Goal: Task Accomplishment & Management: Manage account settings

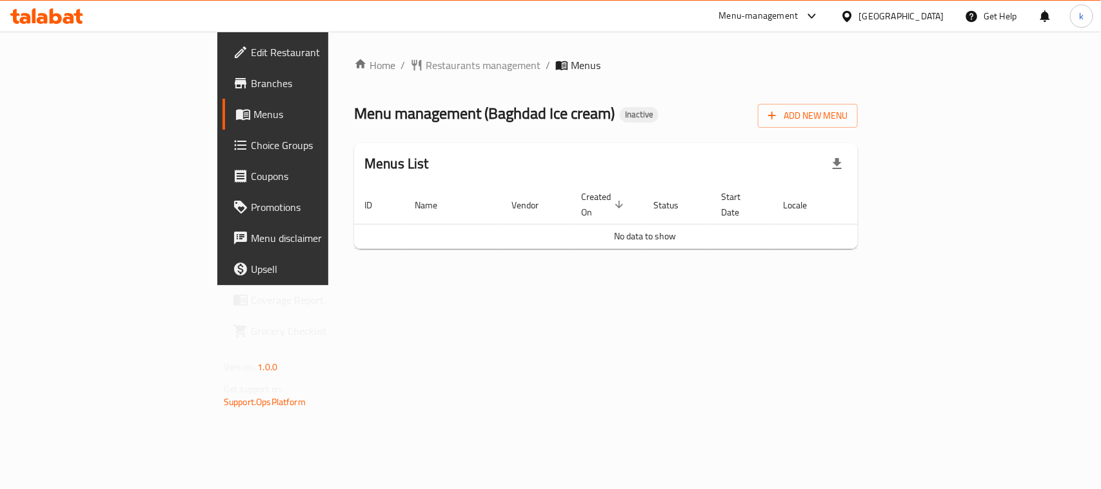
click at [883, 285] on div "Home / Restaurants management / Menus Menu management ( Baghdad Ice cream ) Ina…" at bounding box center [605, 158] width 555 height 253
click at [847, 121] on span "Add New Menu" at bounding box center [807, 116] width 79 height 16
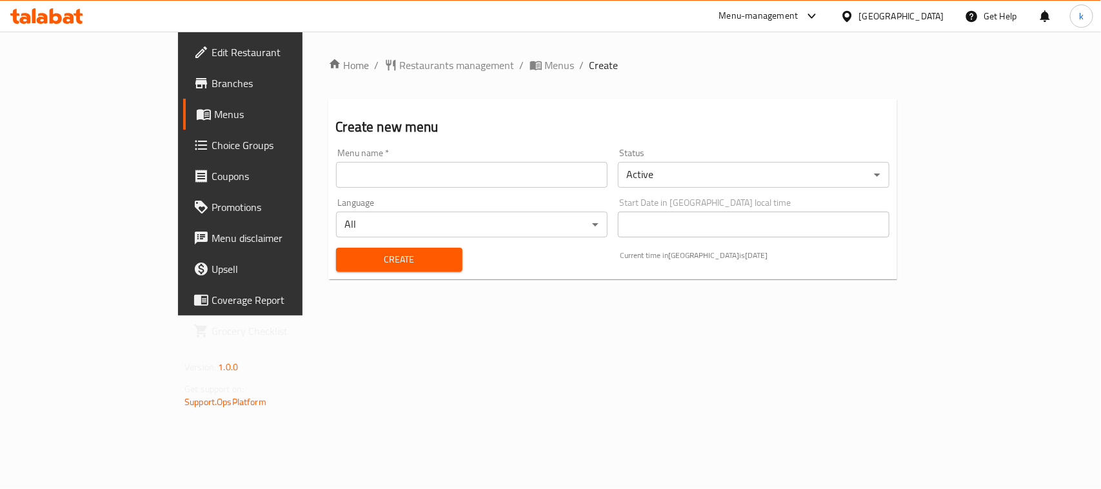
click at [336, 177] on input "text" at bounding box center [471, 175] width 271 height 26
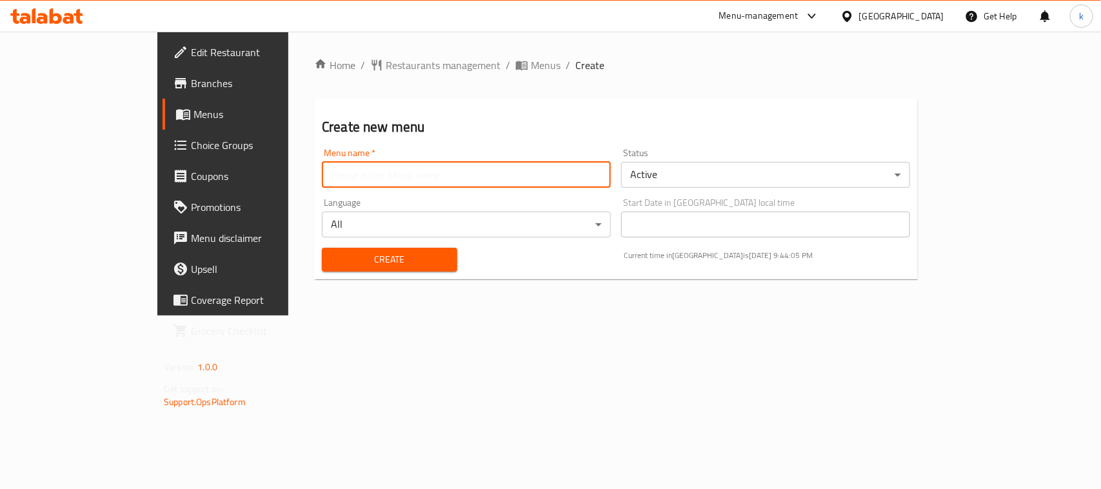
type input "Menu"
click at [322, 248] on button "Create" at bounding box center [389, 260] width 135 height 24
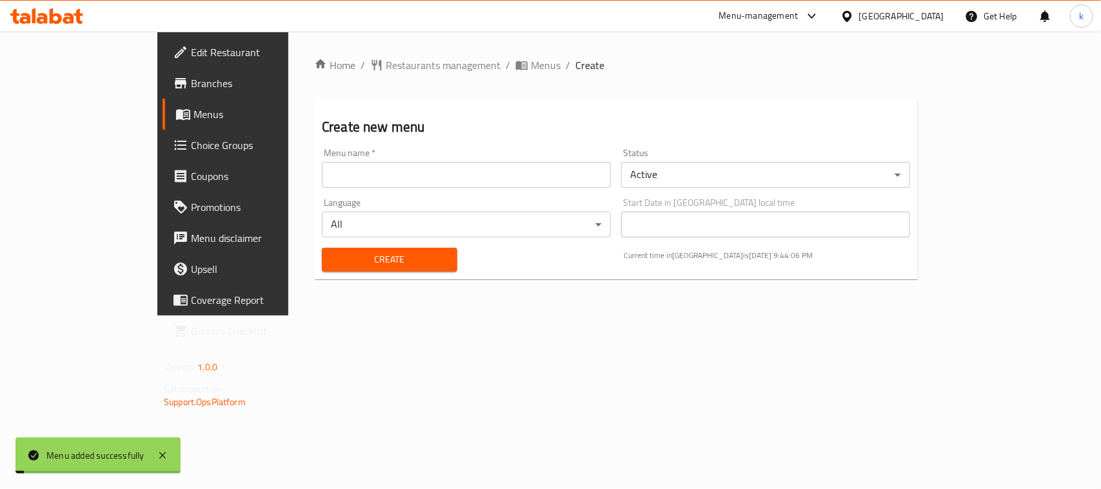
click at [193, 113] on span "Menus" at bounding box center [261, 113] width 137 height 15
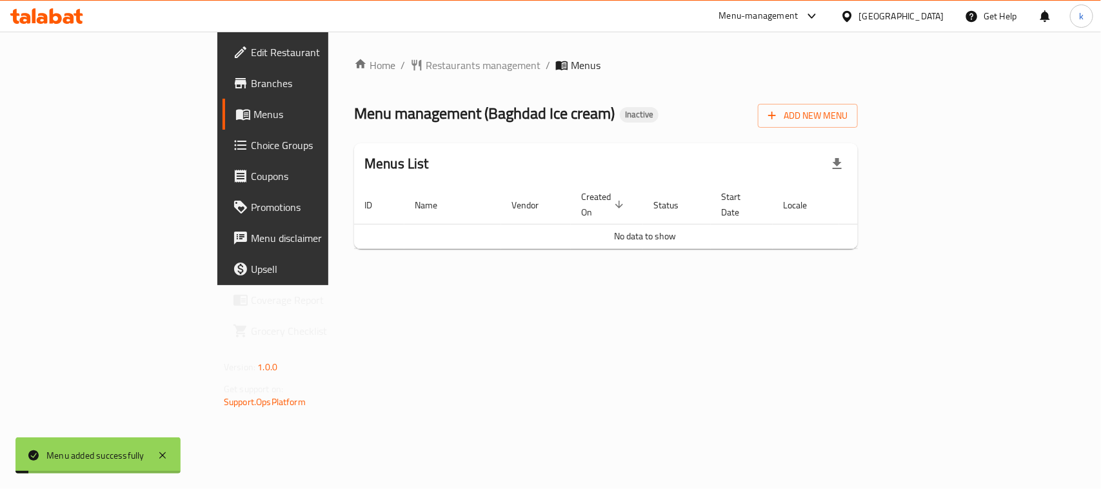
click at [253, 113] on span "Menus" at bounding box center [321, 113] width 137 height 15
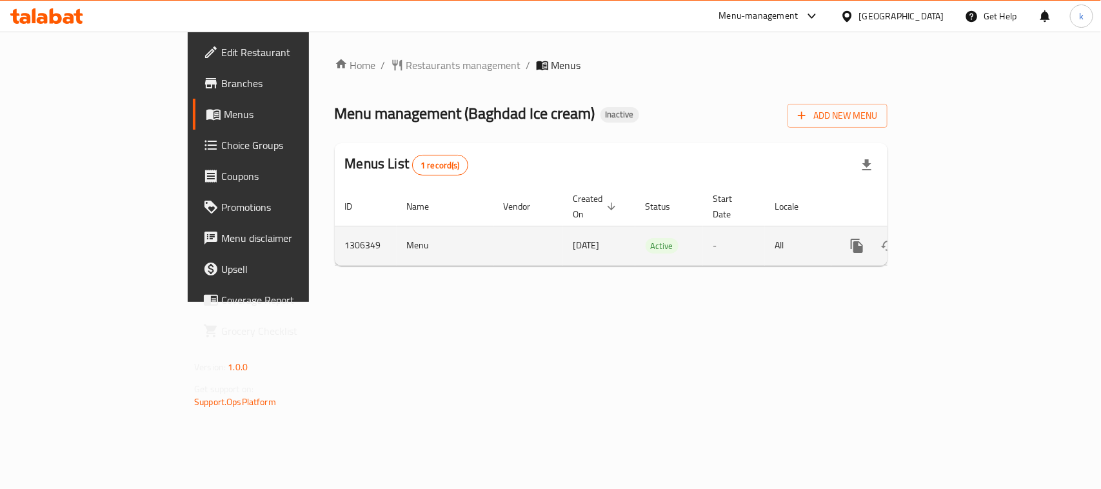
click at [958, 238] on icon "enhanced table" at bounding box center [949, 245] width 15 height 15
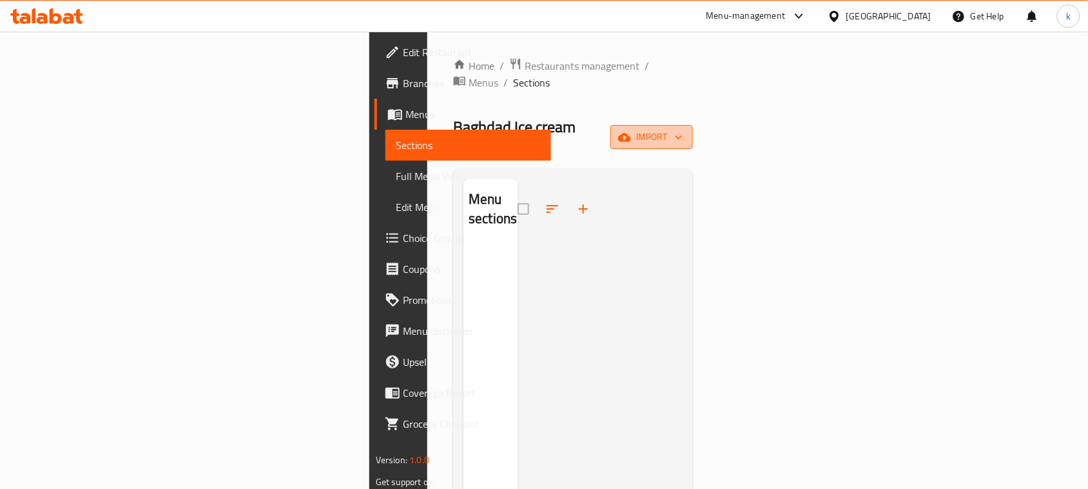
click at [683, 129] on span "import" at bounding box center [652, 137] width 62 height 16
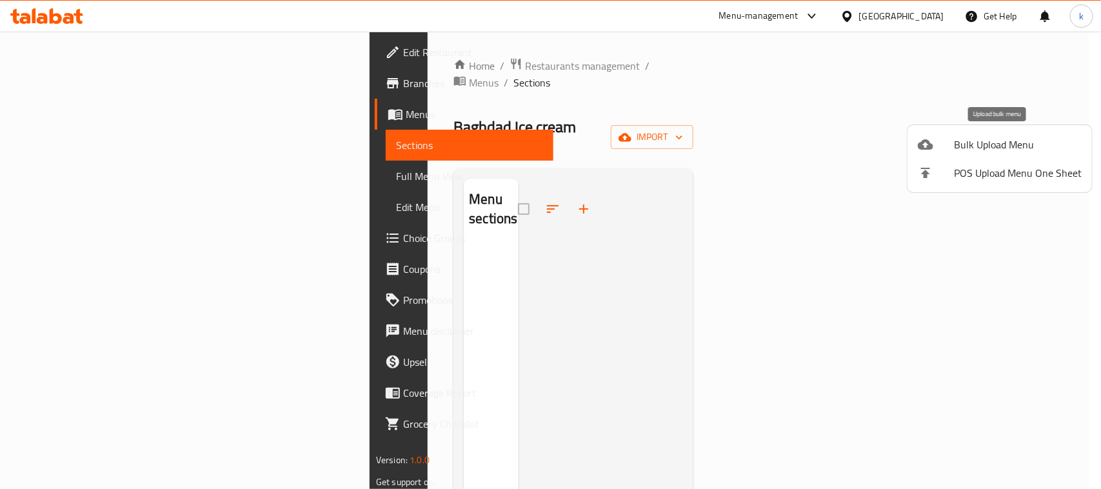
click at [987, 140] on span "Bulk Upload Menu" at bounding box center [1018, 144] width 128 height 15
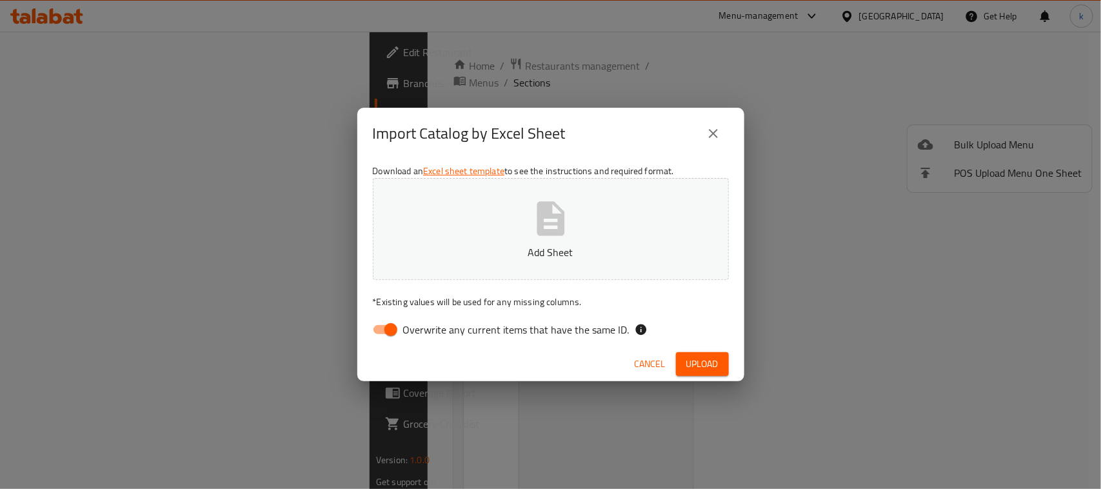
click at [384, 329] on input "Overwrite any current items that have the same ID." at bounding box center [391, 329] width 74 height 25
checkbox input "false"
click at [502, 244] on p "Add Sheet" at bounding box center [551, 251] width 316 height 15
click at [713, 356] on span "Upload" at bounding box center [702, 364] width 32 height 16
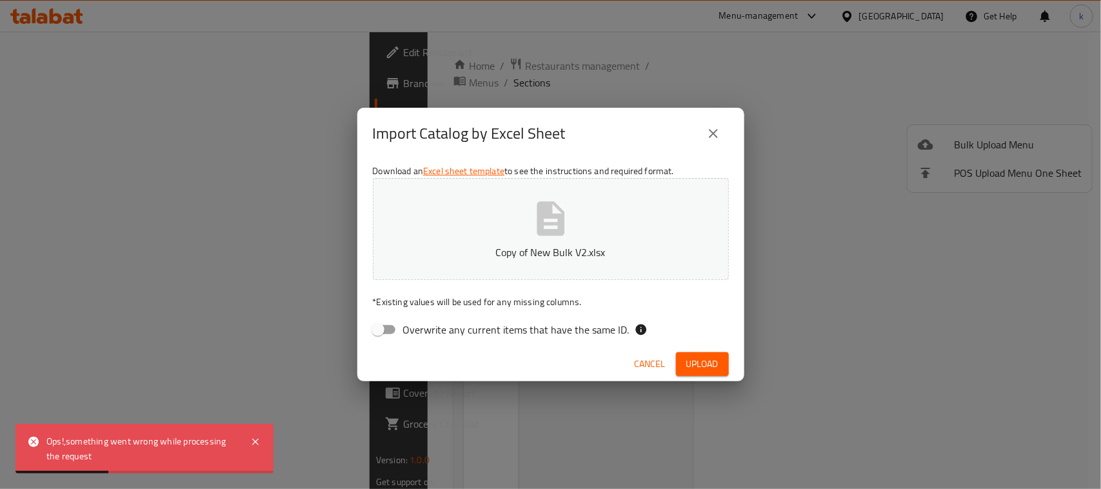
click at [529, 434] on div "Import Catalog by Excel Sheet Download an Excel sheet template to see the instr…" at bounding box center [550, 244] width 1101 height 489
click at [708, 131] on icon "close" at bounding box center [712, 133] width 15 height 15
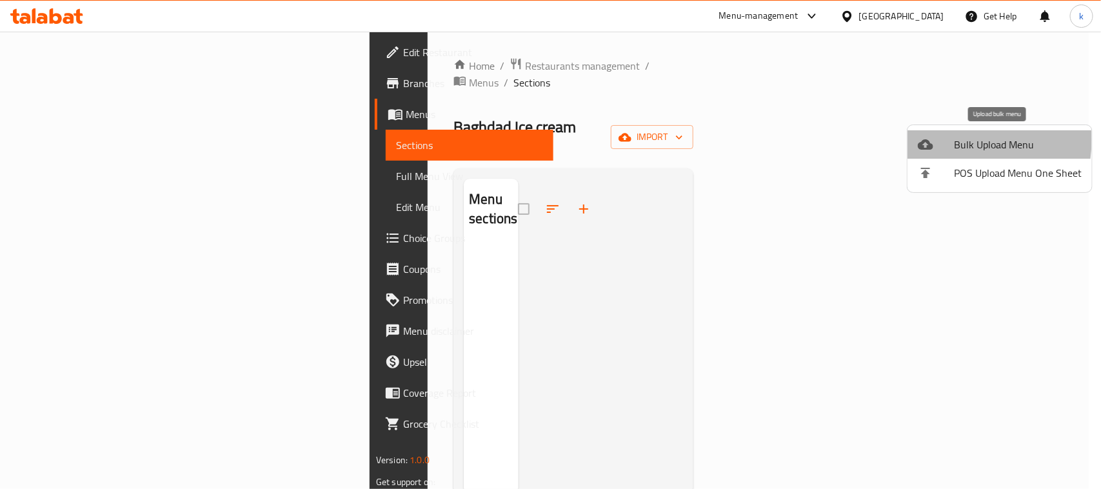
click at [941, 139] on div at bounding box center [936, 144] width 36 height 15
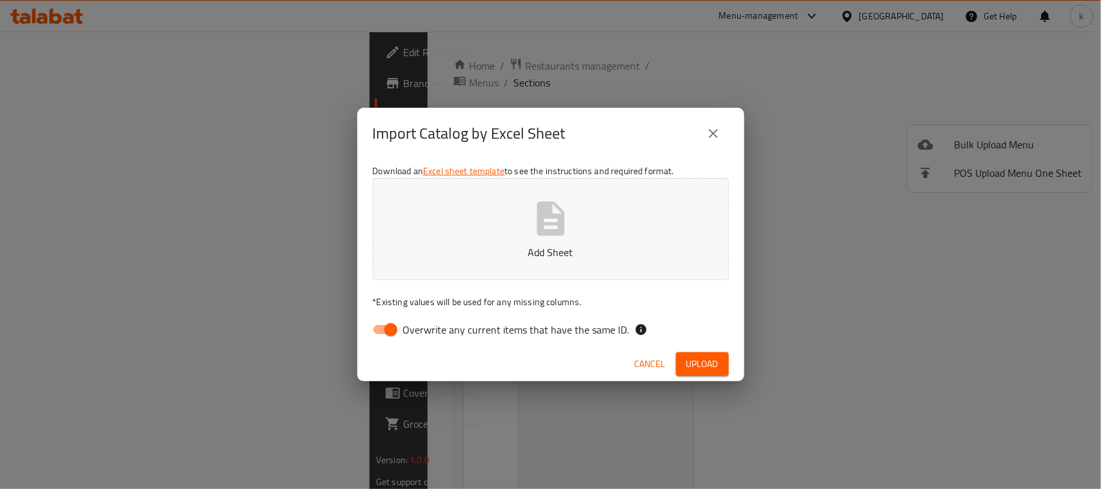
click at [379, 328] on input "Overwrite any current items that have the same ID." at bounding box center [391, 329] width 74 height 25
checkbox input "false"
click at [511, 237] on button "Add Sheet" at bounding box center [551, 229] width 356 height 102
click at [701, 360] on span "Upload" at bounding box center [702, 364] width 32 height 16
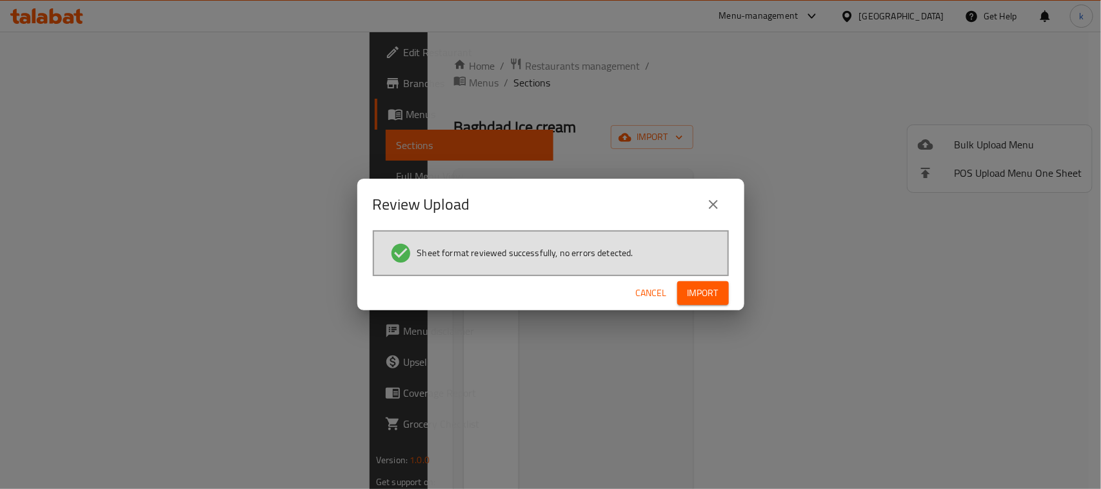
click at [691, 291] on span "Import" at bounding box center [702, 293] width 31 height 16
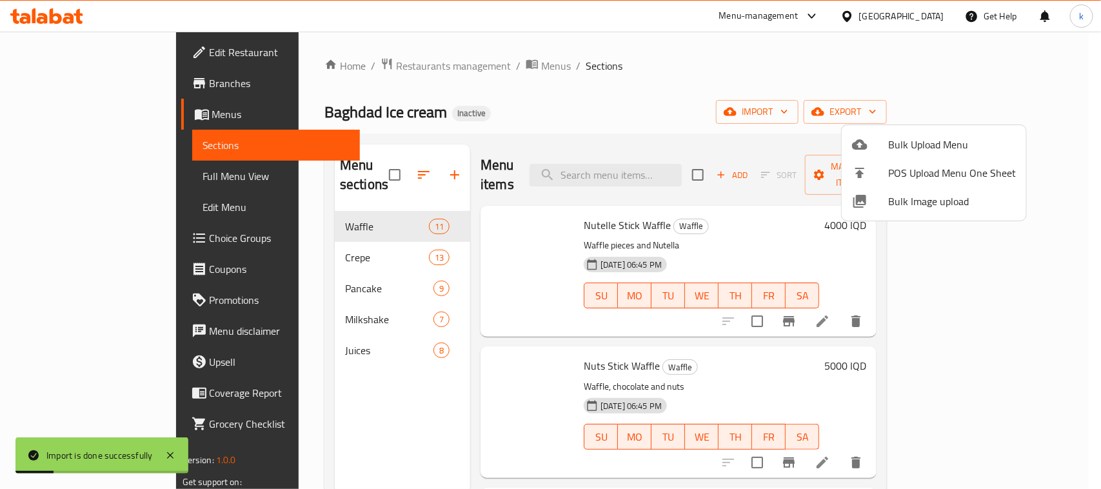
click at [658, 82] on div at bounding box center [550, 244] width 1101 height 489
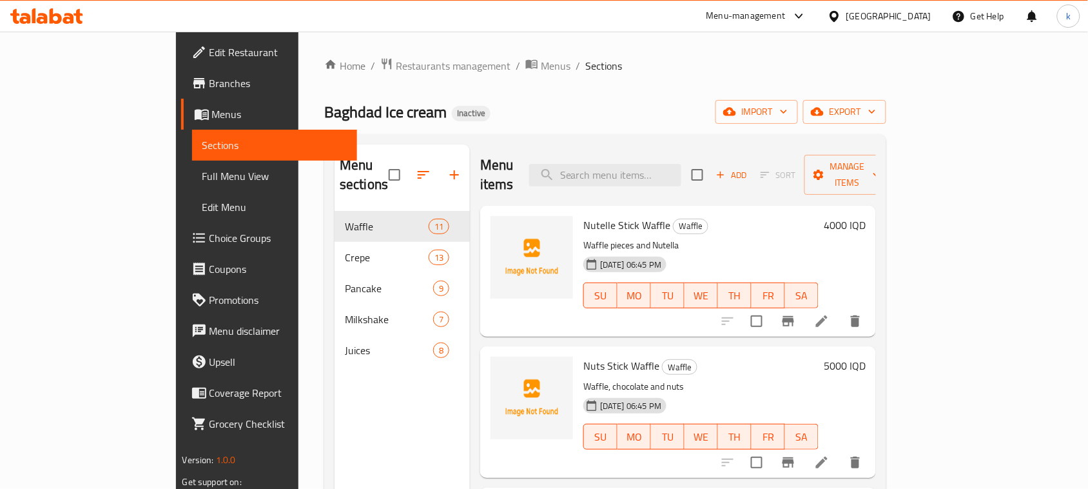
click at [561, 95] on div "Home / Restaurants management / Menus / Sections Baghdad Ice cream Inactive imp…" at bounding box center [605, 350] width 562 height 586
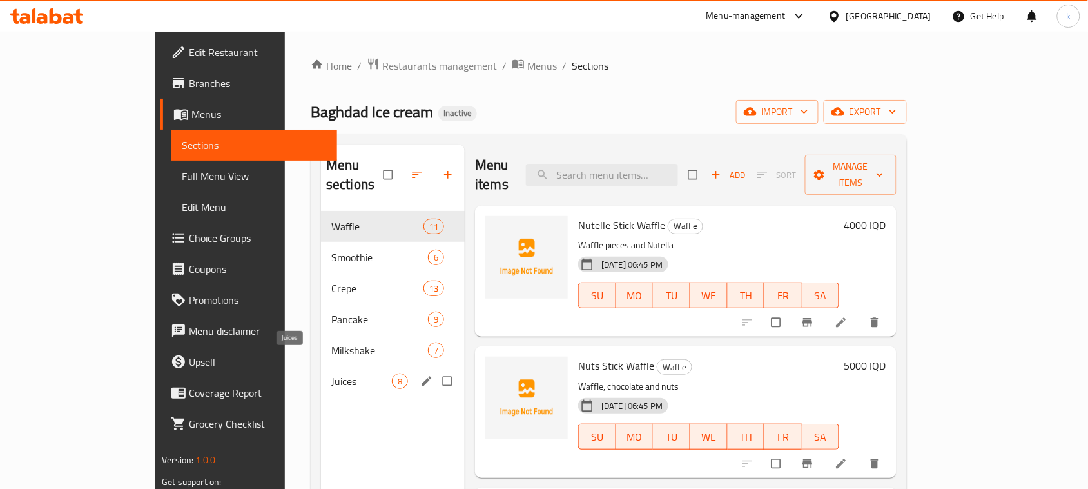
click at [331, 373] on span "Juices" at bounding box center [361, 380] width 61 height 15
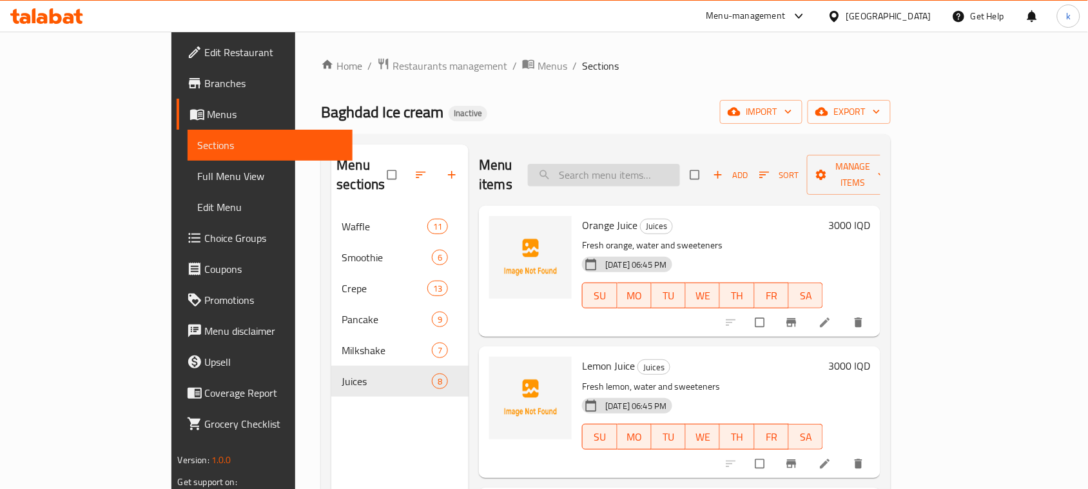
drag, startPoint x: 593, startPoint y: 132, endPoint x: 603, endPoint y: 171, distance: 39.9
click at [593, 132] on div "Home / Restaurants management / Menus / Sections Baghdad Ice cream Inactive imp…" at bounding box center [606, 350] width 570 height 586
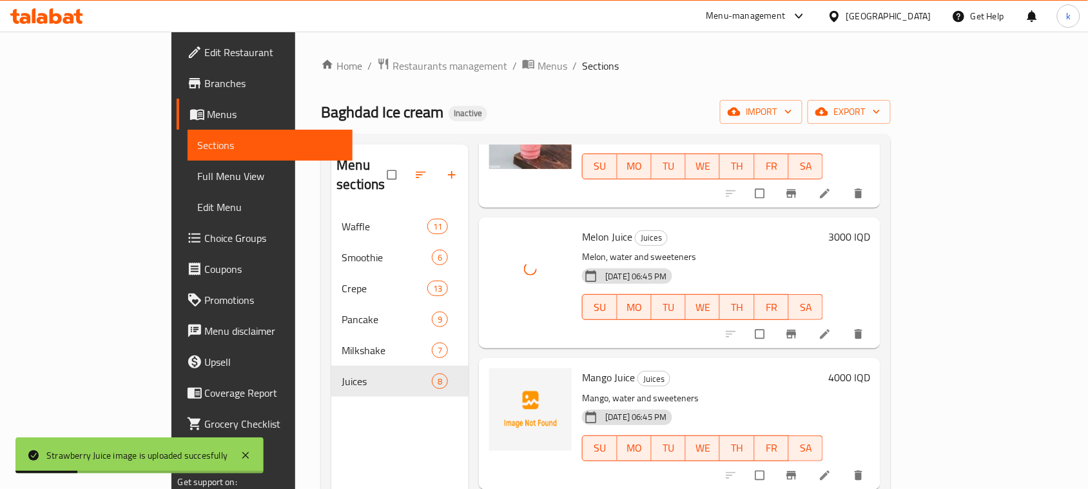
scroll to position [564, 0]
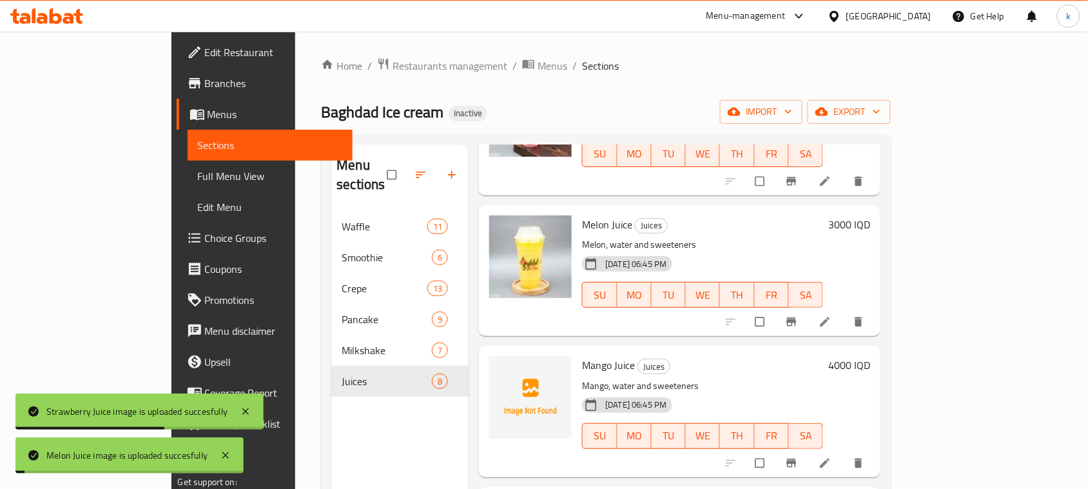
click at [671, 356] on h6 "Mango Juice Juices" at bounding box center [702, 365] width 241 height 18
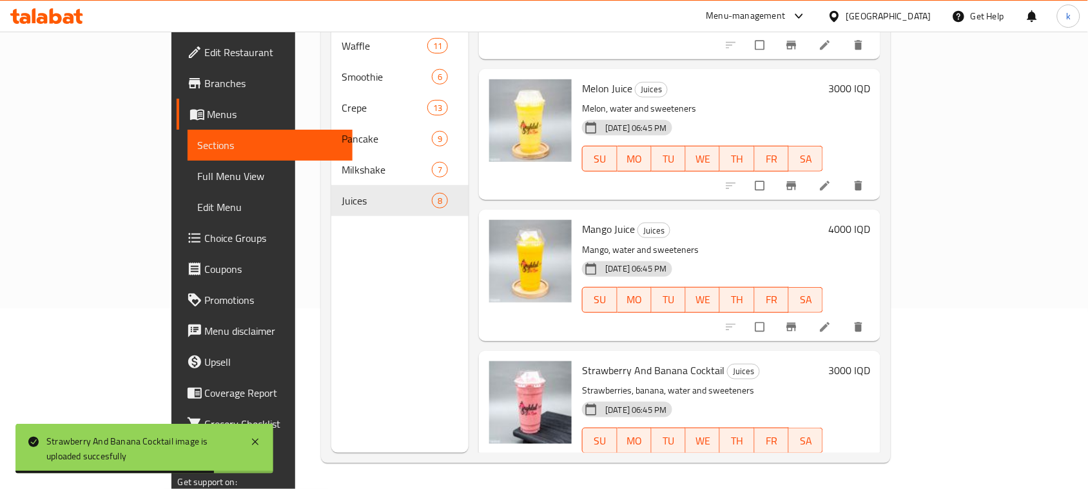
scroll to position [507, 0]
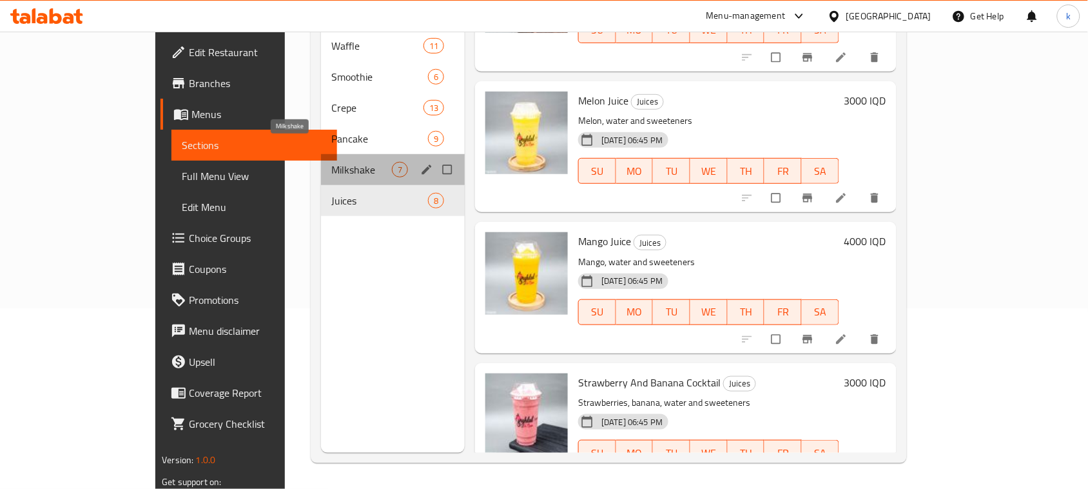
click at [331, 162] on span "Milkshake" at bounding box center [361, 169] width 61 height 15
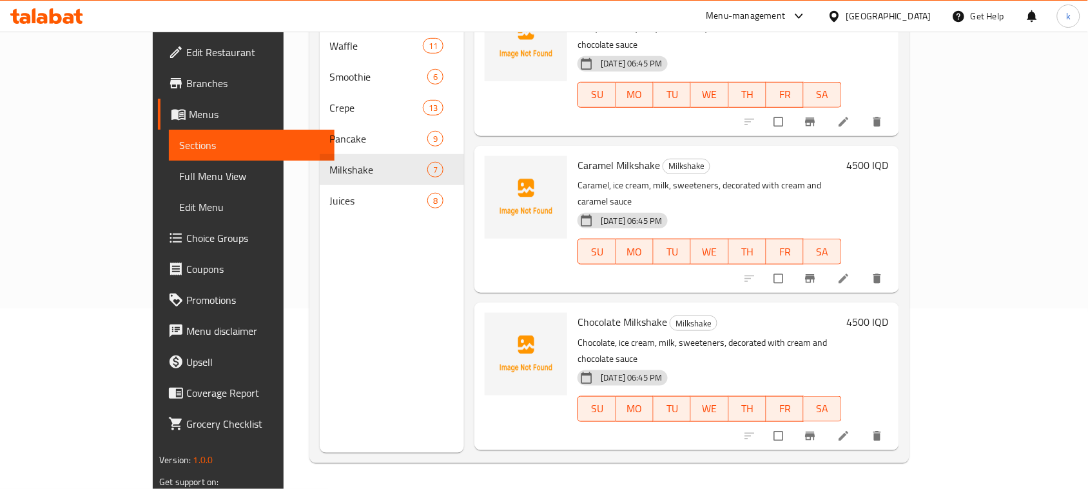
scroll to position [427, 0]
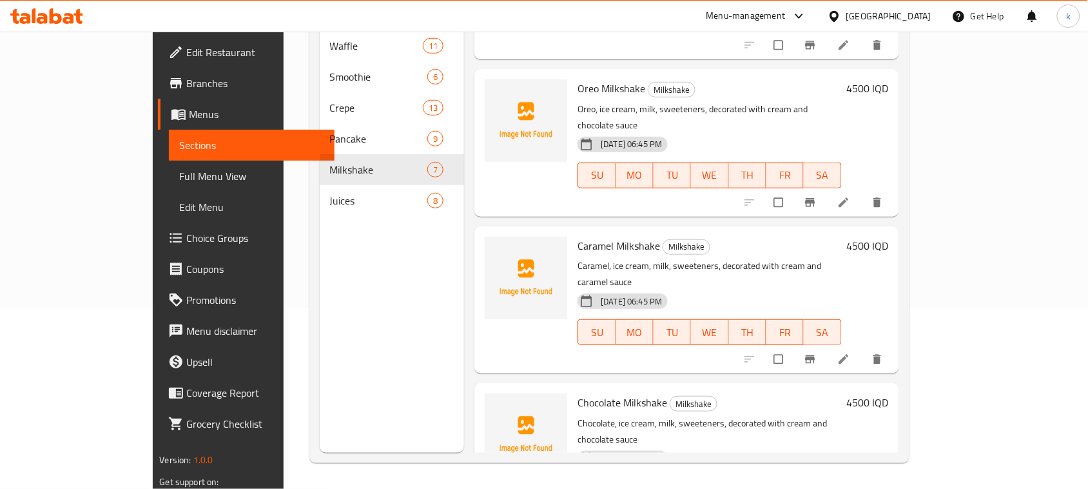
click at [865, 383] on div "Chocolate Milkshake Milkshake Chocolate, ice cream, milk, sweeteners, decorated…" at bounding box center [687, 456] width 424 height 147
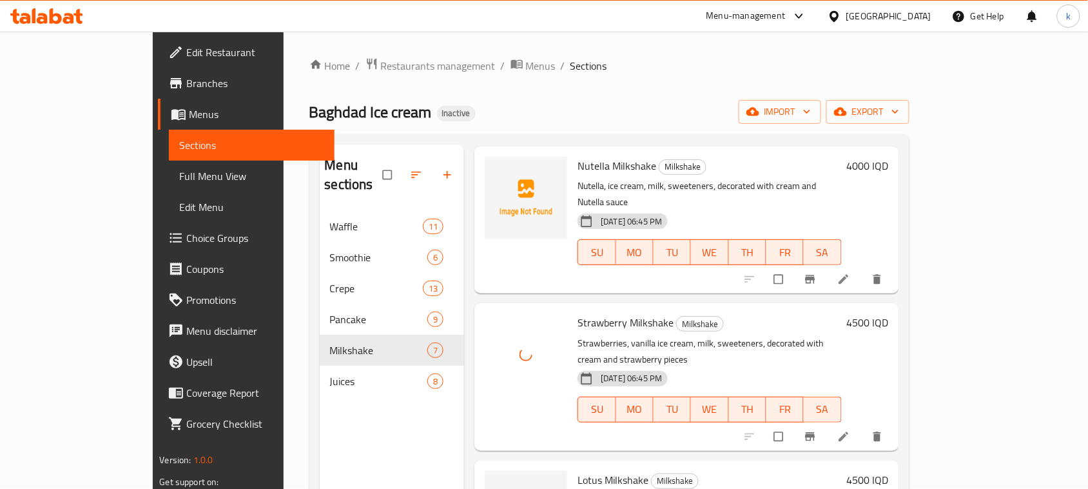
scroll to position [161, 0]
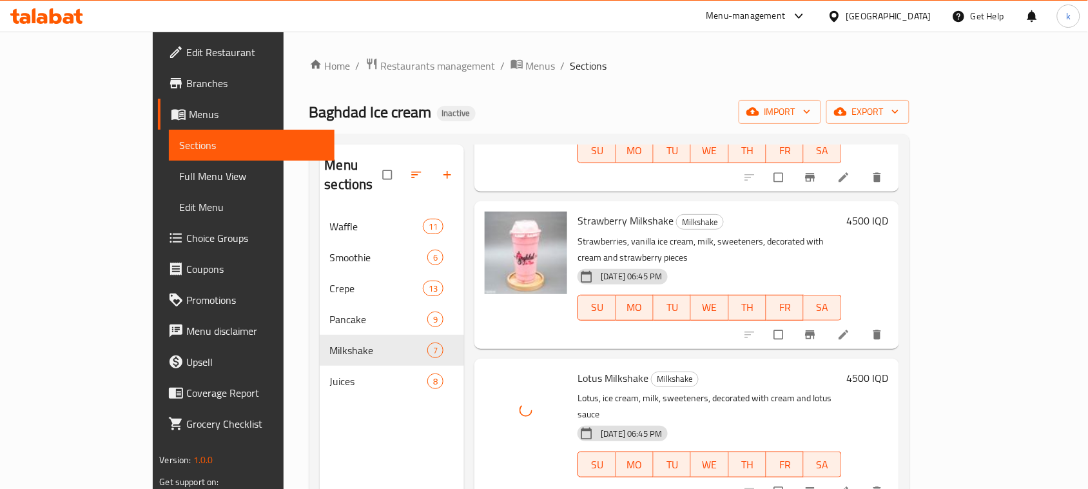
click at [743, 369] on h6 "Lotus Milkshake Milkshake" at bounding box center [710, 378] width 264 height 18
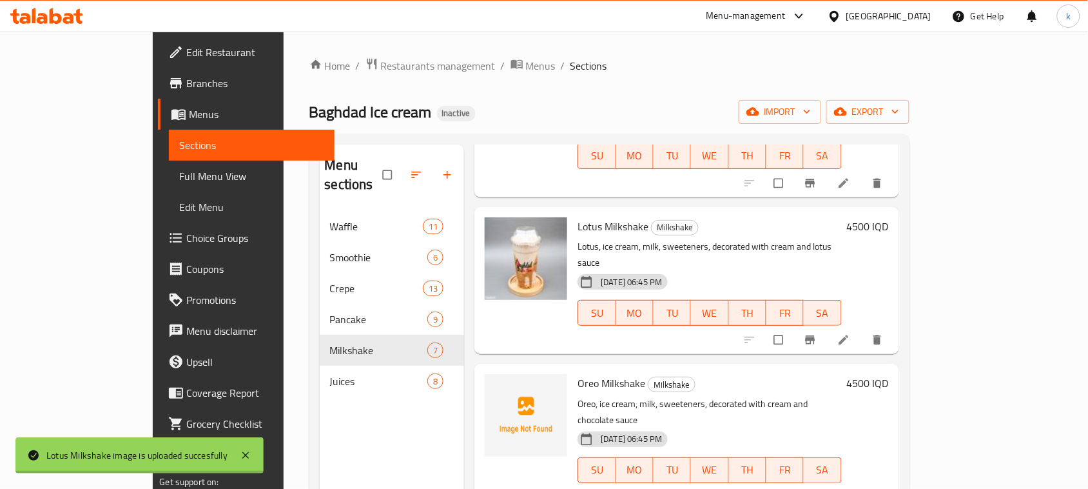
scroll to position [322, 0]
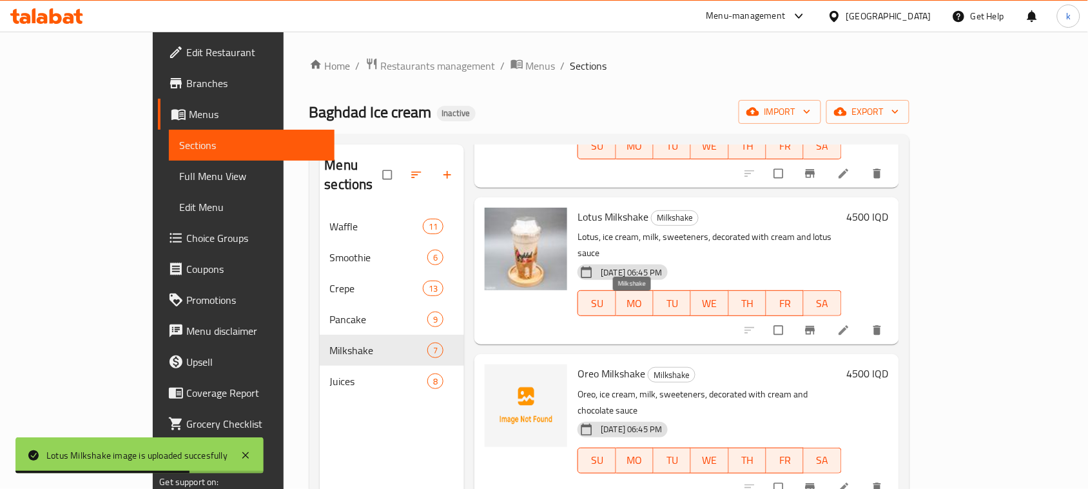
click at [649, 368] on span "Milkshake" at bounding box center [672, 375] width 46 height 15
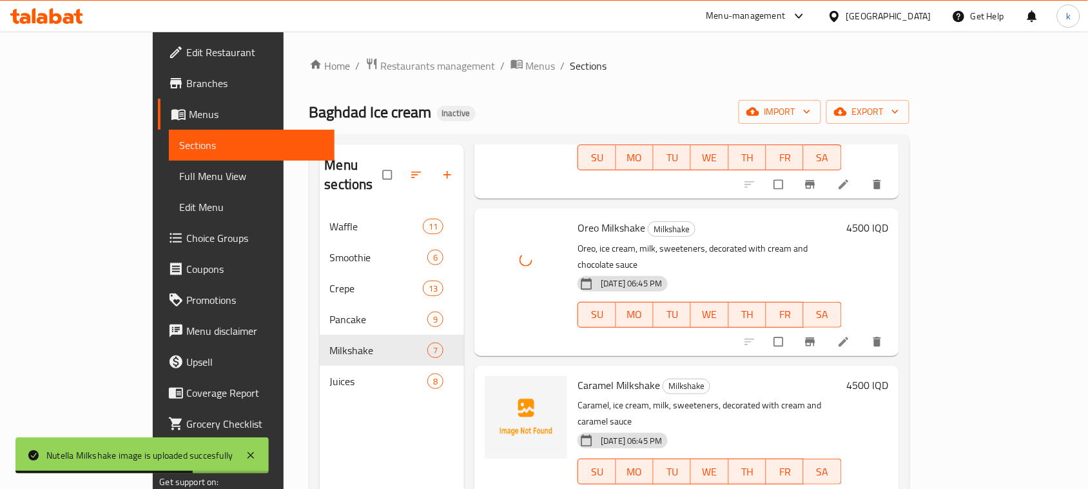
scroll to position [484, 0]
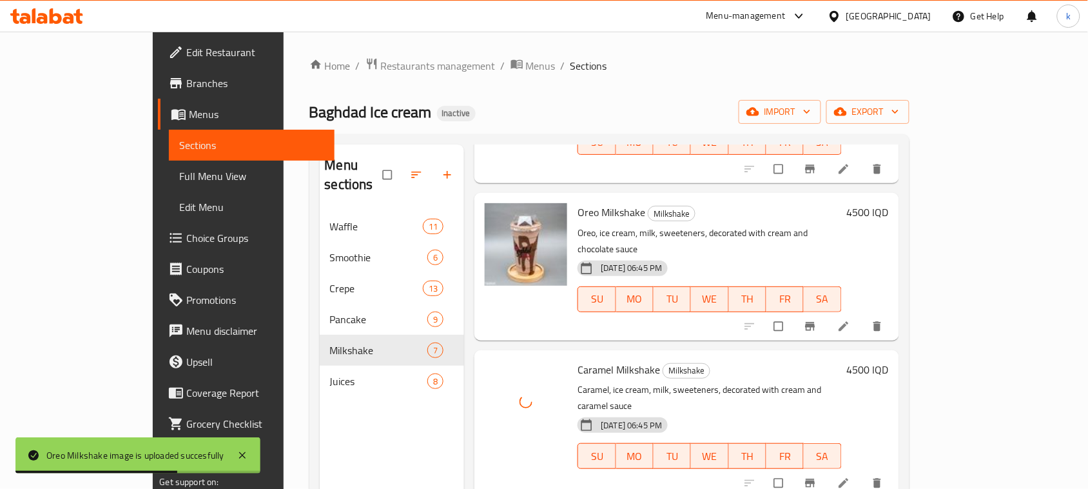
click at [685, 391] on div "Caramel Milkshake Milkshake Caramel, ice cream, milk, sweeteners, decorated wit…" at bounding box center [710, 423] width 274 height 137
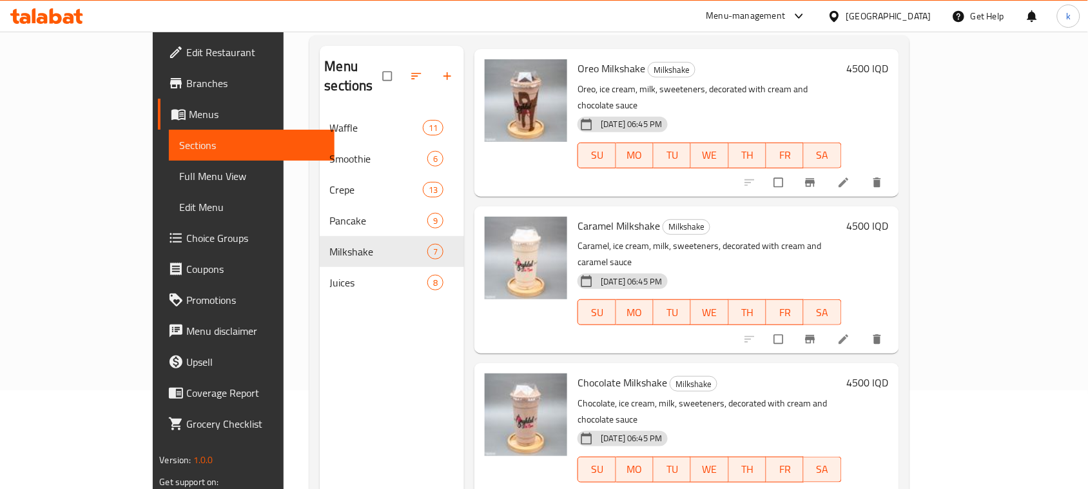
scroll to position [181, 0]
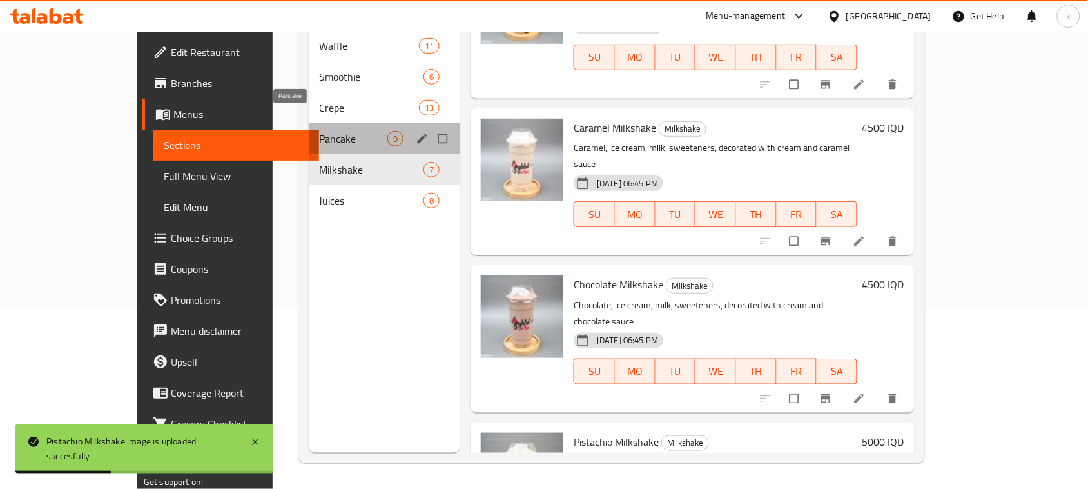
click at [319, 131] on span "Pancake" at bounding box center [353, 138] width 68 height 15
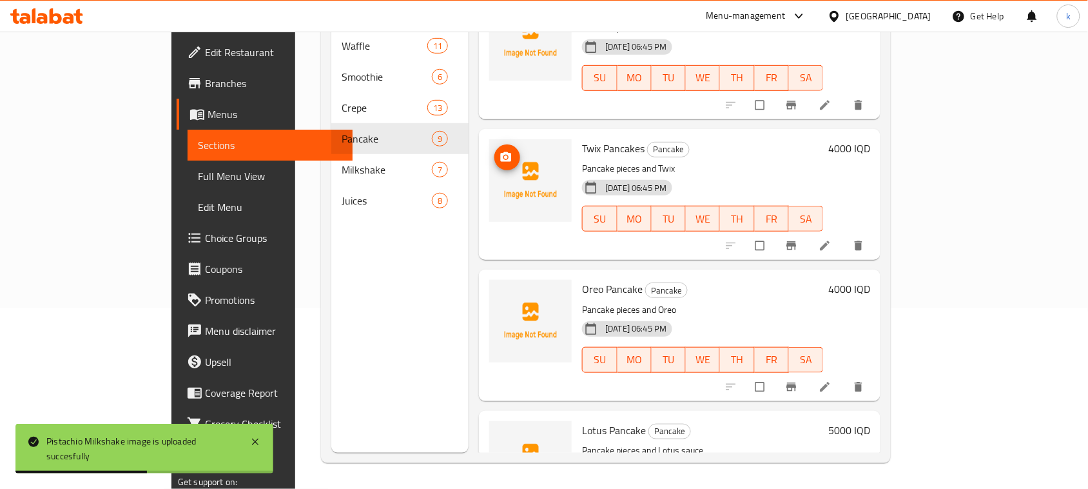
scroll to position [368, 0]
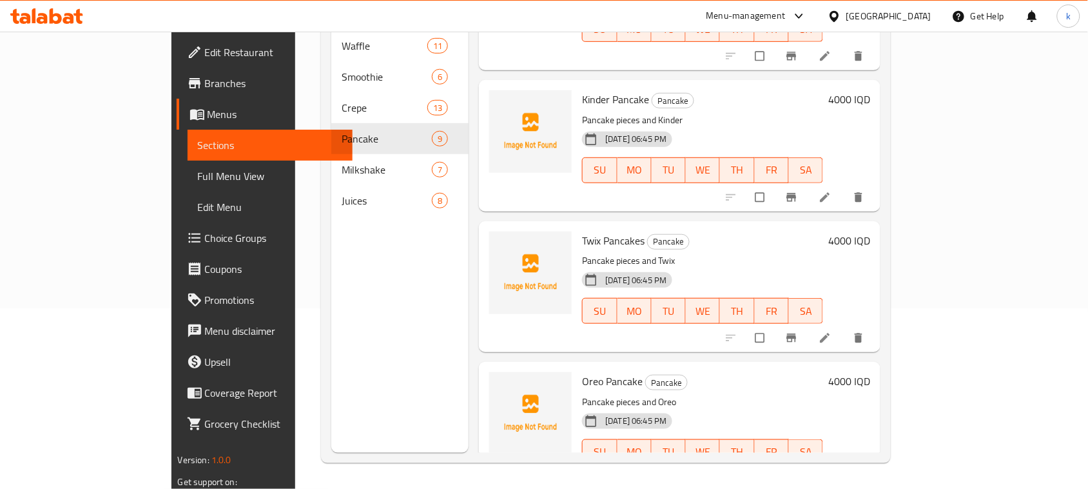
drag, startPoint x: 804, startPoint y: 227, endPoint x: 793, endPoint y: 227, distance: 11.0
click at [803, 231] on h6 "Twix Pancakes Pancake" at bounding box center [702, 240] width 241 height 18
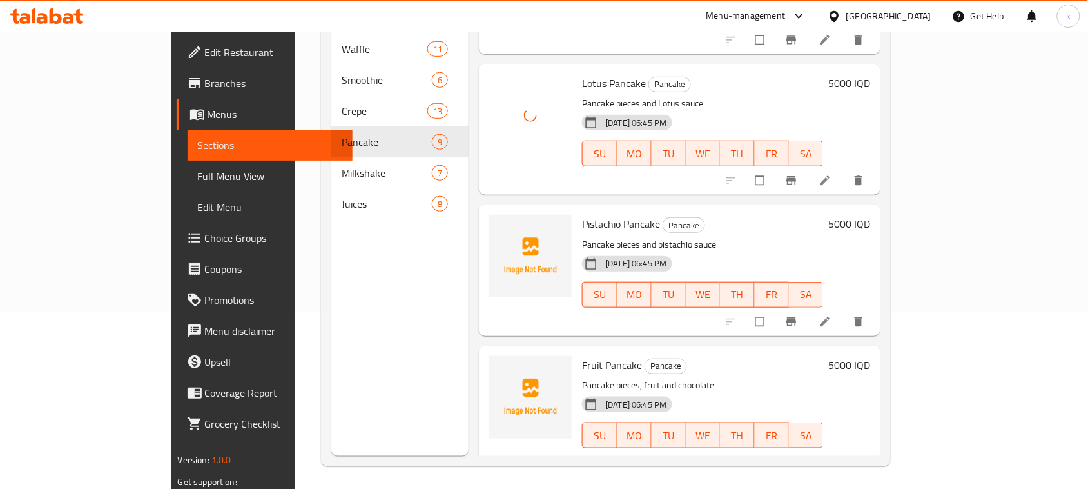
scroll to position [181, 0]
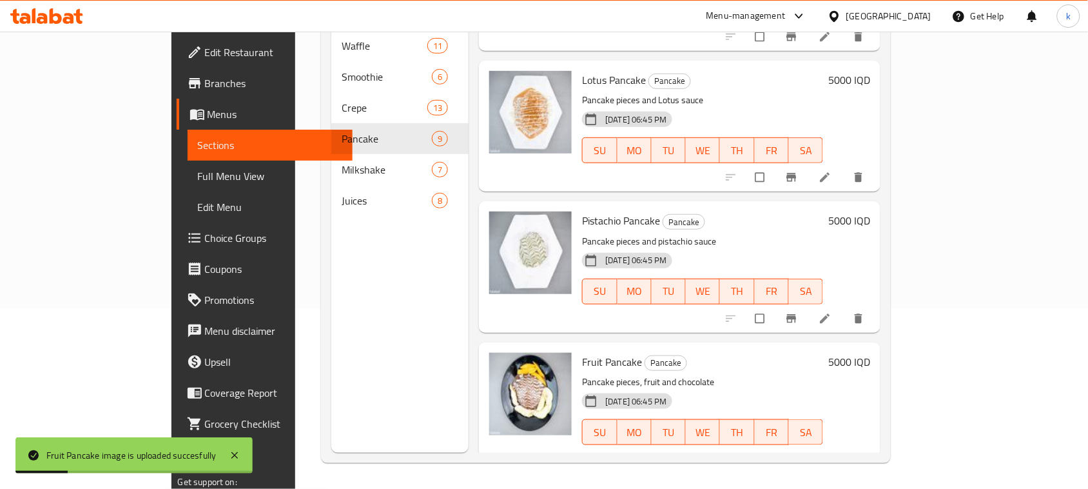
click at [756, 348] on div "Fruit Pancake Pancake Pancake pieces, fruit and chocolate 18-08-2025 06:45 PM S…" at bounding box center [702, 408] width 251 height 121
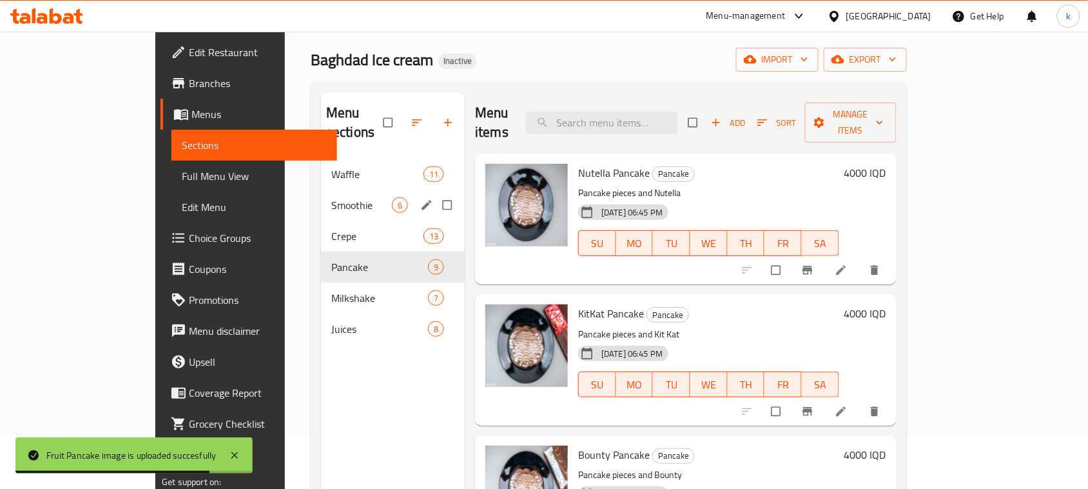
scroll to position [20, 0]
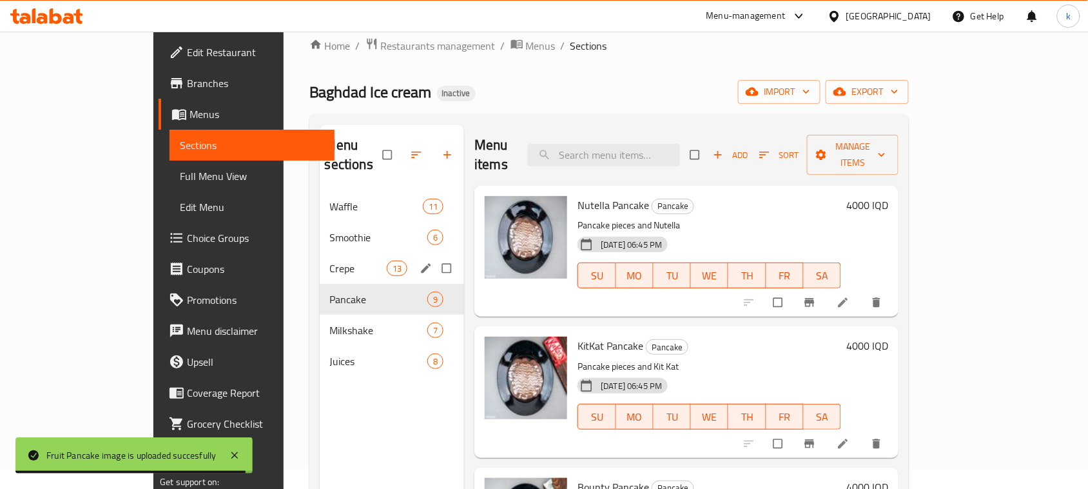
click at [320, 258] on div "Crepe 13" at bounding box center [392, 268] width 145 height 31
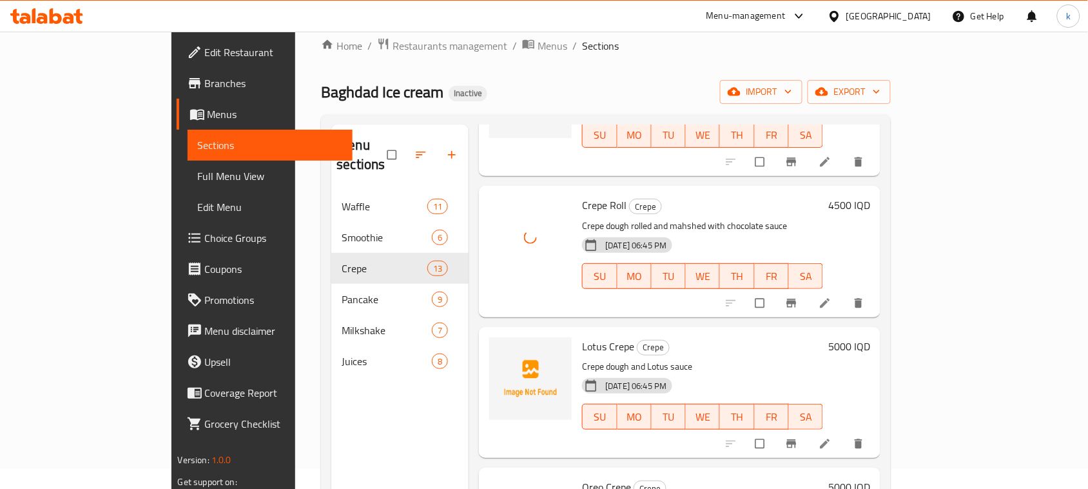
scroll to position [161, 0]
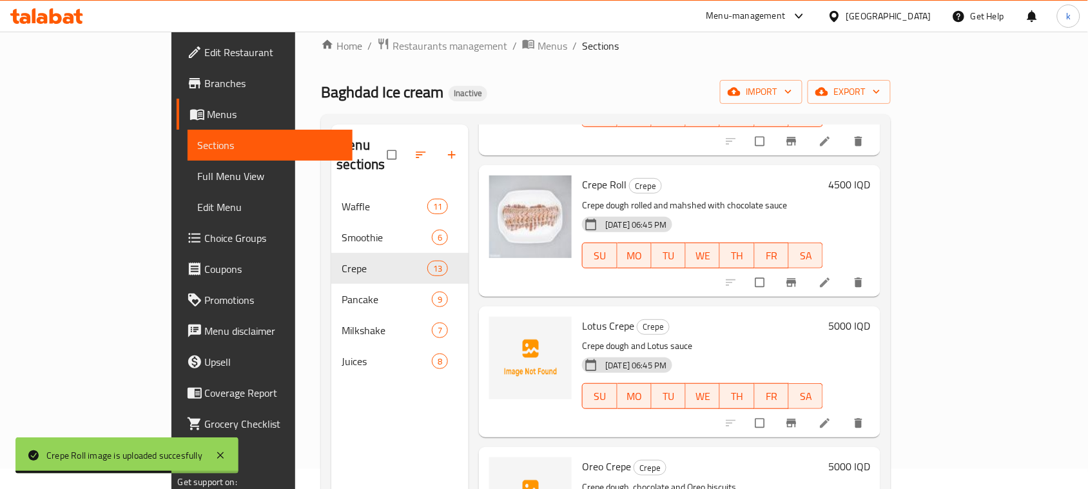
drag, startPoint x: 586, startPoint y: 95, endPoint x: 578, endPoint y: 230, distance: 135.0
click at [586, 94] on div "Baghdad Ice cream Inactive import export" at bounding box center [606, 92] width 570 height 24
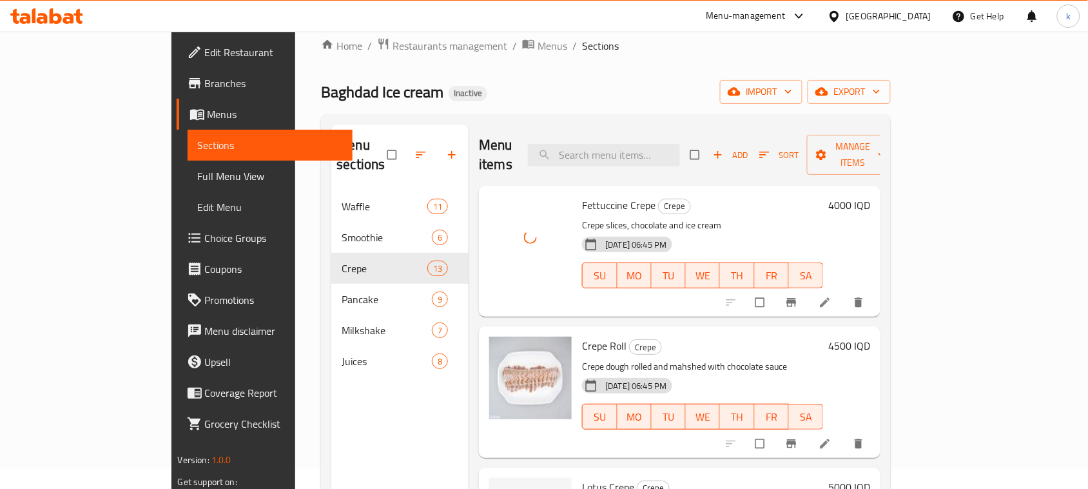
click at [710, 337] on h6 "Crepe Roll Crepe" at bounding box center [702, 346] width 241 height 18
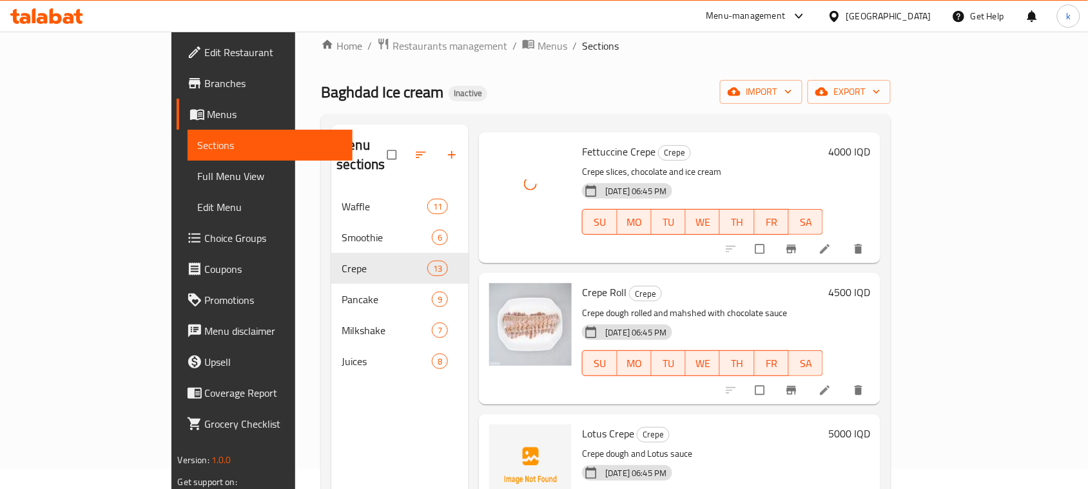
scroll to position [161, 0]
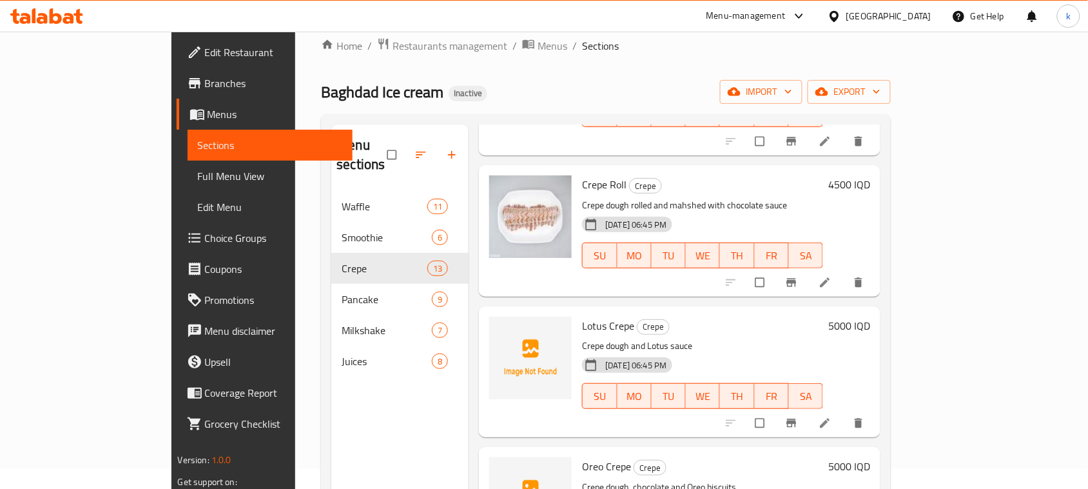
drag, startPoint x: 742, startPoint y: 313, endPoint x: 697, endPoint y: 339, distance: 51.4
click at [742, 317] on h6 "Lotus Crepe Crepe" at bounding box center [702, 326] width 241 height 18
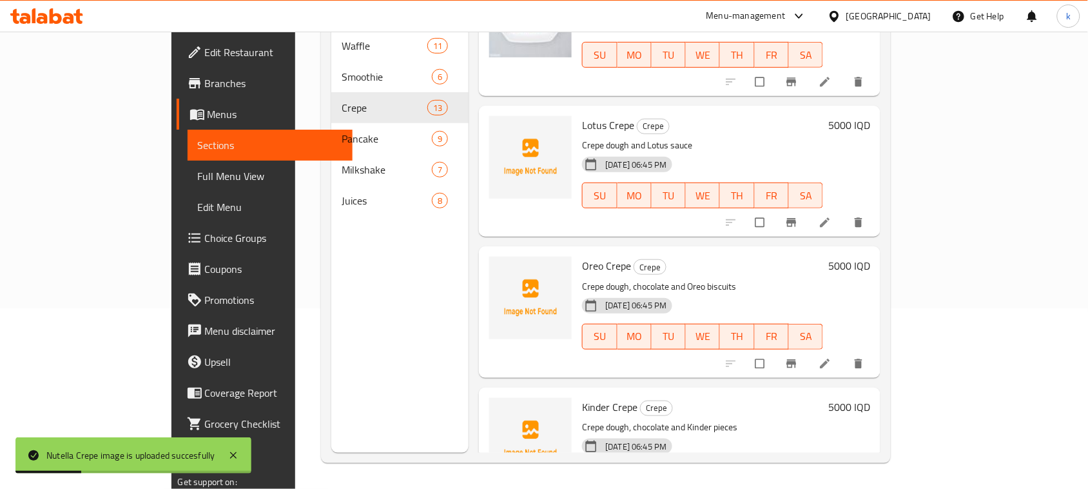
scroll to position [84, 0]
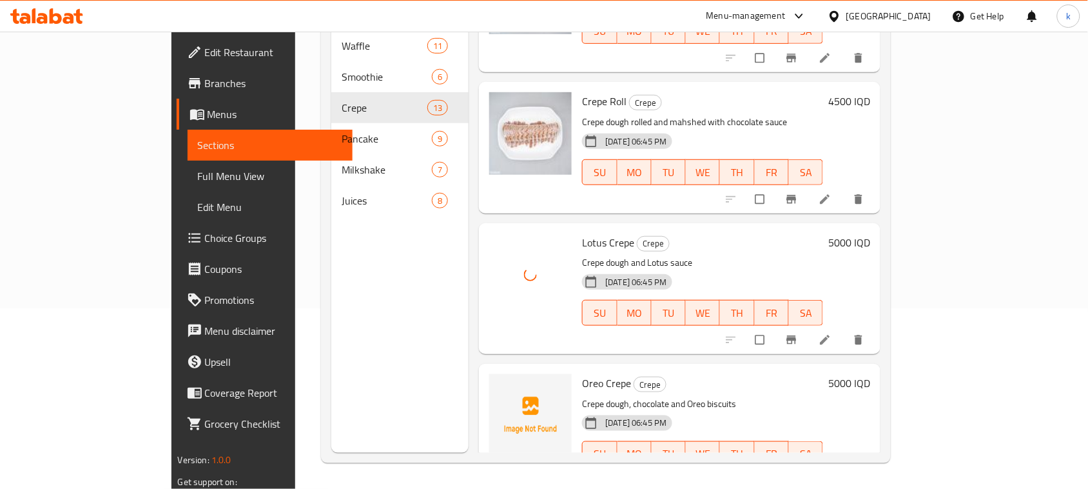
click at [685, 374] on h6 "Oreo Crepe Crepe" at bounding box center [702, 383] width 241 height 18
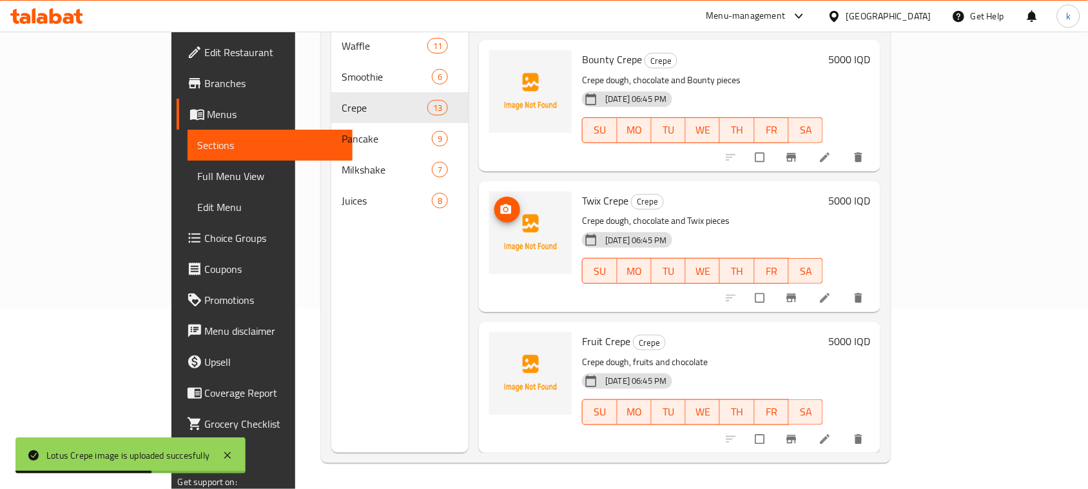
scroll to position [970, 0]
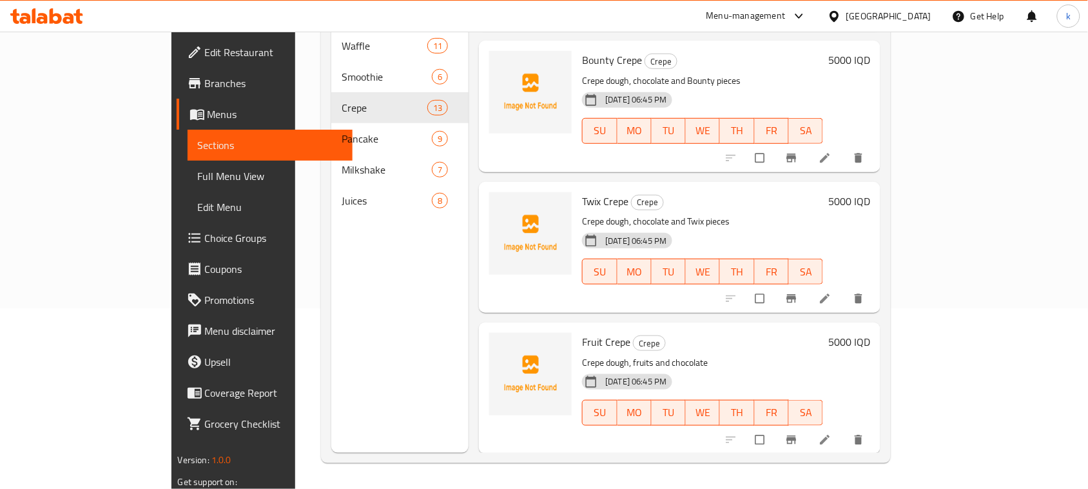
drag, startPoint x: 725, startPoint y: 185, endPoint x: 708, endPoint y: 185, distance: 17.4
click at [725, 192] on h6 "Twix Crepe Crepe" at bounding box center [702, 201] width 241 height 18
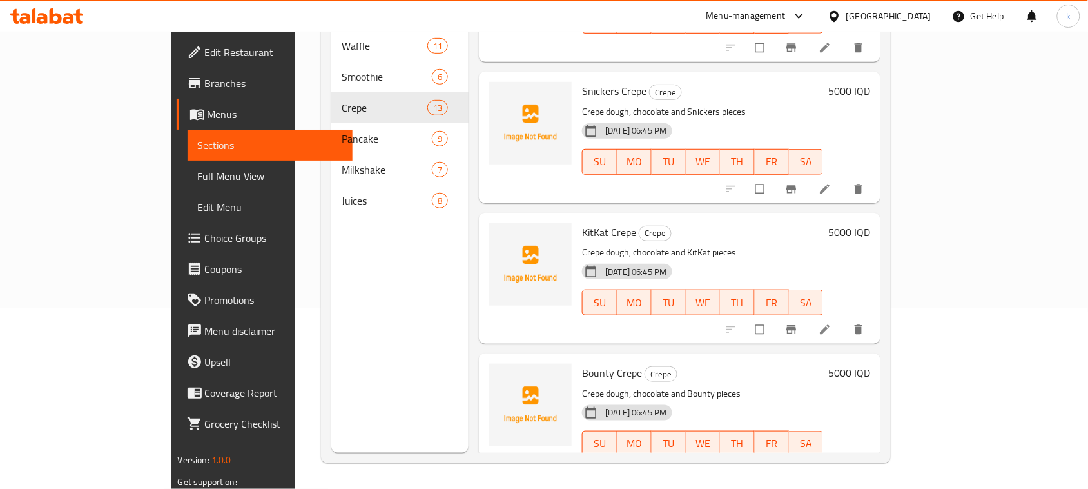
scroll to position [648, 0]
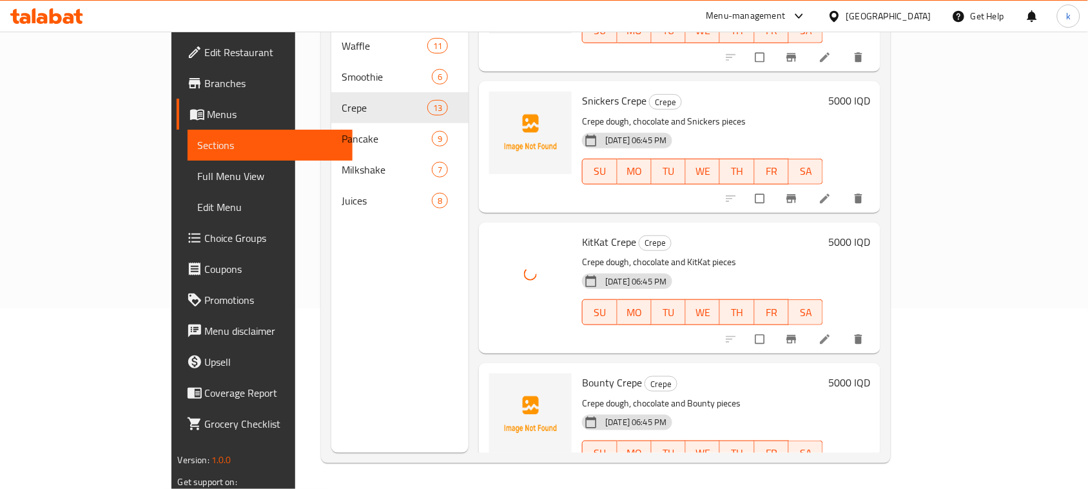
click at [734, 254] on p "Crepe dough, chocolate and KitKat pieces" at bounding box center [702, 262] width 241 height 16
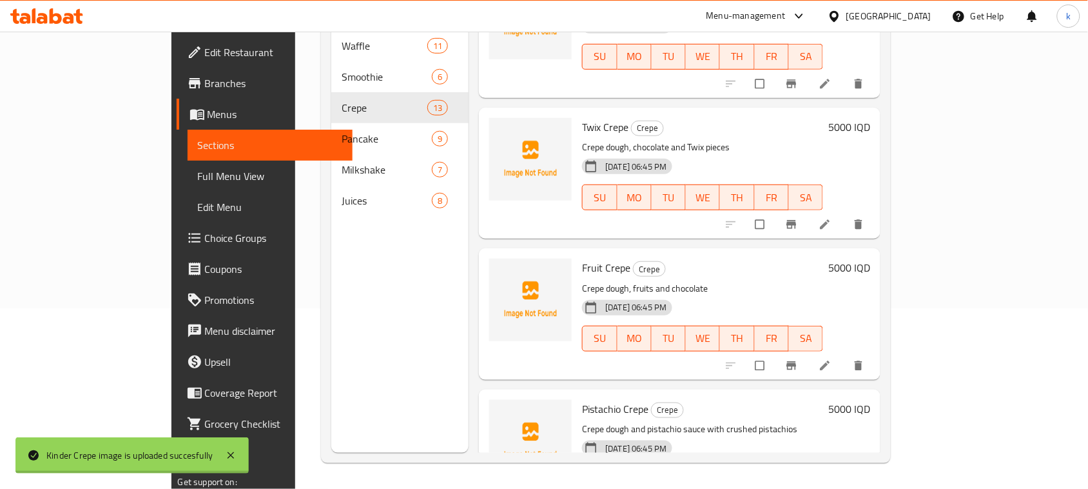
scroll to position [1048, 0]
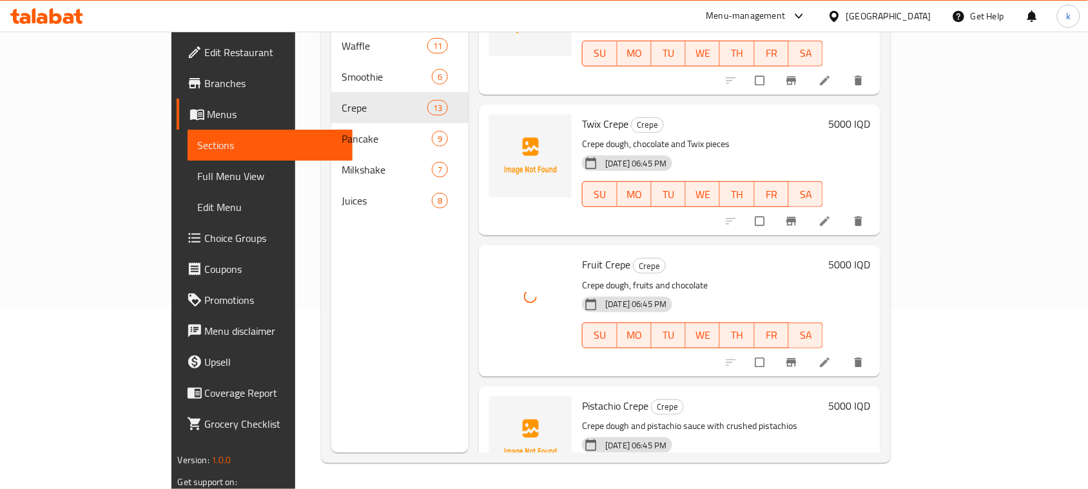
click at [695, 115] on h6 "Twix Crepe Crepe" at bounding box center [702, 124] width 241 height 18
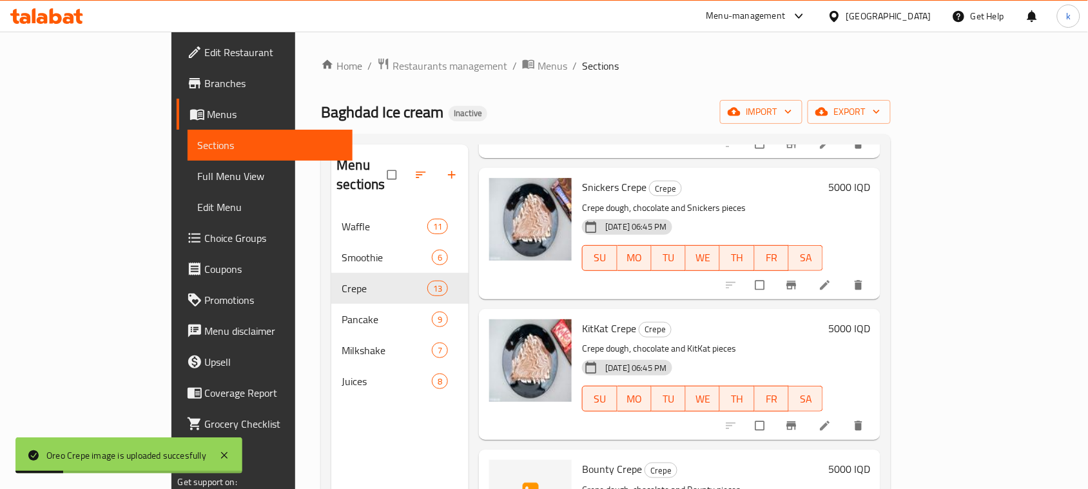
scroll to position [806, 0]
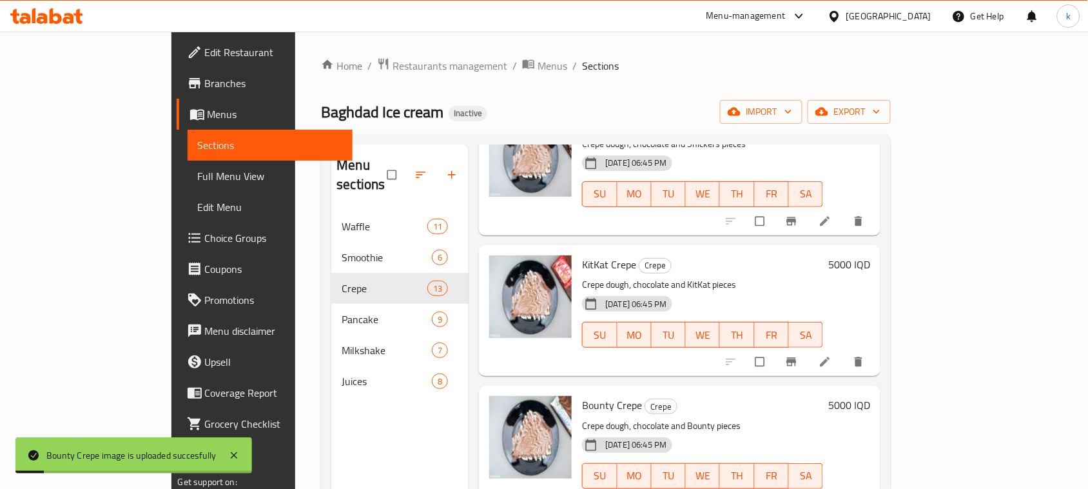
click at [736, 360] on div "Menu items Add Sort Manage items Fettuccine Crepe Crepe Crepe slices, chocolate…" at bounding box center [675, 388] width 412 height 489
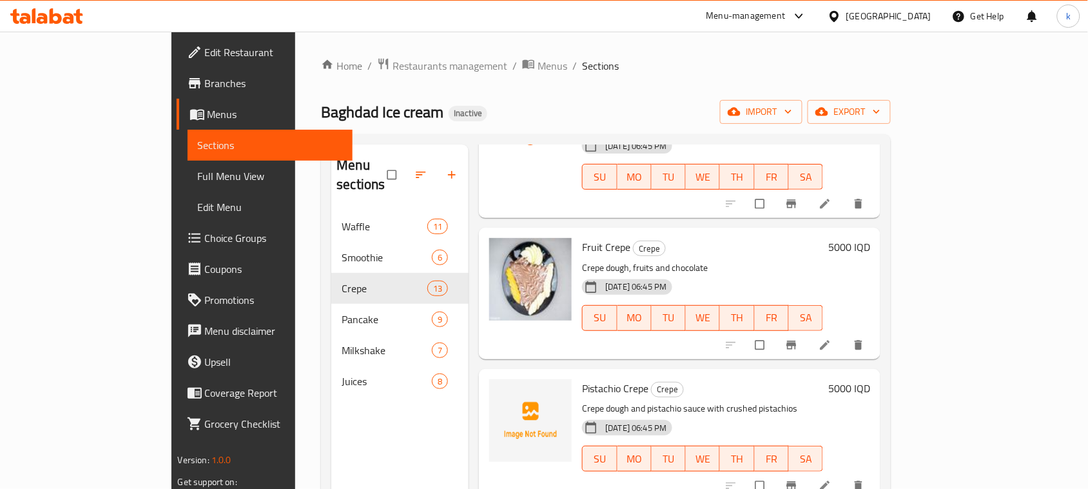
scroll to position [1290, 0]
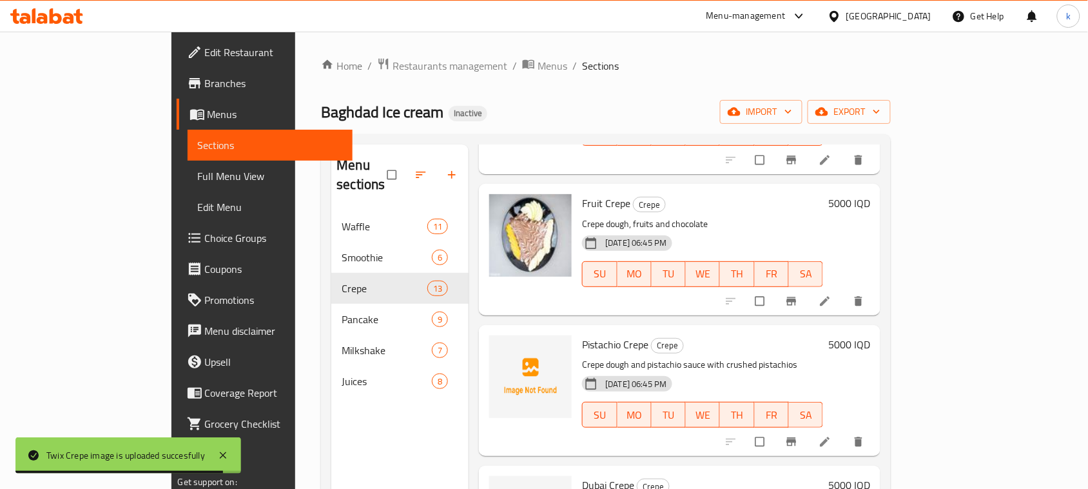
drag, startPoint x: 753, startPoint y: 427, endPoint x: 722, endPoint y: 426, distance: 30.3
click at [753, 427] on div "Pistachio Crepe Crepe Crepe dough and pistachio sauce with crushed pistachios 1…" at bounding box center [702, 390] width 251 height 121
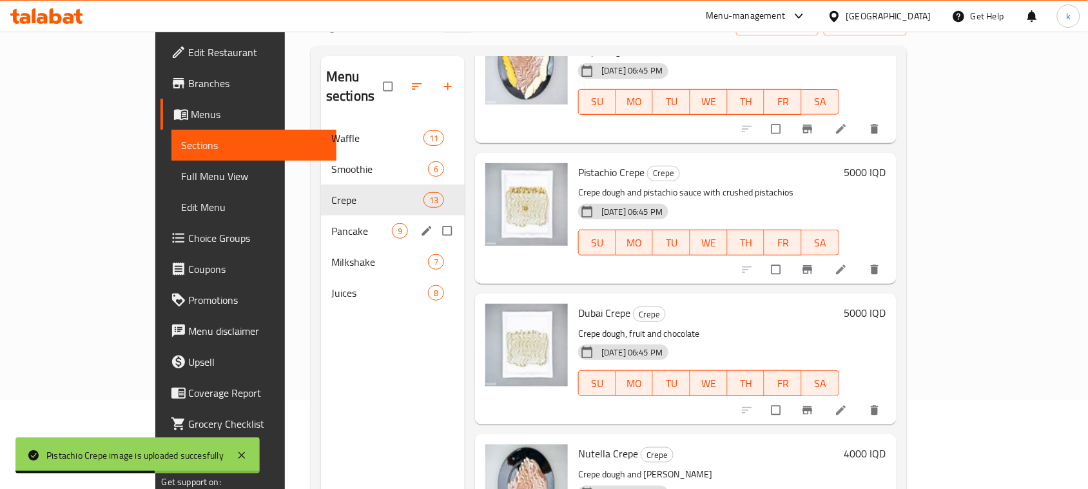
scroll to position [0, 0]
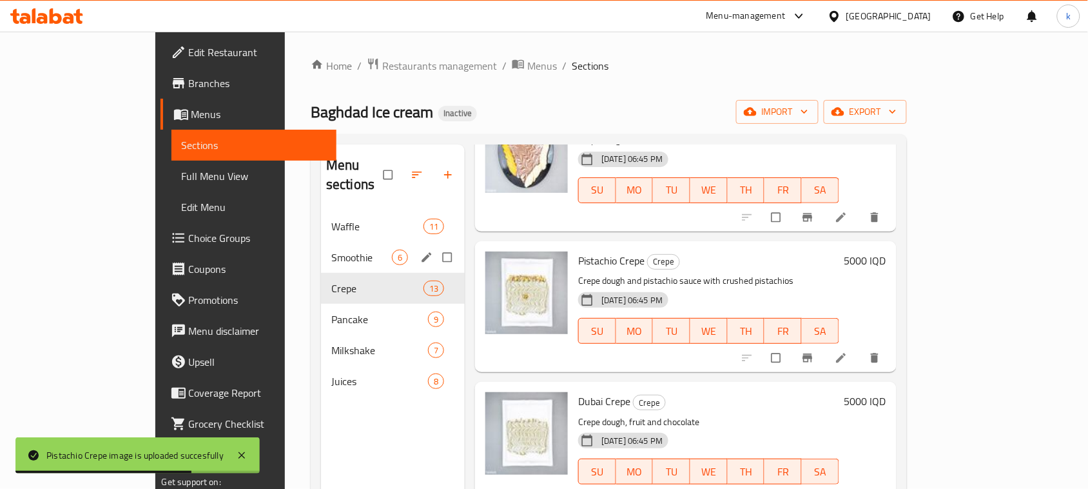
click at [331, 250] on span "Smoothie" at bounding box center [361, 257] width 61 height 15
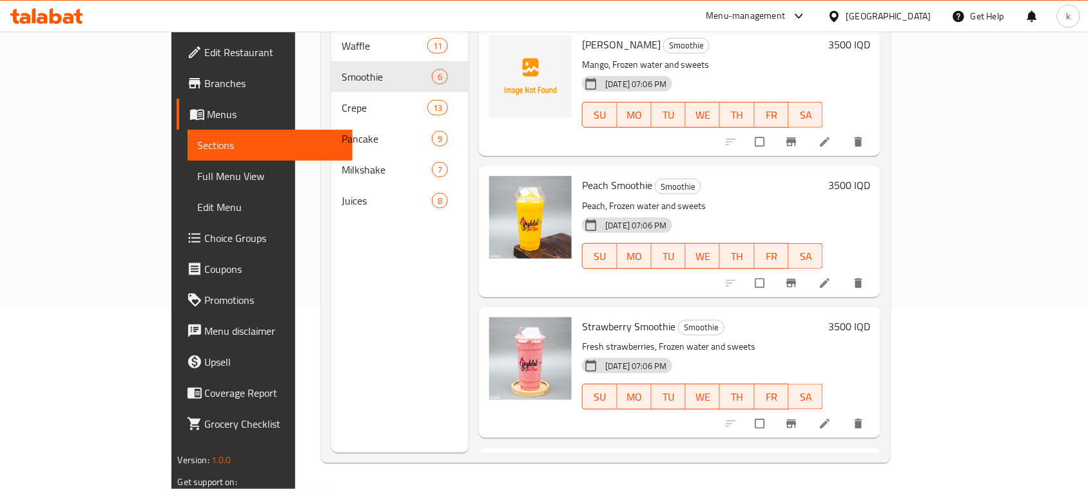
click at [762, 317] on h6 "Strawberry Smoothie Smoothie" at bounding box center [702, 326] width 241 height 18
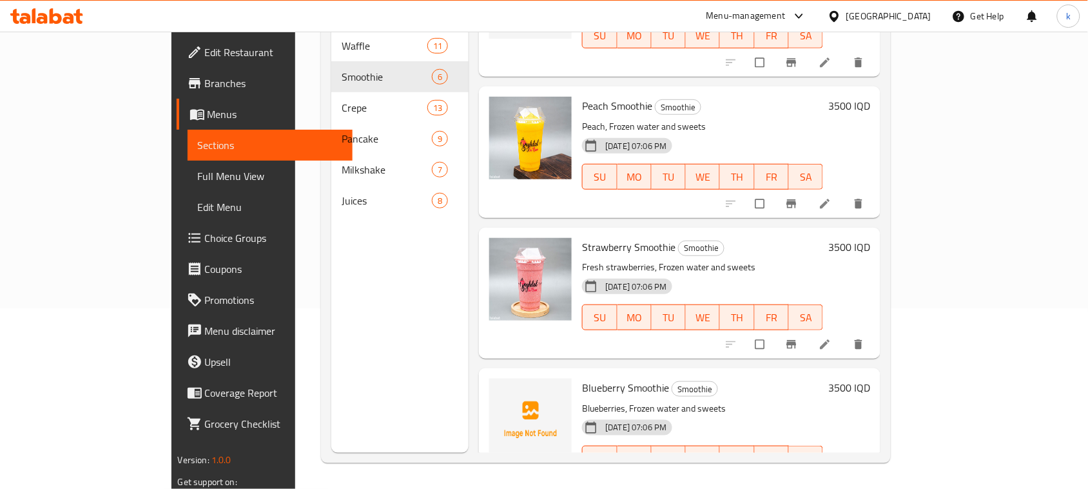
scroll to position [81, 0]
click at [723, 342] on div "Menu items Add Sort Manage items Mango Smoothie Smoothie Mango, Frozen water an…" at bounding box center [675, 208] width 412 height 489
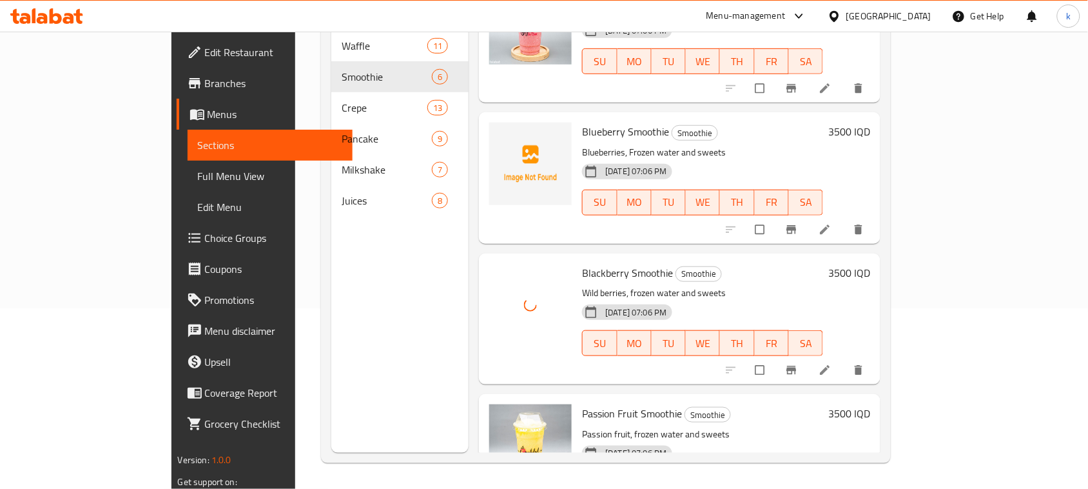
scroll to position [307, 0]
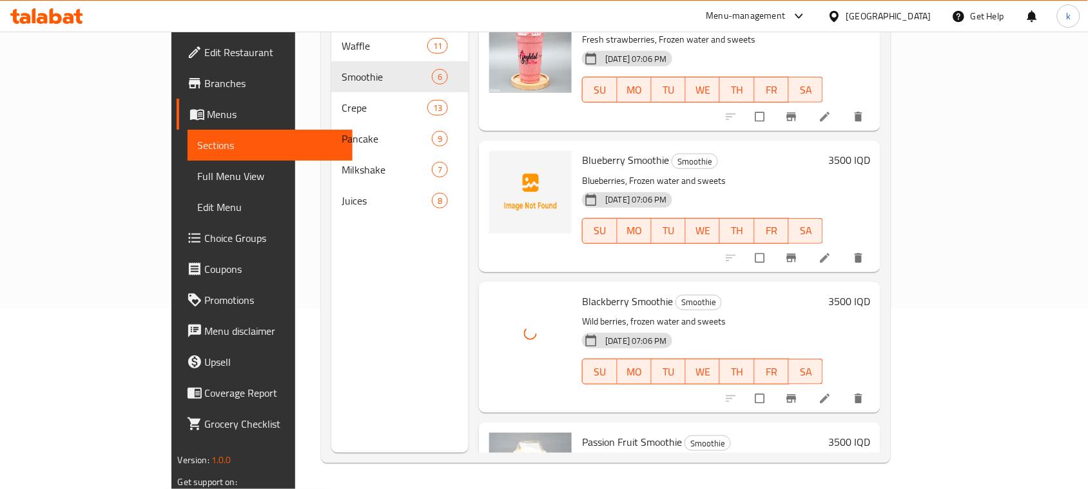
click at [831, 253] on icon at bounding box center [826, 258] width 10 height 10
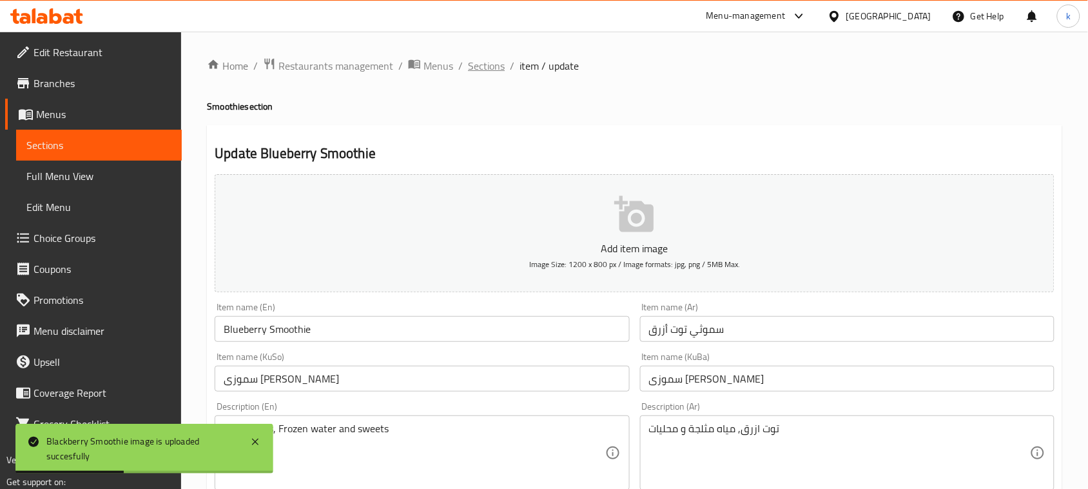
click at [491, 63] on span "Sections" at bounding box center [486, 65] width 37 height 15
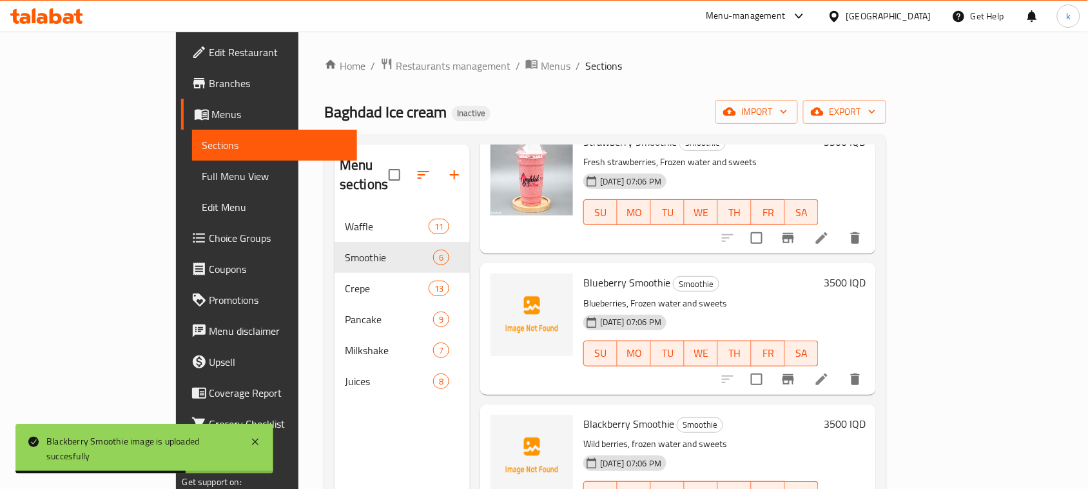
scroll to position [388, 0]
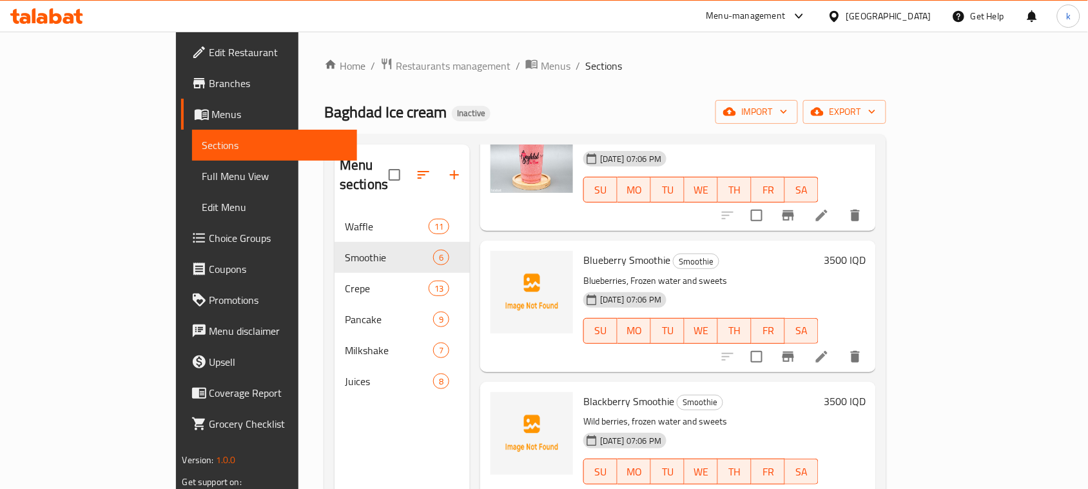
click at [798, 392] on h6 "Blackberry Smoothie Smoothie" at bounding box center [701, 401] width 235 height 18
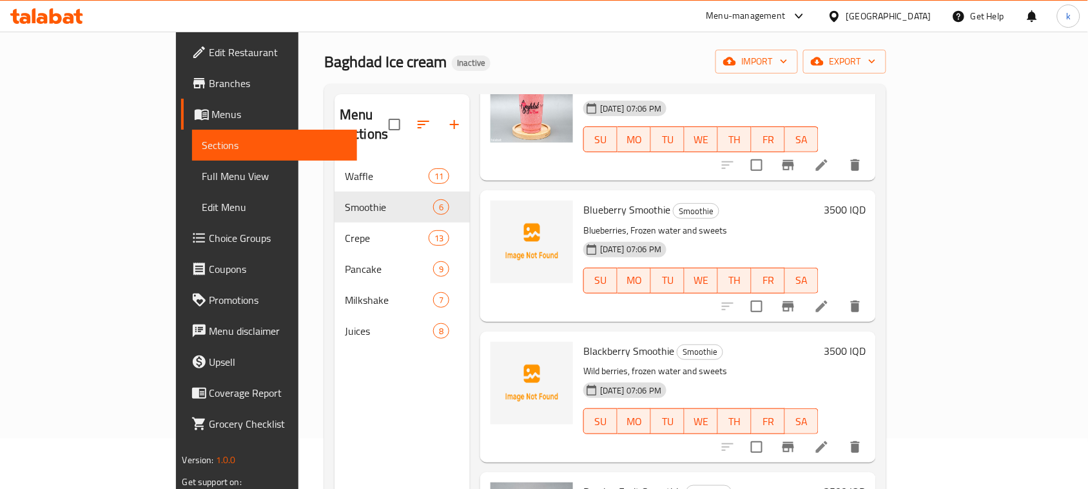
scroll to position [181, 0]
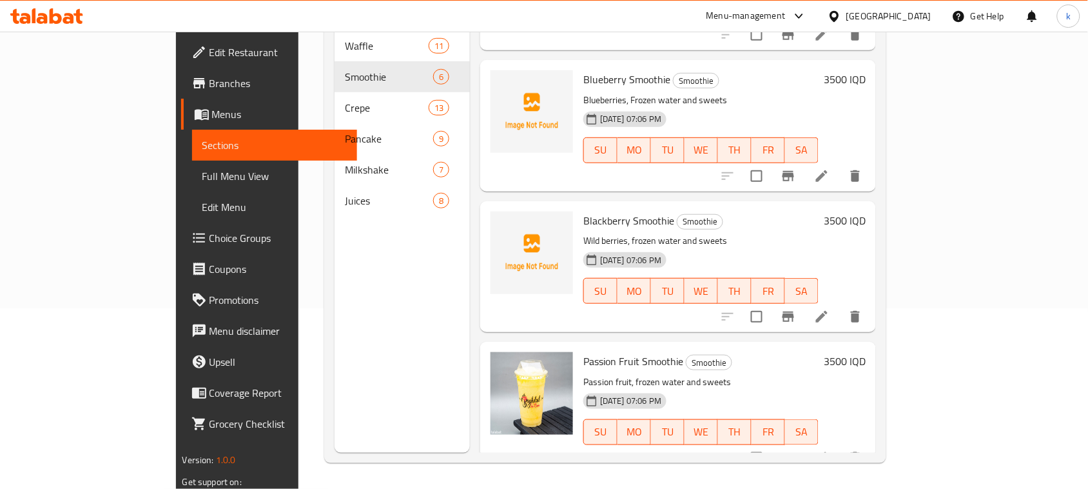
click at [707, 295] on div "18-08-2025 07:06 PM SU MO TU WE TH FR SA" at bounding box center [701, 282] width 246 height 70
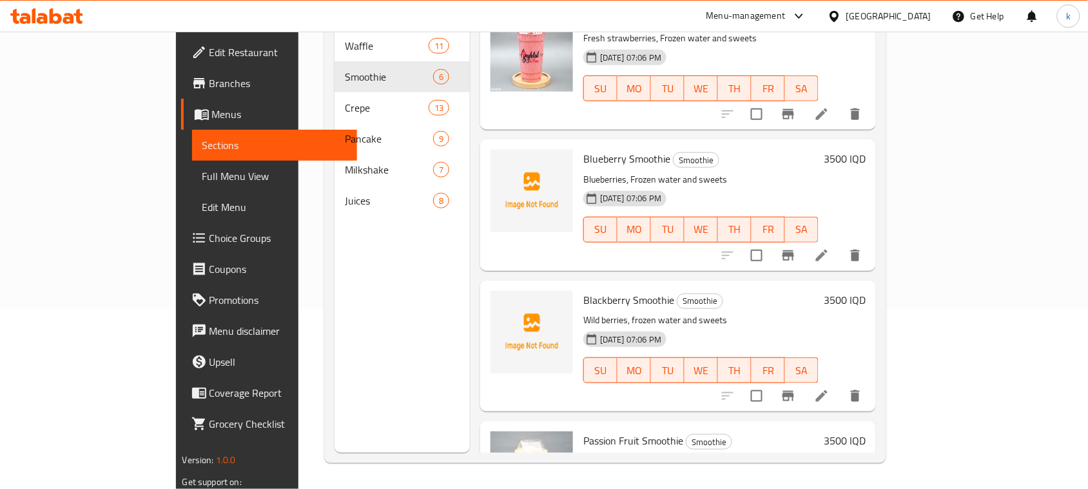
scroll to position [65, 0]
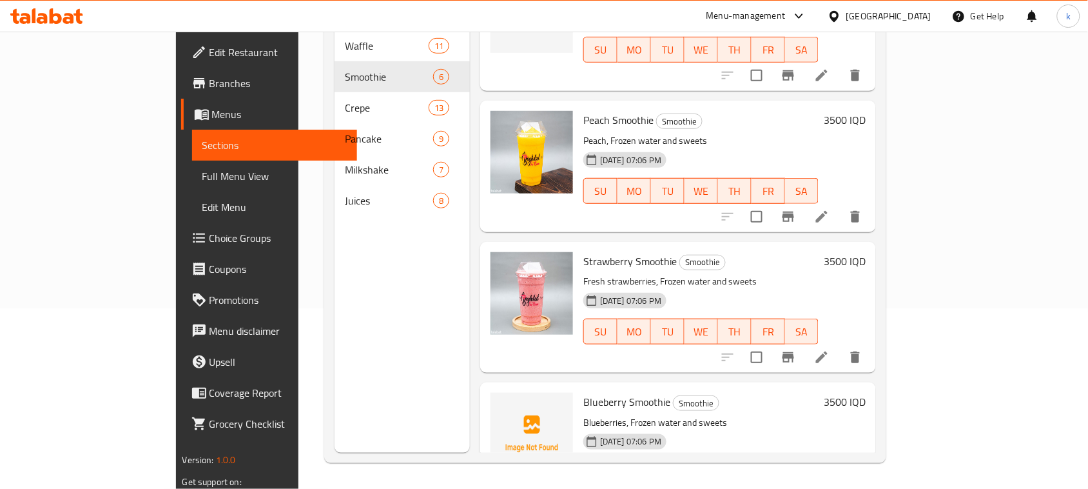
click at [787, 273] on p "Fresh strawberries, Frozen water and sweets" at bounding box center [701, 281] width 235 height 16
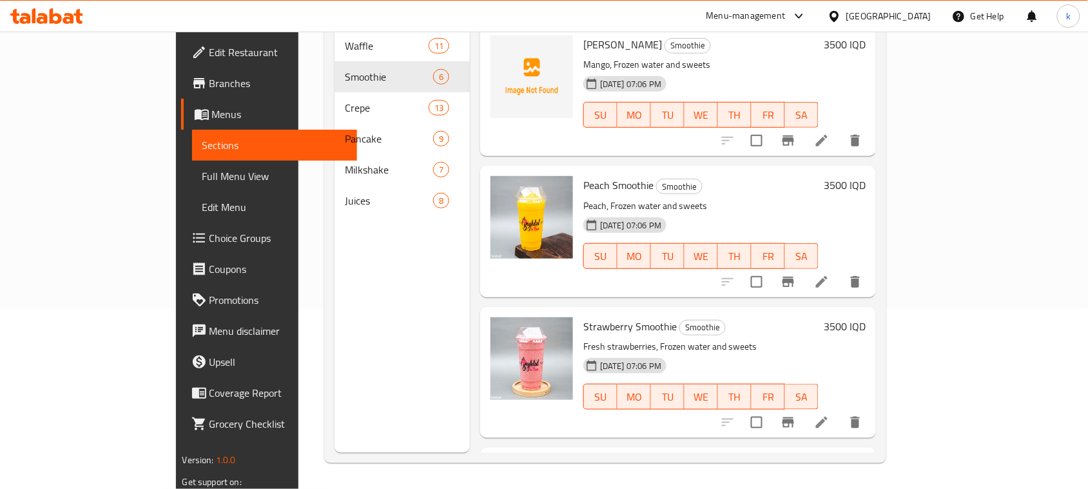
drag, startPoint x: 805, startPoint y: 284, endPoint x: 775, endPoint y: 287, distance: 29.8
click at [805, 284] on div "Menu items Add Sort Manage items Mango Smoothie Smoothie Mango, Frozen water an…" at bounding box center [673, 208] width 406 height 489
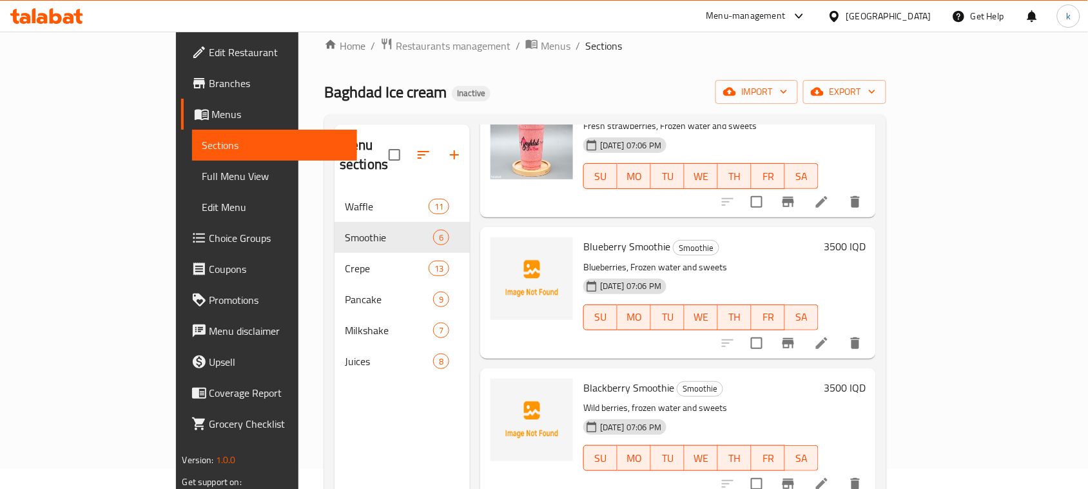
scroll to position [388, 0]
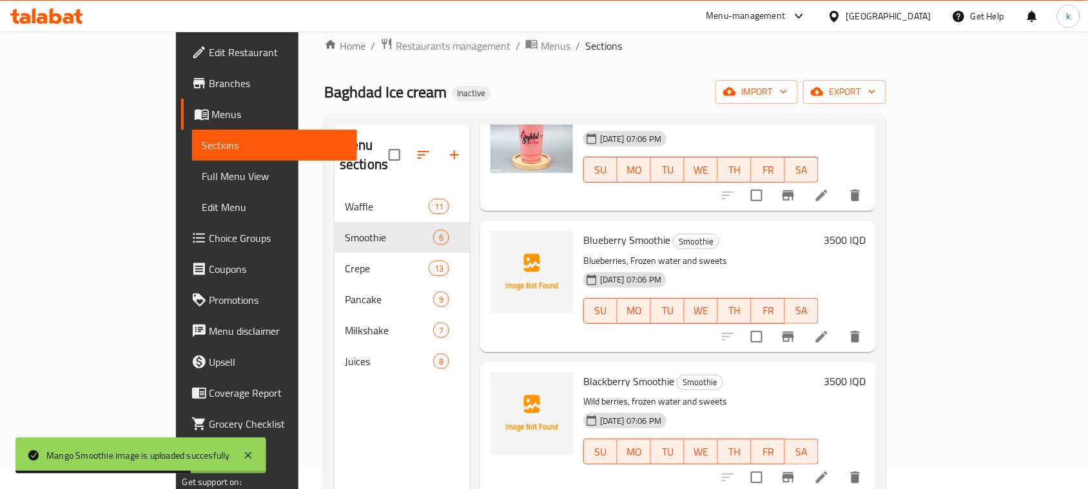
click at [752, 231] on h6 "Blueberry Smoothie Smoothie" at bounding box center [701, 240] width 235 height 18
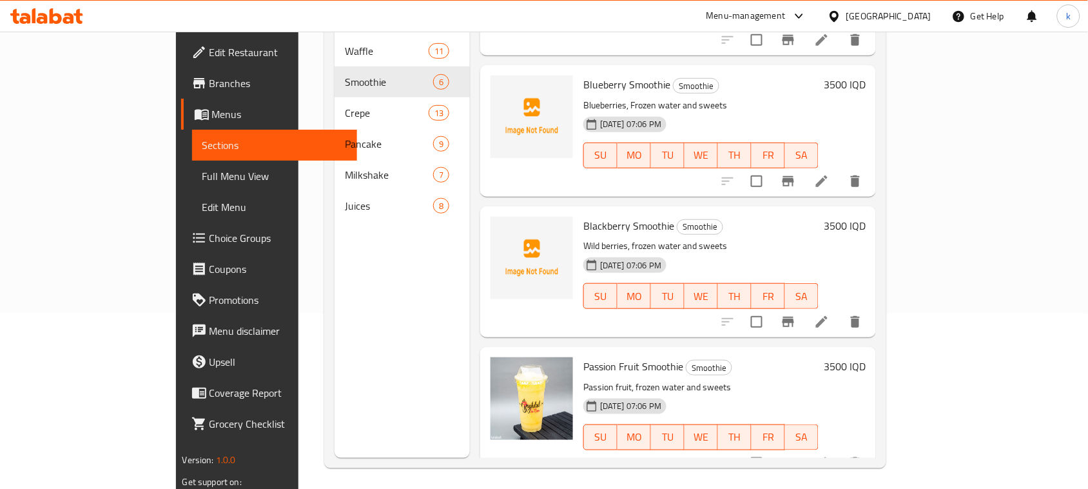
scroll to position [181, 0]
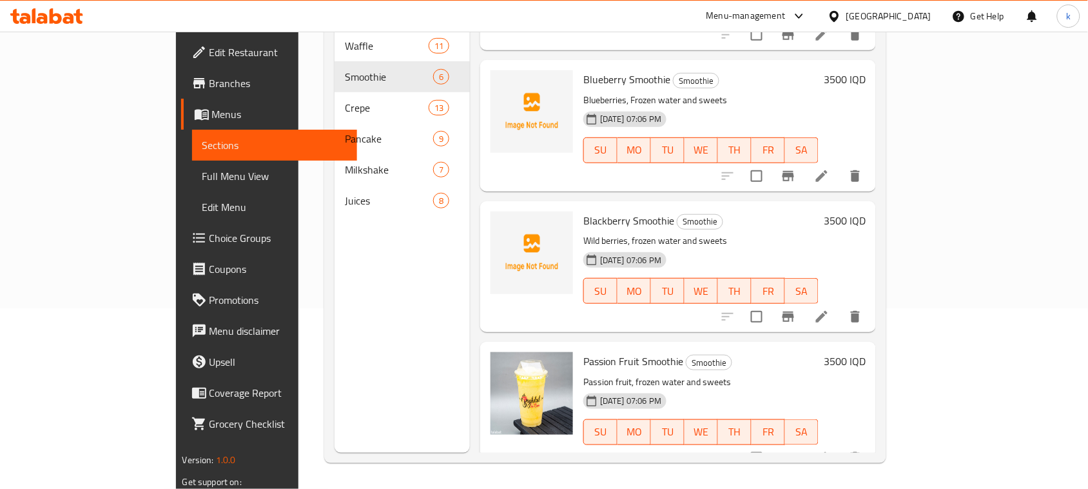
click at [604, 211] on span "Blackberry Smoothie" at bounding box center [629, 220] width 91 height 19
copy h6 "Blackberry Smoothie"
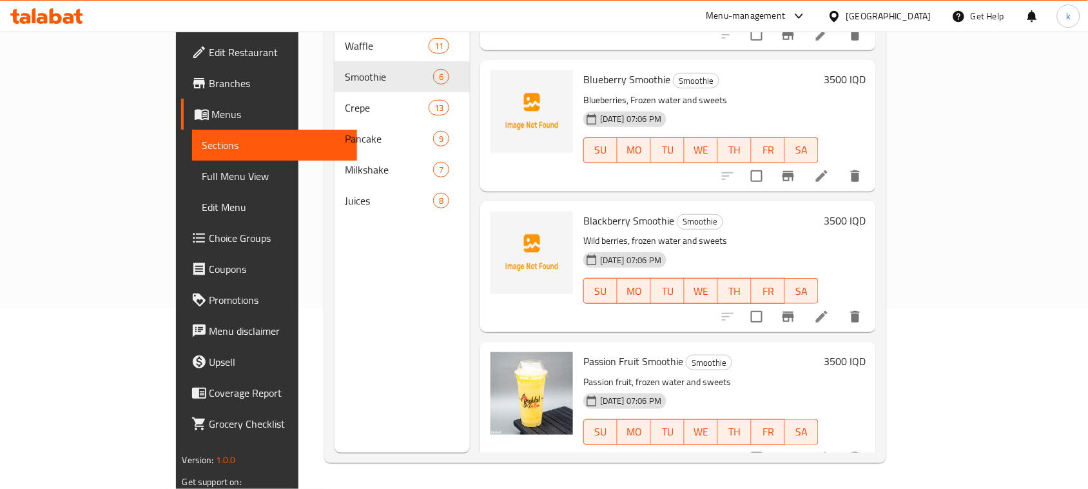
click at [584, 70] on span "Blueberry Smoothie" at bounding box center [627, 79] width 87 height 19
copy h6 "Blueberry Smoothie"
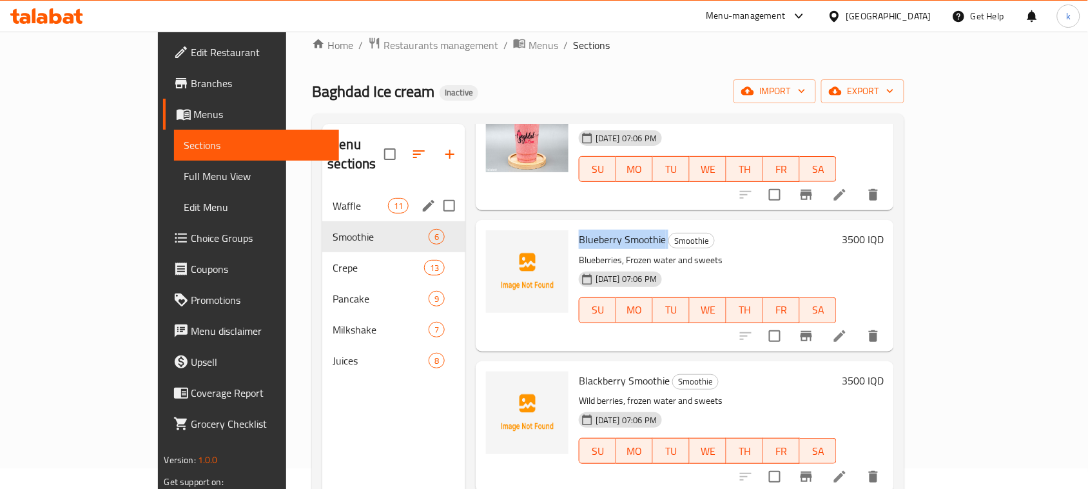
scroll to position [20, 0]
click at [333, 199] on span "Waffle" at bounding box center [360, 206] width 55 height 15
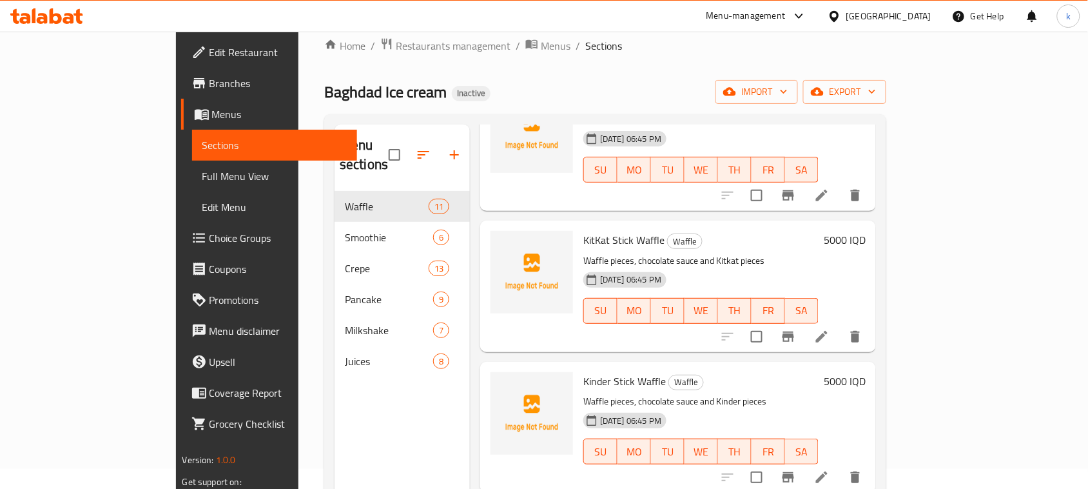
drag, startPoint x: 571, startPoint y: 82, endPoint x: 560, endPoint y: 175, distance: 94.2
click at [571, 82] on div "Baghdad Ice cream Inactive import export" at bounding box center [605, 92] width 562 height 24
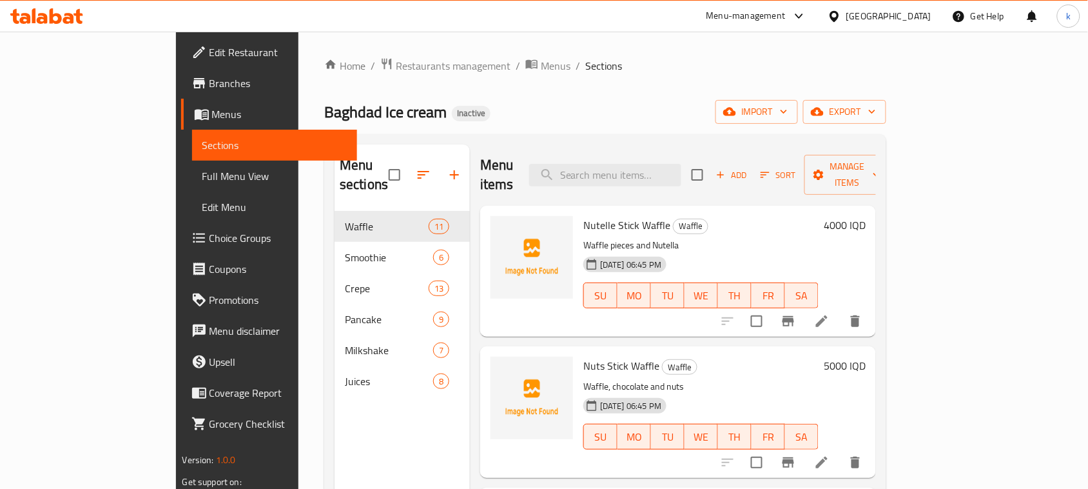
click at [536, 143] on div "Menu sections Waffle 11 Smoothie 6 Crepe 13 Pancake 9 Milkshake 7 Juices 8 Menu…" at bounding box center [605, 388] width 562 height 509
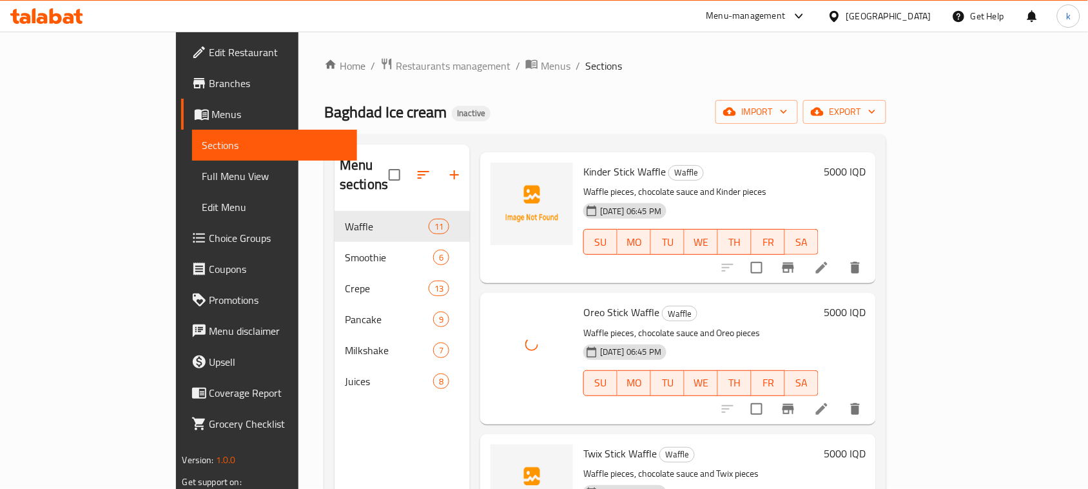
scroll to position [725, 0]
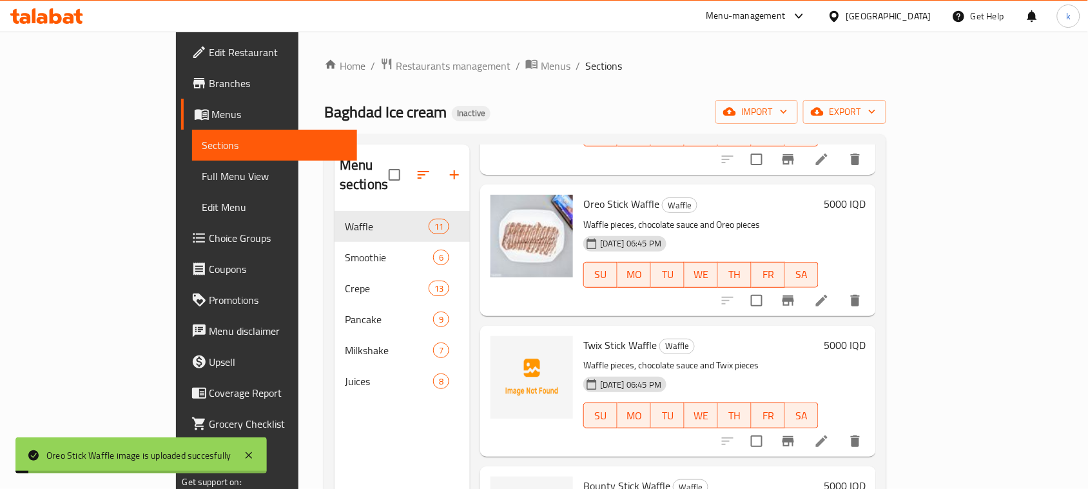
click at [778, 336] on h6 "Twix Stick Waffle Waffle" at bounding box center [701, 345] width 235 height 18
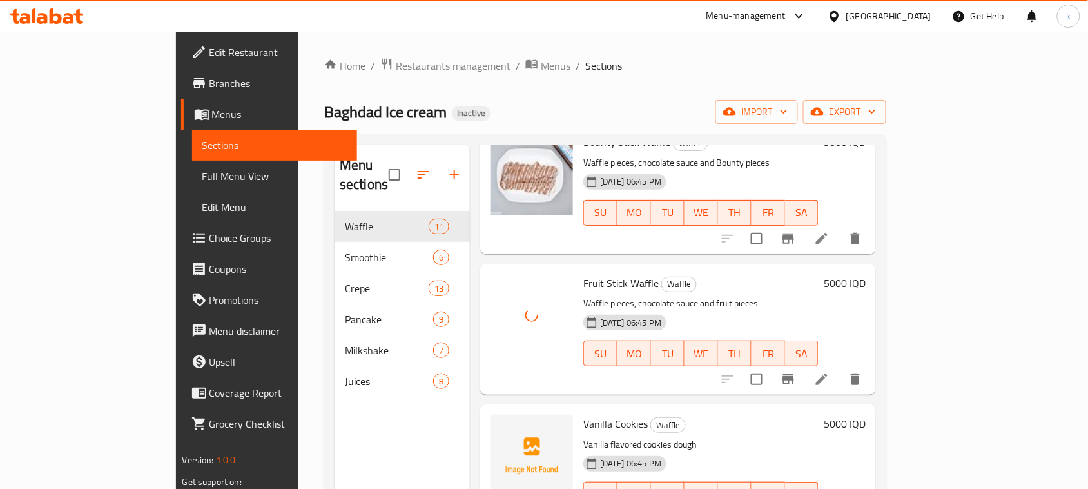
scroll to position [1091, 0]
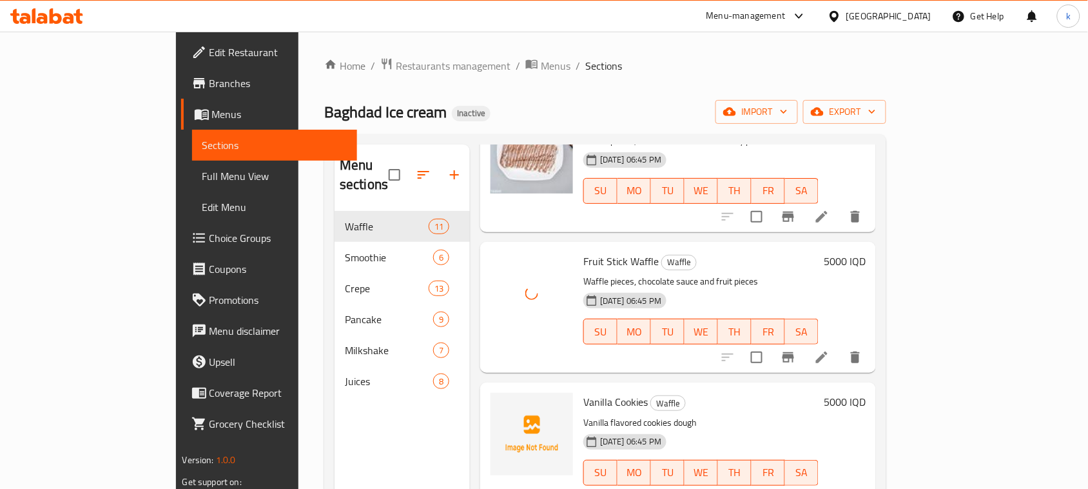
click at [749, 393] on h6 "Vanilla Cookies Waffle" at bounding box center [701, 402] width 235 height 18
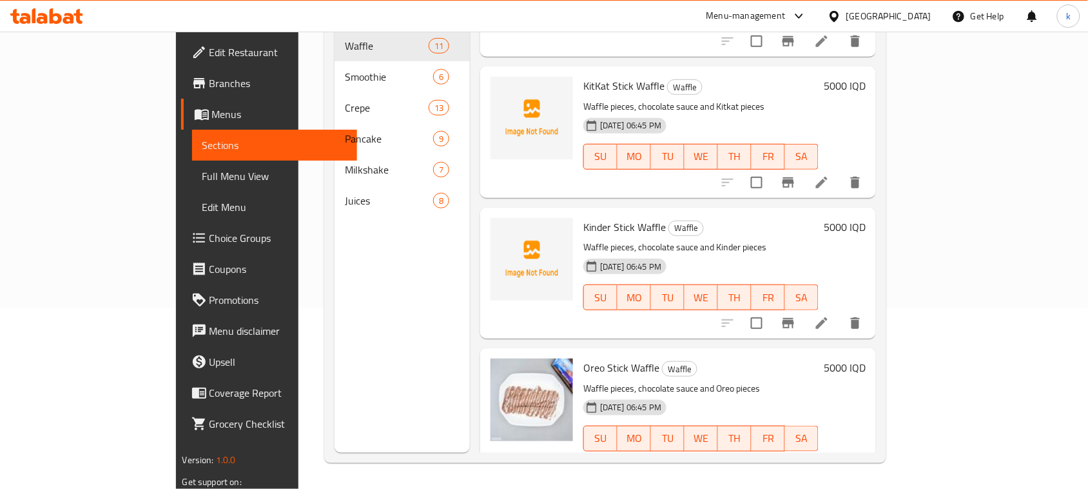
scroll to position [430, 0]
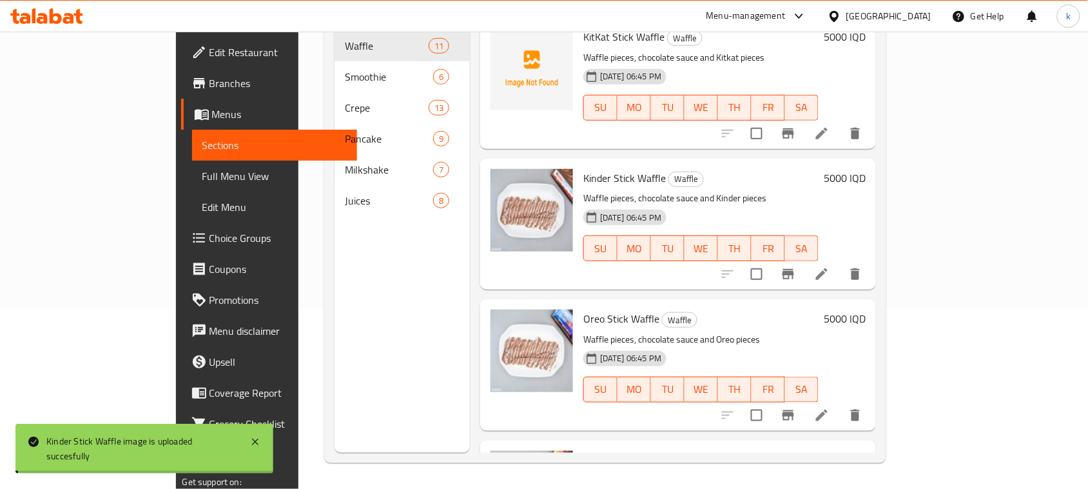
click at [765, 169] on h6 "Kinder Stick Waffle Waffle" at bounding box center [701, 178] width 235 height 18
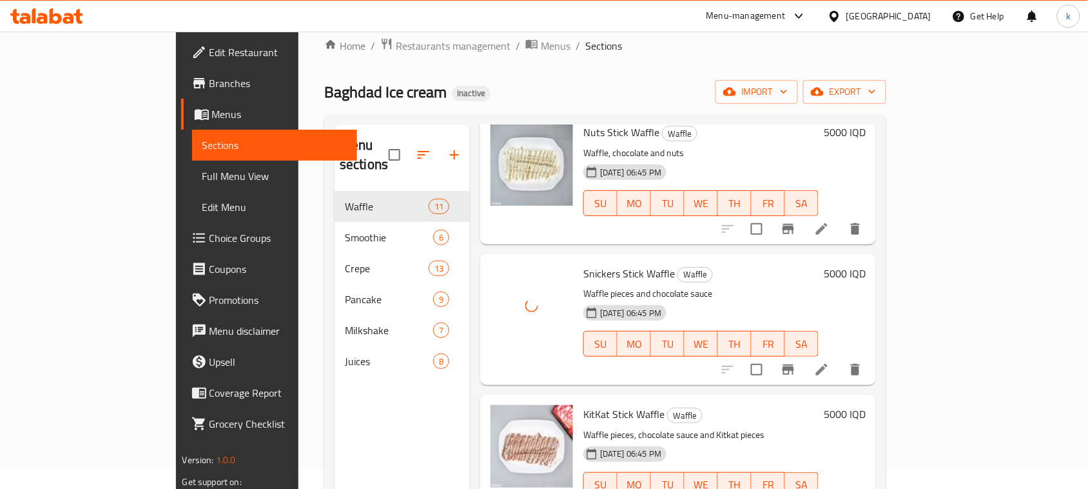
scroll to position [242, 0]
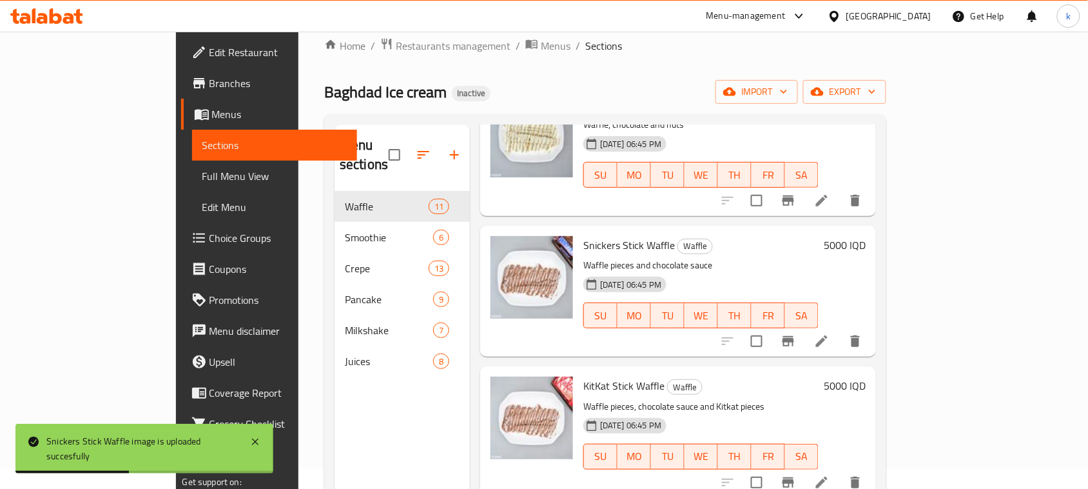
click at [707, 399] on p "Waffle pieces, chocolate sauce and Kitkat pieces" at bounding box center [701, 407] width 235 height 16
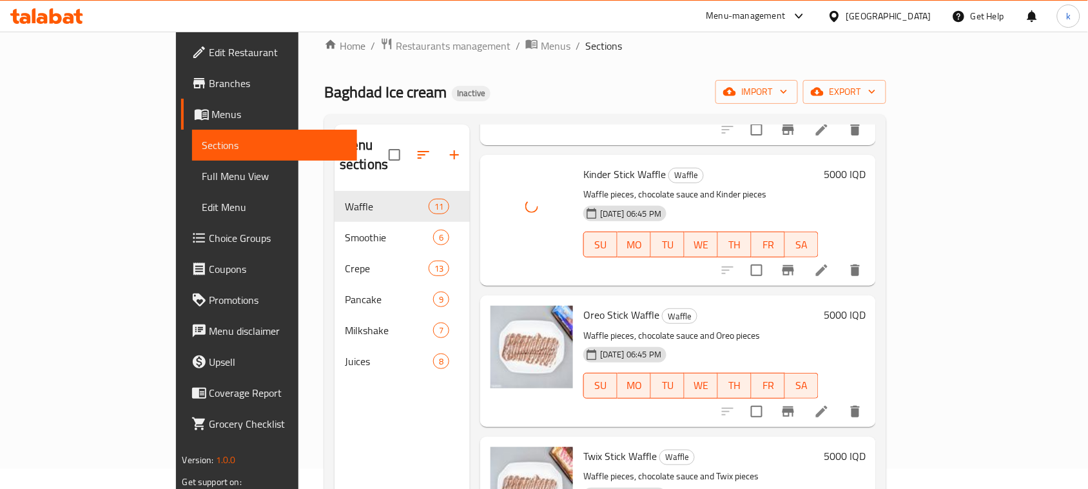
scroll to position [645, 0]
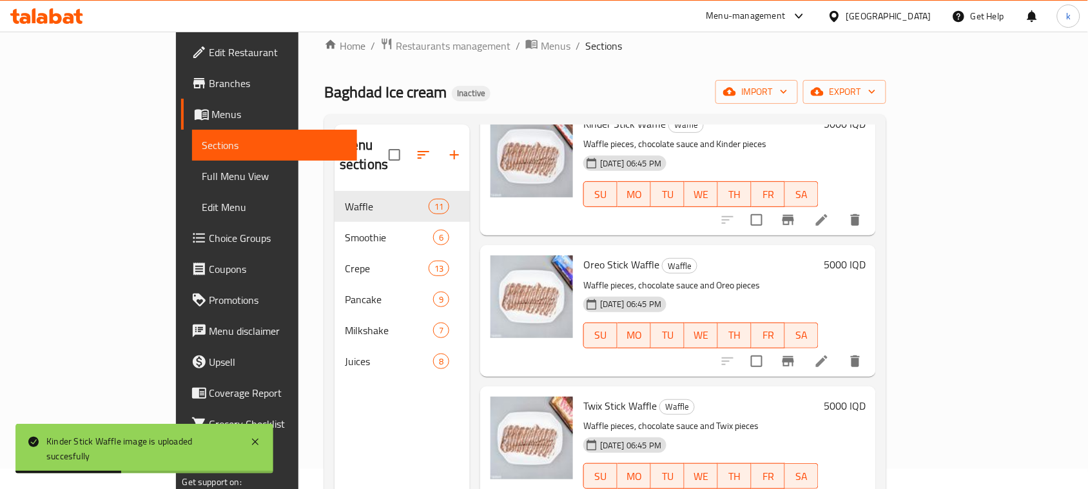
drag, startPoint x: 736, startPoint y: 363, endPoint x: 694, endPoint y: 382, distance: 45.6
click at [736, 363] on div "Menu items Add Sort Manage items Nutelle Stick Waffle Waffle Waffle pieces and …" at bounding box center [673, 368] width 406 height 489
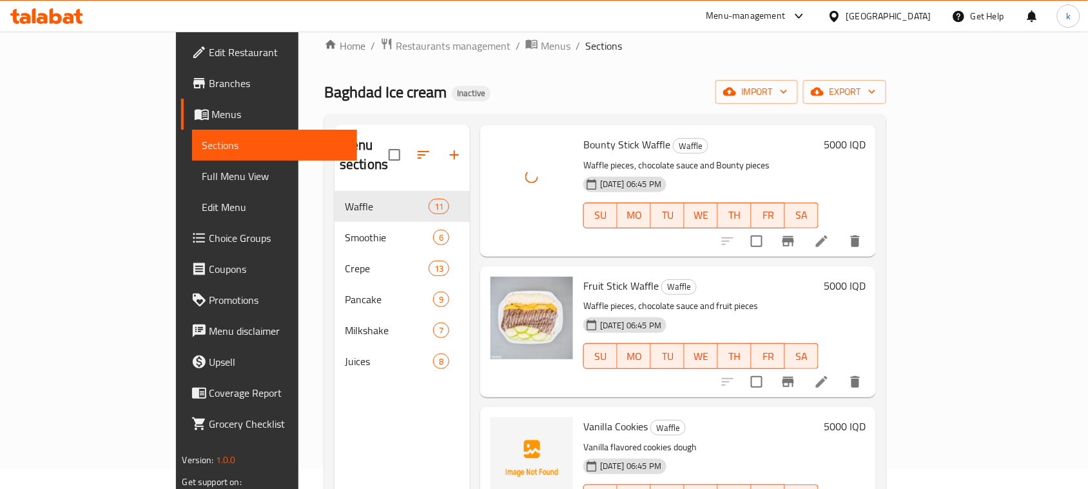
scroll to position [1048, 0]
click at [733, 411] on div "Vanilla Cookies Waffle Vanilla flavored cookies dough 18-08-2025 06:45 PM SU MO…" at bounding box center [701, 471] width 246 height 121
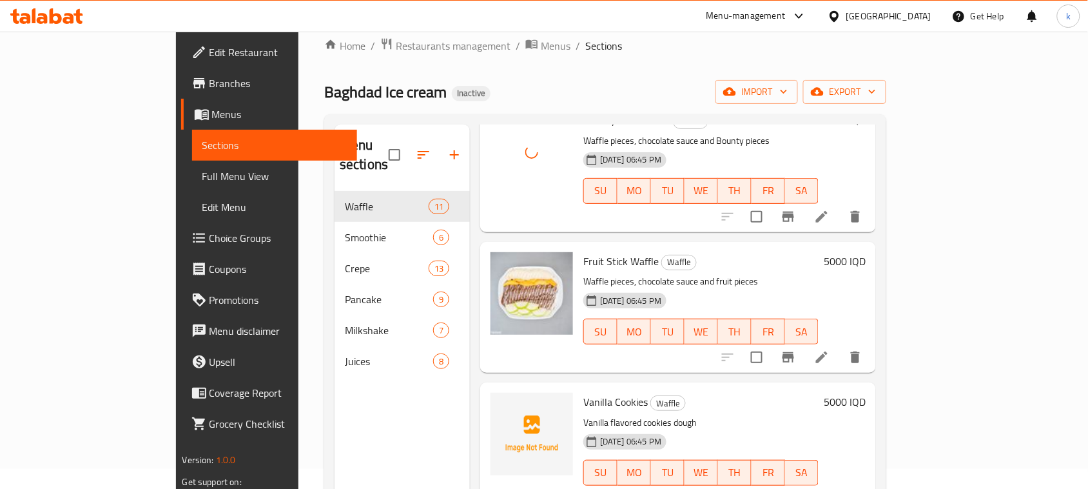
scroll to position [1091, 0]
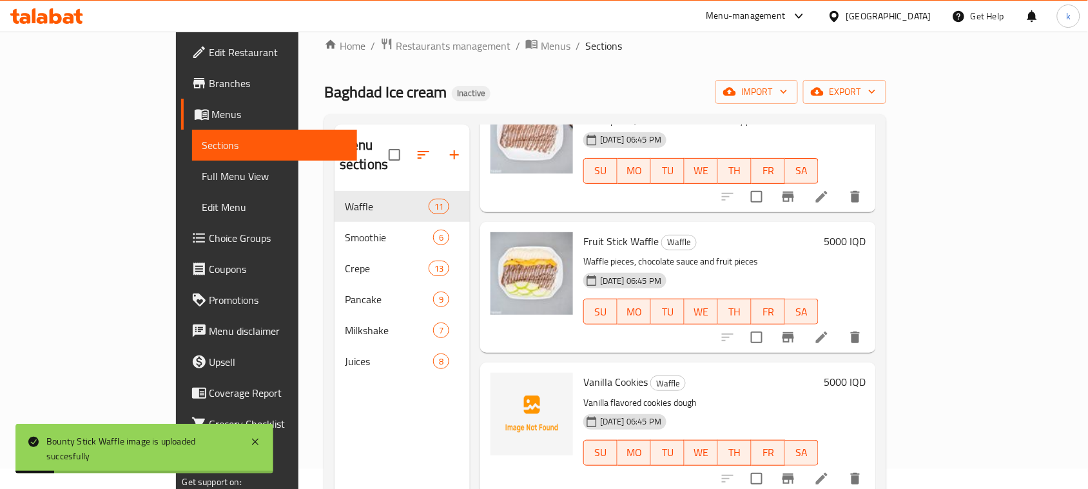
click at [759, 373] on h6 "Vanilla Cookies Waffle" at bounding box center [701, 382] width 235 height 18
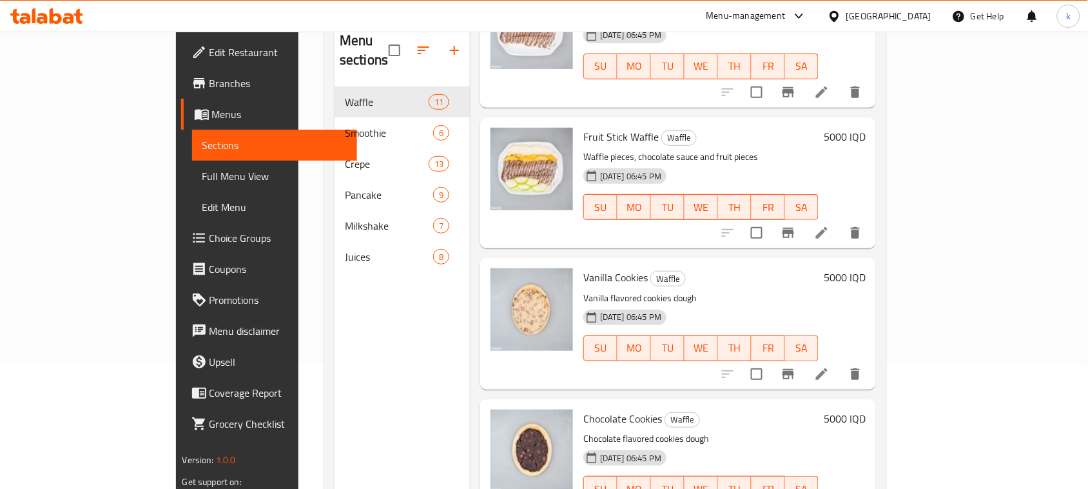
scroll to position [0, 0]
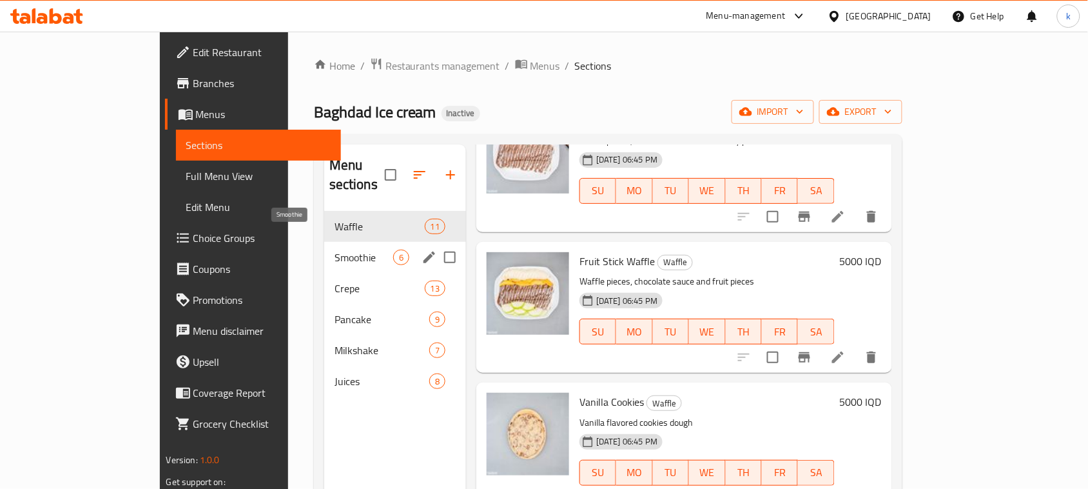
click at [335, 250] on span "Smoothie" at bounding box center [364, 257] width 59 height 15
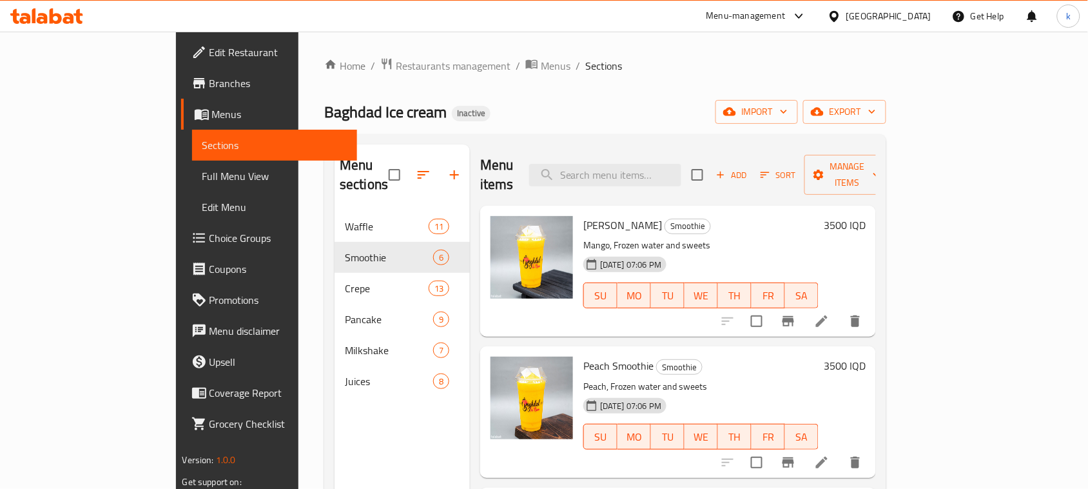
click at [589, 215] on span "Mango Smoothie" at bounding box center [623, 224] width 79 height 19
copy h6 "Mango Smoothie"
click at [613, 97] on div "Home / Restaurants management / Menus / Sections Baghdad Ice cream Inactive imp…" at bounding box center [605, 350] width 562 height 586
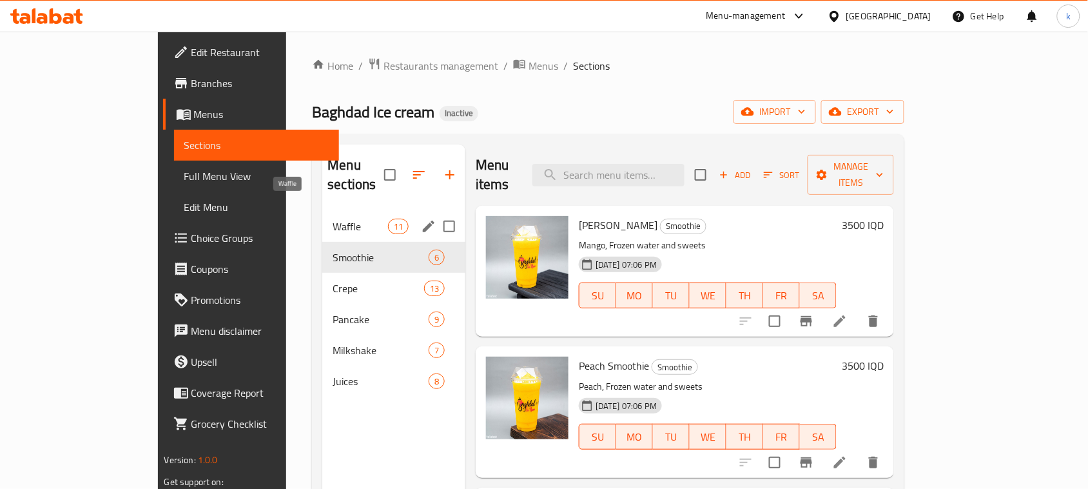
click at [333, 219] on span "Waffle" at bounding box center [360, 226] width 55 height 15
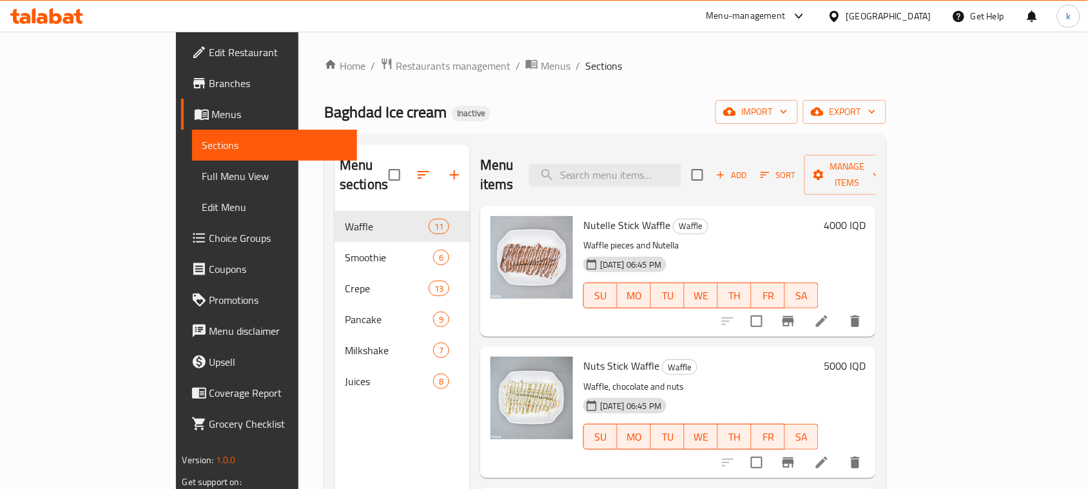
click at [210, 57] on span "Edit Restaurant" at bounding box center [279, 51] width 138 height 15
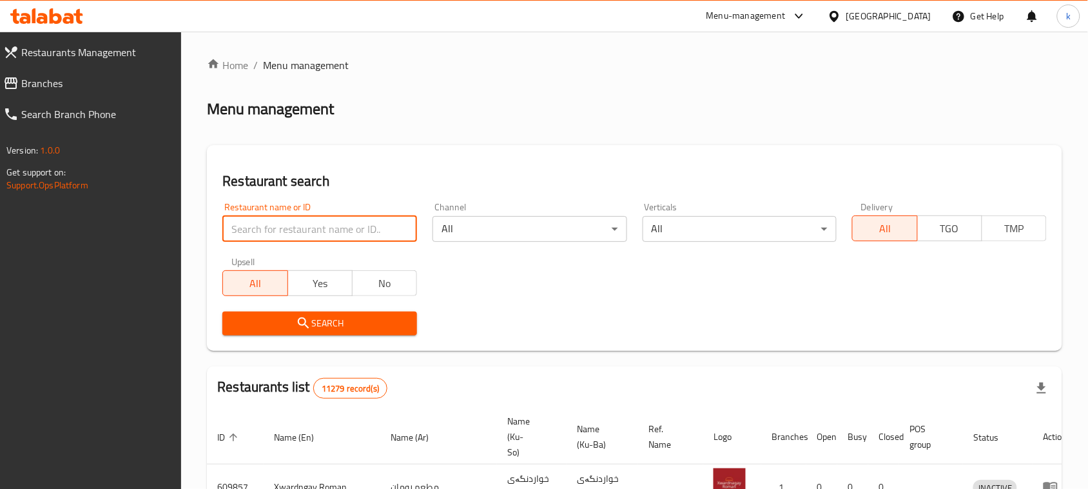
click at [337, 237] on input "search" at bounding box center [319, 229] width 195 height 26
paste input "Baghdad Ice cream"
click button "Search" at bounding box center [319, 323] width 195 height 24
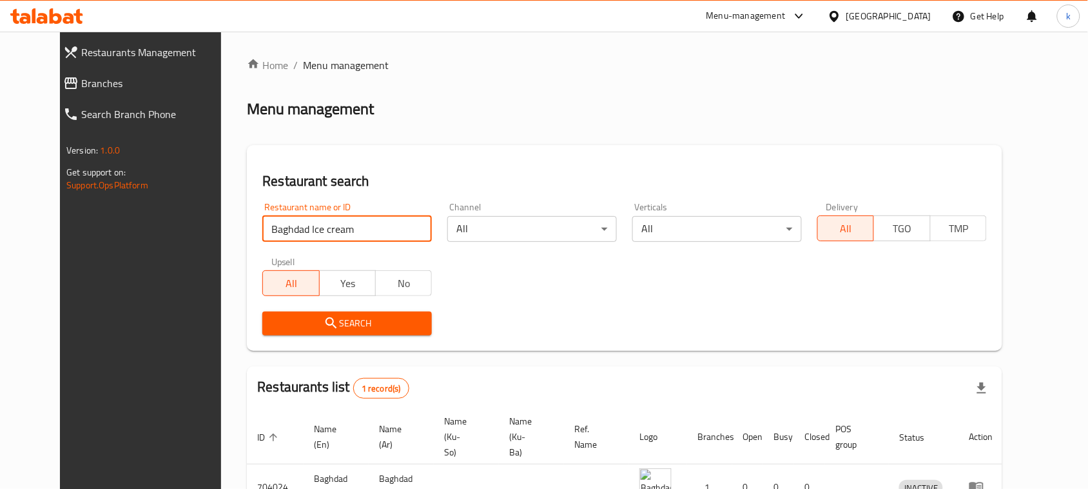
drag, startPoint x: 273, startPoint y: 226, endPoint x: 406, endPoint y: 239, distance: 134.0
click at [406, 239] on input "Baghdad Ice cream" at bounding box center [347, 229] width 170 height 26
click button "Search" at bounding box center [347, 323] width 170 height 24
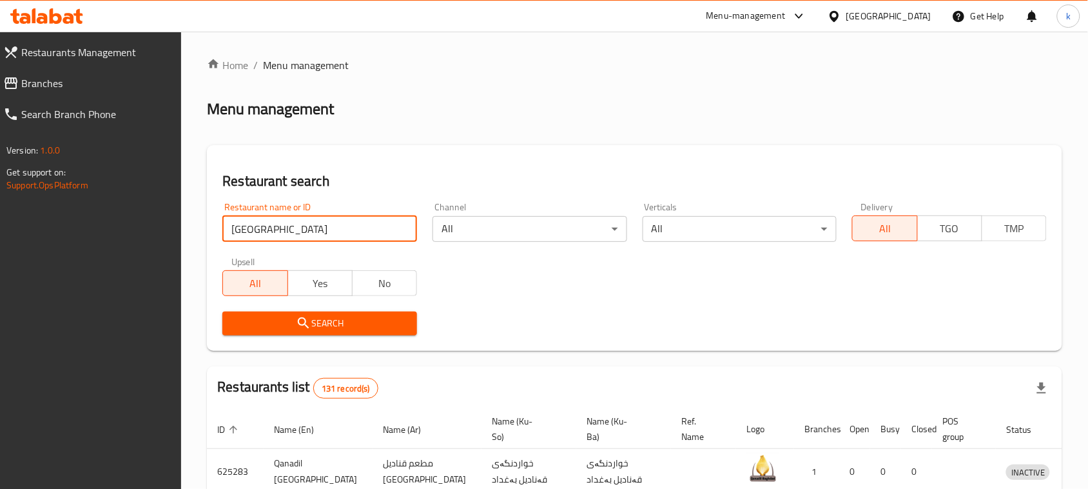
scroll to position [161, 0]
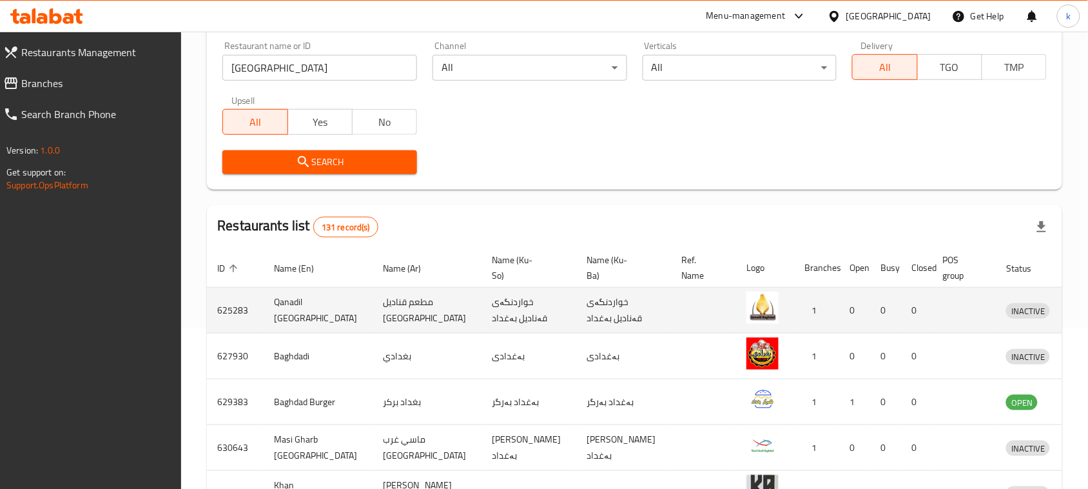
click at [576, 317] on td "خواردنگەی قەنادیل بەغداد" at bounding box center [623, 311] width 95 height 46
copy td "بەغداد"
click at [373, 317] on td "مطعم قناديل بغداد" at bounding box center [427, 311] width 109 height 46
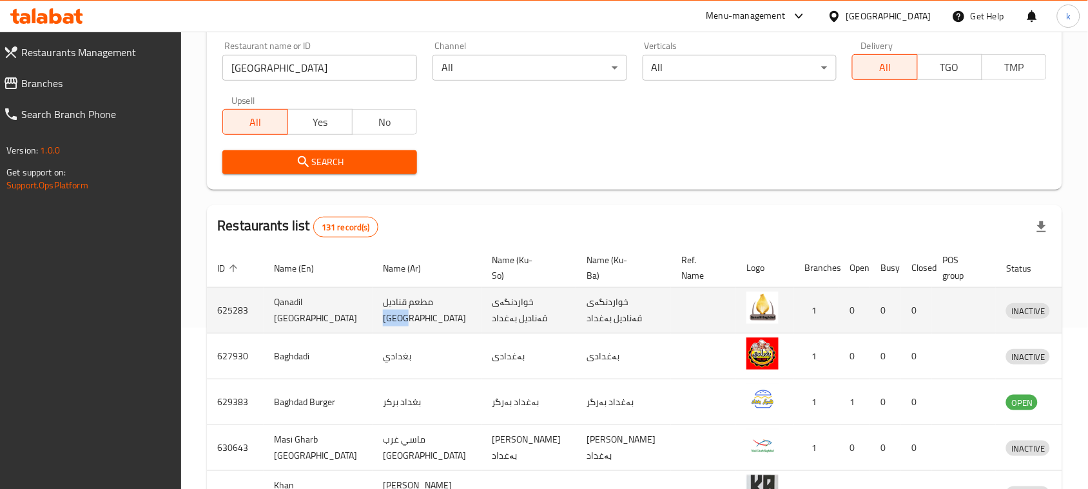
copy td "بغداد"
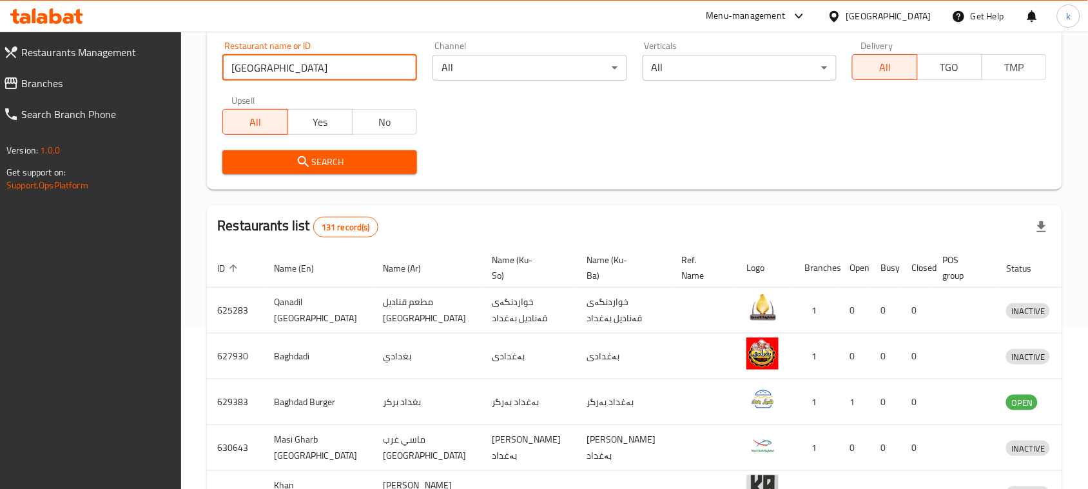
drag, startPoint x: 275, startPoint y: 70, endPoint x: 137, endPoint y: 99, distance: 141.6
click at [137, 99] on div "Restaurants Management Branches Search Branch Phone Version: 1.0.0 Get support …" at bounding box center [544, 316] width 1088 height 892
paste input "Ice cream"
drag, startPoint x: 273, startPoint y: 73, endPoint x: 197, endPoint y: 92, distance: 77.9
click at [197, 92] on div "Home / Menu management Menu management Restaurant search Restaurant name or ID …" at bounding box center [634, 316] width 907 height 892
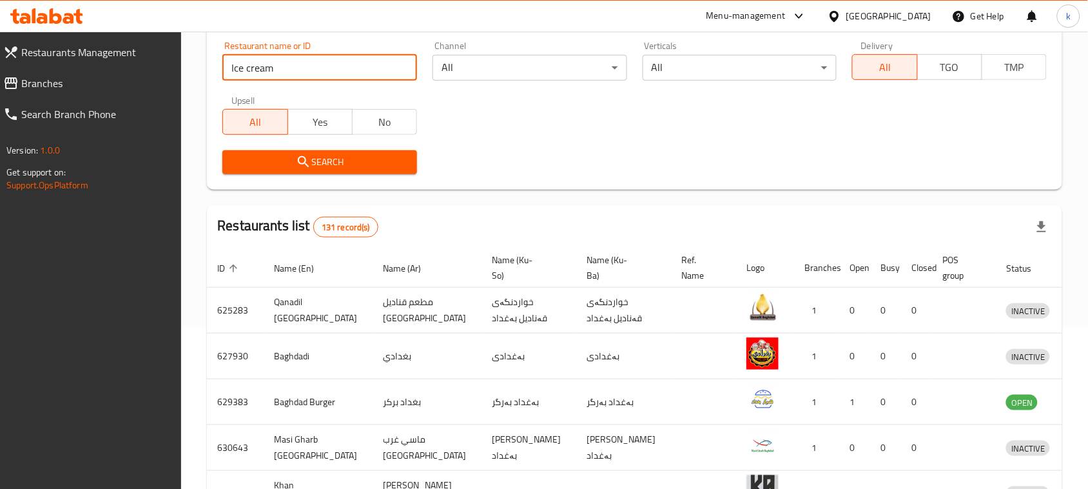
type input "Ice cream"
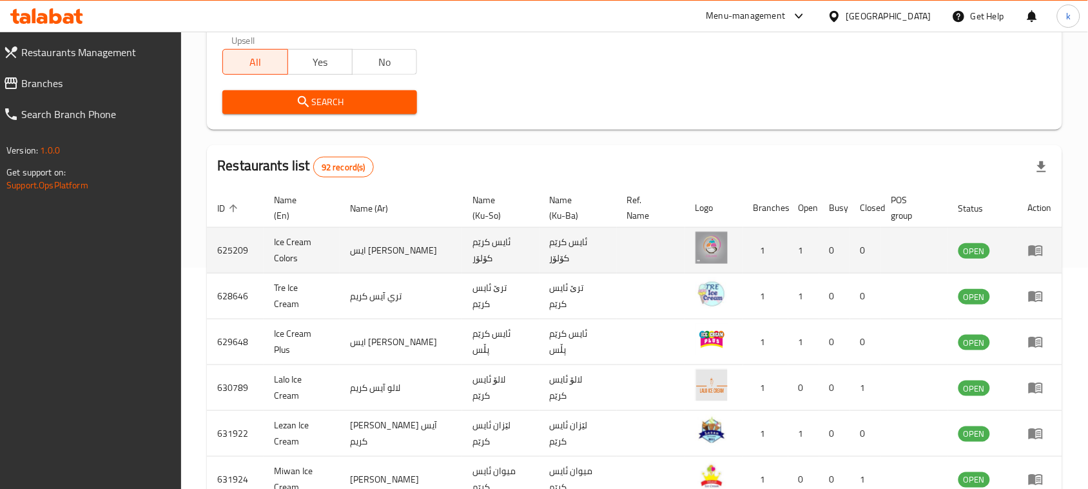
scroll to position [322, 0]
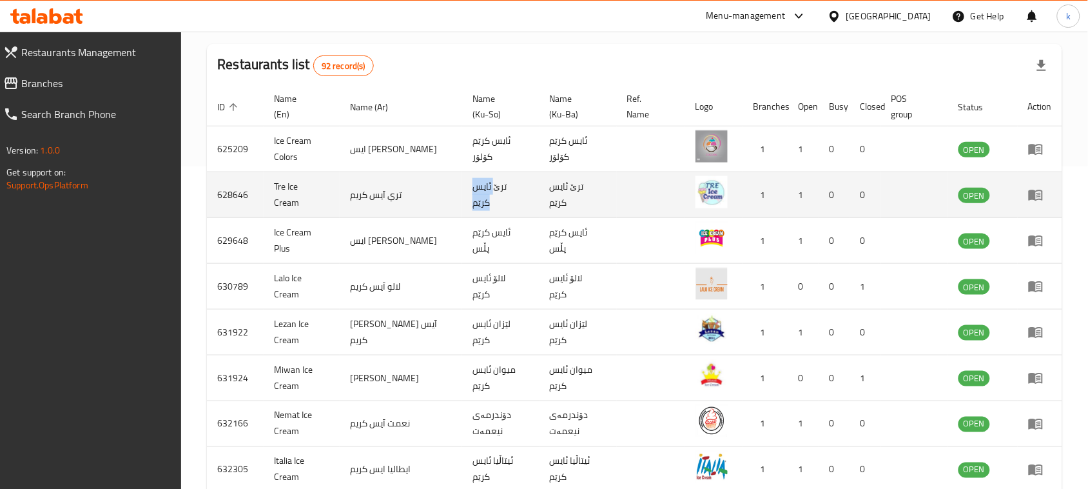
drag, startPoint x: 485, startPoint y: 201, endPoint x: 438, endPoint y: 205, distance: 46.6
click at [462, 205] on td "ترێ ئایس کرێم" at bounding box center [500, 195] width 77 height 46
copy td "ئایس کرێم"
click at [378, 200] on td "تري آيس كريم" at bounding box center [401, 195] width 123 height 46
drag, startPoint x: 395, startPoint y: 200, endPoint x: 355, endPoint y: 204, distance: 40.8
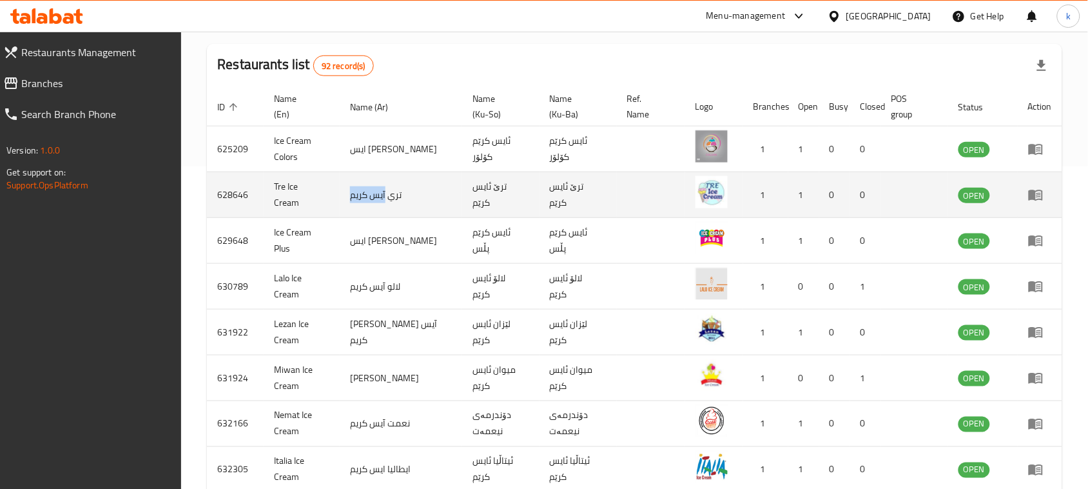
click at [355, 204] on td "تري آيس كريم" at bounding box center [401, 195] width 123 height 46
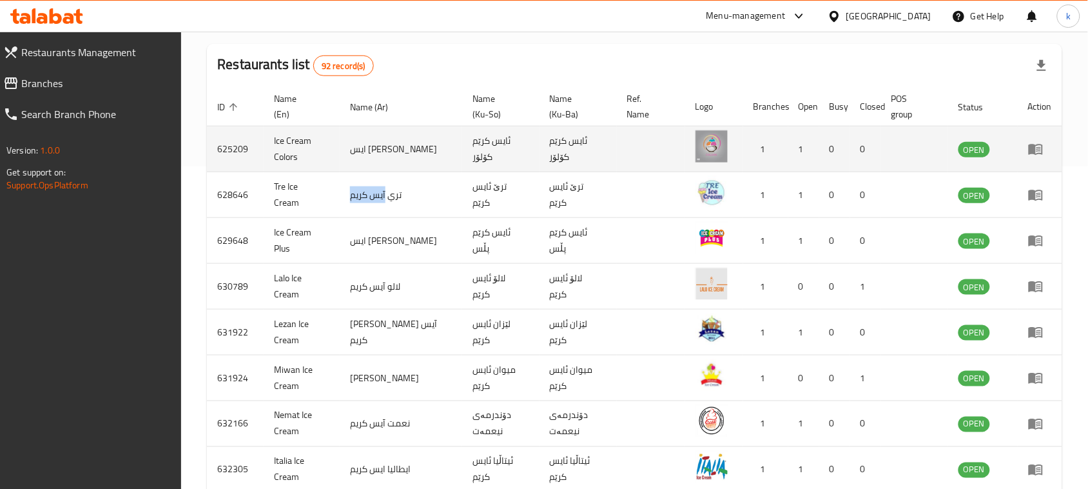
copy td "آيس كريم"
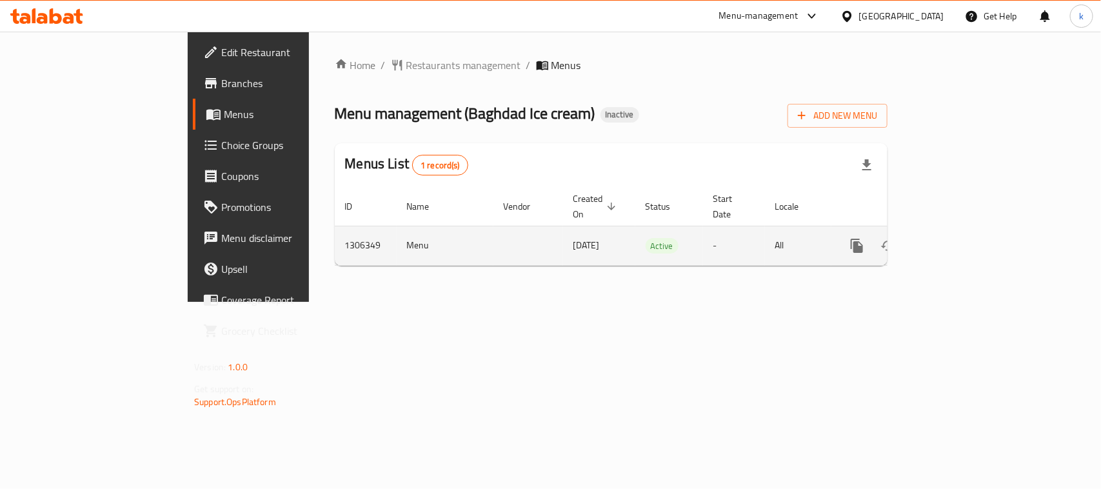
click at [956, 240] on icon "enhanced table" at bounding box center [950, 246] width 12 height 12
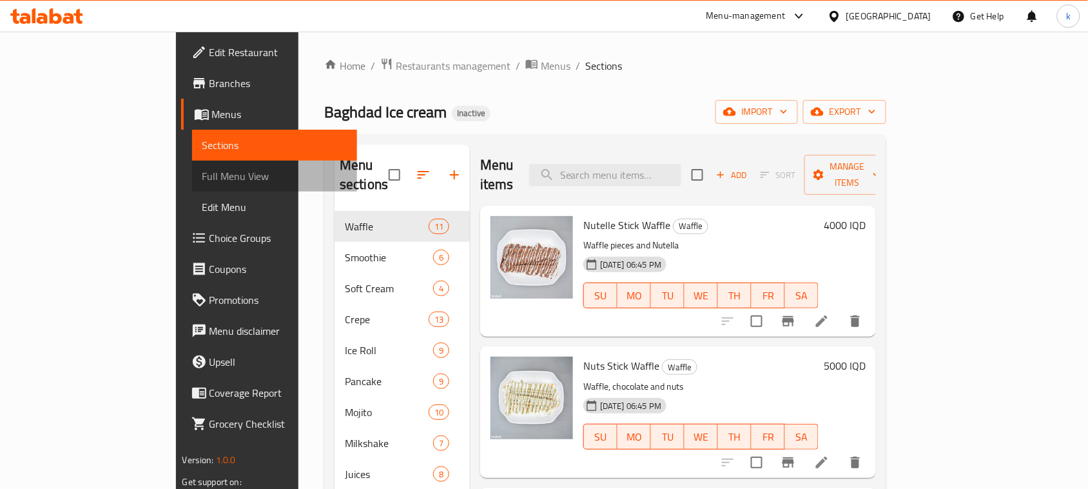
click at [202, 168] on span "Full Menu View" at bounding box center [274, 175] width 145 height 15
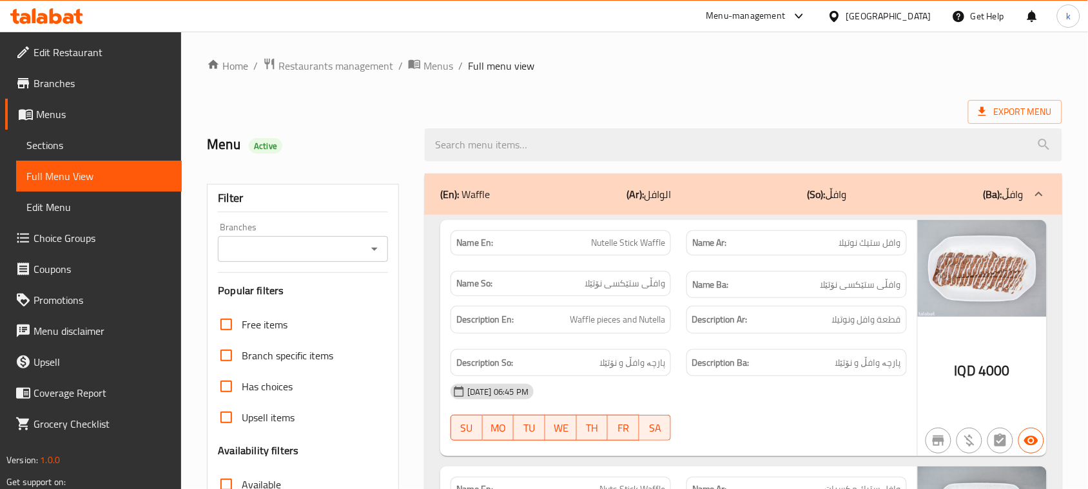
click at [372, 253] on icon "Open" at bounding box center [374, 248] width 15 height 15
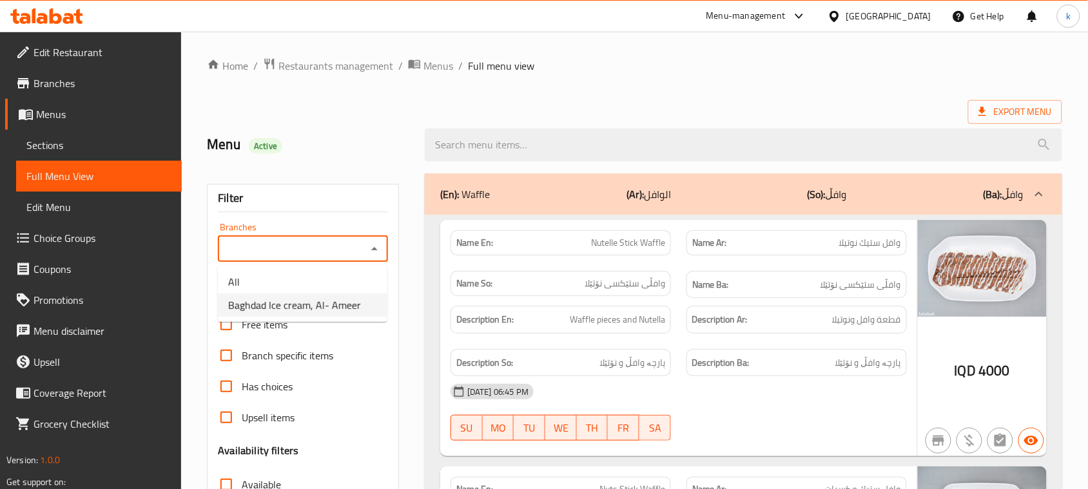
click at [298, 306] on span "Baghdad Ice cream, Al- Ameer" at bounding box center [294, 304] width 133 height 15
type input "Baghdad Ice cream, Al- Ameer"
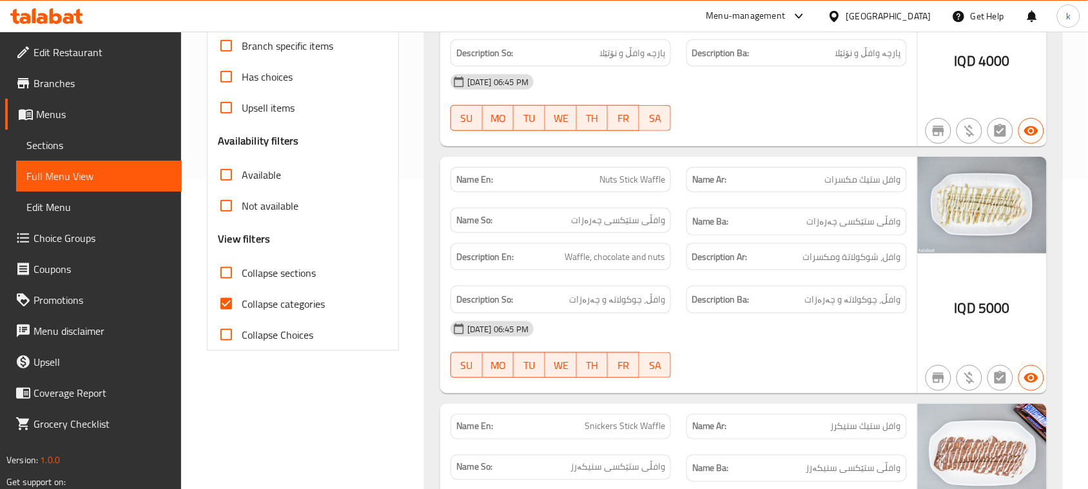
scroll to position [322, 0]
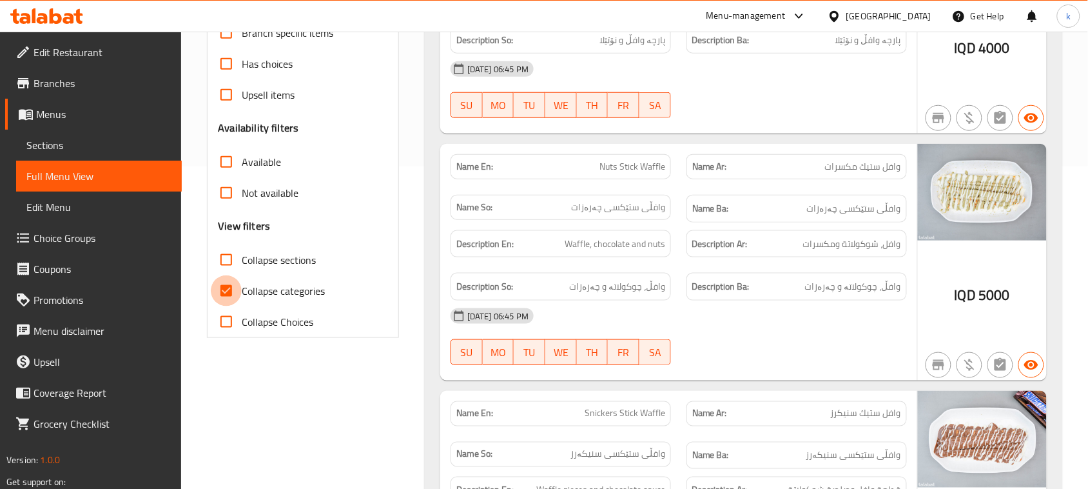
click at [227, 297] on input "Collapse categories" at bounding box center [226, 290] width 31 height 31
checkbox input "false"
click at [230, 262] on input "Collapse sections" at bounding box center [226, 259] width 31 height 31
checkbox input "true"
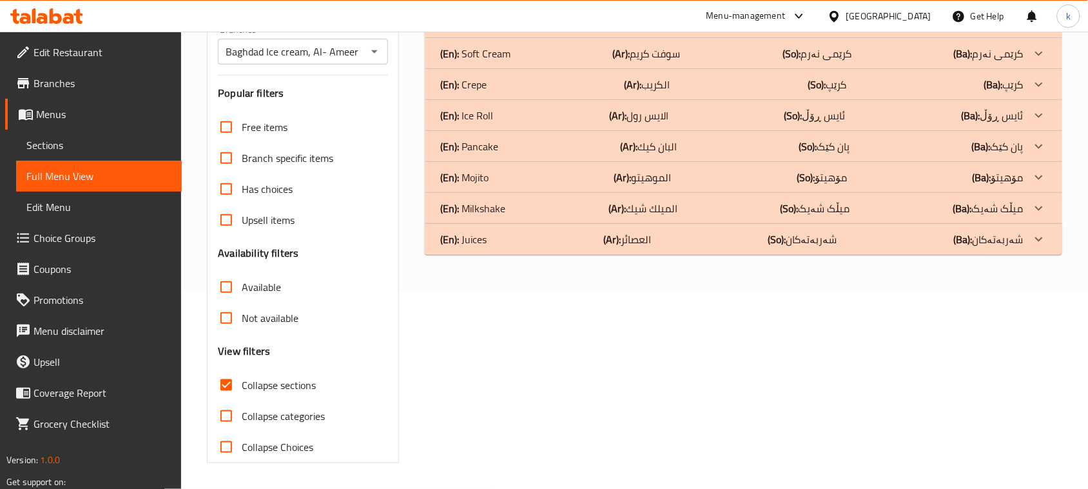
scroll to position [197, 0]
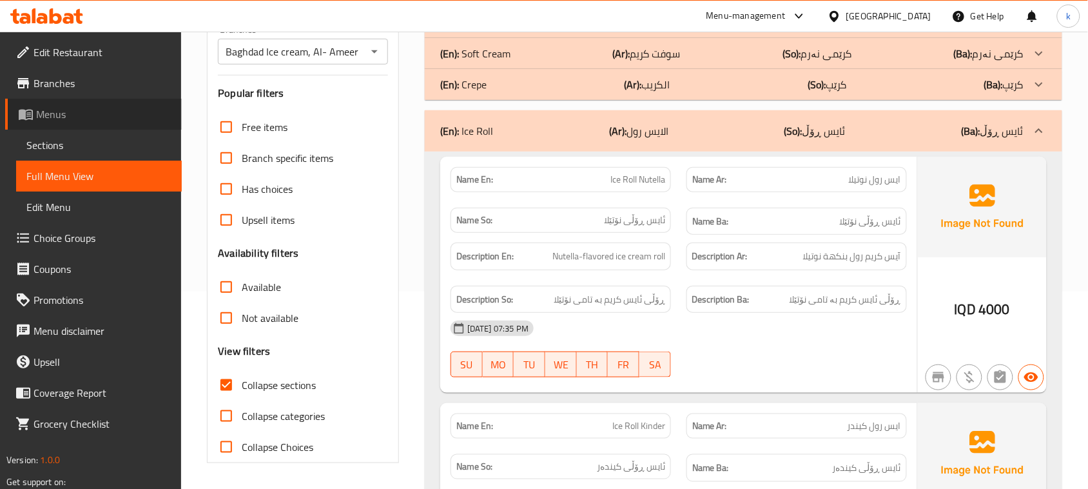
click at [52, 120] on span "Menus" at bounding box center [103, 113] width 135 height 15
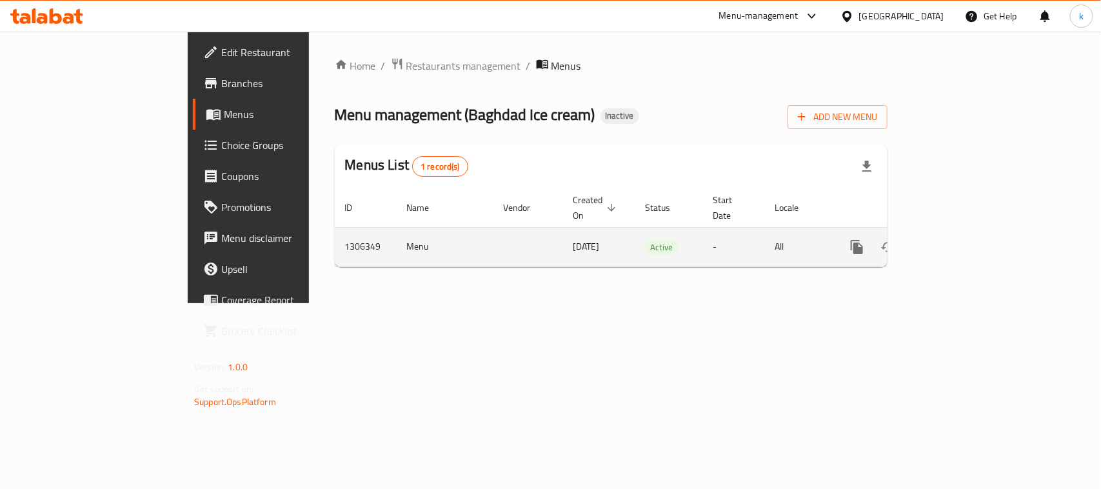
click at [956, 241] on icon "enhanced table" at bounding box center [950, 247] width 12 height 12
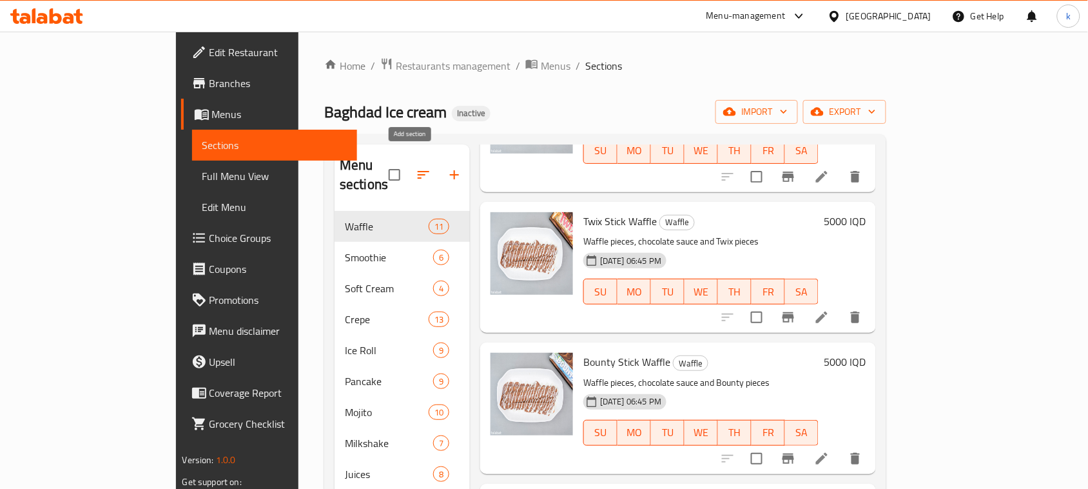
click at [447, 167] on icon "button" at bounding box center [454, 174] width 15 height 15
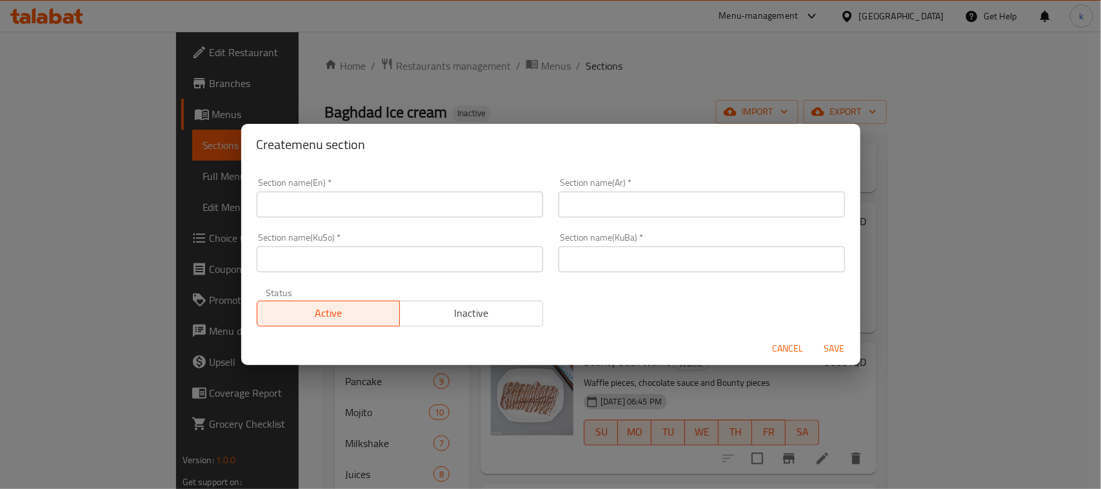
click at [355, 204] on input "text" at bounding box center [400, 205] width 286 height 26
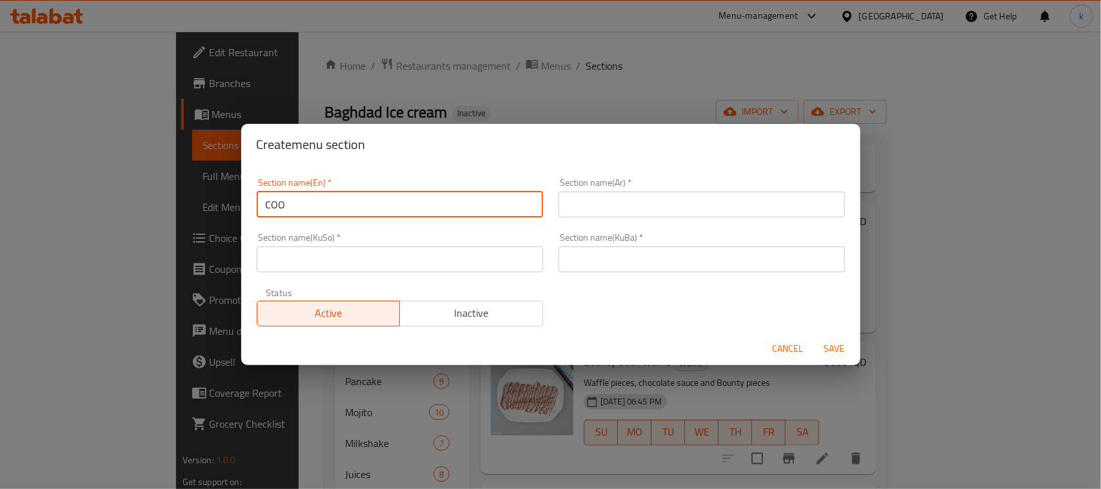
type input "Cookies"
click at [621, 208] on input "text" at bounding box center [701, 205] width 286 height 26
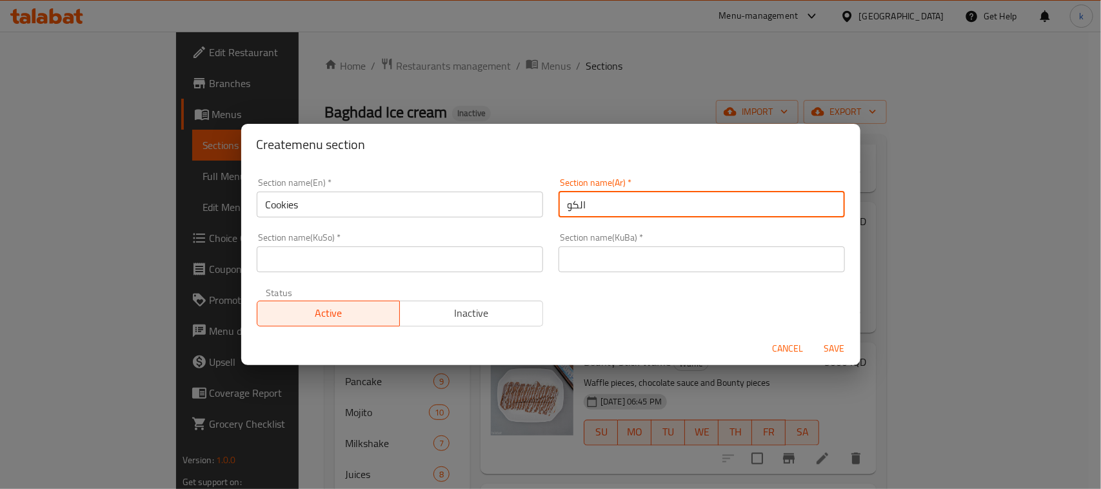
type input "الكوكيز"
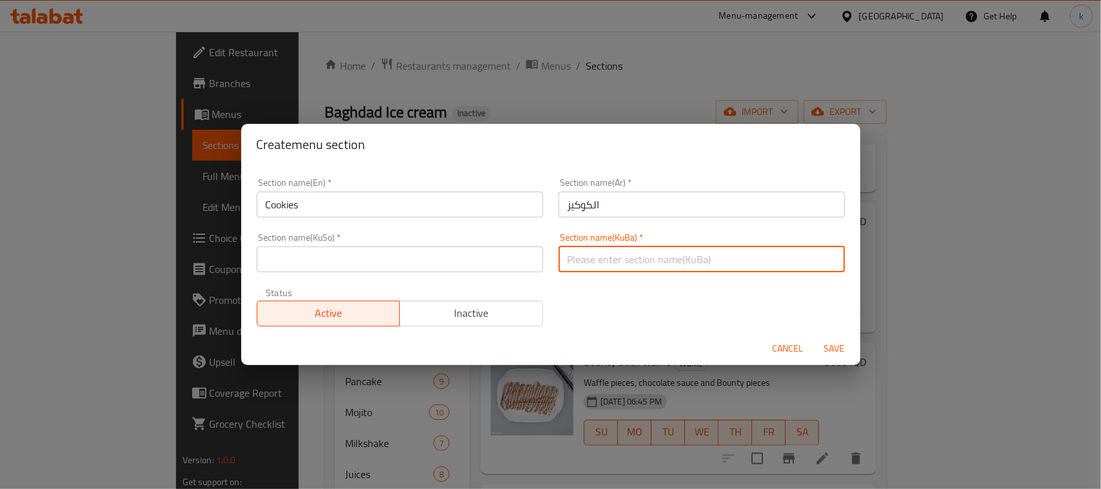
click at [635, 255] on input "text" at bounding box center [701, 259] width 286 height 26
type input "ن"
drag, startPoint x: 613, startPoint y: 256, endPoint x: 540, endPoint y: 257, distance: 72.2
click at [540, 257] on div "Section name(En)   * Cookies Section name(En) * Section name(Ar)   * الكوكيز Se…" at bounding box center [551, 252] width 604 height 164
type input "كوكيز"
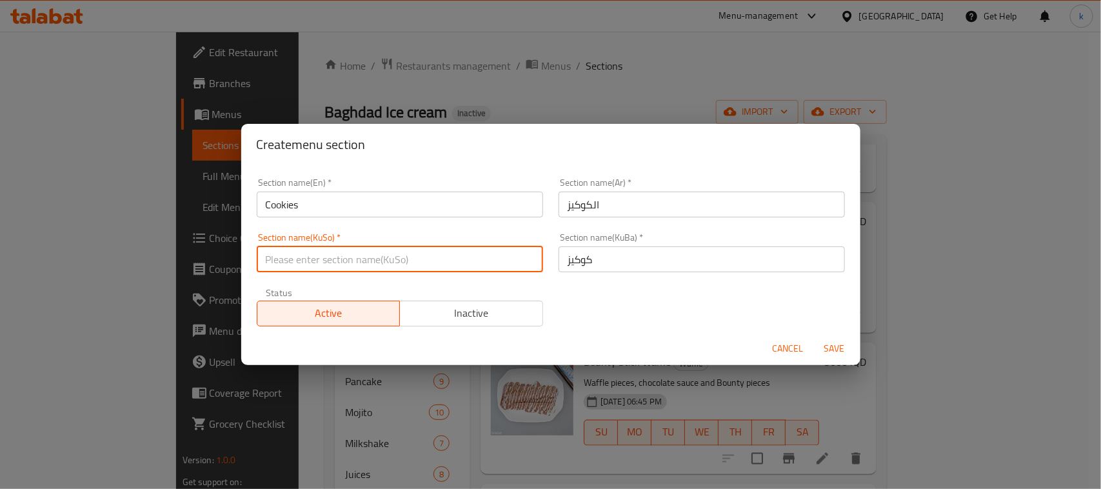
click at [456, 260] on input "text" at bounding box center [400, 259] width 286 height 26
paste input "كوكيز"
type input "كوكيز"
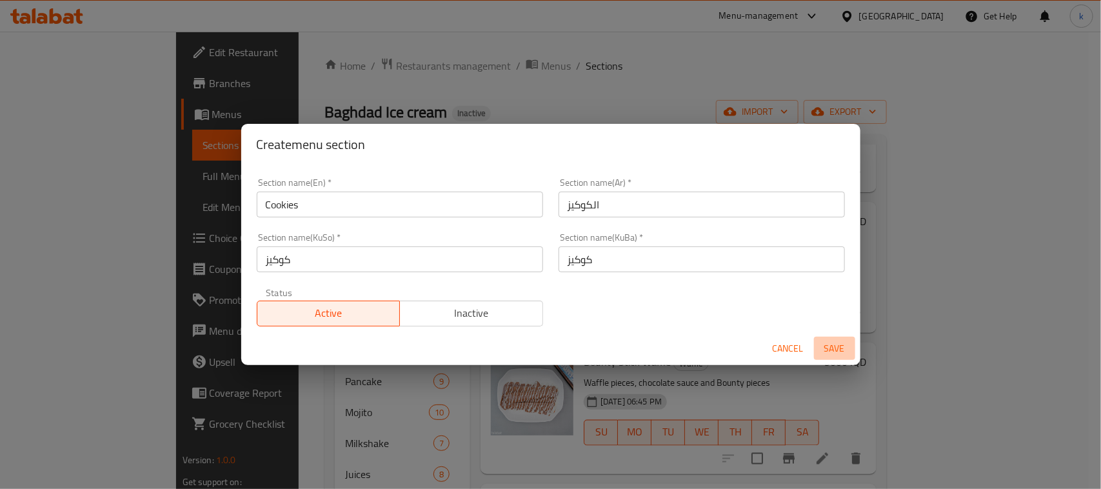
click at [833, 343] on span "Save" at bounding box center [834, 348] width 31 height 16
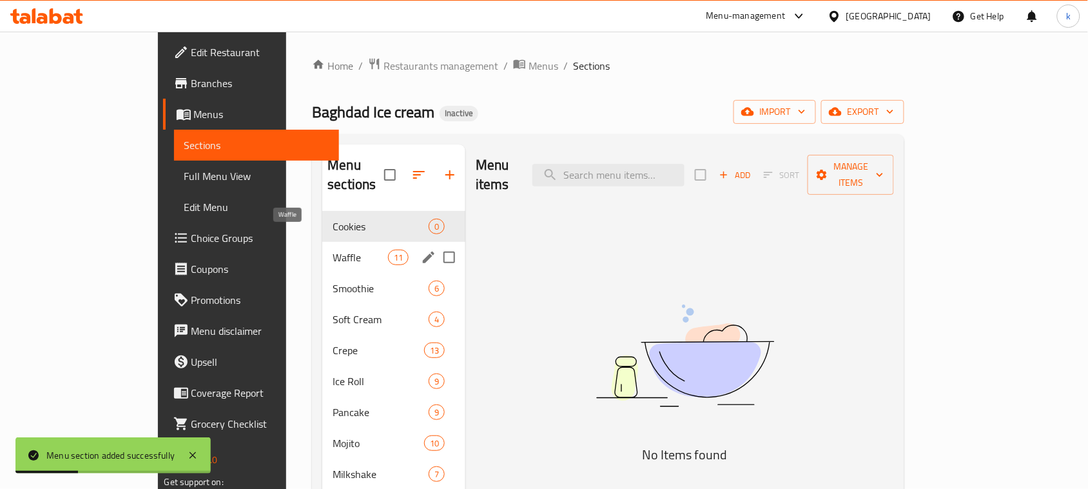
click at [333, 250] on span "Waffle" at bounding box center [360, 257] width 55 height 15
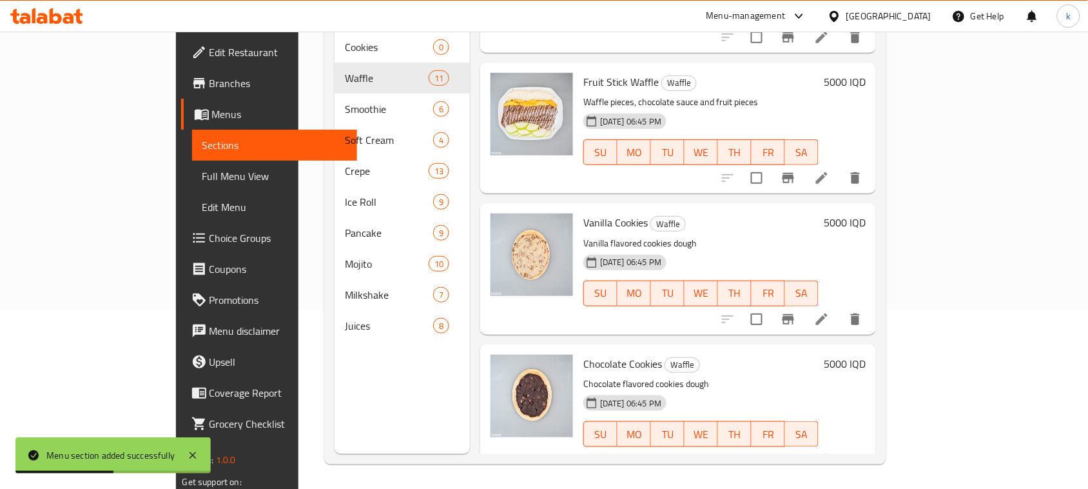
scroll to position [181, 0]
click at [771, 445] on input "checkbox" at bounding box center [756, 458] width 27 height 27
checkbox input "true"
click at [771, 304] on input "checkbox" at bounding box center [756, 317] width 27 height 27
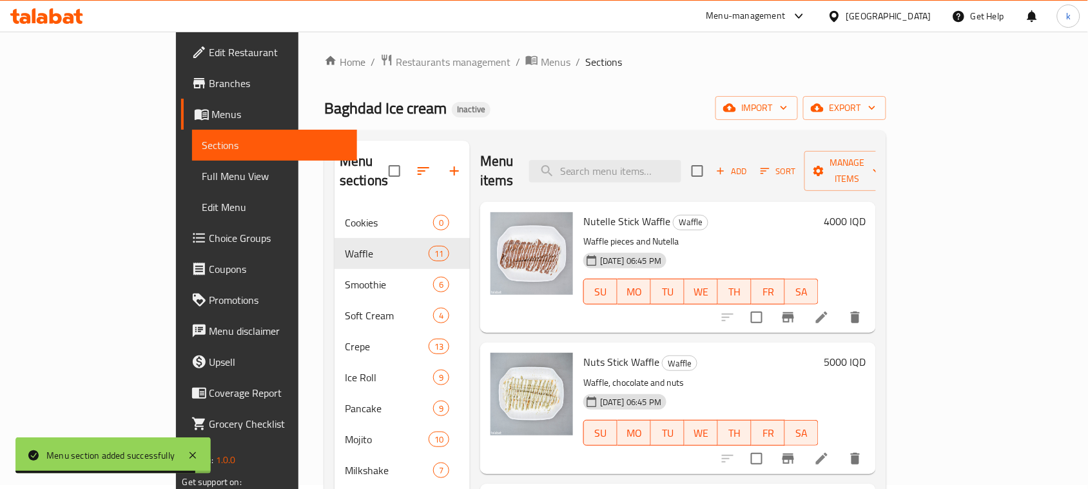
scroll to position [0, 0]
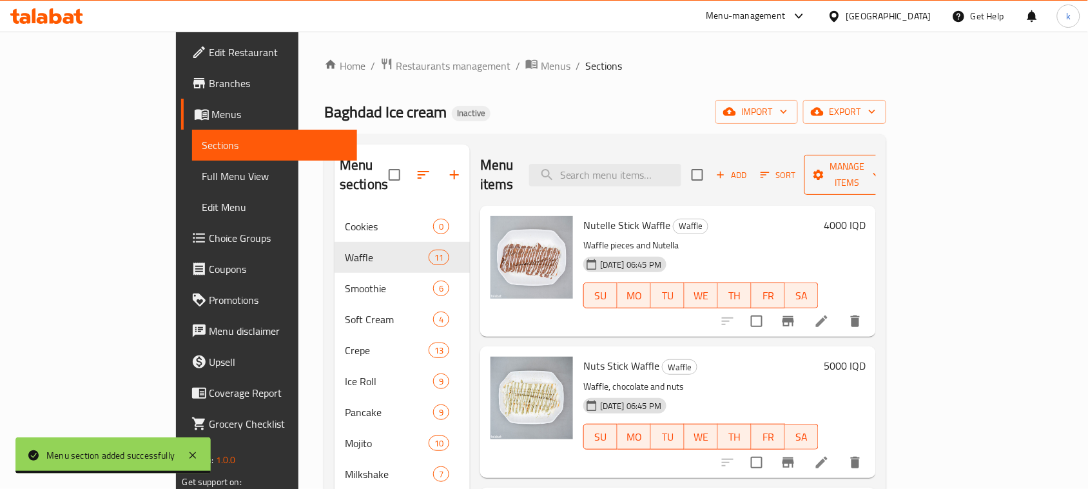
click at [883, 171] on icon "button" at bounding box center [877, 174] width 13 height 13
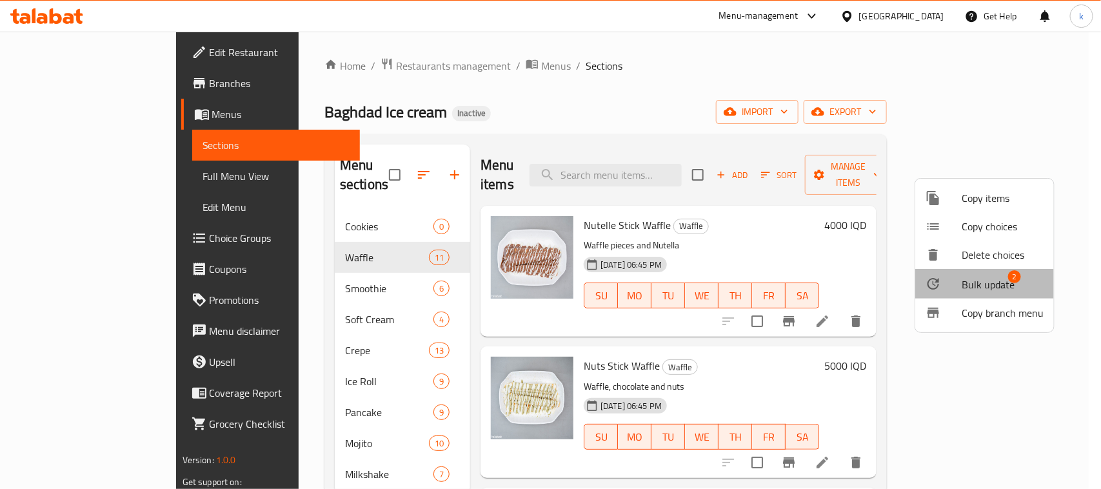
click at [999, 282] on span "Bulk update" at bounding box center [987, 284] width 53 height 15
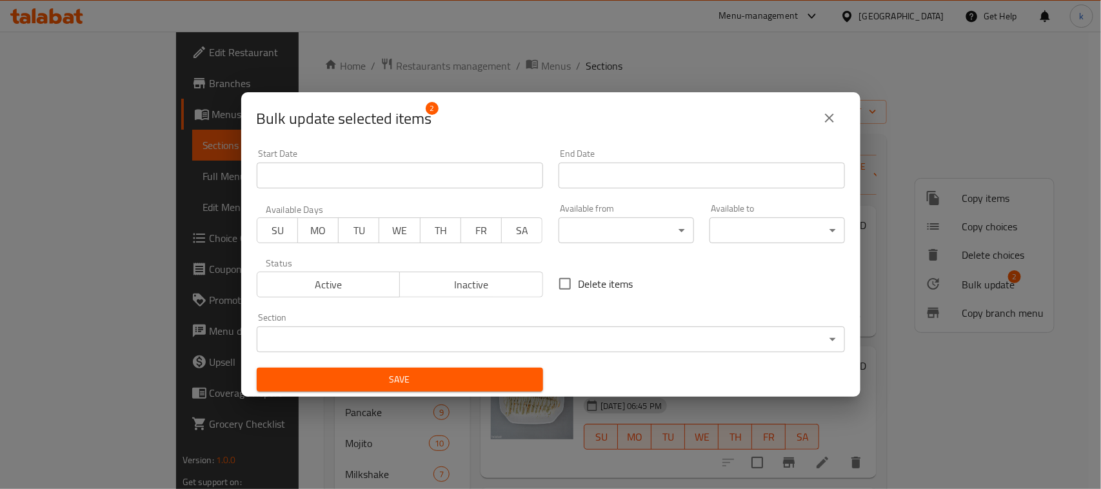
click at [458, 339] on body "​ Menu-management Iraq Get Help k Edit Restaurant Branches Menus Sections Full …" at bounding box center [550, 260] width 1101 height 457
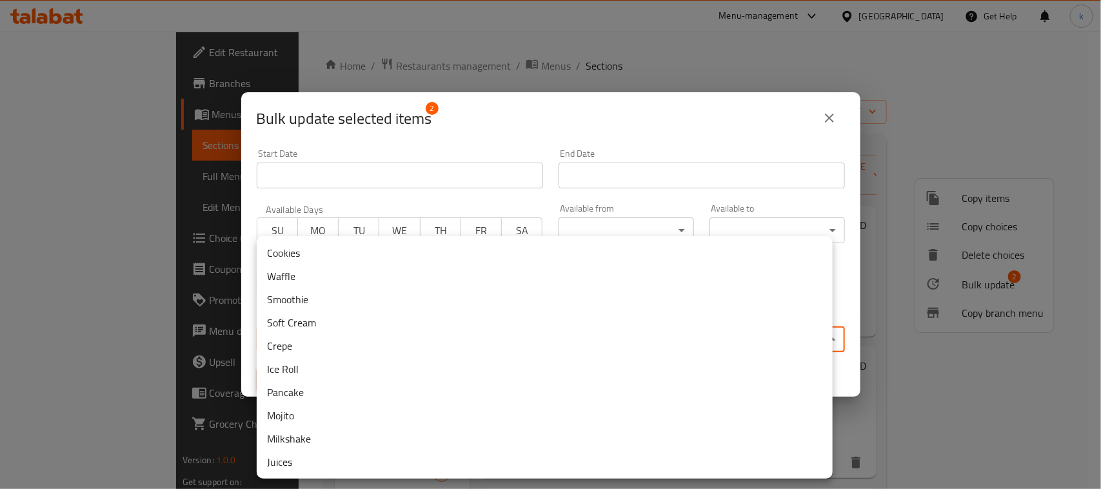
click at [286, 256] on li "Cookies" at bounding box center [545, 252] width 576 height 23
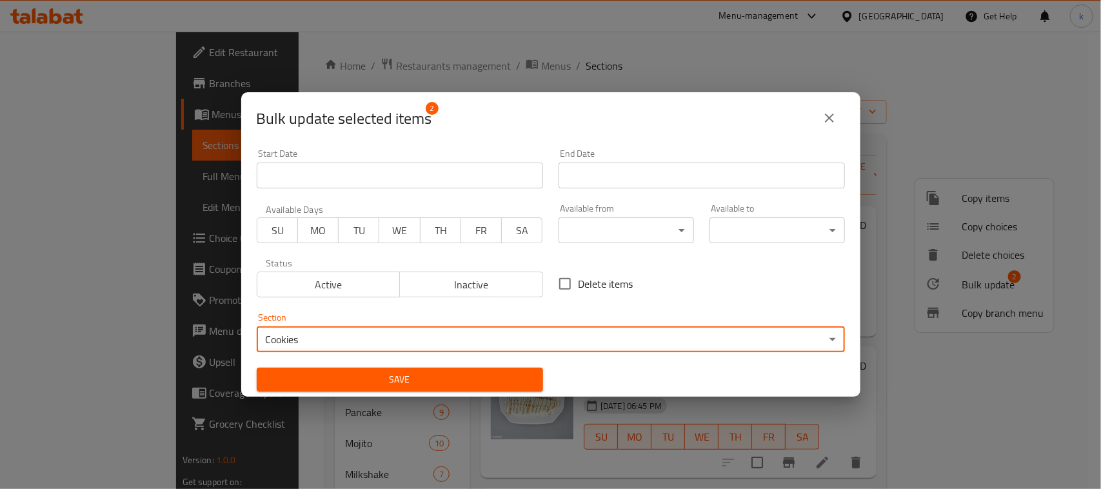
click at [489, 374] on span "Save" at bounding box center [400, 379] width 266 height 16
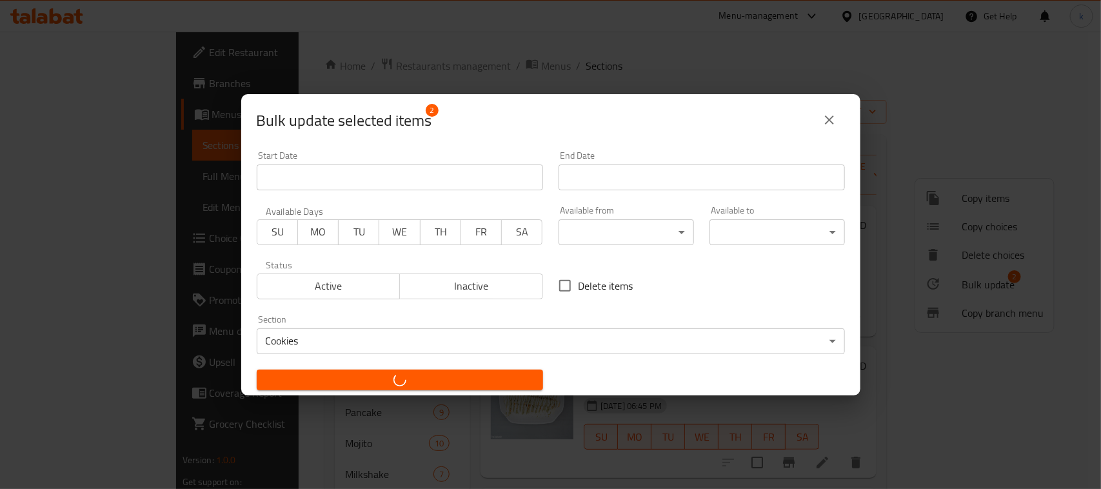
checkbox input "false"
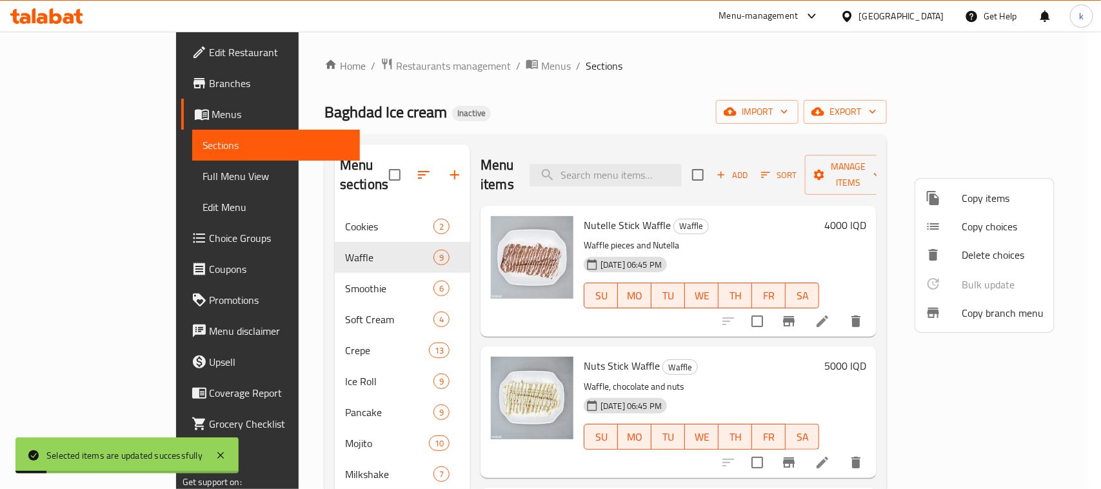
click at [520, 102] on div at bounding box center [550, 244] width 1101 height 489
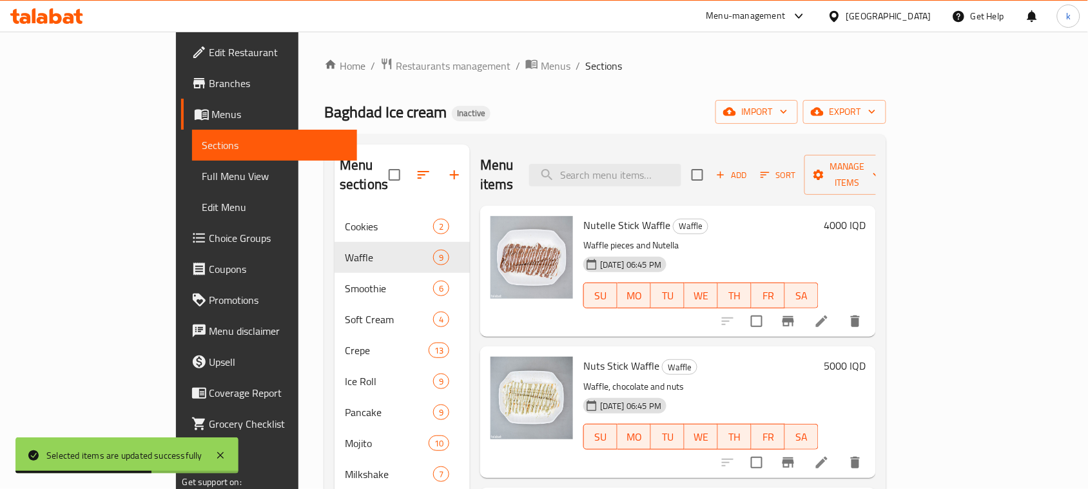
click at [202, 170] on span "Full Menu View" at bounding box center [274, 175] width 145 height 15
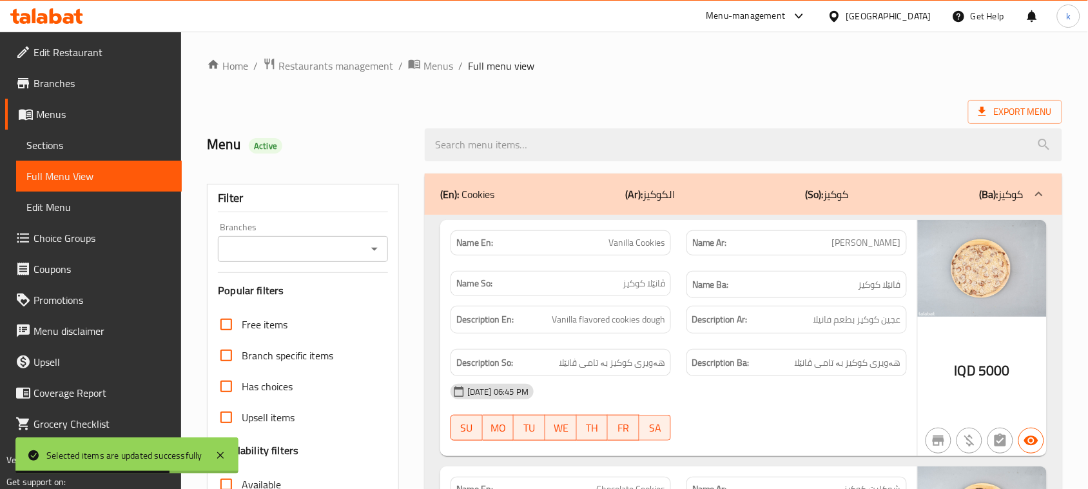
click at [373, 255] on icon "Open" at bounding box center [374, 248] width 15 height 15
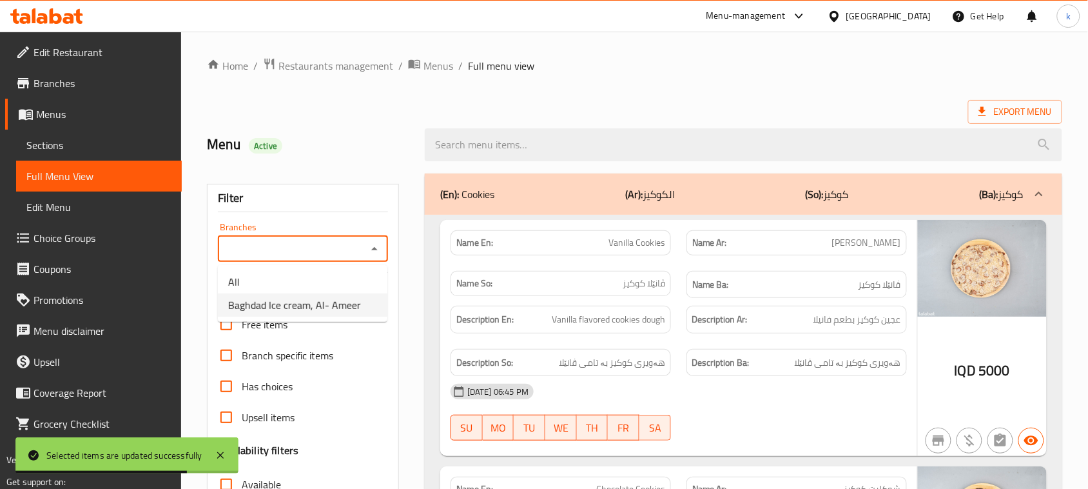
click at [324, 299] on span "Baghdad Ice cream, Al- Ameer" at bounding box center [294, 304] width 133 height 15
type input "Baghdad Ice cream, Al- Ameer"
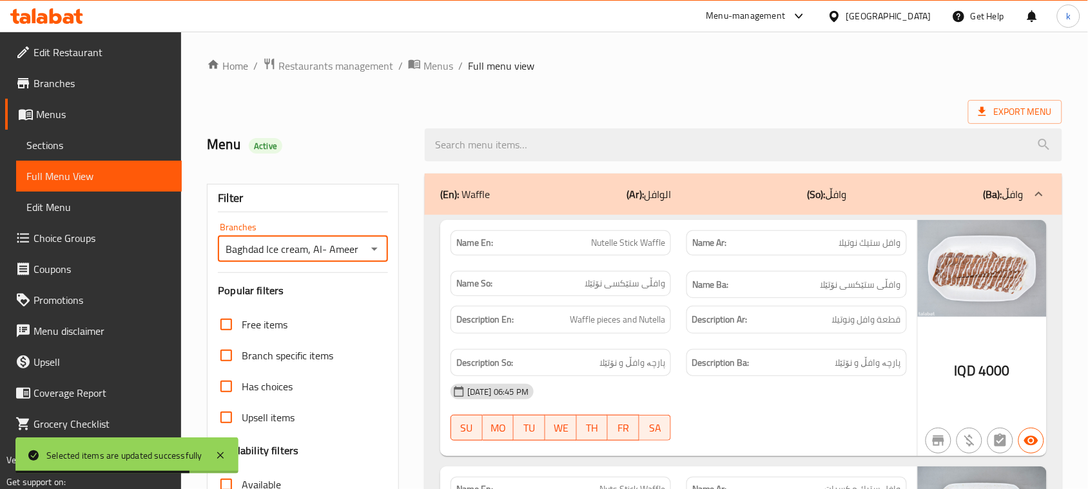
scroll to position [322, 0]
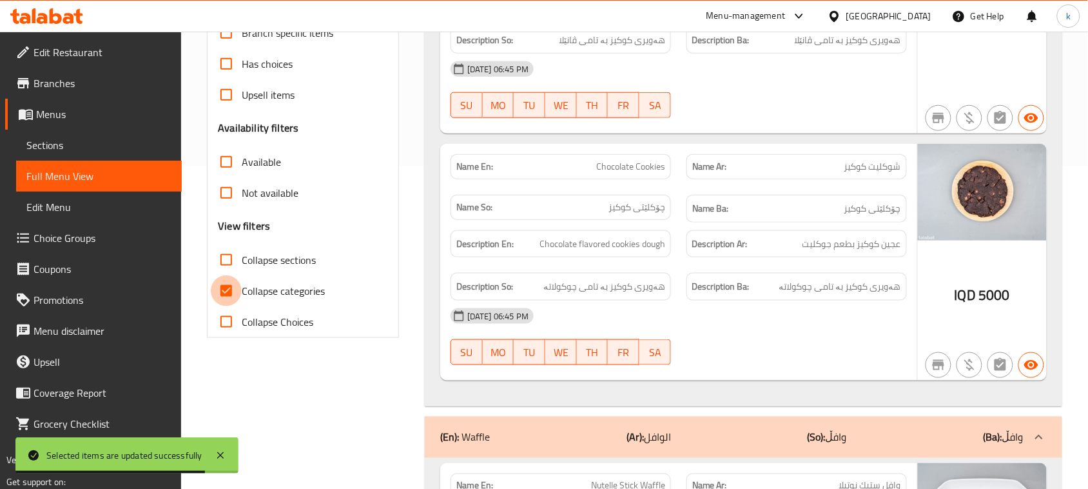
click at [224, 290] on input "Collapse categories" at bounding box center [226, 290] width 31 height 31
checkbox input "false"
click at [226, 261] on input "Collapse sections" at bounding box center [226, 259] width 31 height 31
checkbox input "true"
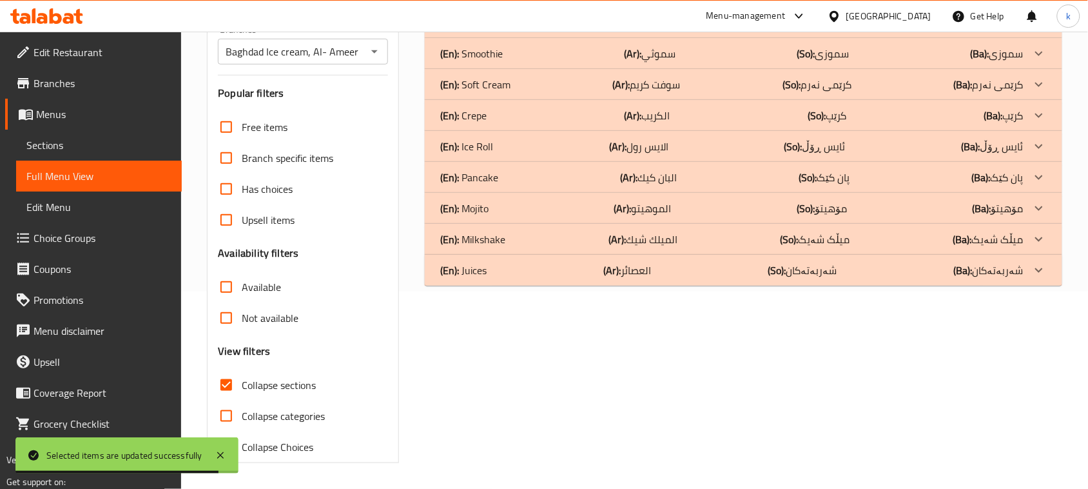
scroll to position [0, 0]
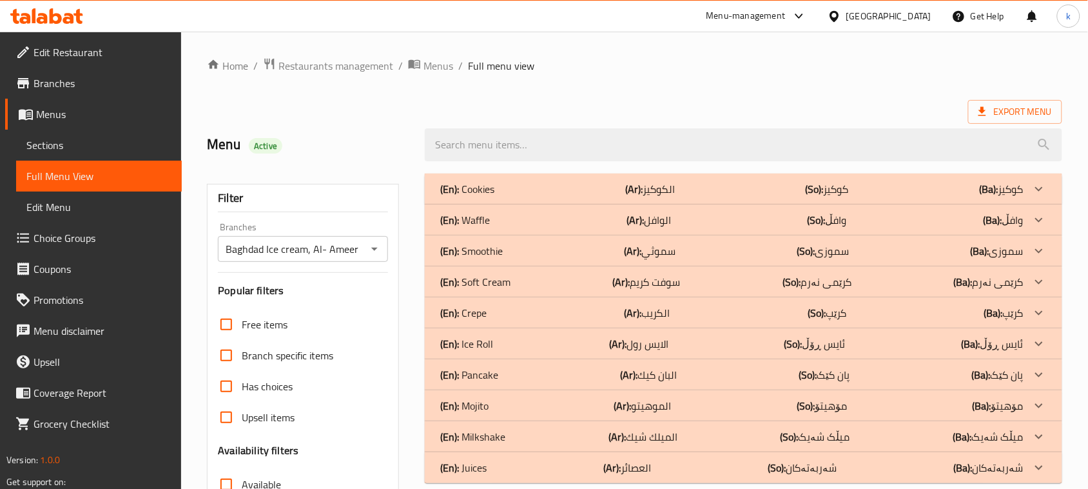
click at [489, 184] on p "(En): Cookies" at bounding box center [467, 188] width 54 height 15
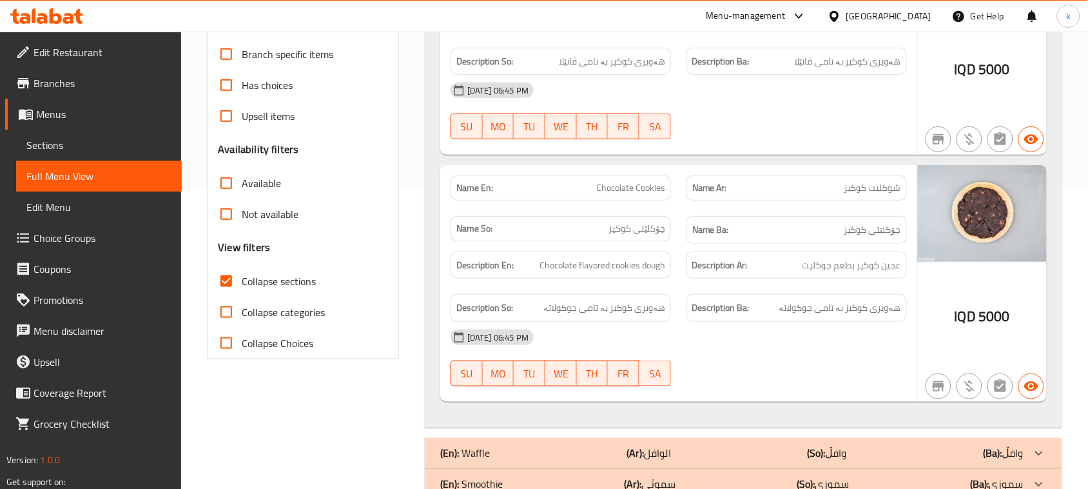
scroll to position [161, 0]
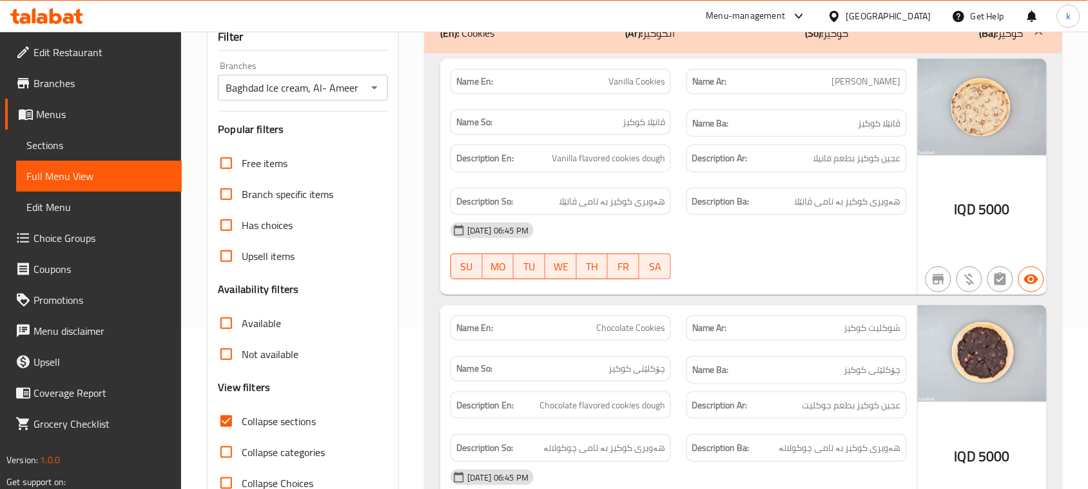
click at [50, 108] on span "Menus" at bounding box center [103, 113] width 135 height 15
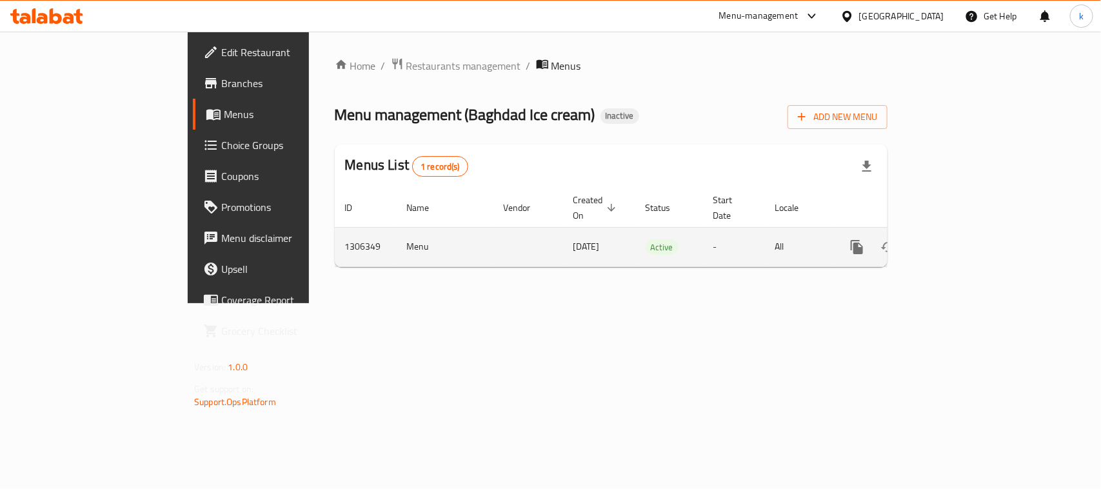
click at [958, 239] on icon "enhanced table" at bounding box center [949, 246] width 15 height 15
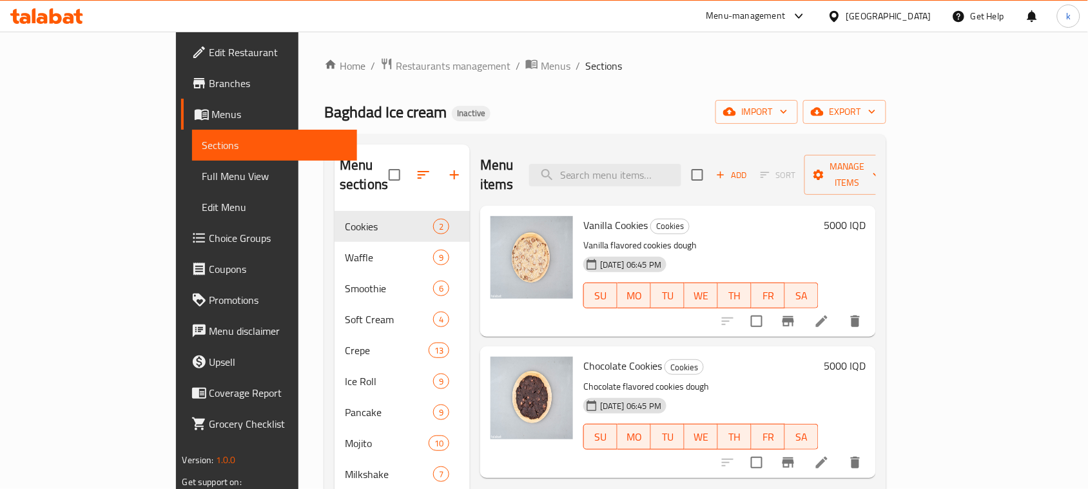
click at [866, 216] on h6 "5000 IQD" at bounding box center [845, 225] width 42 height 18
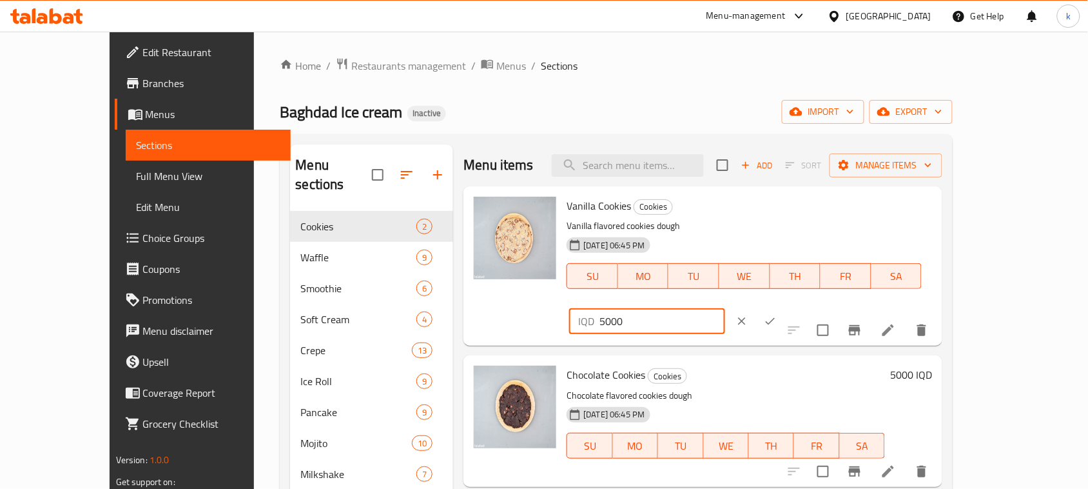
drag, startPoint x: 900, startPoint y: 216, endPoint x: 790, endPoint y: 236, distance: 111.4
click at [790, 236] on div "Vanilla Cookies Cookies Vanilla flavored cookies dough 18-08-2025 06:45 PM SU M…" at bounding box center [750, 266] width 376 height 149
type input "1000"
click at [777, 315] on icon "ok" at bounding box center [770, 321] width 13 height 13
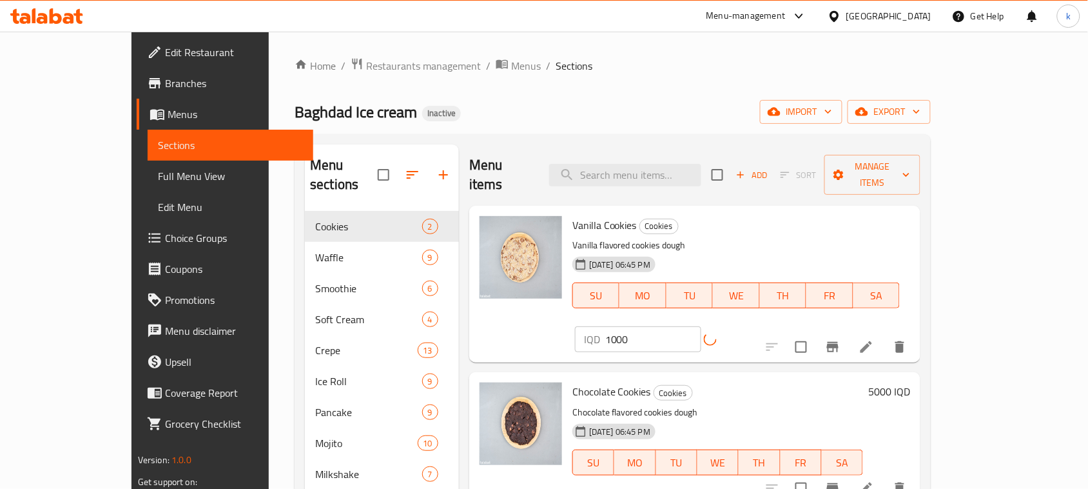
click at [839, 342] on icon "Branch-specific-item" at bounding box center [833, 347] width 12 height 10
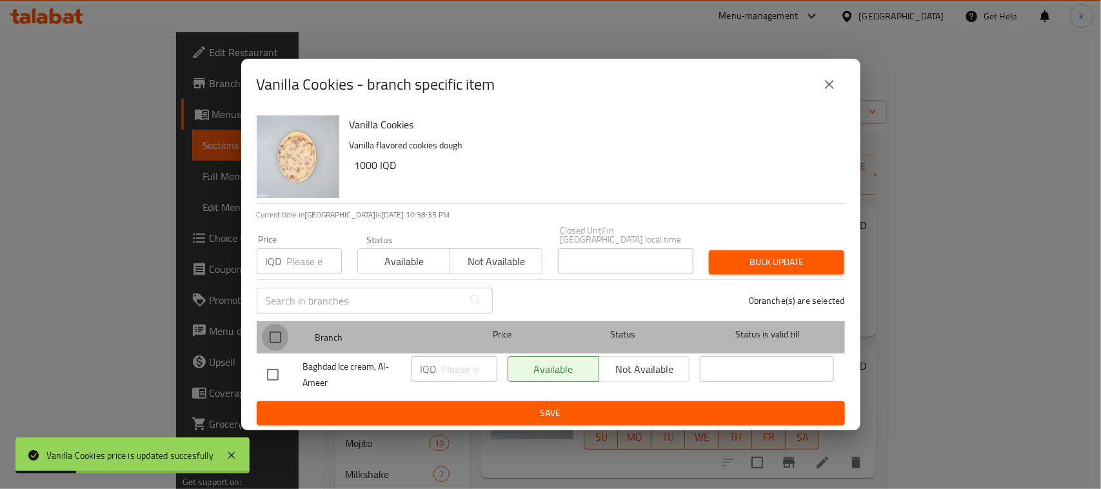
drag, startPoint x: 281, startPoint y: 330, endPoint x: 401, endPoint y: 349, distance: 121.5
click at [291, 337] on div at bounding box center [286, 337] width 48 height 37
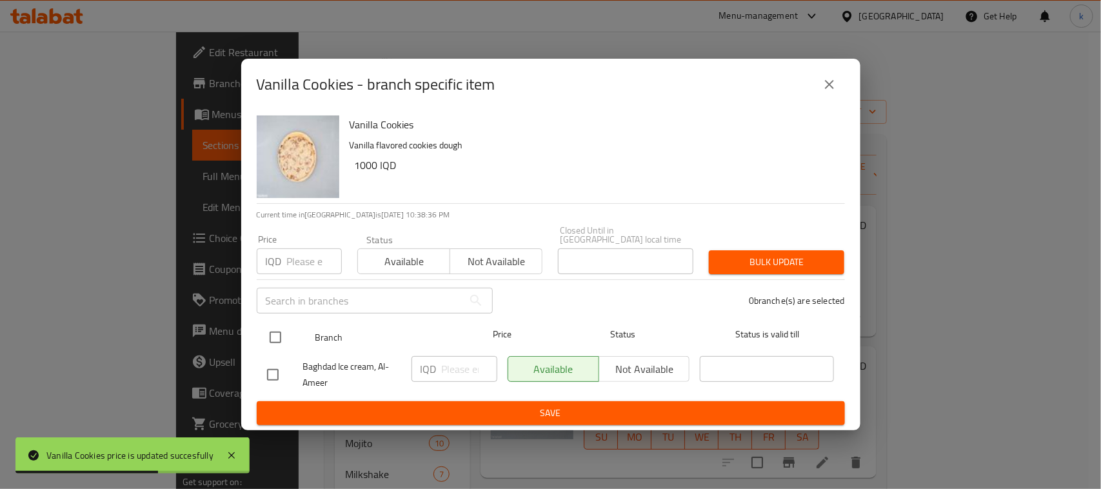
click at [275, 332] on input "checkbox" at bounding box center [275, 337] width 27 height 27
checkbox input "true"
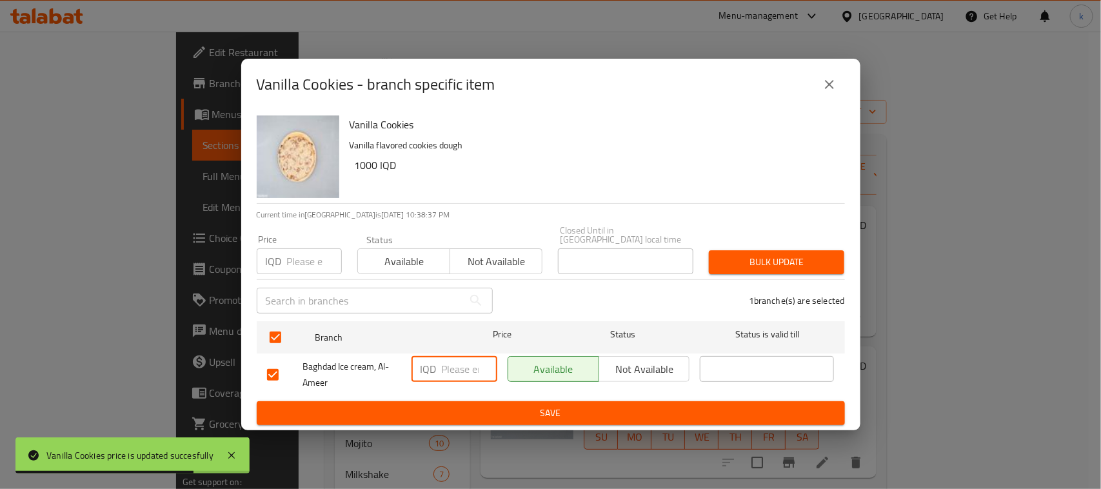
click at [446, 363] on input "number" at bounding box center [469, 369] width 55 height 26
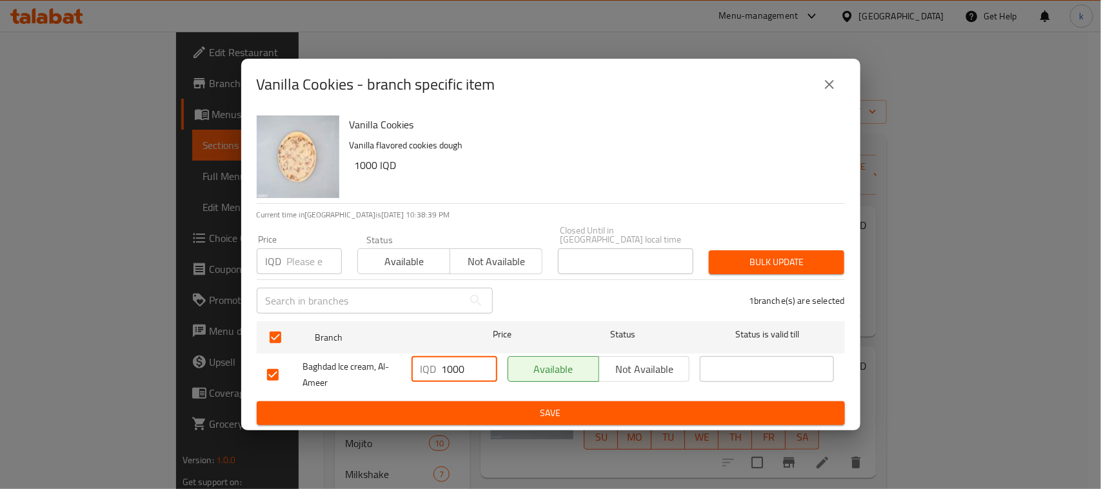
type input "1000"
click at [587, 405] on span "Save" at bounding box center [550, 413] width 567 height 16
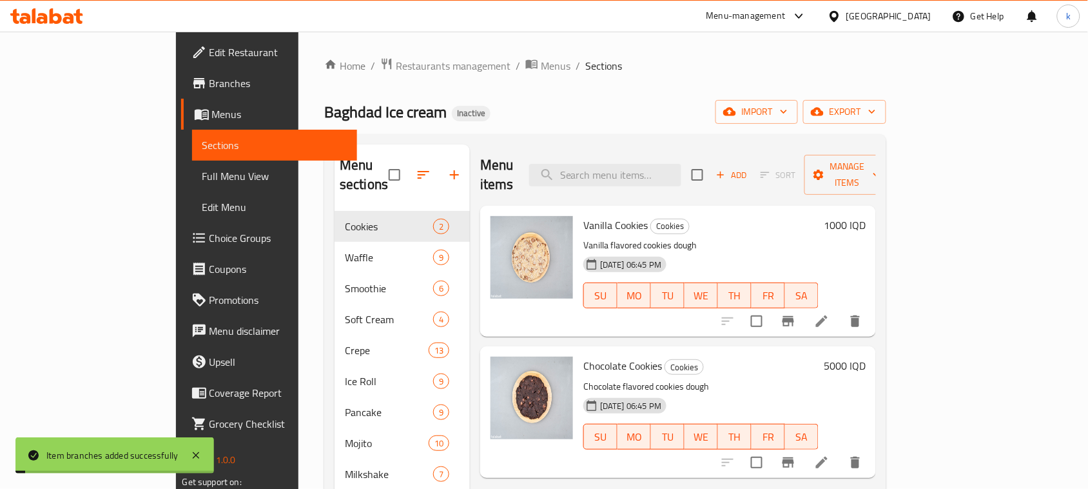
click at [866, 357] on h6 "5000 IQD" at bounding box center [845, 366] width 42 height 18
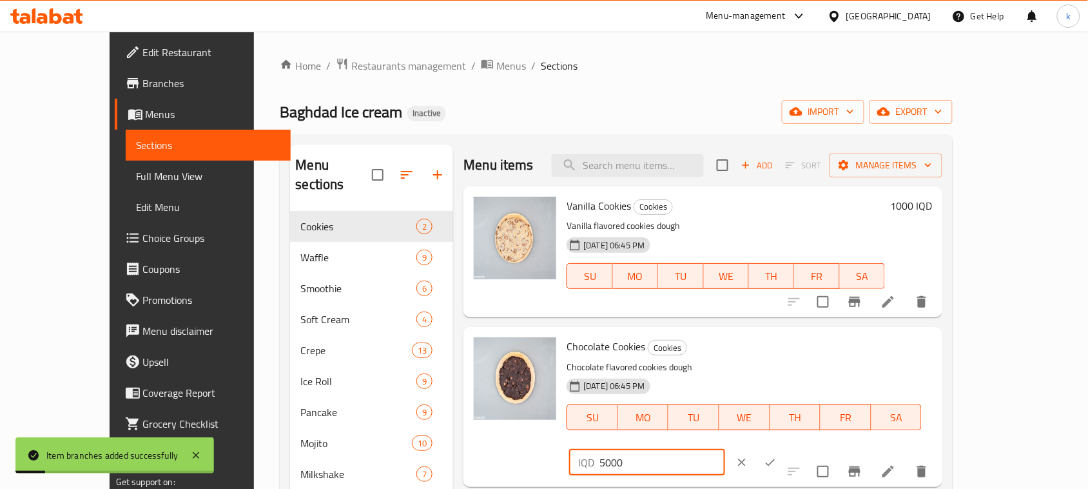
drag, startPoint x: 906, startPoint y: 350, endPoint x: 812, endPoint y: 368, distance: 95.2
click at [813, 368] on div "Chocolate Cookies Cookies Chocolate flavored cookies dough 18-08-2025 06:45 PM …" at bounding box center [750, 406] width 376 height 149
type input "1000"
click at [785, 448] on button "ok" at bounding box center [770, 462] width 28 height 28
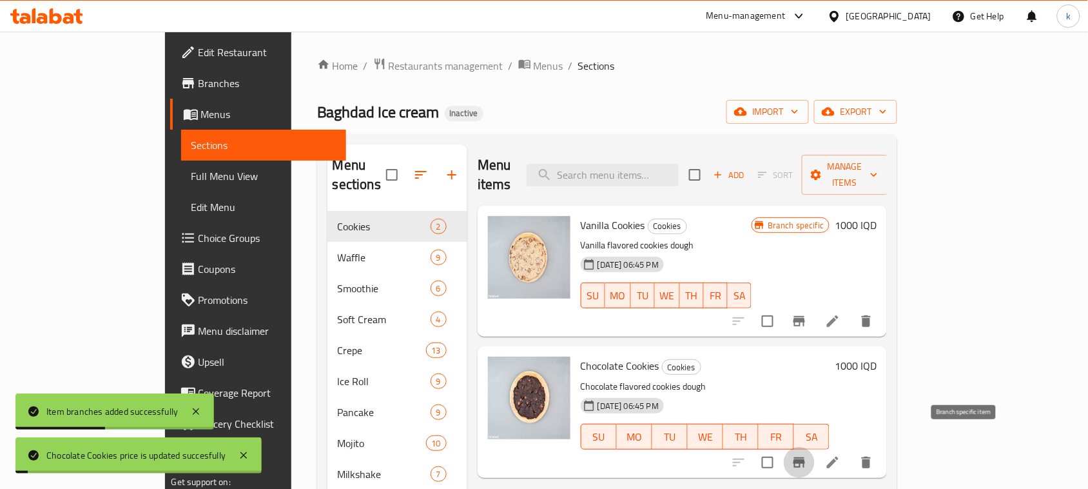
click at [807, 455] on icon "Branch-specific-item" at bounding box center [799, 462] width 15 height 15
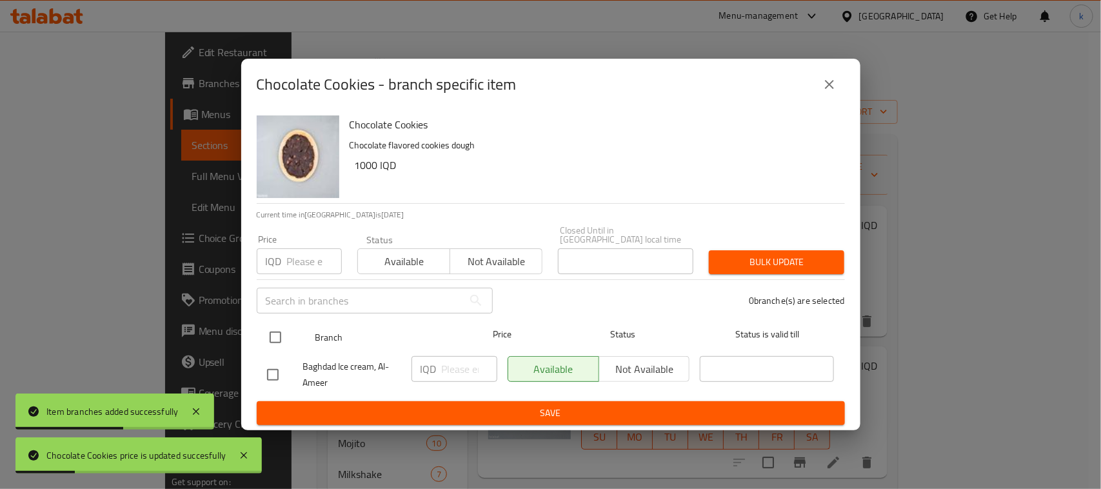
click at [278, 333] on input "checkbox" at bounding box center [275, 337] width 27 height 27
checkbox input "true"
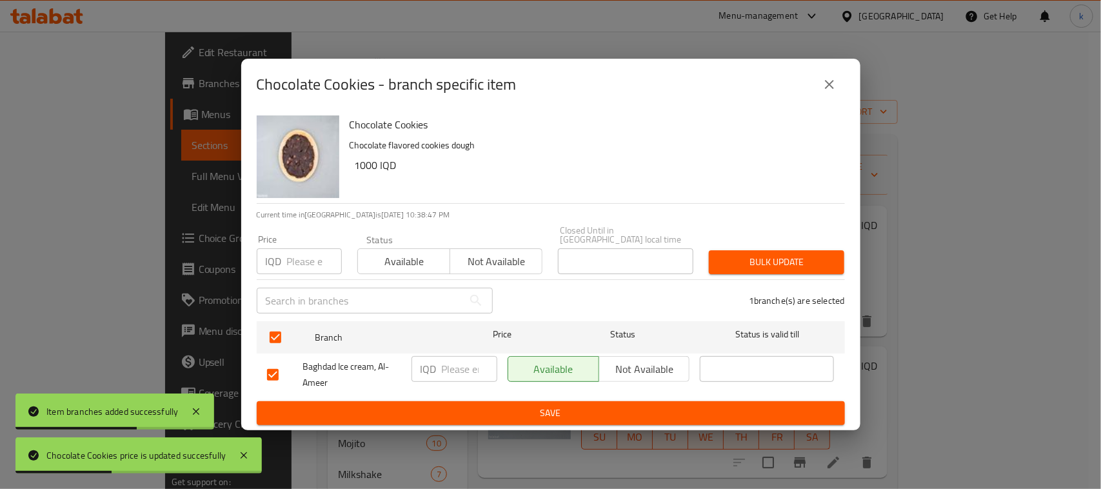
click at [458, 363] on input "number" at bounding box center [469, 369] width 55 height 26
type input "1000"
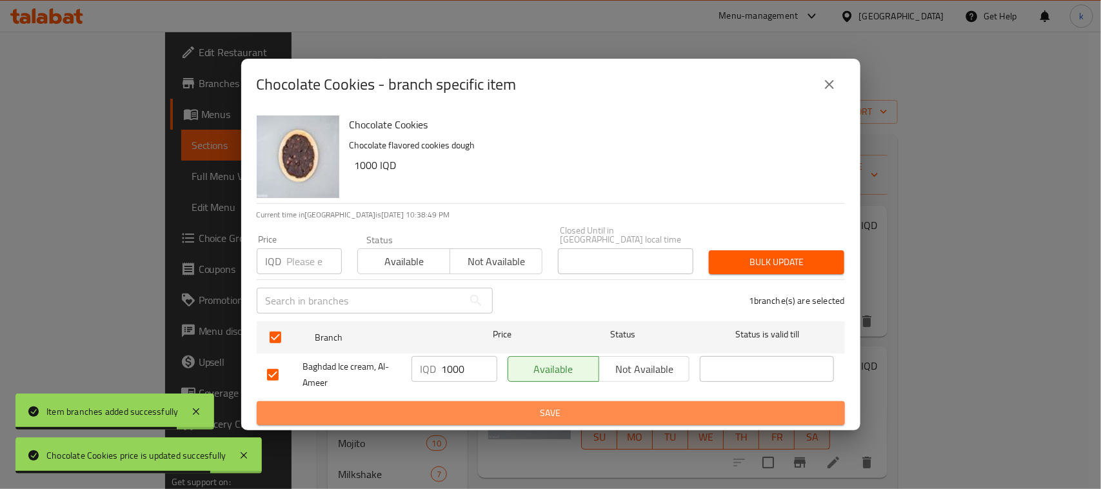
click at [556, 409] on span "Save" at bounding box center [550, 413] width 567 height 16
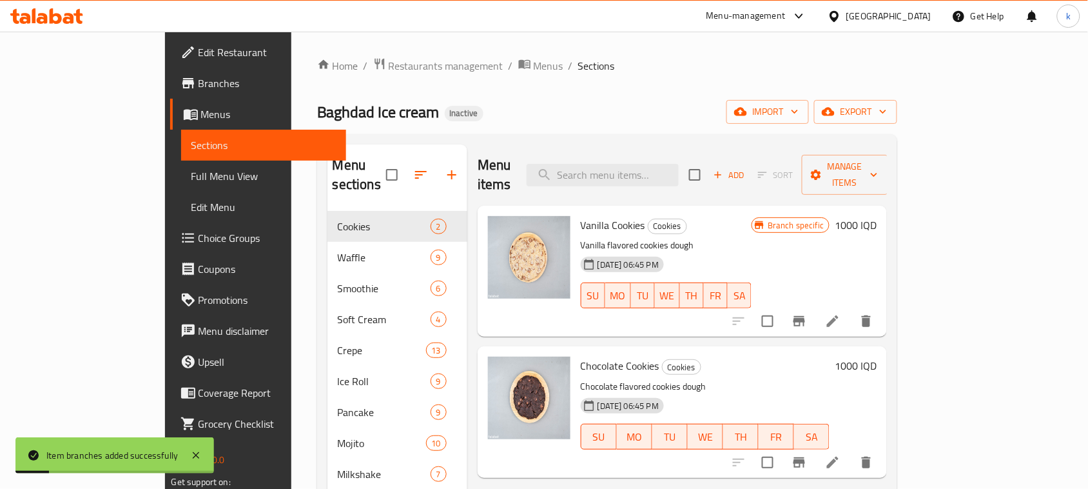
click at [192, 181] on span "Full Menu View" at bounding box center [264, 175] width 145 height 15
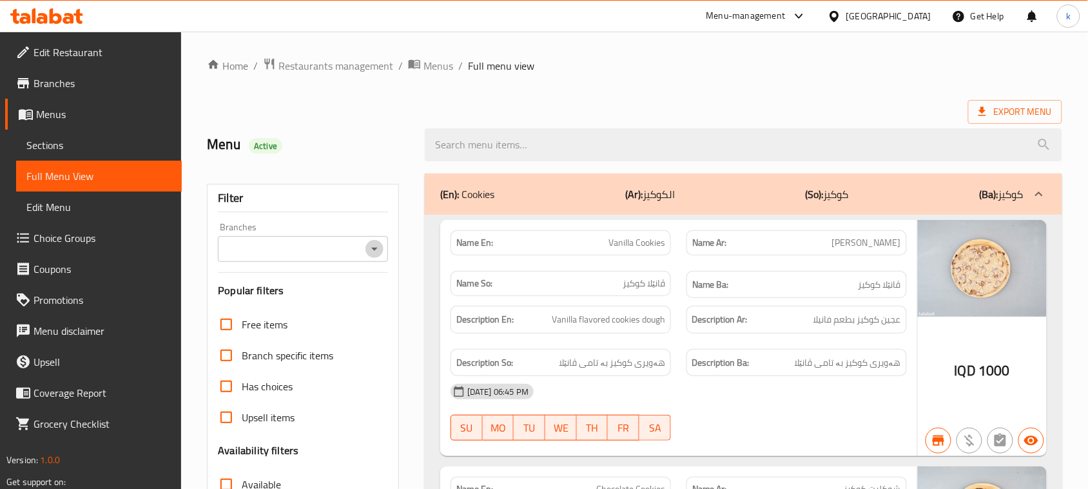
click at [369, 253] on icon "Open" at bounding box center [374, 248] width 15 height 15
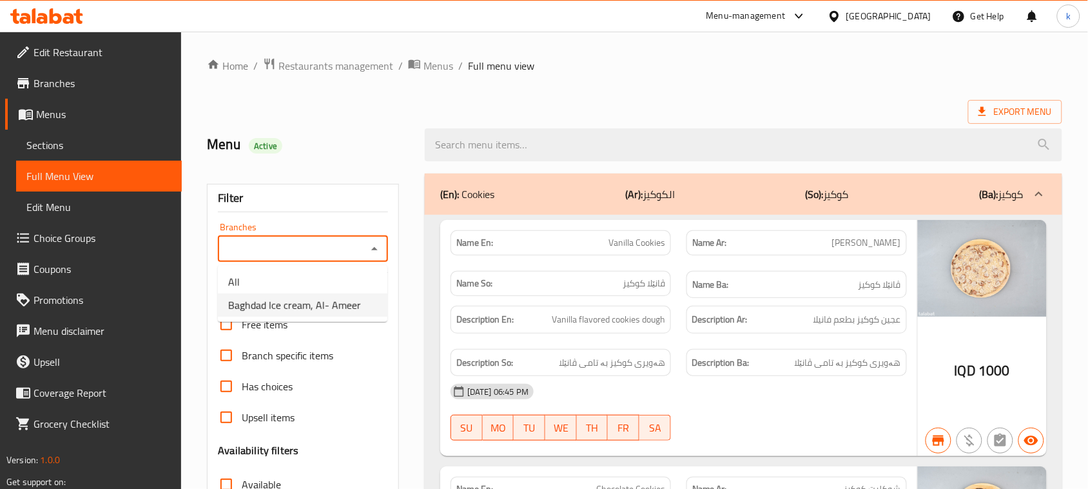
click at [297, 301] on span "Baghdad Ice cream, Al- Ameer" at bounding box center [294, 304] width 133 height 15
type input "Baghdad Ice cream, Al- Ameer"
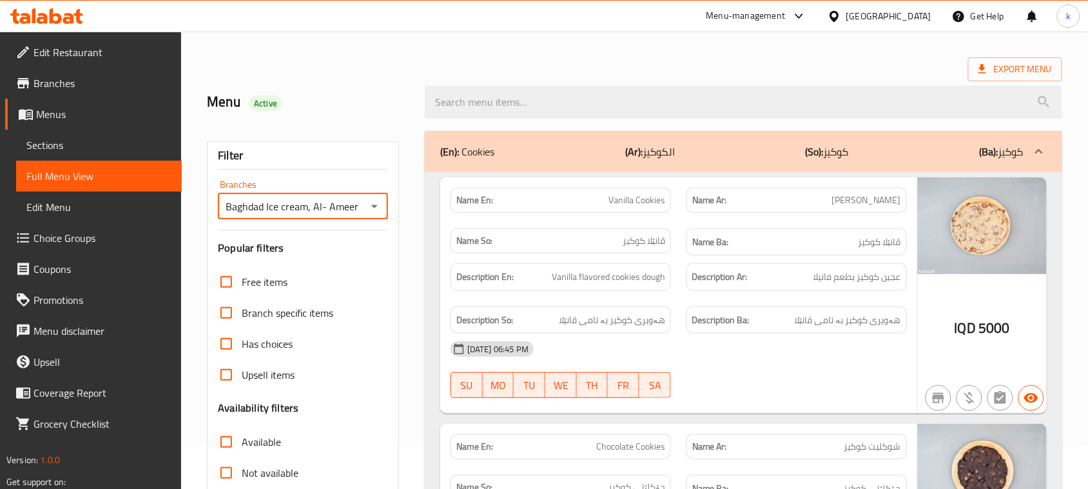
scroll to position [161, 0]
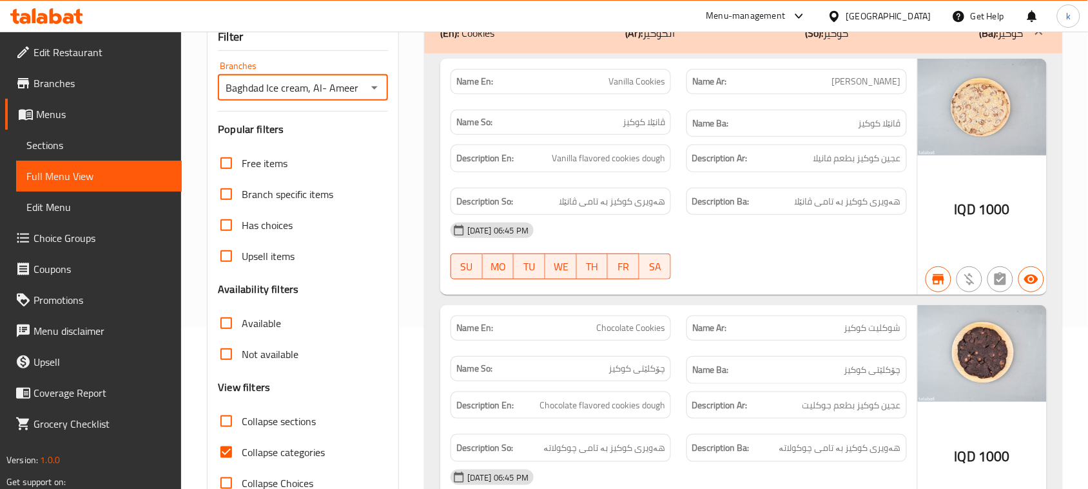
click at [229, 452] on input "Collapse categories" at bounding box center [226, 452] width 31 height 31
checkbox input "false"
click at [228, 423] on input "Collapse sections" at bounding box center [226, 421] width 31 height 31
checkbox input "true"
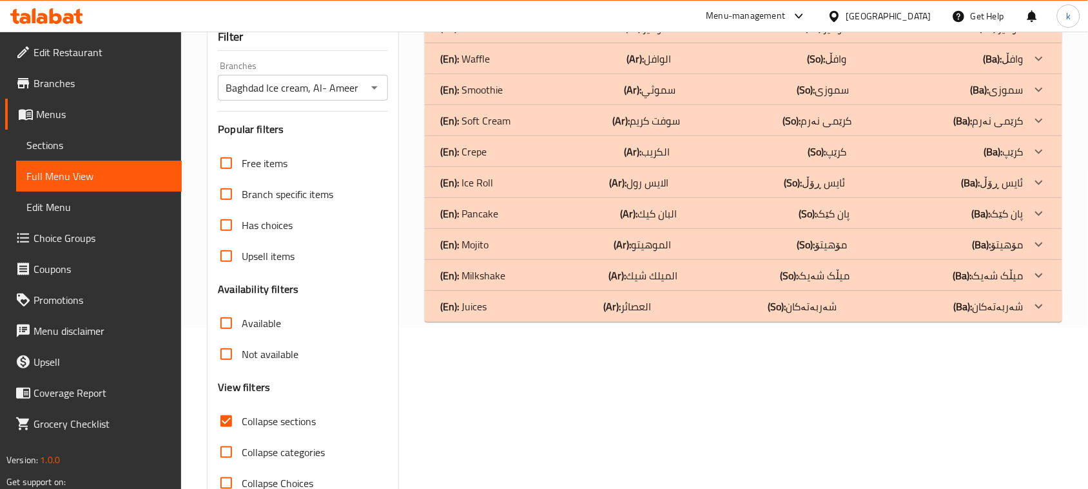
scroll to position [0, 0]
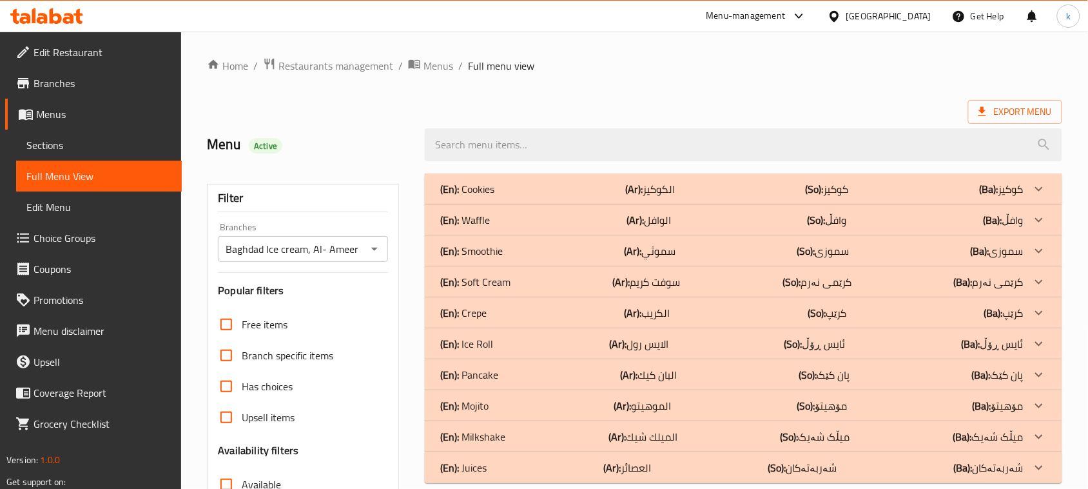
click at [907, 198] on div "(En): Cookies (Ar): الكوكيز (So): كوكيز (Ba): كوكيز" at bounding box center [744, 188] width 638 height 31
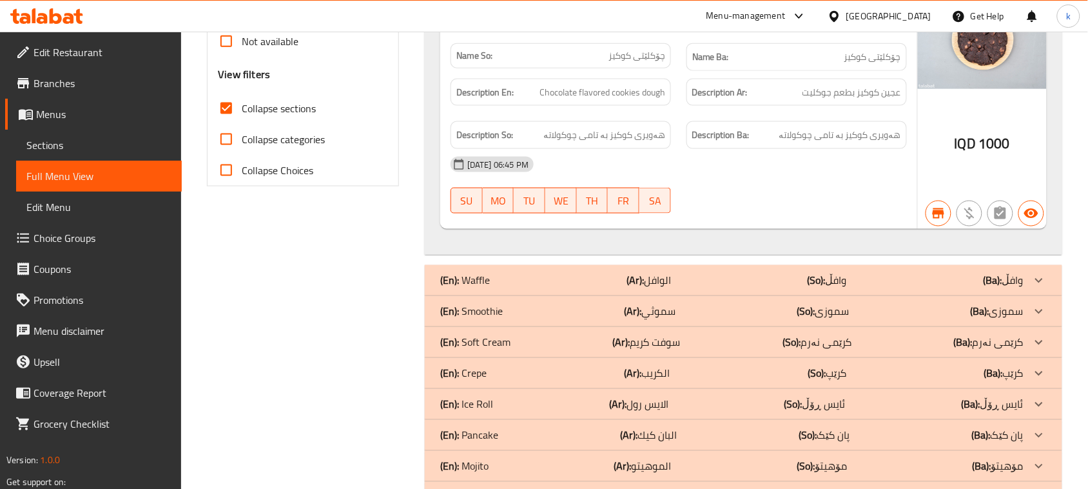
scroll to position [484, 0]
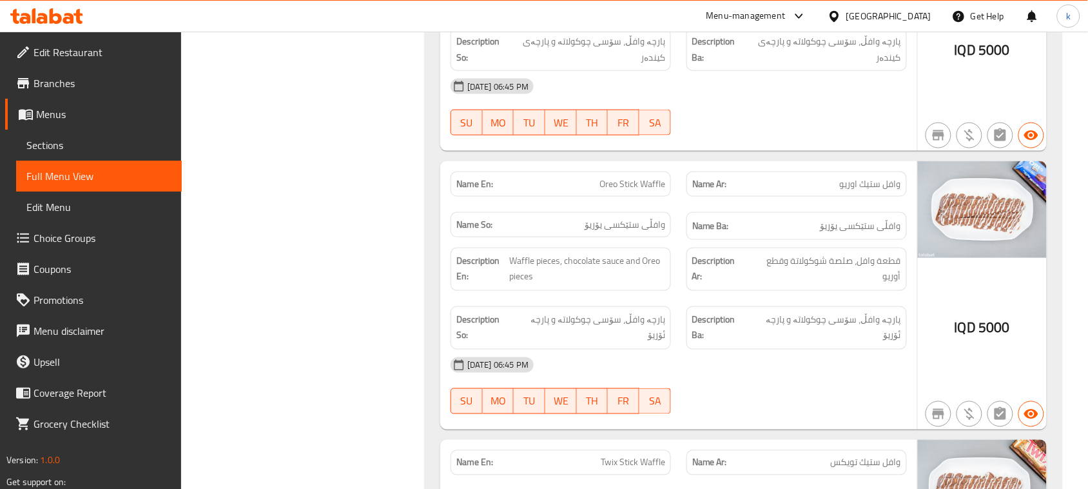
scroll to position [1934, 0]
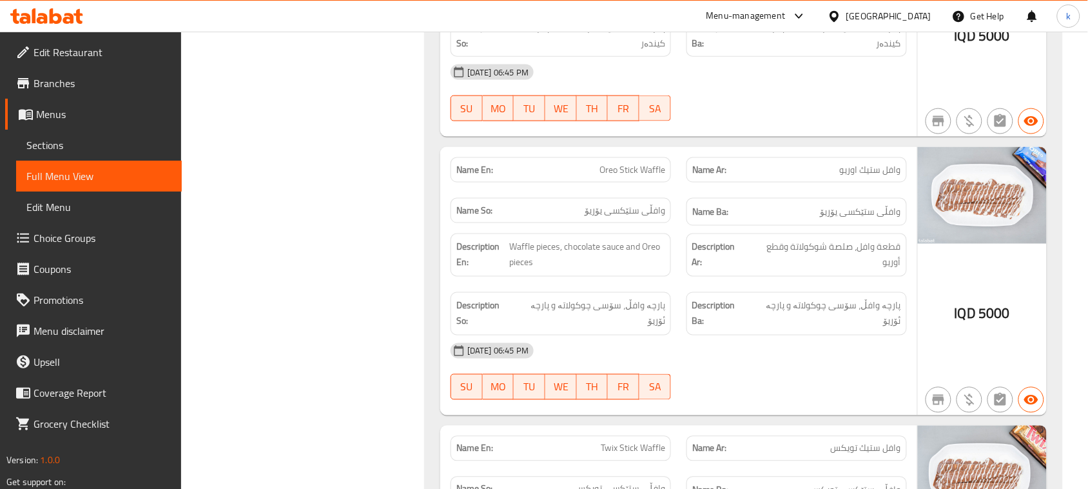
click at [616, 174] on span "Oreo Stick Waffle" at bounding box center [633, 170] width 66 height 14
copy span "Oreo Stick Waffle"
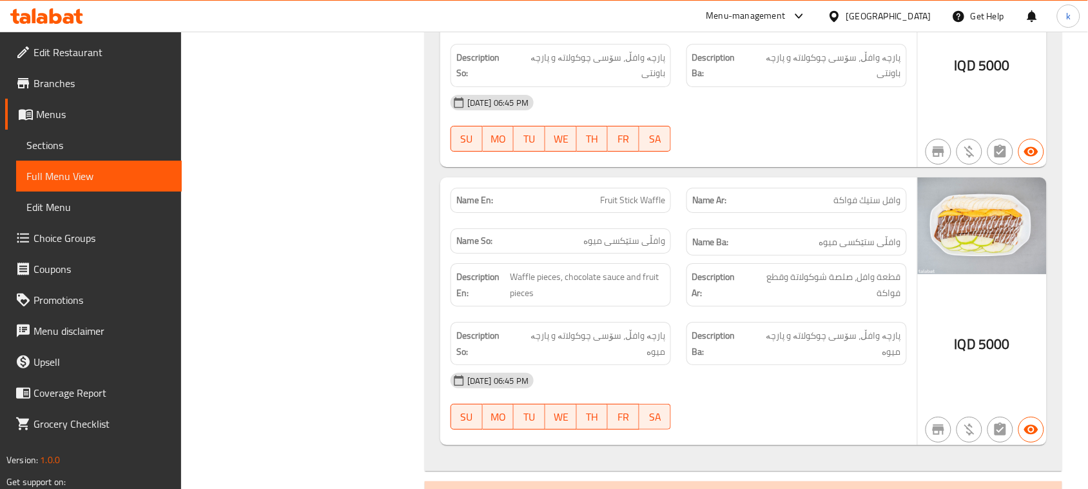
scroll to position [2741, 0]
click at [68, 106] on span "Menus" at bounding box center [103, 113] width 135 height 15
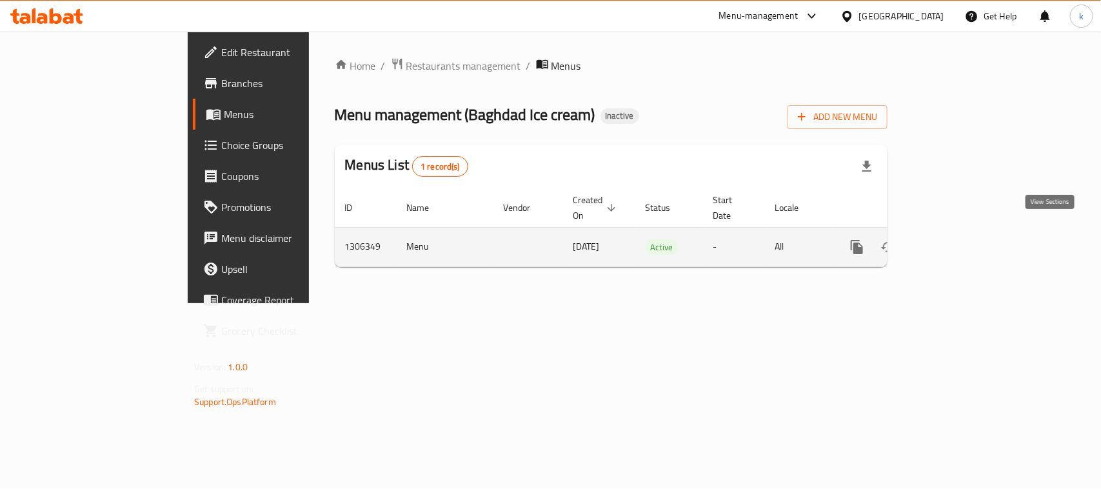
click at [965, 232] on link "enhanced table" at bounding box center [949, 246] width 31 height 31
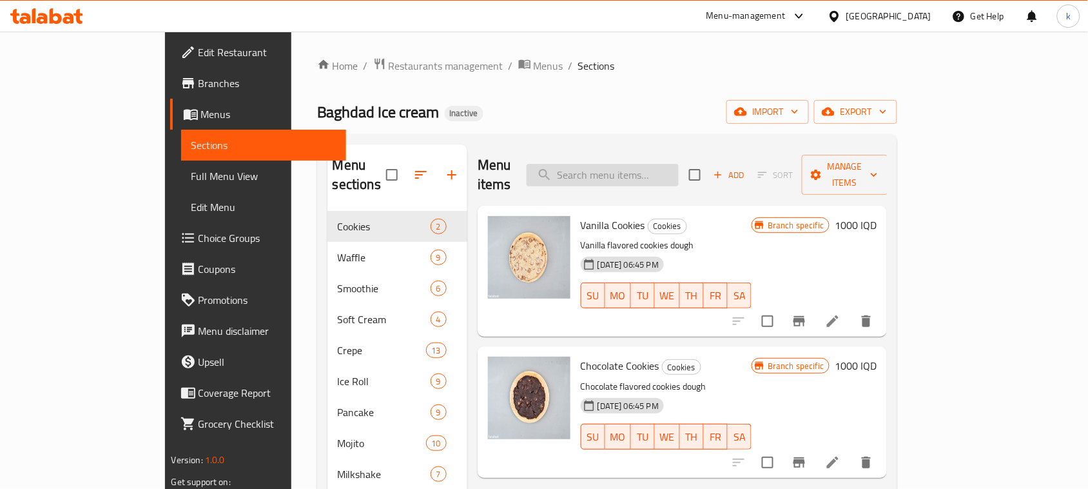
click at [650, 168] on input "search" at bounding box center [603, 175] width 152 height 23
paste input "Oreo Stick Waffle"
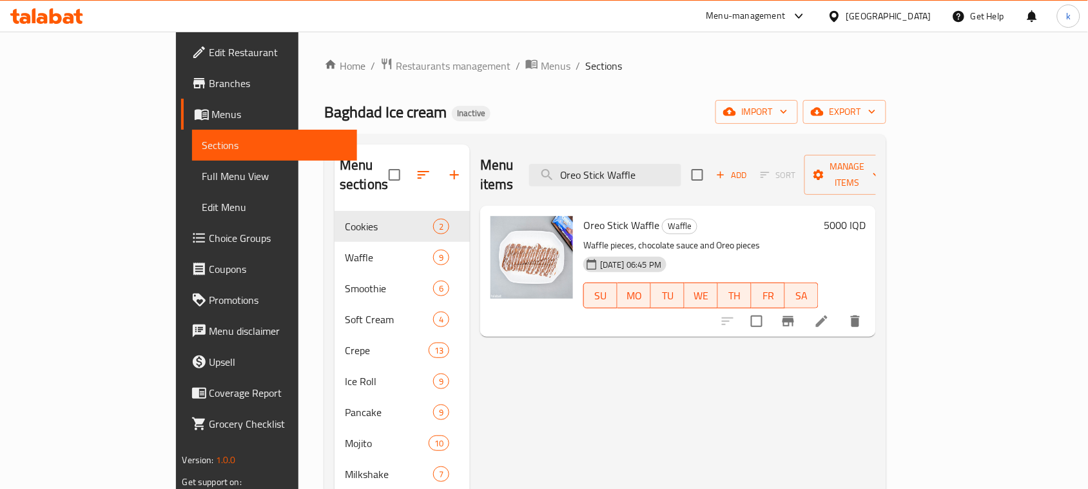
type input "Oreo Stick Waffle"
click at [840, 310] on li at bounding box center [822, 321] width 36 height 23
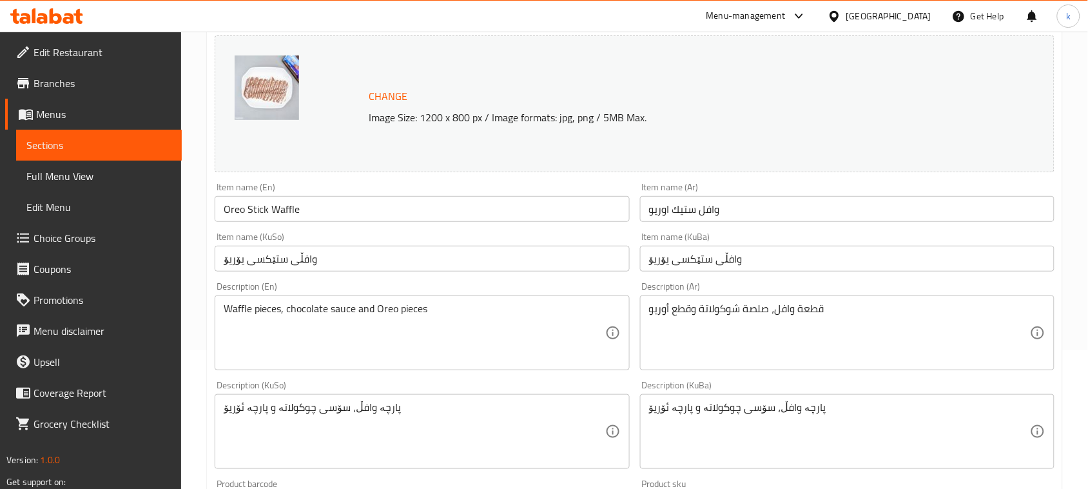
scroll to position [161, 0]
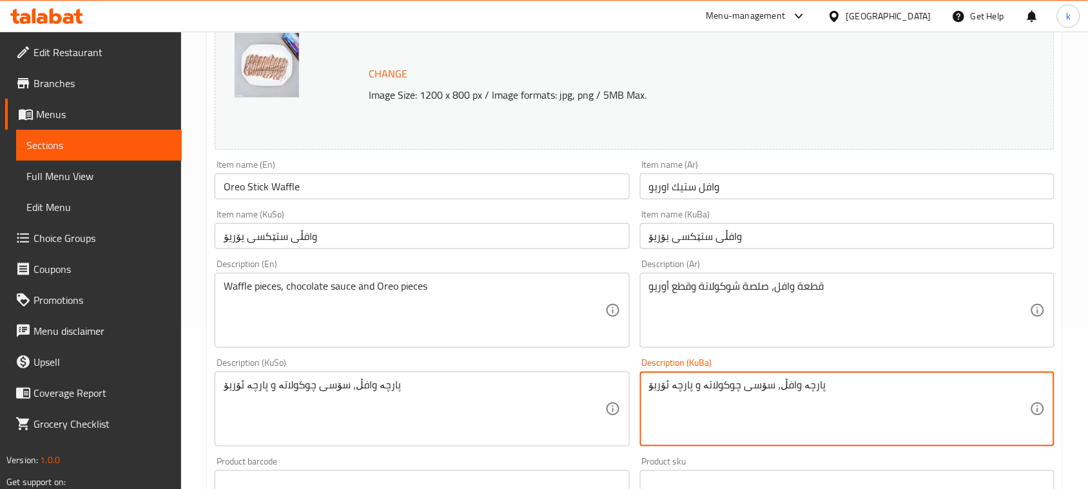
click at [655, 381] on textarea "پارچە وافڵ، سۆسی چوکولاتە و پارچە ئۆریۆ" at bounding box center [839, 409] width 381 height 61
click at [658, 227] on input "وافڵی ستێکسی یۆریۆ" at bounding box center [847, 236] width 415 height 26
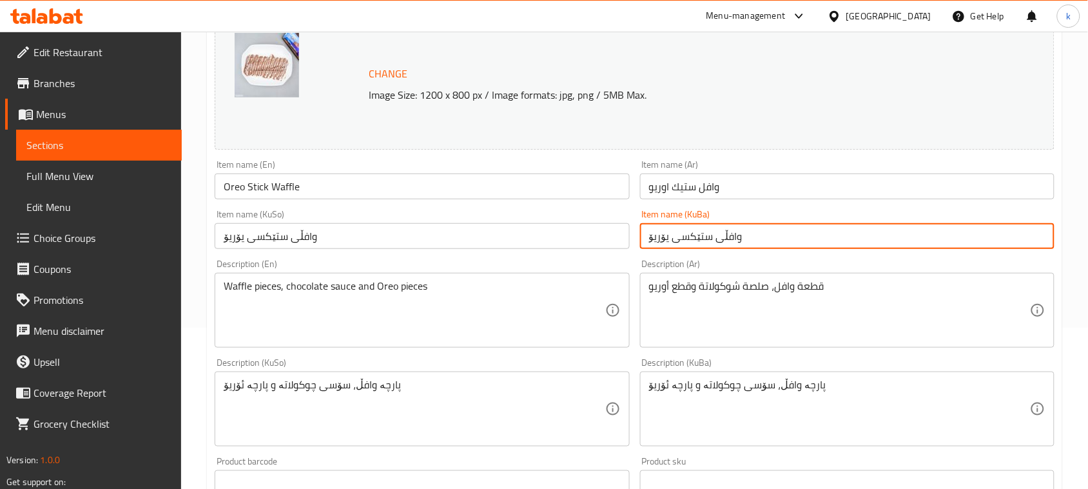
click at [658, 227] on input "وافڵی ستێکسی یۆریۆ" at bounding box center [847, 236] width 415 height 26
paste input "ئ"
click at [709, 237] on input "وافڵی ستێکسی ئۆریۆ" at bounding box center [847, 236] width 415 height 26
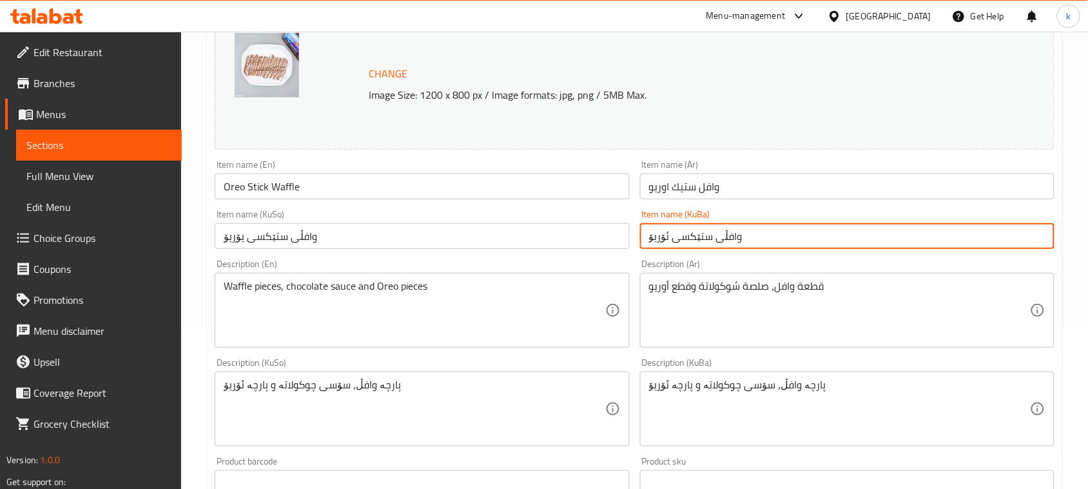
type input "وافڵی ستێکسی ئۆریۆ"
click at [282, 234] on input "وافڵی ستێکسی یۆریۆ" at bounding box center [422, 236] width 415 height 26
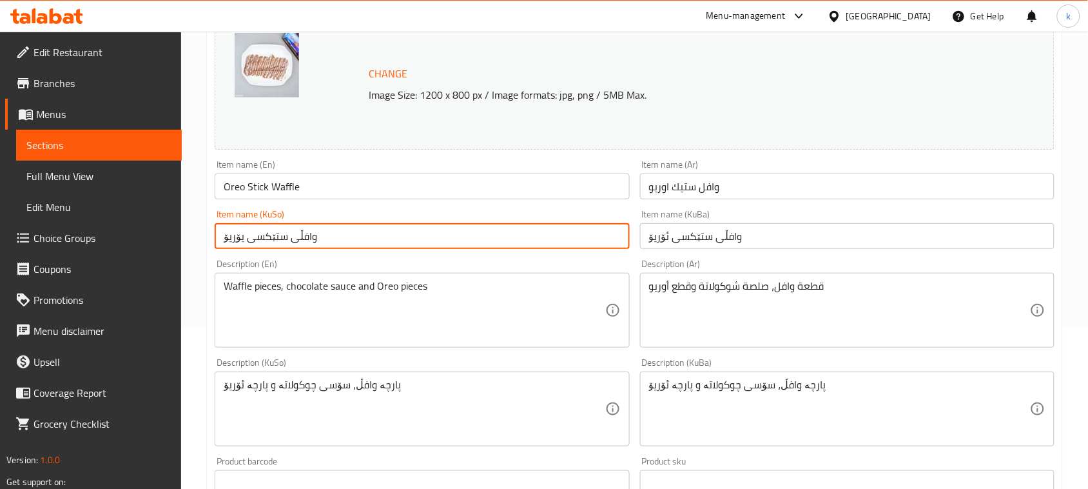
click at [282, 234] on input "وافڵی ستێکسی یۆریۆ" at bounding box center [422, 236] width 415 height 26
paste input "ئ"
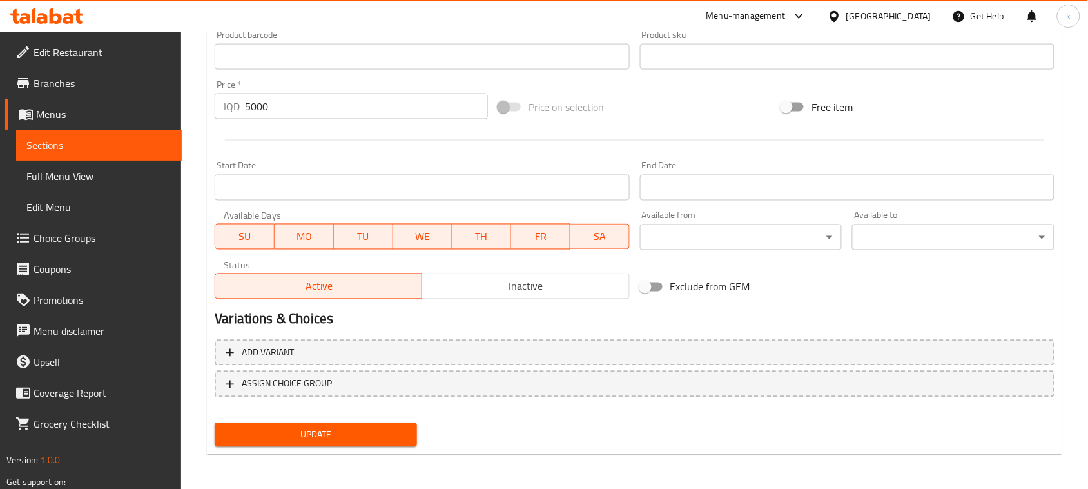
type input "وافڵی ستێکسی ئۆریۆ"
click at [326, 429] on span "Update" at bounding box center [316, 435] width 182 height 16
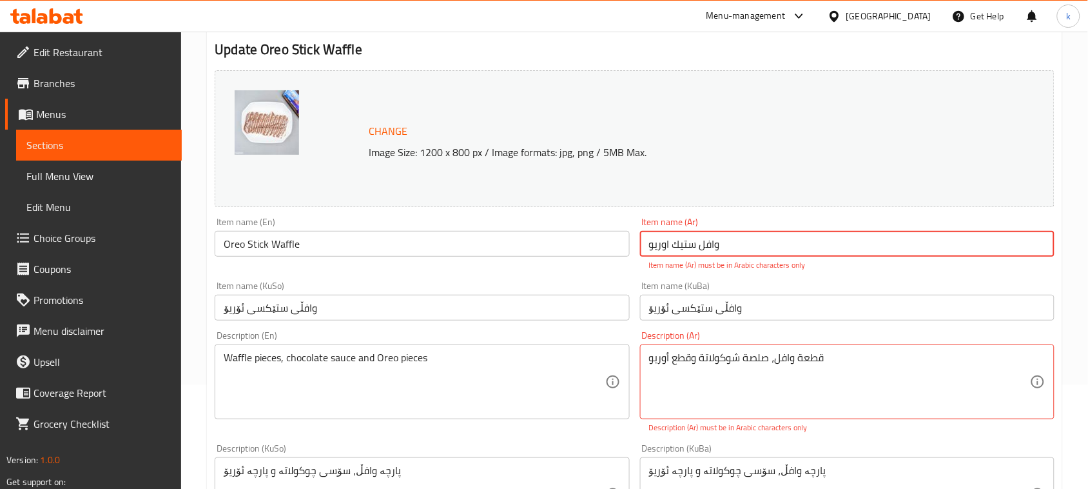
click at [748, 236] on input "وافل ستیك اوریو" at bounding box center [847, 244] width 415 height 26
click at [991, 246] on input "وافل ستیك اوریو" at bounding box center [847, 244] width 415 height 26
drag, startPoint x: 962, startPoint y: 244, endPoint x: 1098, endPoint y: 234, distance: 136.4
click at [1088, 234] on html "​ Menu-management Iraq Get Help k Edit Restaurant Branches Menus Sections Full …" at bounding box center [544, 140] width 1088 height 489
click at [970, 340] on div "Description (Ar) قطعة وافل، صلصة شوكولاتة وقطع أوریو Description (Ar) Descripti…" at bounding box center [847, 382] width 415 height 103
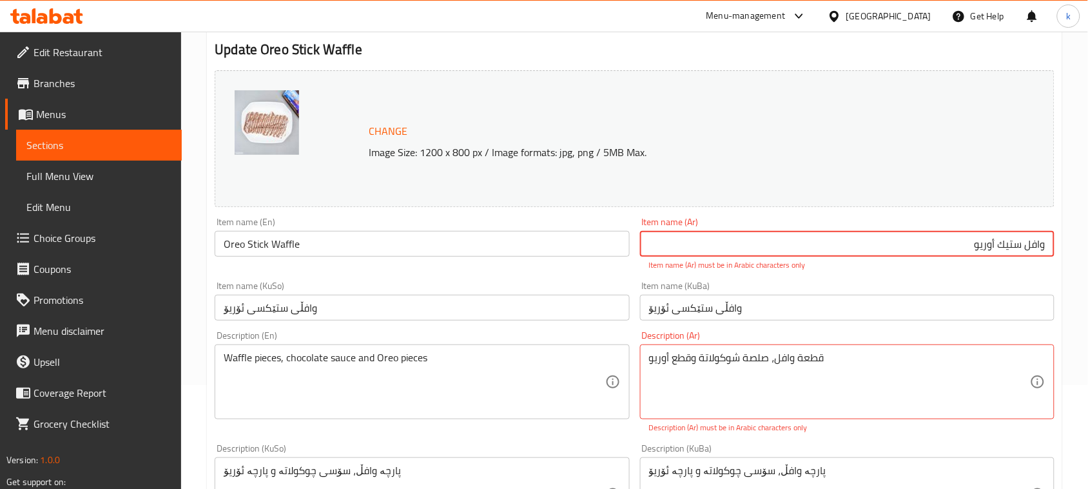
click at [943, 239] on input "وافل ستیك أوریو" at bounding box center [847, 244] width 415 height 26
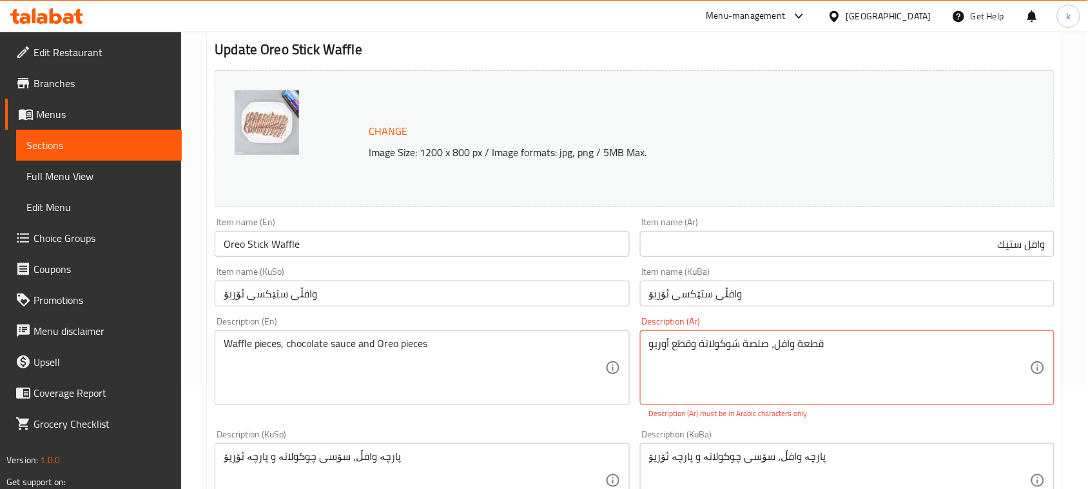
click at [988, 248] on input "وافل ستيك" at bounding box center [847, 244] width 415 height 26
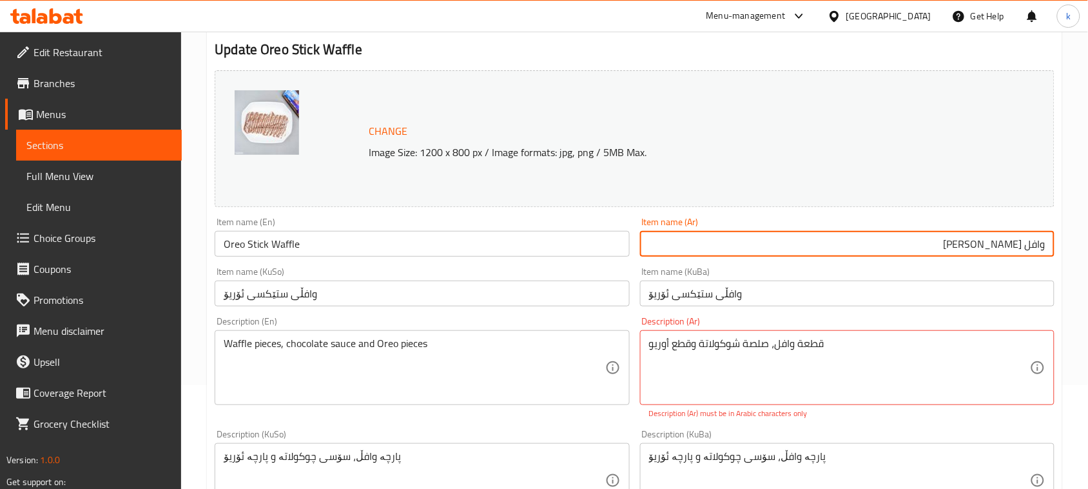
type input "وافل ستيك أوريو"
click at [814, 305] on input "وافڵی ستێکسی ئۆریۆ" at bounding box center [847, 294] width 415 height 26
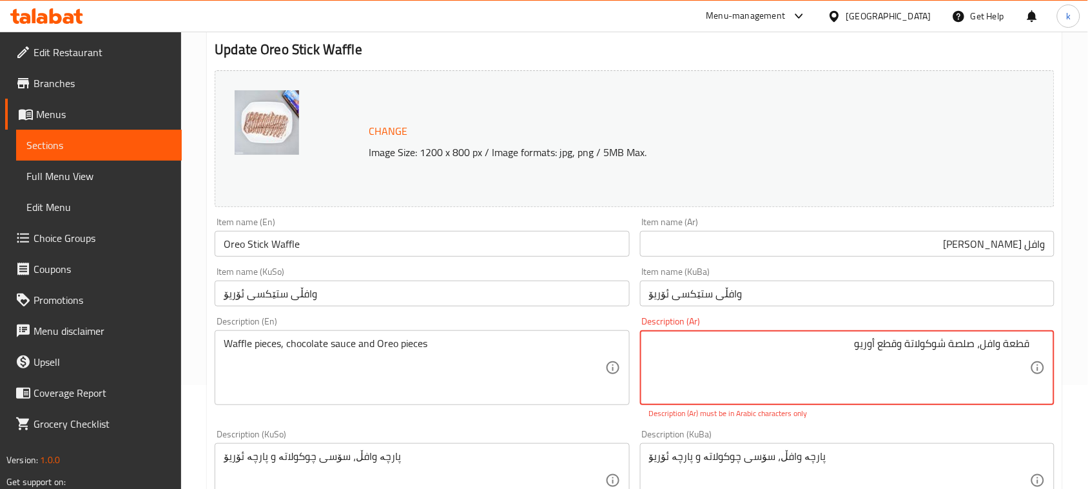
drag, startPoint x: 840, startPoint y: 349, endPoint x: 1062, endPoint y: 311, distance: 225.2
click at [1062, 311] on div "Update Oreo Stick Waffle Change Image Size: 1200 x 800 px / Image formats: jpg,…" at bounding box center [635, 487] width 856 height 932
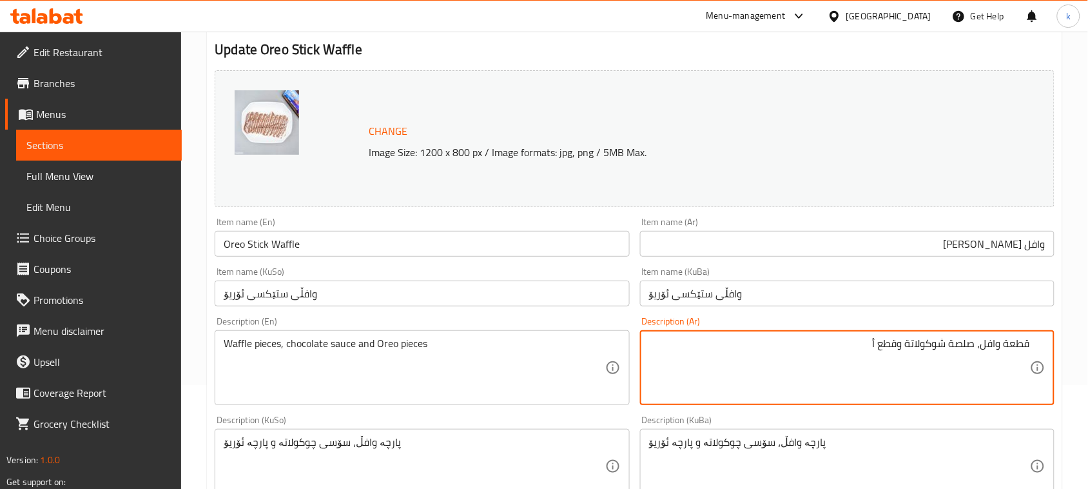
drag, startPoint x: 862, startPoint y: 344, endPoint x: 1056, endPoint y: 319, distance: 195.6
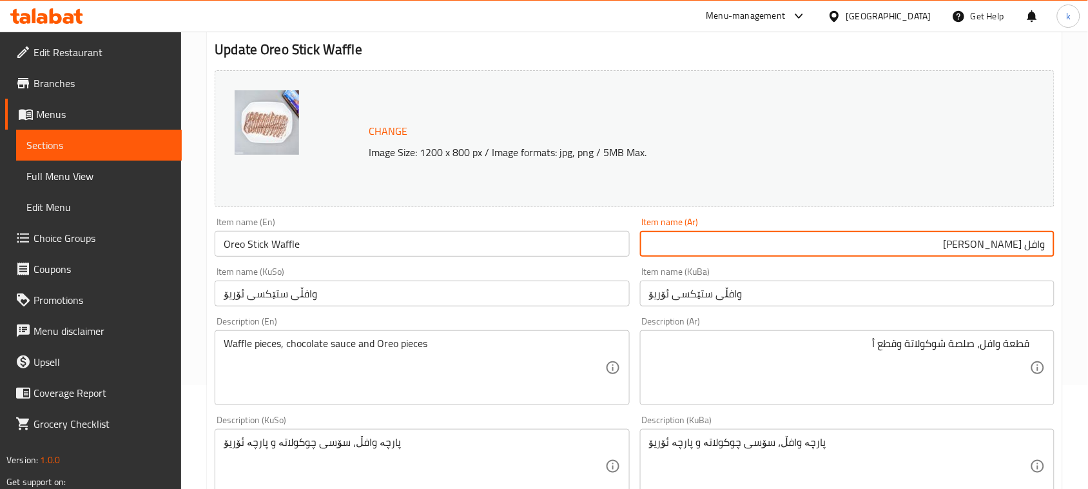
click at [987, 241] on input "وافل ستيك أوريو" at bounding box center [847, 244] width 415 height 26
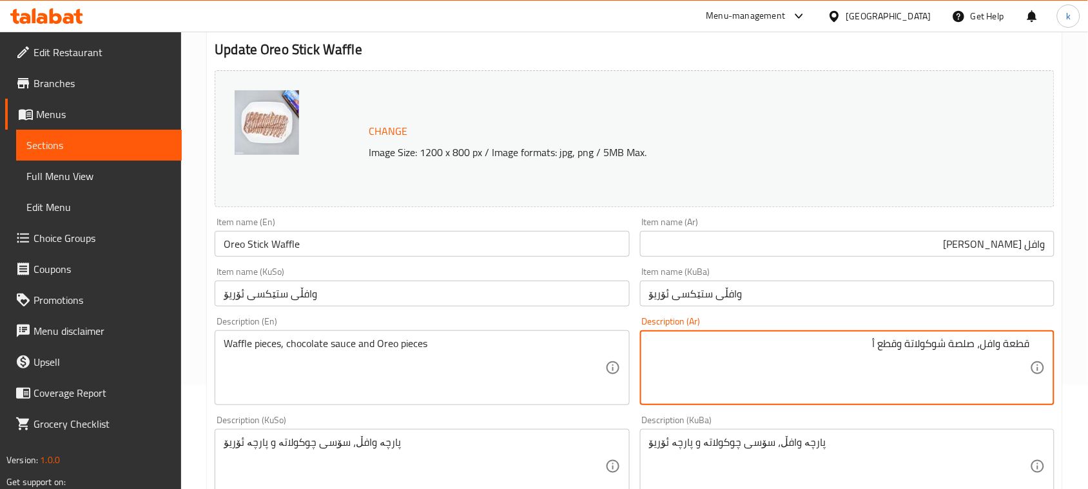
drag, startPoint x: 861, startPoint y: 346, endPoint x: 1100, endPoint y: 369, distance: 239.7
paste textarea "وریو"
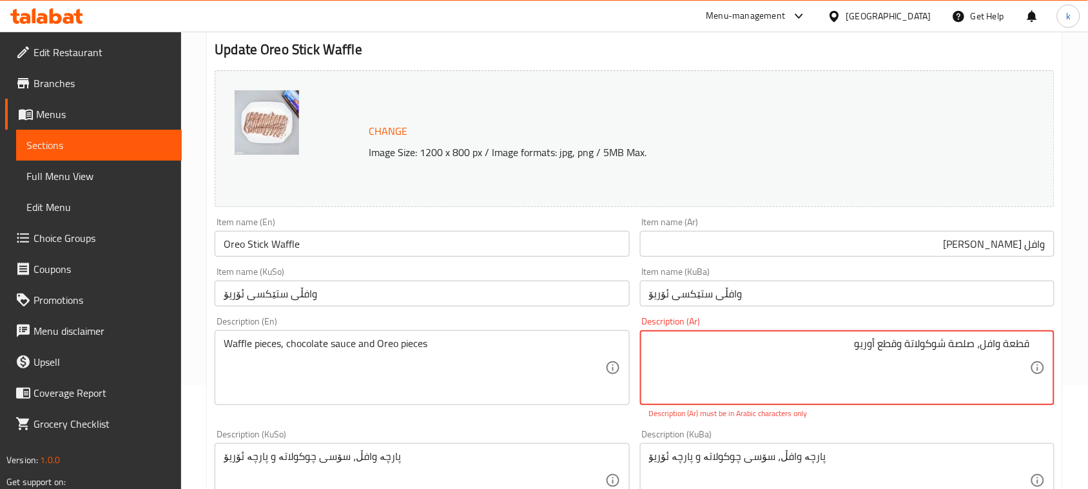
click at [862, 346] on textarea "قطعة وافل، صلصة شوكولاتة وقطع أوریو" at bounding box center [839, 367] width 381 height 61
paste textarea "ي"
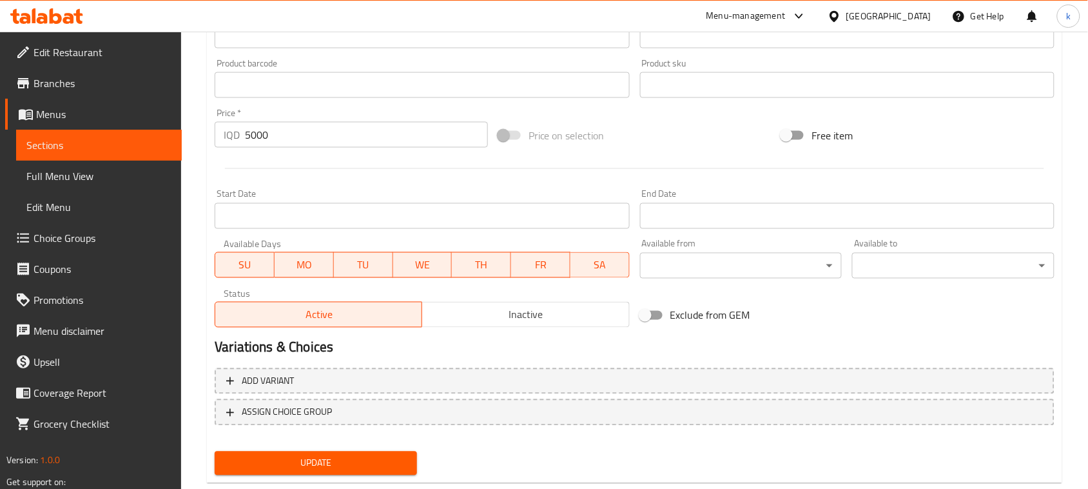
scroll to position [587, 0]
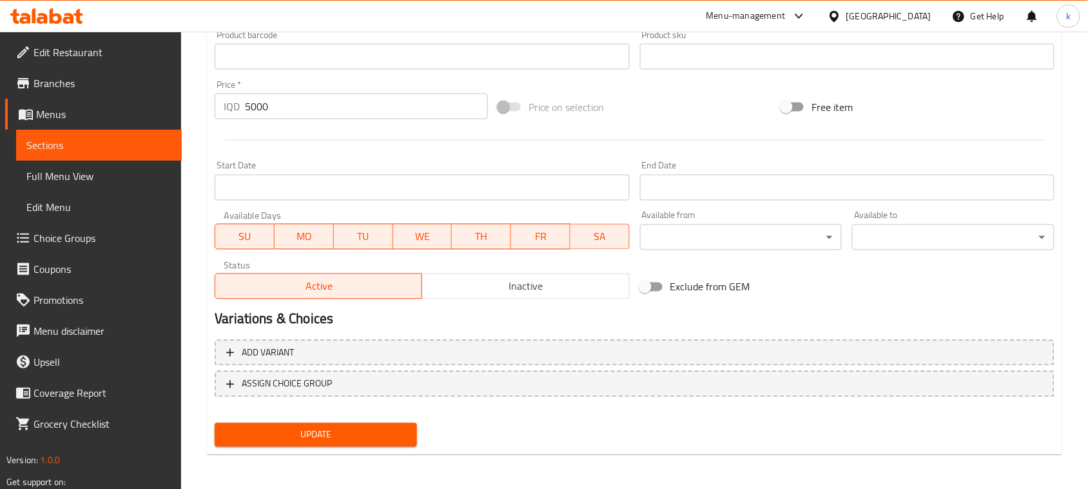
type textarea "قطعة وافل، صلصة شوكولاتة وقطع أوريو"
click at [326, 427] on span "Update" at bounding box center [316, 435] width 182 height 16
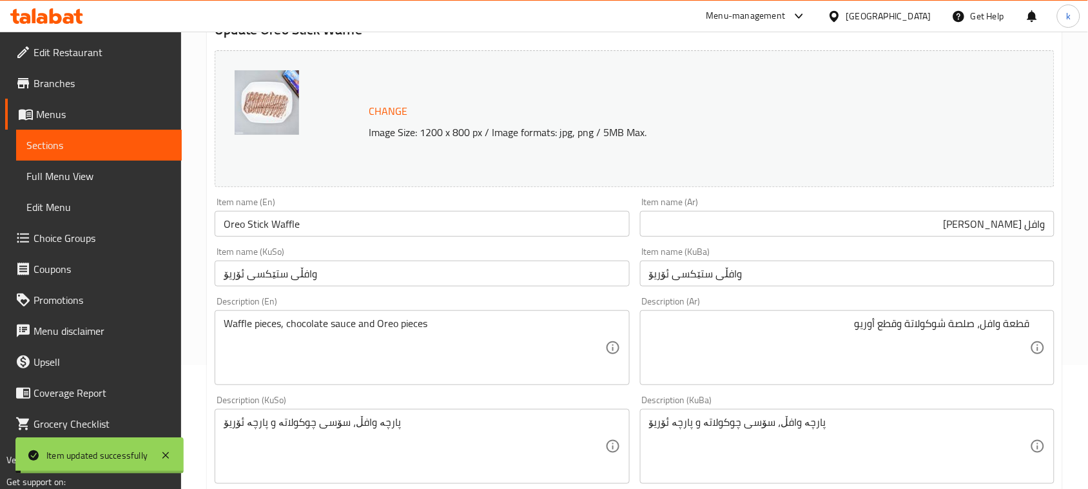
scroll to position [23, 0]
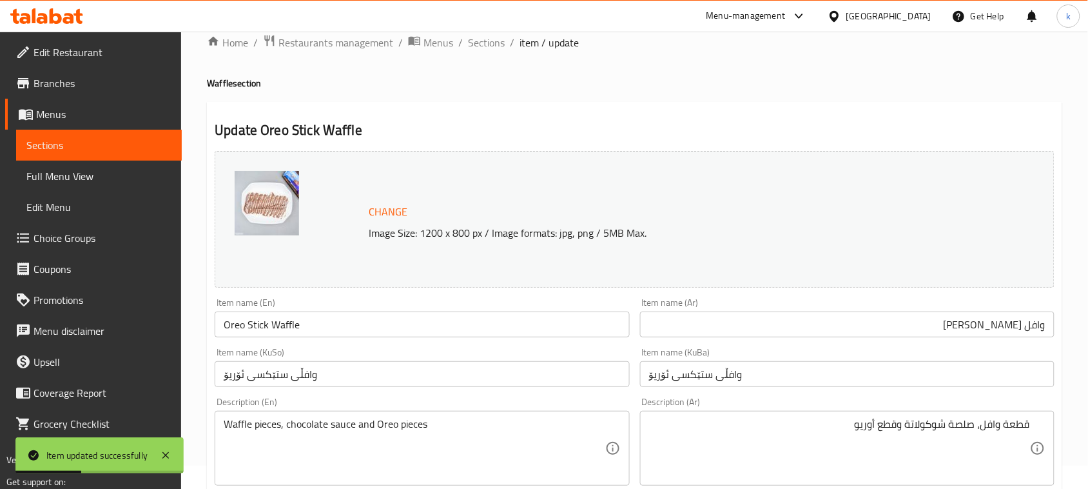
click at [680, 378] on input "وافڵی ستێکسی ئۆریۆ" at bounding box center [847, 374] width 415 height 26
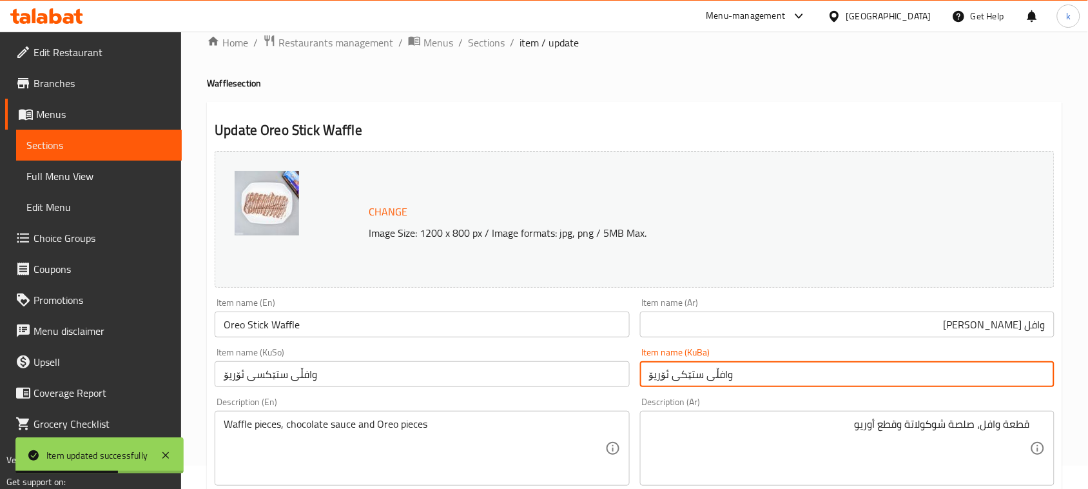
click at [692, 372] on input "وافڵی ستێکی ئۆریۆ" at bounding box center [847, 374] width 415 height 26
type input "وافڵی ستێکی ئۆریۆ"
click at [292, 375] on input "وافڵی ستێکسی ئۆریۆ" at bounding box center [422, 374] width 415 height 26
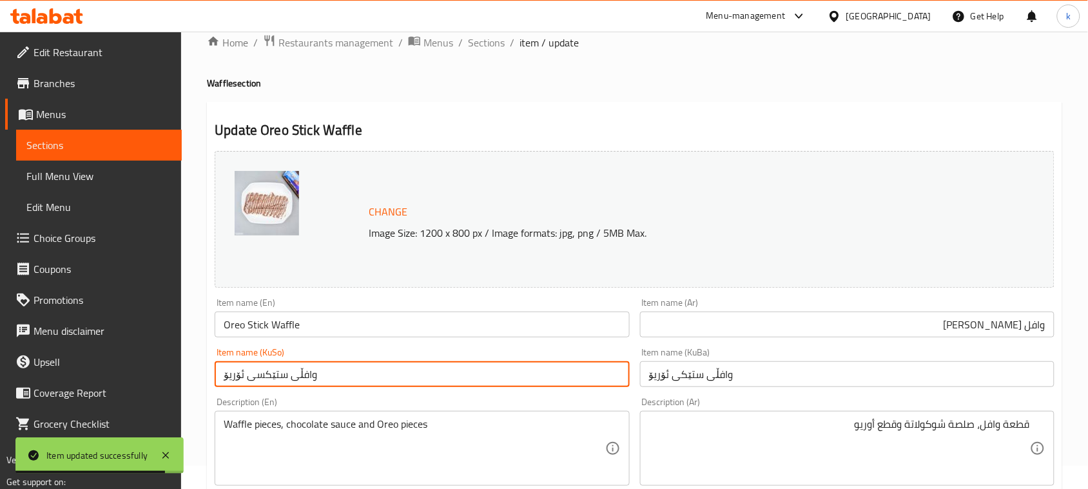
click at [292, 375] on input "وافڵی ستێکسی ئۆریۆ" at bounding box center [422, 374] width 415 height 26
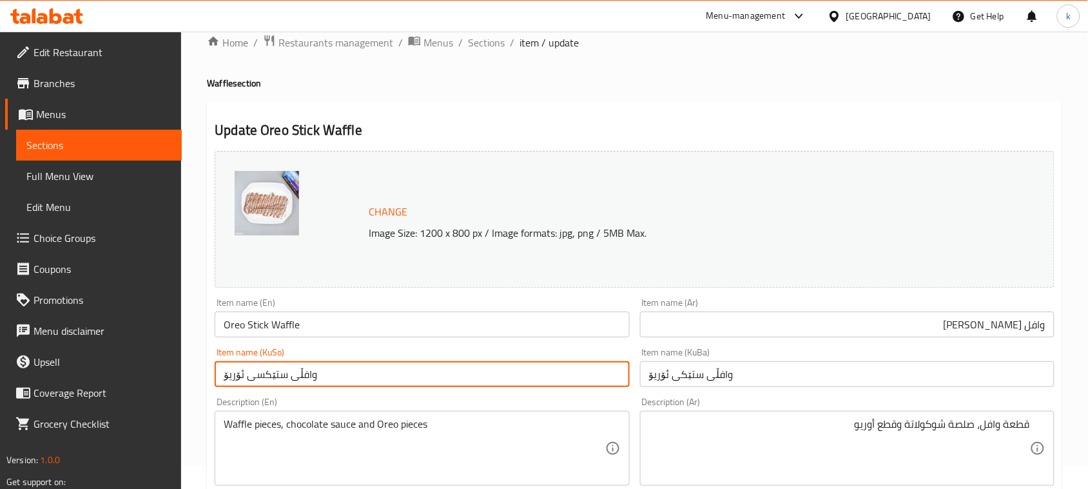
paste input "text"
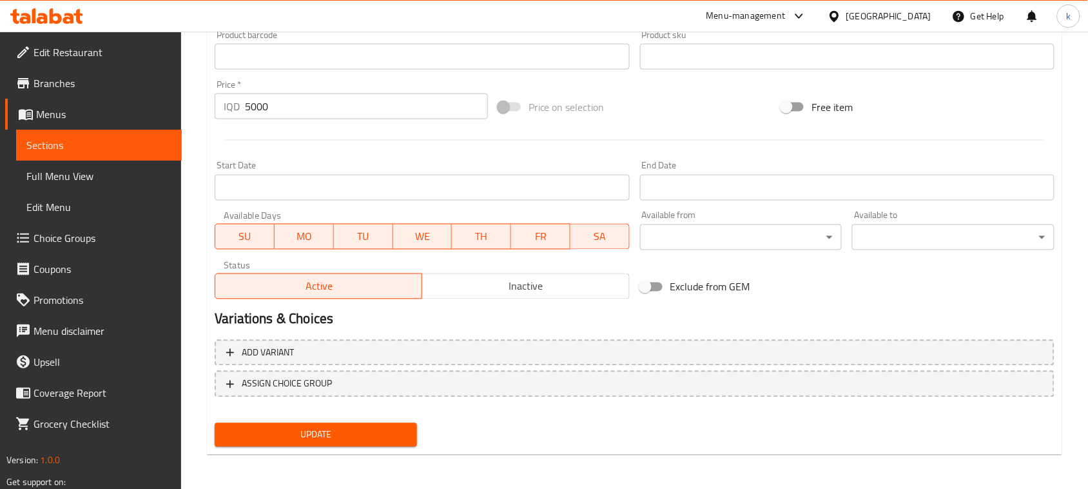
type input "وافڵی ستێکی ئۆریۆ"
click at [314, 434] on span "Update" at bounding box center [316, 435] width 182 height 16
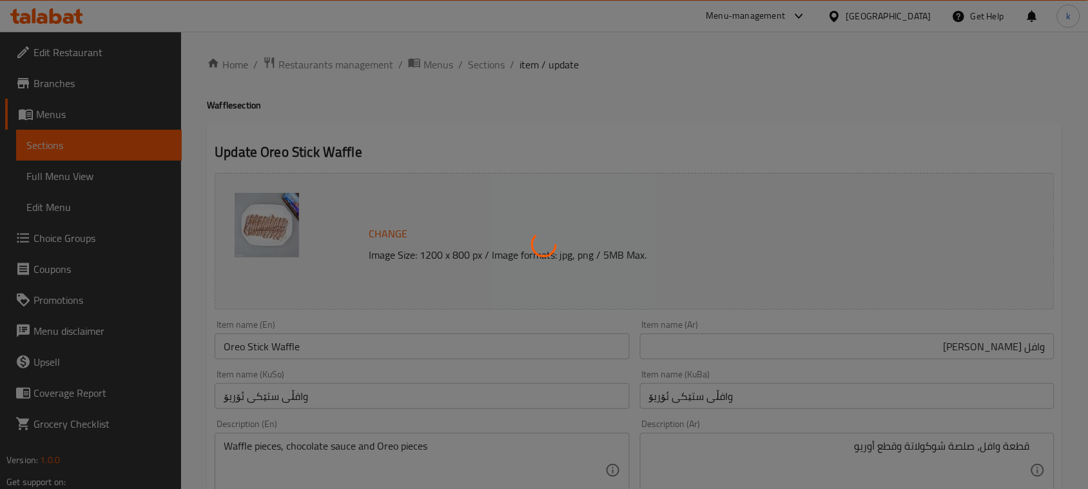
scroll to position [0, 0]
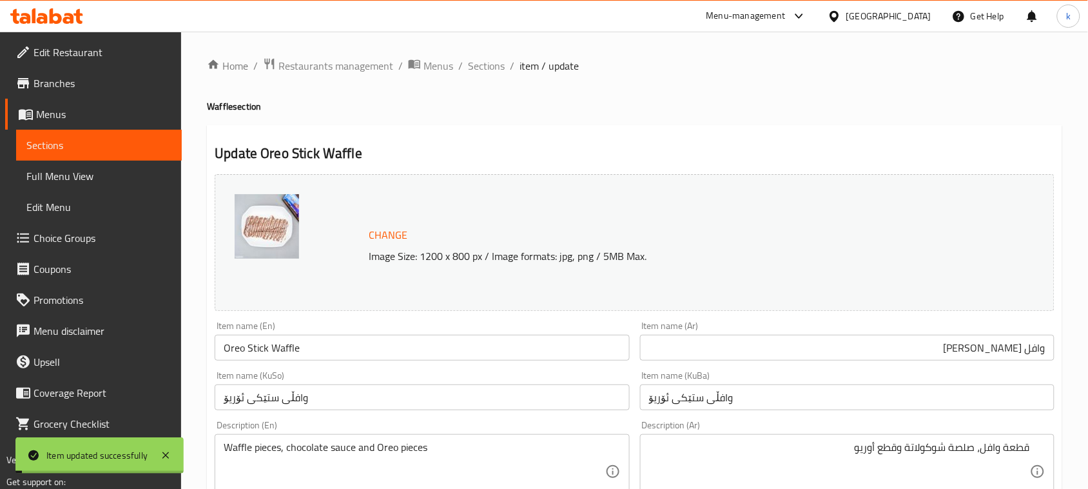
click at [493, 65] on span "Sections" at bounding box center [486, 65] width 37 height 15
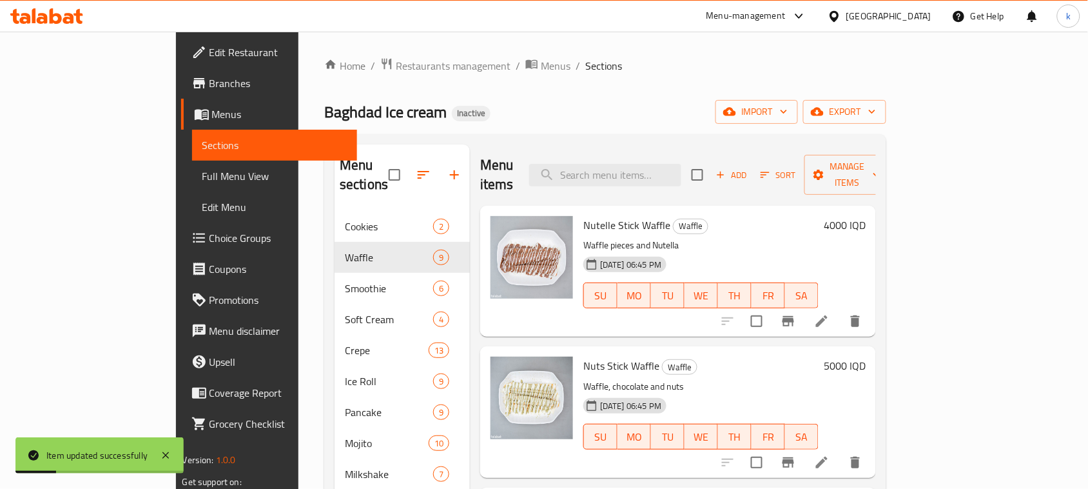
click at [840, 310] on li at bounding box center [822, 321] width 36 height 23
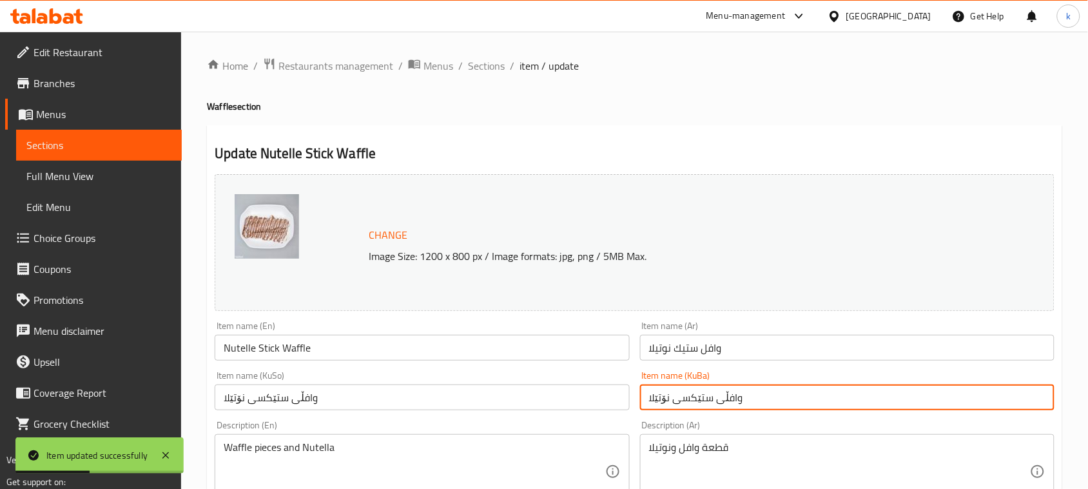
click at [678, 400] on input "وافڵی ستێکسی نۆتێلا" at bounding box center [847, 397] width 415 height 26
type input "وافڵی ستێکی نۆتێلا"
click at [251, 400] on input "وافڵی ستێکسی نۆتێلا" at bounding box center [422, 397] width 415 height 26
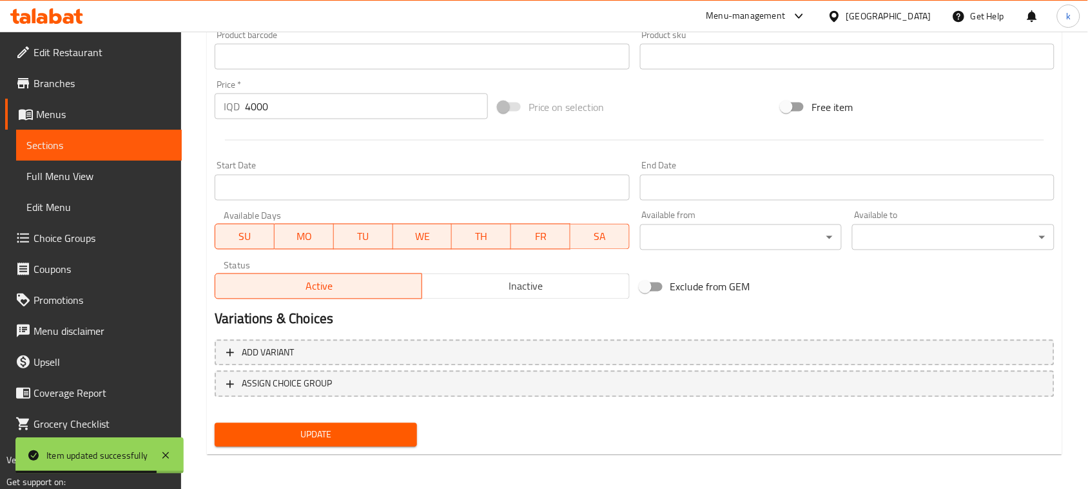
type input "وافڵی ستێکی نۆتێلا"
click at [330, 427] on span "Update" at bounding box center [316, 435] width 182 height 16
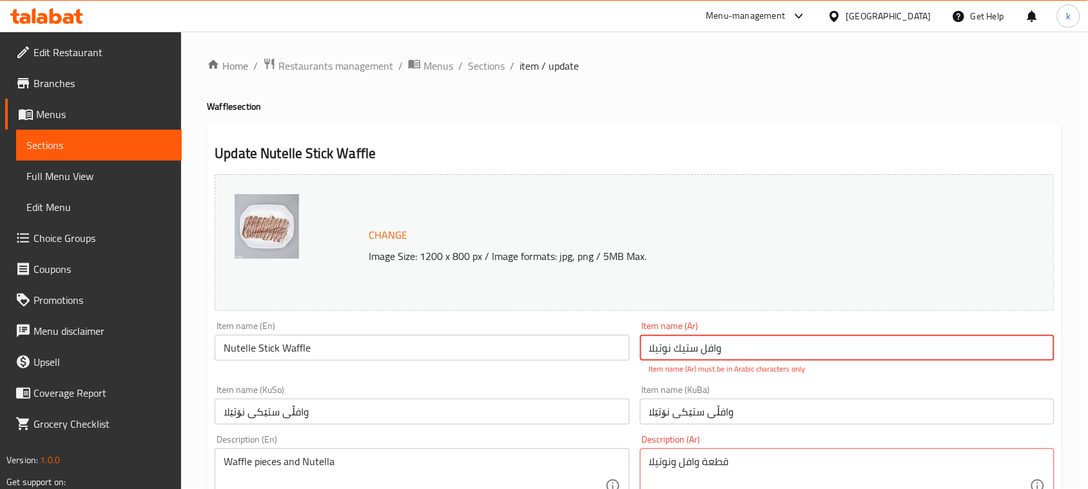
click at [684, 345] on input "وافل ستیك نوتیلا" at bounding box center [847, 348] width 415 height 26
type input "وافل ستيك نوتیلا"
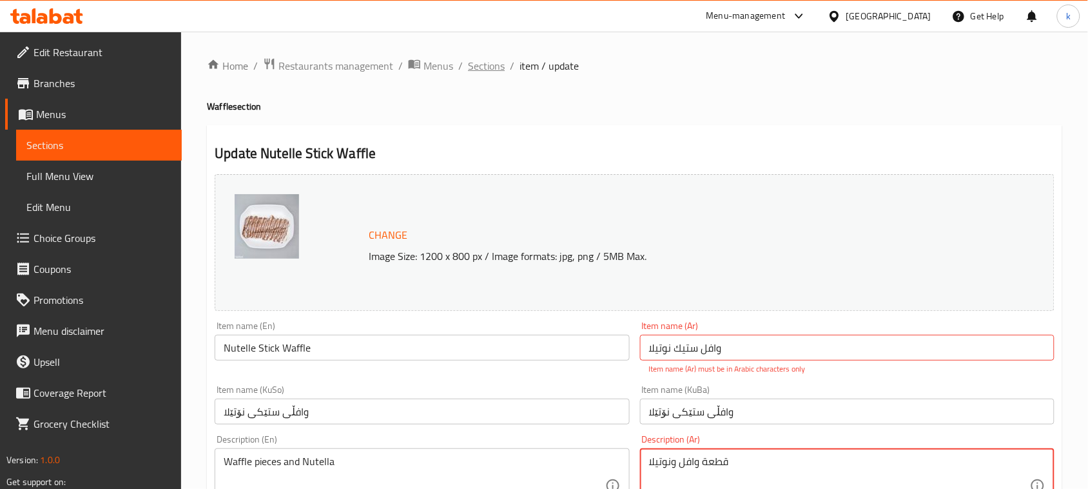
click at [488, 70] on span "Sections" at bounding box center [486, 65] width 37 height 15
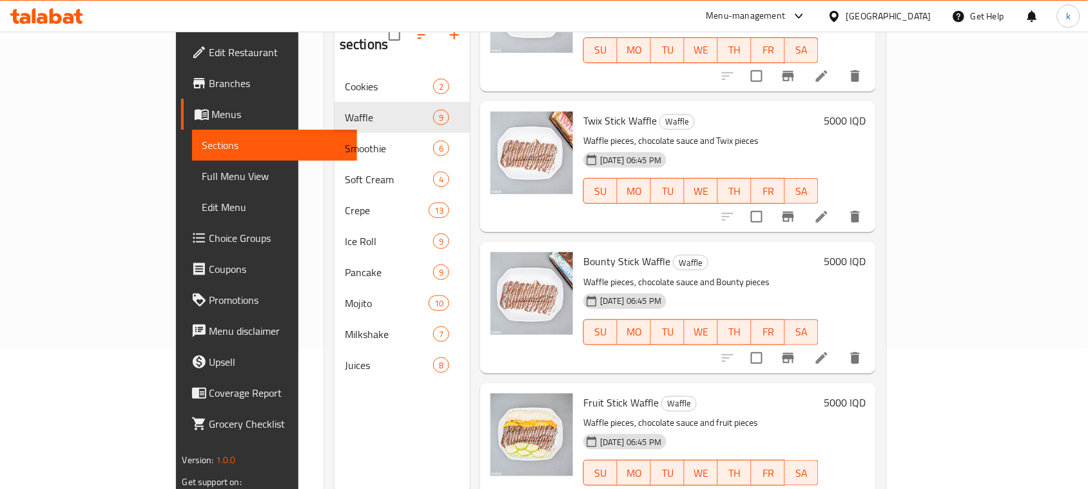
scroll to position [181, 0]
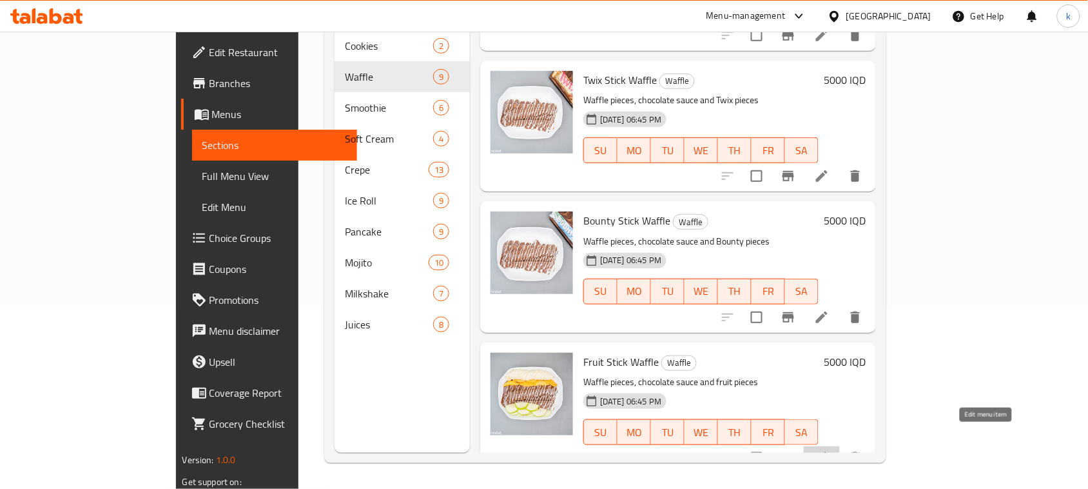
click at [830, 450] on icon at bounding box center [821, 457] width 15 height 15
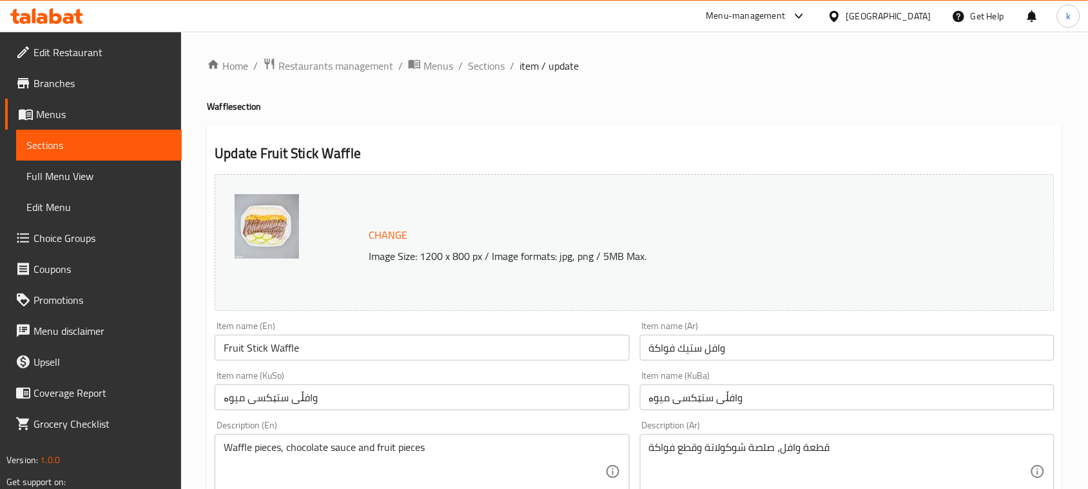
click at [680, 400] on input "وافڵی ستێکسی میوە" at bounding box center [847, 397] width 415 height 26
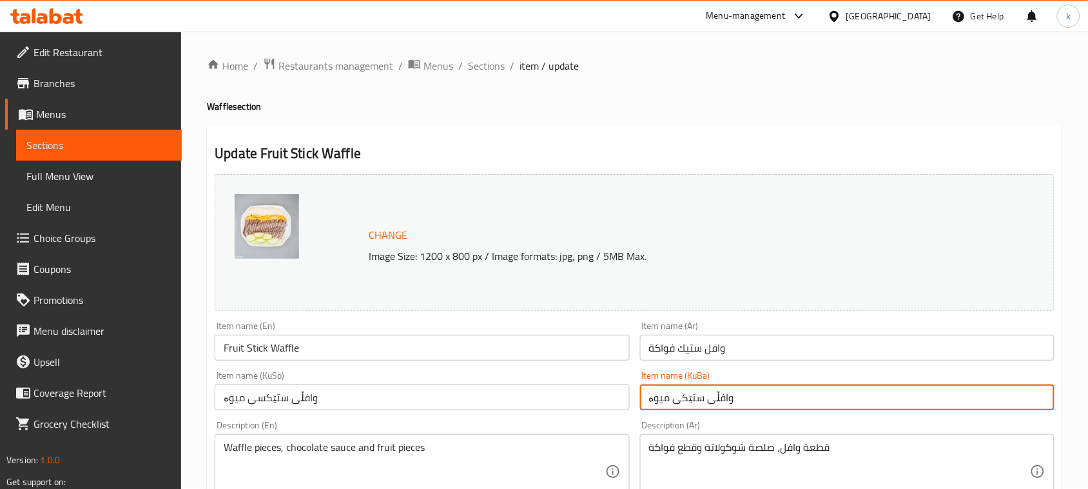
type input "وافڵی ستێکی میوە"
click at [251, 398] on input "وافڵی ستێکسی میوە" at bounding box center [422, 397] width 415 height 26
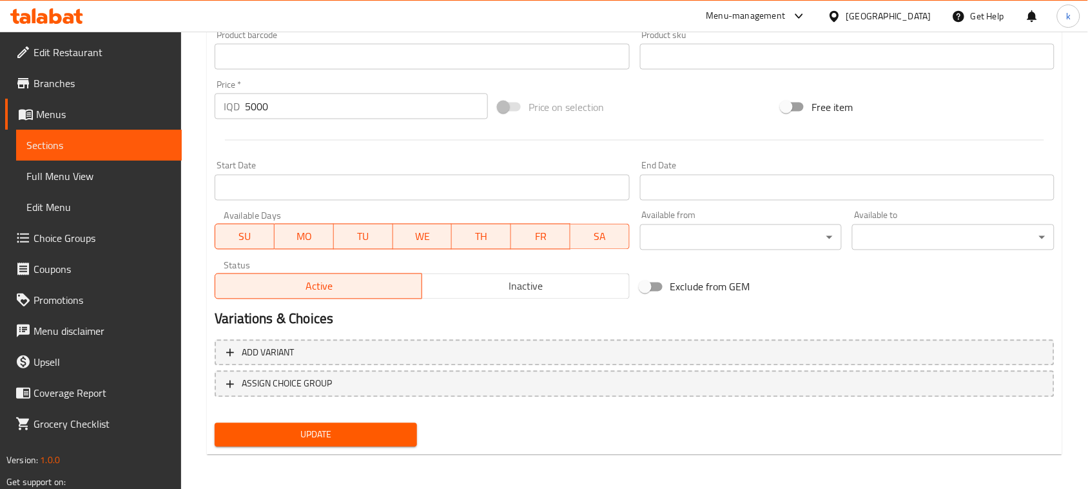
type input "وافڵی ستێکی میوە"
click at [372, 427] on span "Update" at bounding box center [316, 435] width 182 height 16
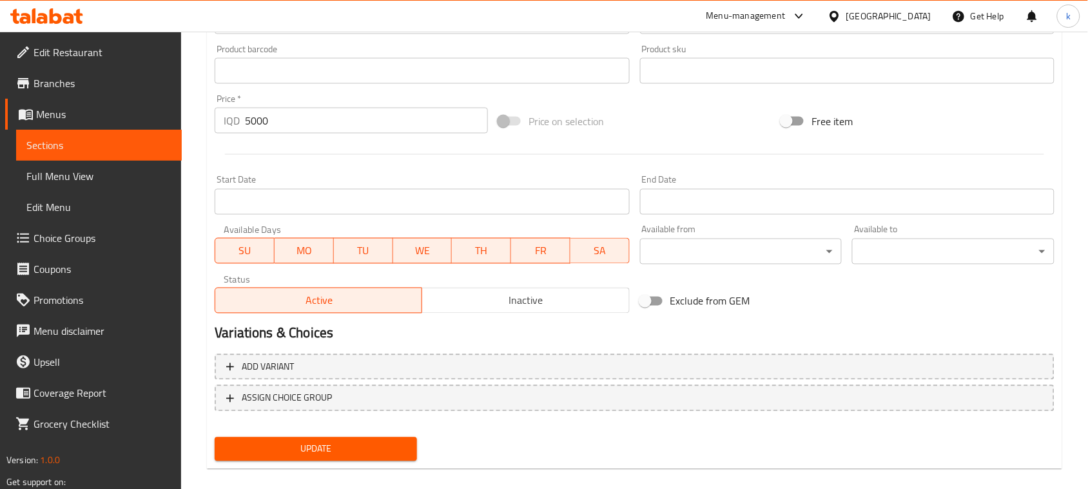
scroll to position [104, 0]
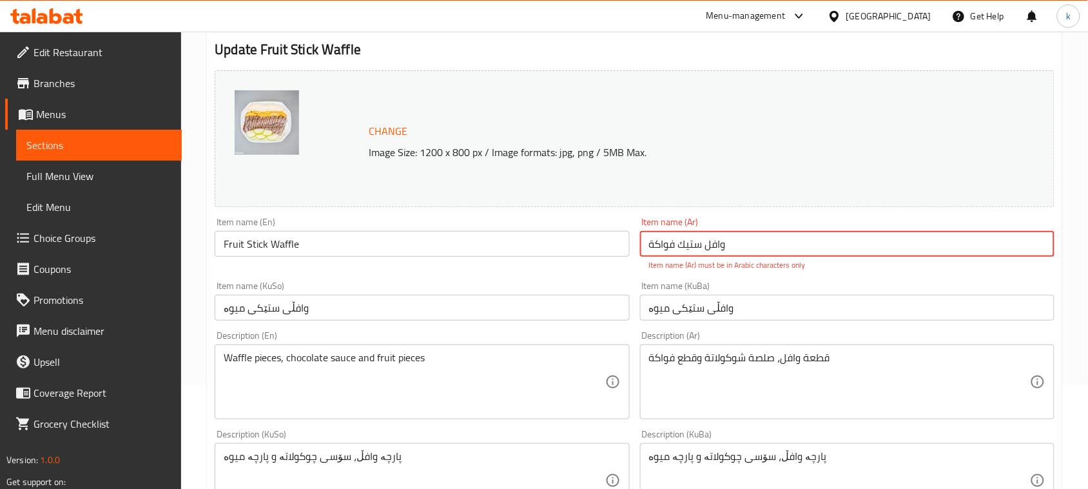
click at [767, 246] on input "وافل ستیك فواكة" at bounding box center [847, 244] width 415 height 26
drag, startPoint x: 946, startPoint y: 248, endPoint x: 1100, endPoint y: 259, distance: 154.5
click at [1088, 259] on html "​ Menu-management Iraq Get Help k Edit Restaurant Branches Menus Sections Full …" at bounding box center [544, 140] width 1088 height 489
click at [938, 232] on input "وافل ستیك فواكة" at bounding box center [847, 244] width 415 height 26
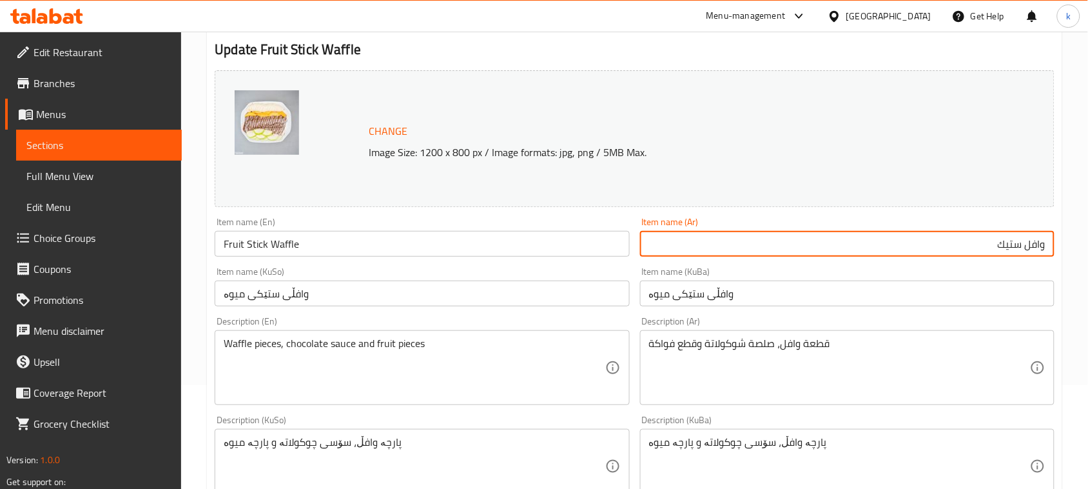
paste input "وافل ستیك فواكة"
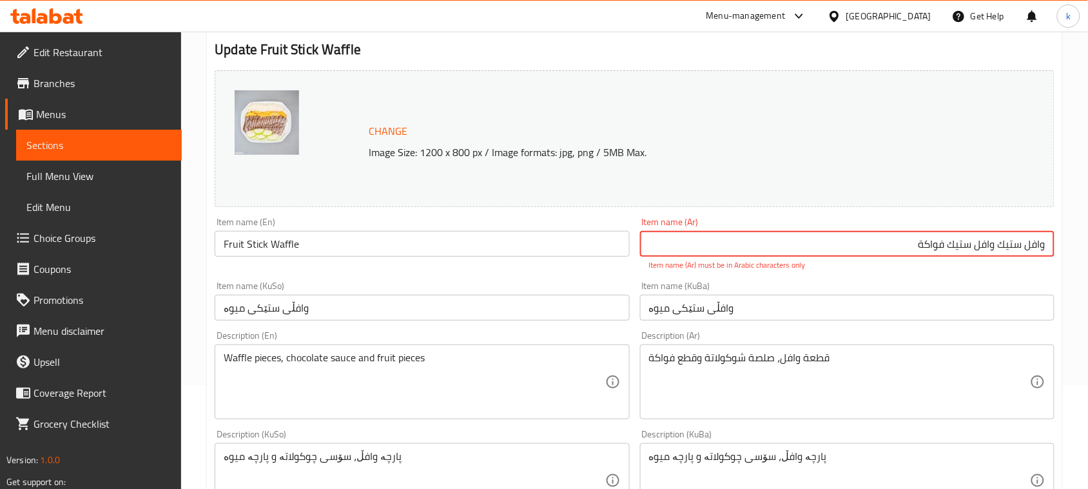
click at [988, 246] on input "وافل ستيك وافل ستیك فواكة" at bounding box center [847, 244] width 415 height 26
click at [976, 239] on input "وافل ستيك ستیك فواكة" at bounding box center [847, 244] width 415 height 26
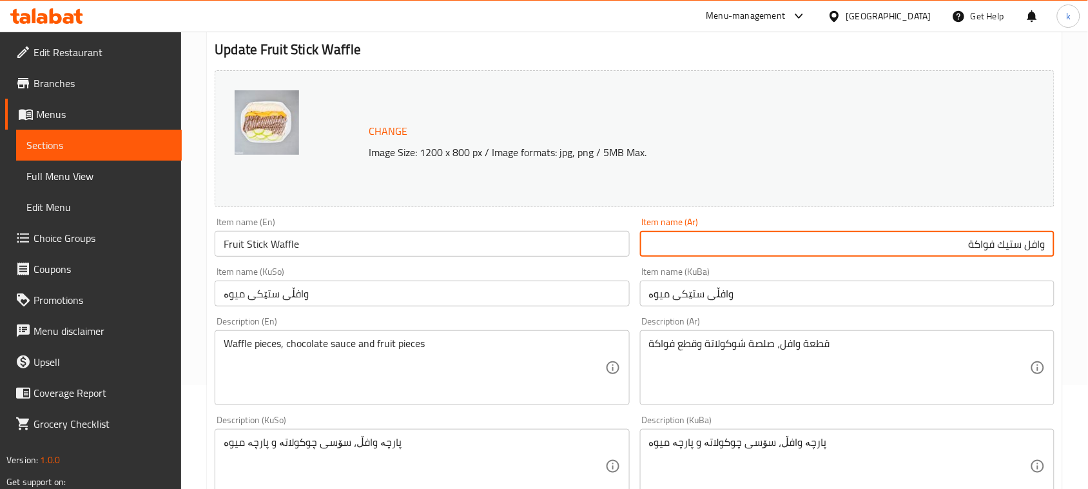
click at [1011, 246] on input "وافل ستيك فواكة" at bounding box center [847, 244] width 415 height 26
type input "وافل ستيك فواكة"
click at [948, 281] on input "وافڵی ستێکی میوە" at bounding box center [847, 294] width 415 height 26
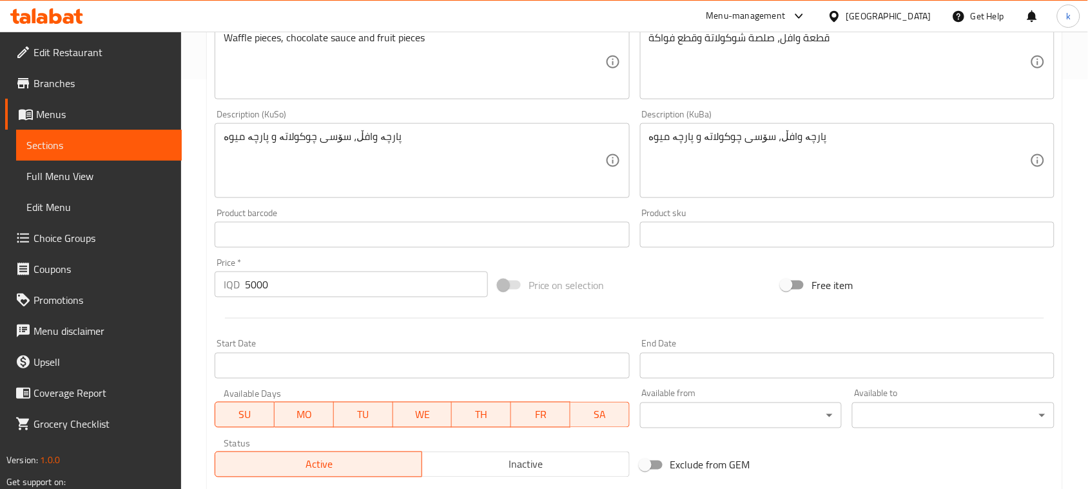
scroll to position [587, 0]
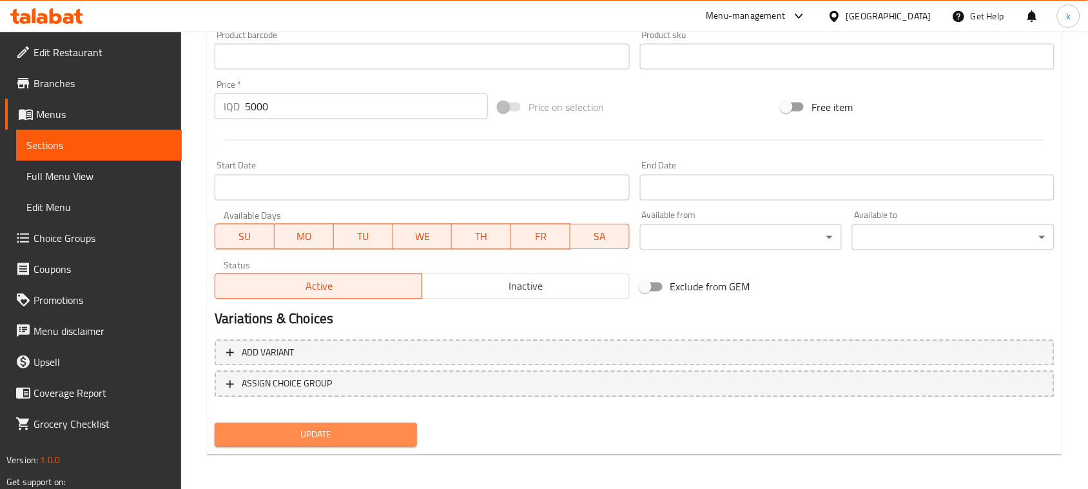
click at [348, 431] on span "Update" at bounding box center [316, 435] width 182 height 16
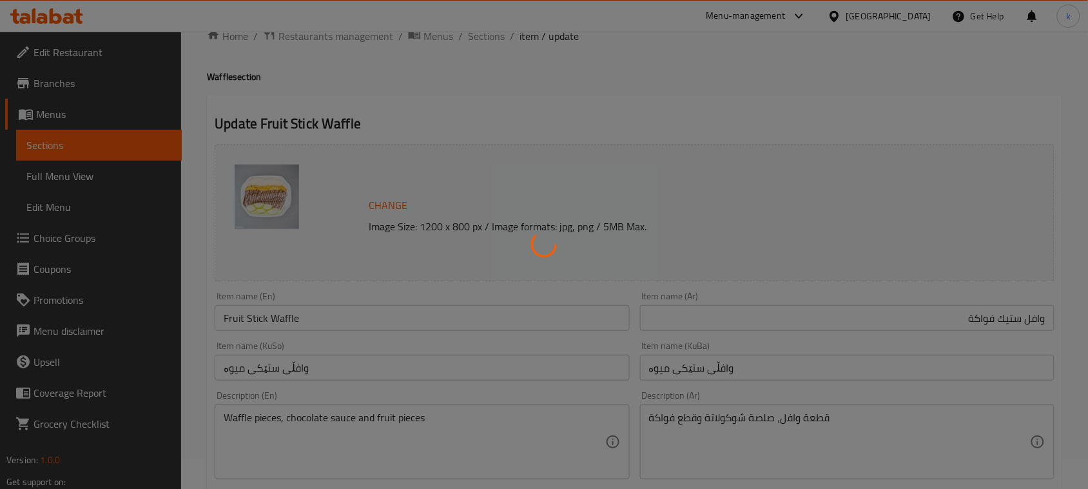
scroll to position [0, 0]
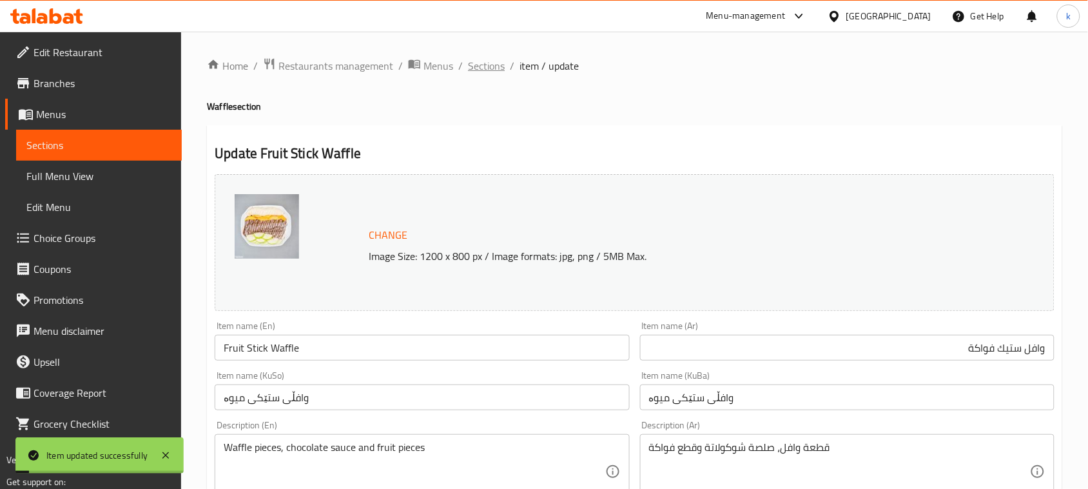
click at [492, 62] on span "Sections" at bounding box center [486, 65] width 37 height 15
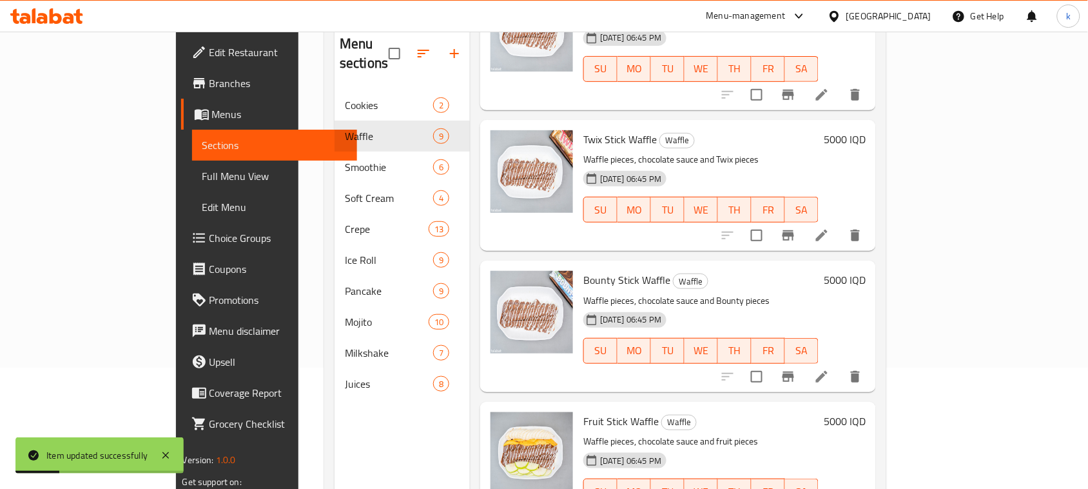
scroll to position [181, 0]
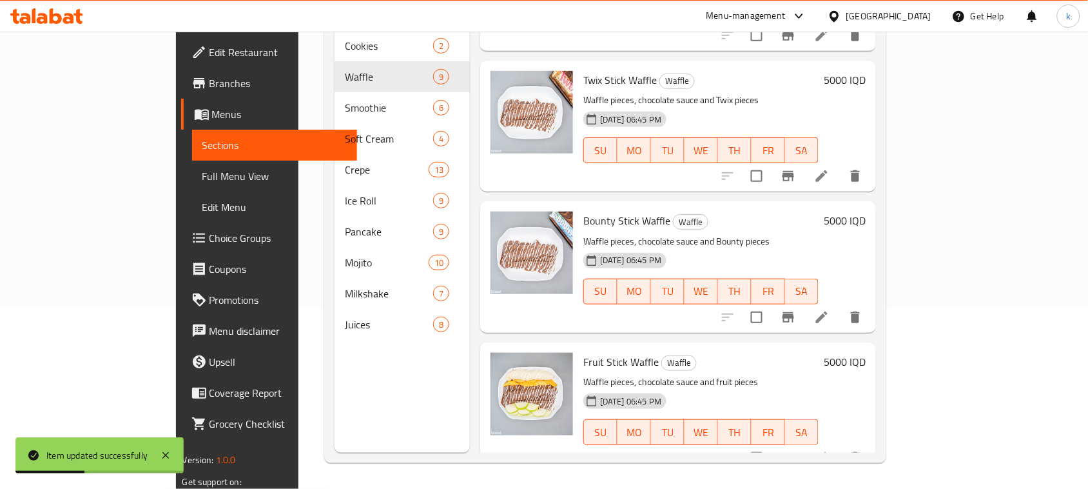
click at [830, 310] on icon at bounding box center [821, 317] width 15 height 15
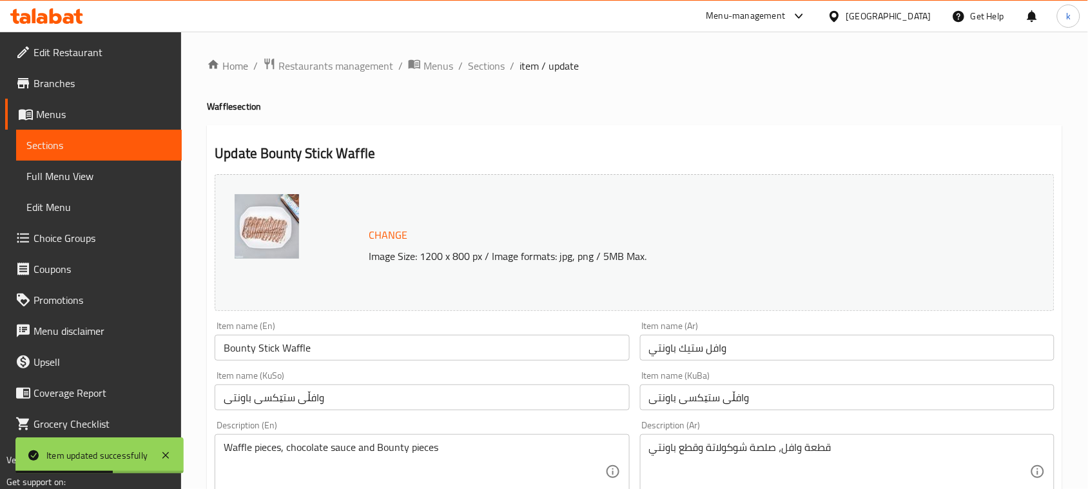
click at [692, 346] on input "وافل ستیك باونتي" at bounding box center [847, 348] width 415 height 26
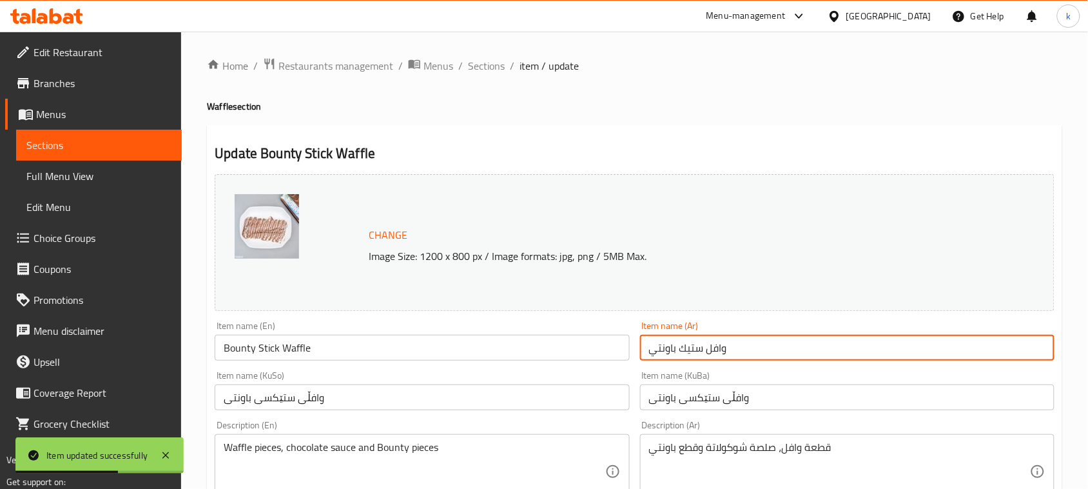
click at [692, 346] on input "وافل ستیك باونتي" at bounding box center [847, 348] width 415 height 26
paste input "ي"
type input "وافل ستيك باونتي"
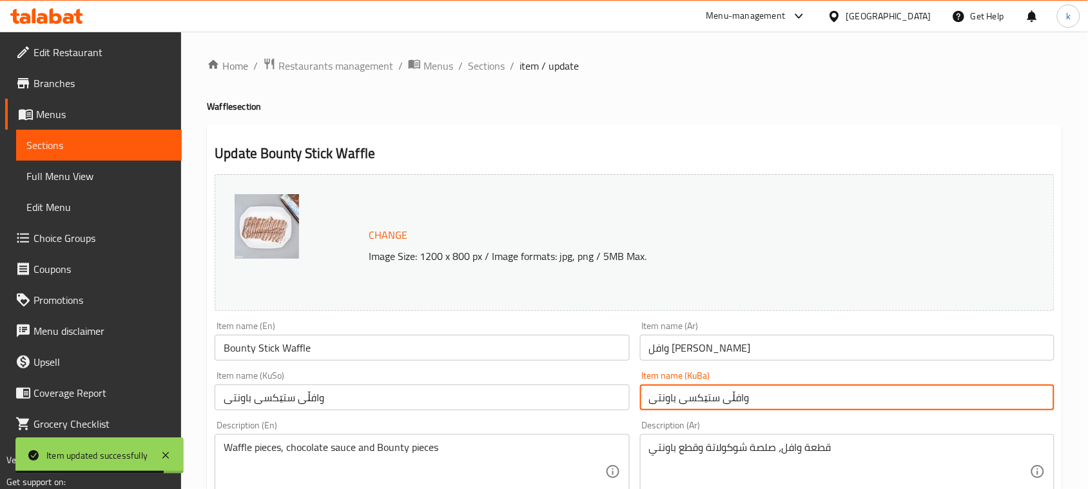
click at [687, 397] on input "وافڵی ستێکسی باونتی" at bounding box center [847, 397] width 415 height 26
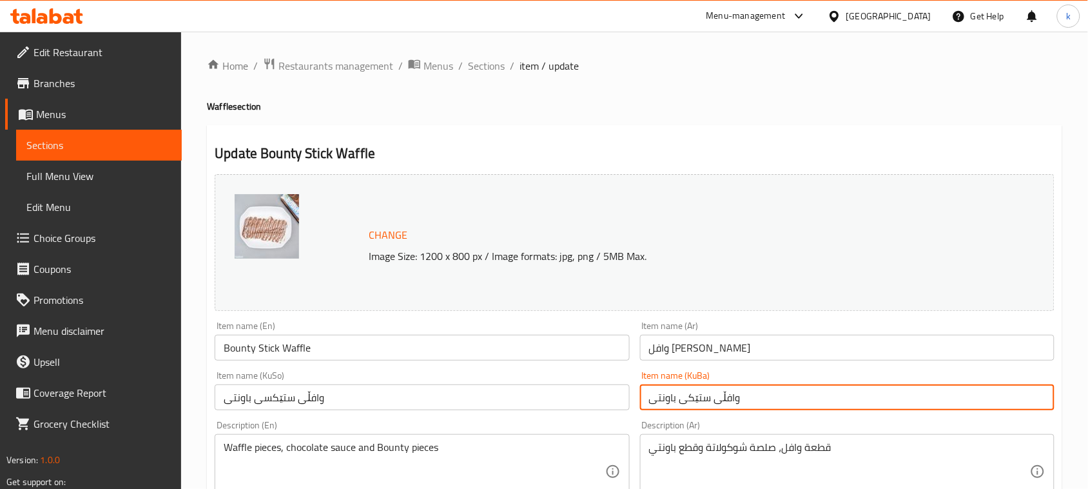
type input "وافڵی ستێکی باونتی"
click at [260, 403] on input "وافڵی ستێکسی باونتی" at bounding box center [422, 397] width 415 height 26
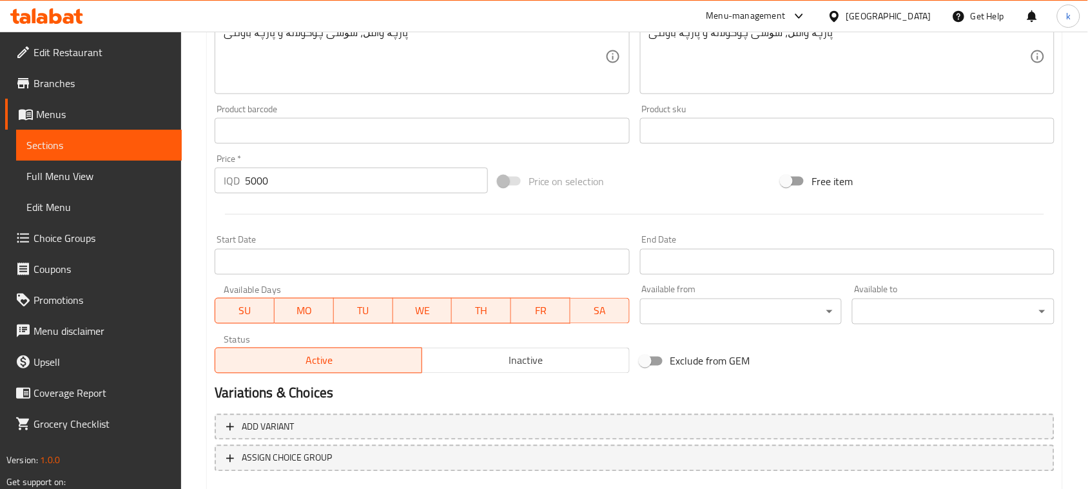
scroll to position [587, 0]
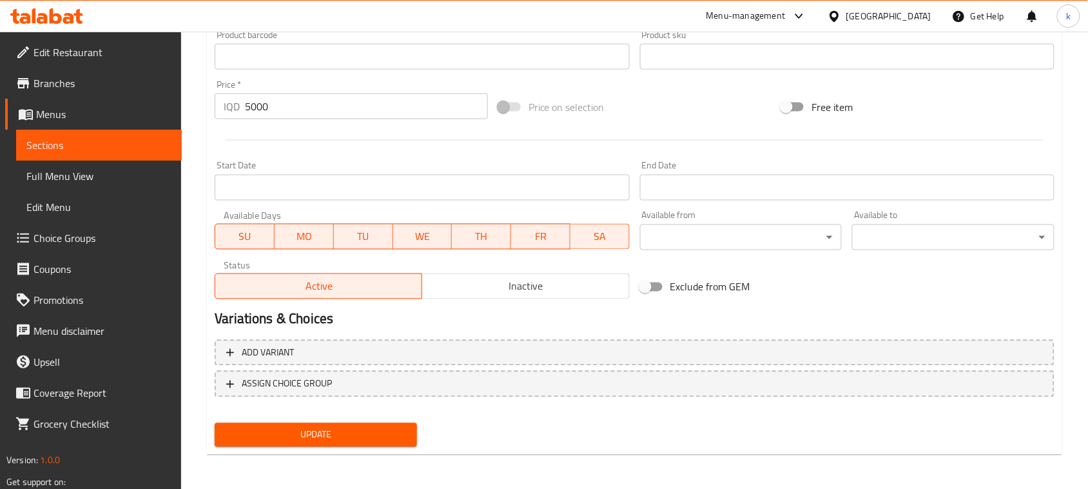
type input "وافڵی ستێکی باونتی"
click at [346, 434] on span "Update" at bounding box center [316, 435] width 182 height 16
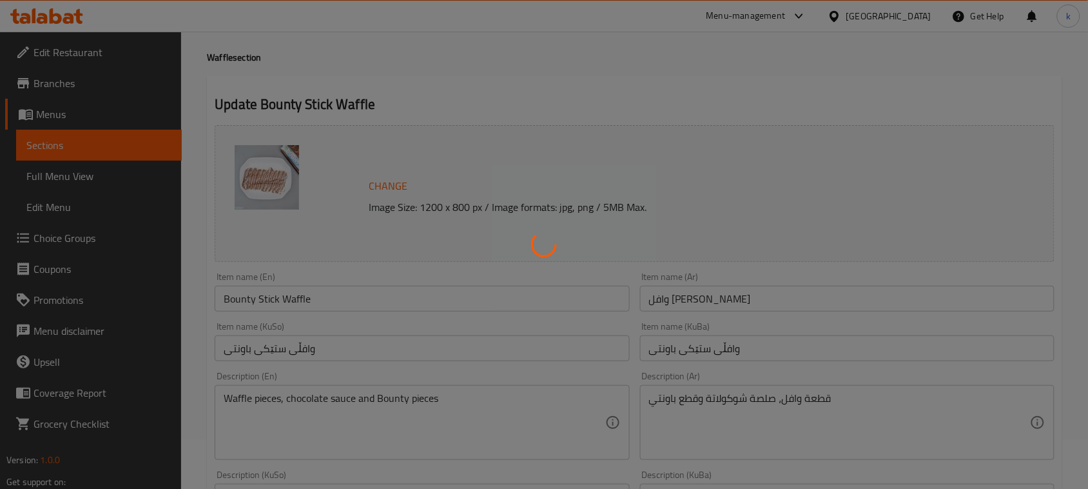
scroll to position [0, 0]
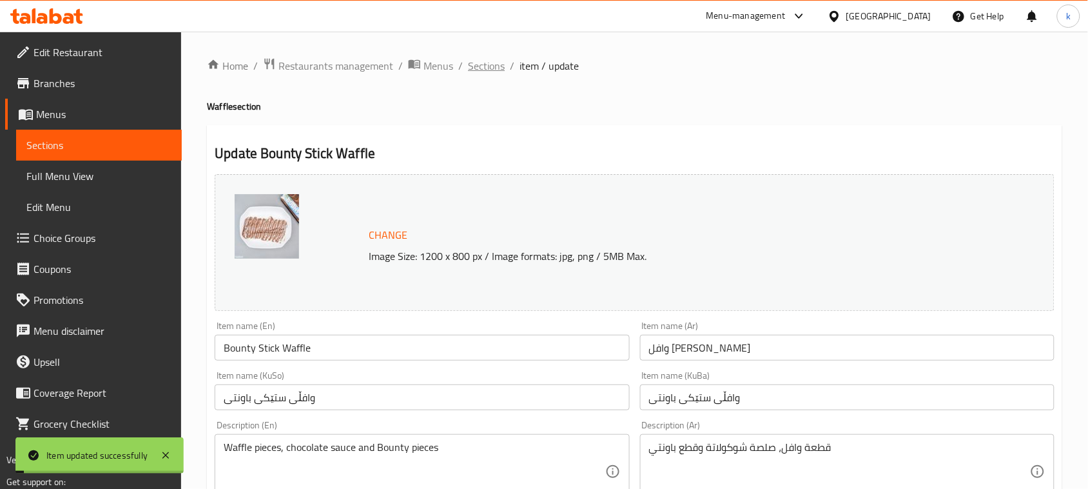
click at [474, 60] on span "Sections" at bounding box center [486, 65] width 37 height 15
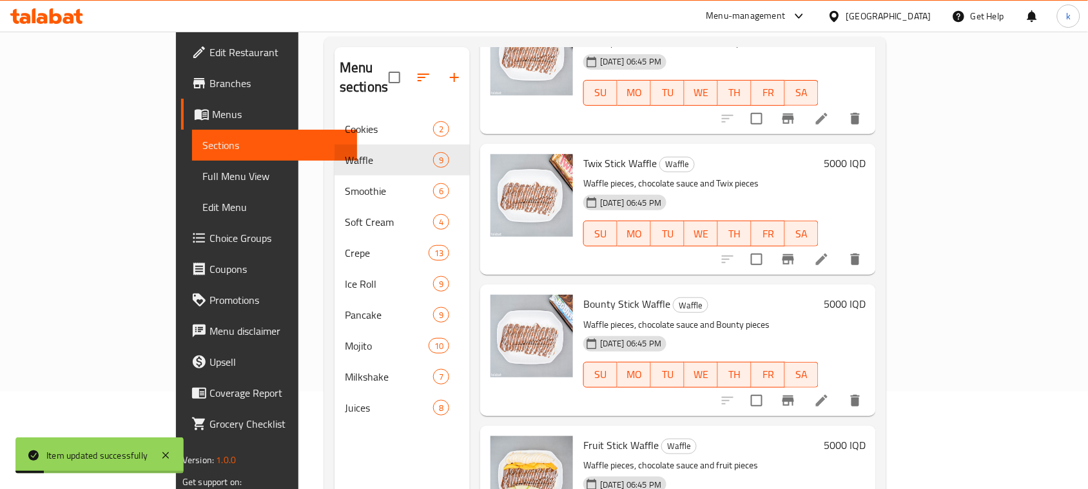
scroll to position [181, 0]
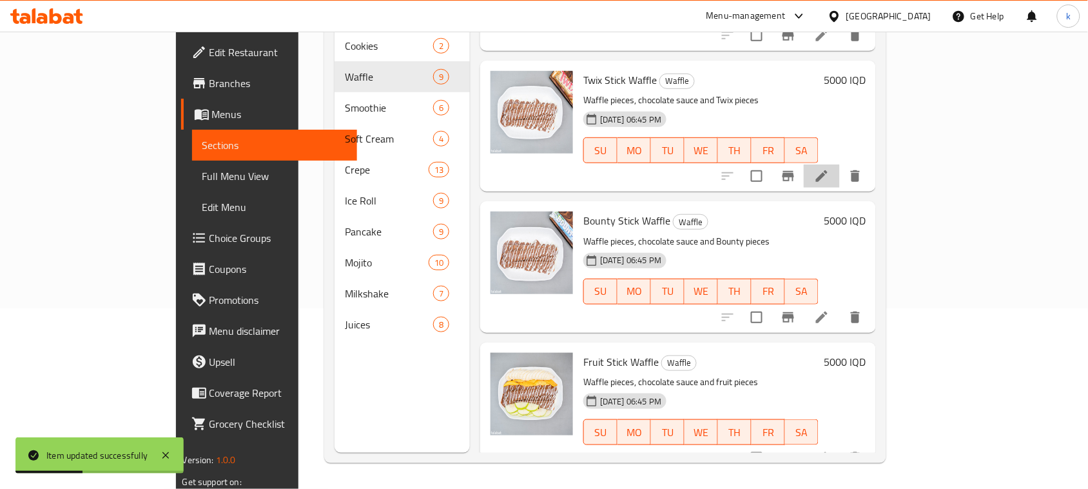
click at [840, 164] on li at bounding box center [822, 175] width 36 height 23
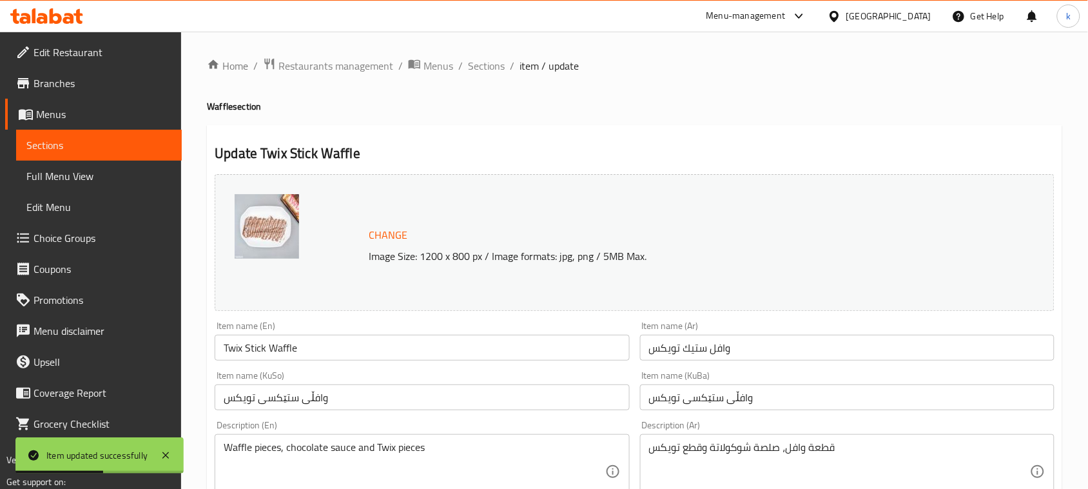
click at [700, 345] on input "وافل ستیك تویكس" at bounding box center [847, 348] width 415 height 26
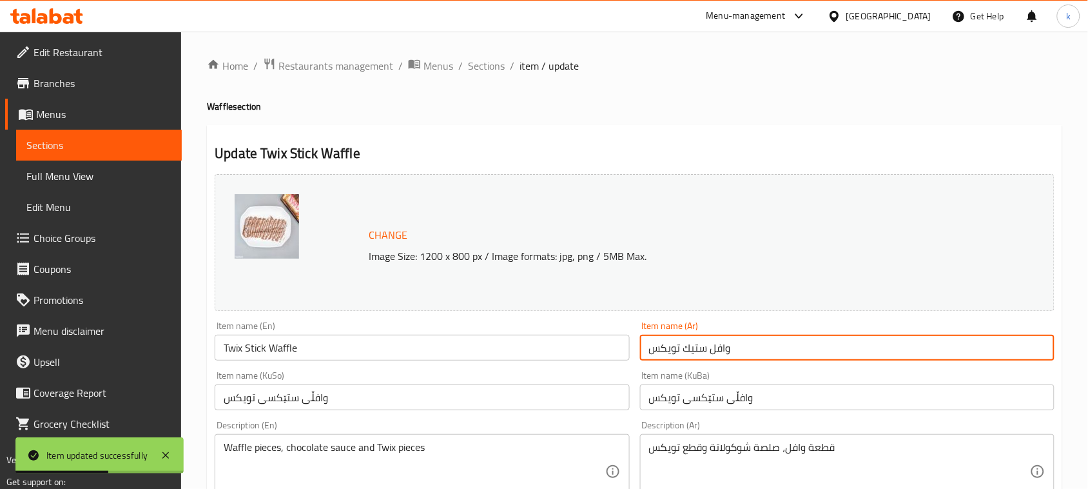
click at [700, 345] on input "وافل ستیك تویكس" at bounding box center [847, 348] width 415 height 26
paste input "ي"
type input "وافل ستيك تویكس"
click at [688, 404] on input "وافڵی ستێکسی تویکس" at bounding box center [847, 397] width 415 height 26
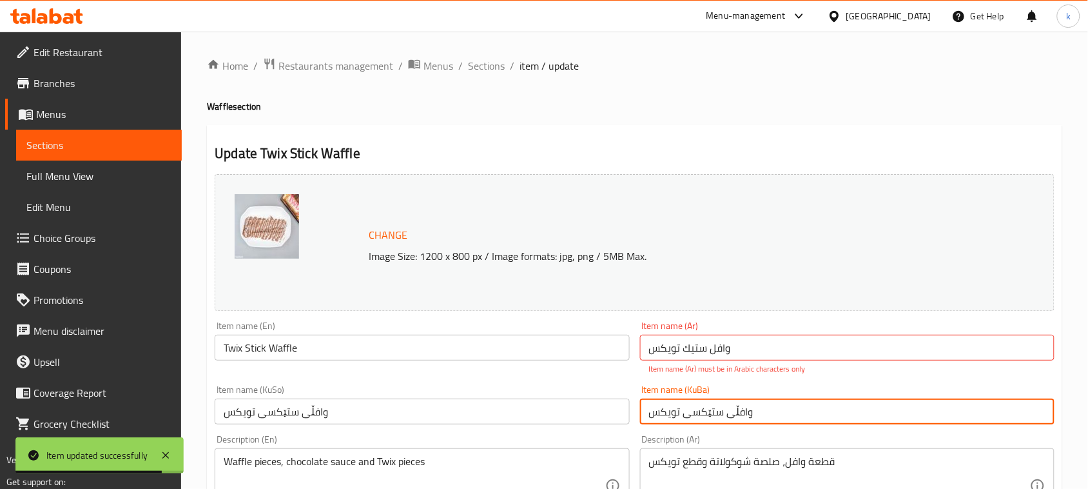
click at [691, 411] on input "وافڵی ستێکسی تویکس" at bounding box center [847, 412] width 415 height 26
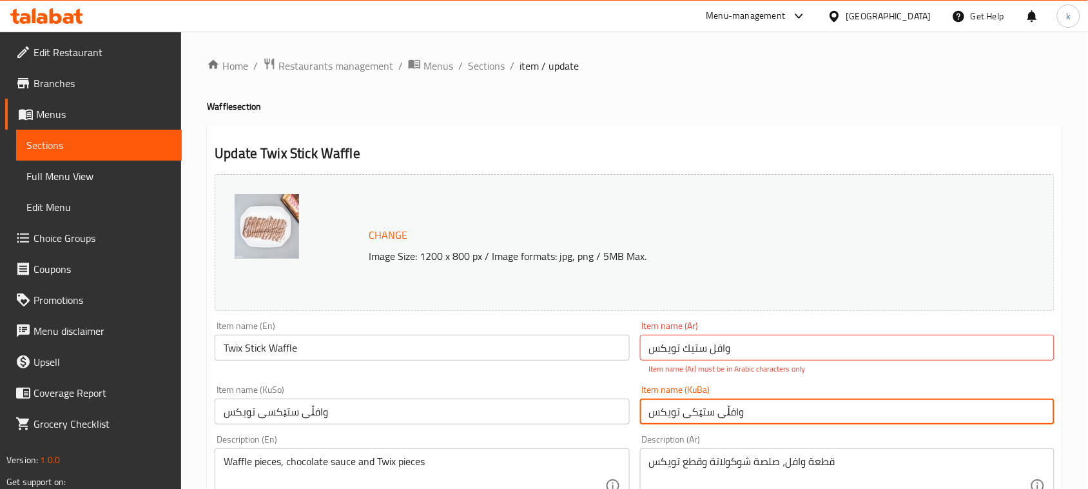
type input "وافڵی ستێکی تویکس"
click at [265, 413] on input "وافڵی ستێکسی تویکس" at bounding box center [422, 412] width 415 height 26
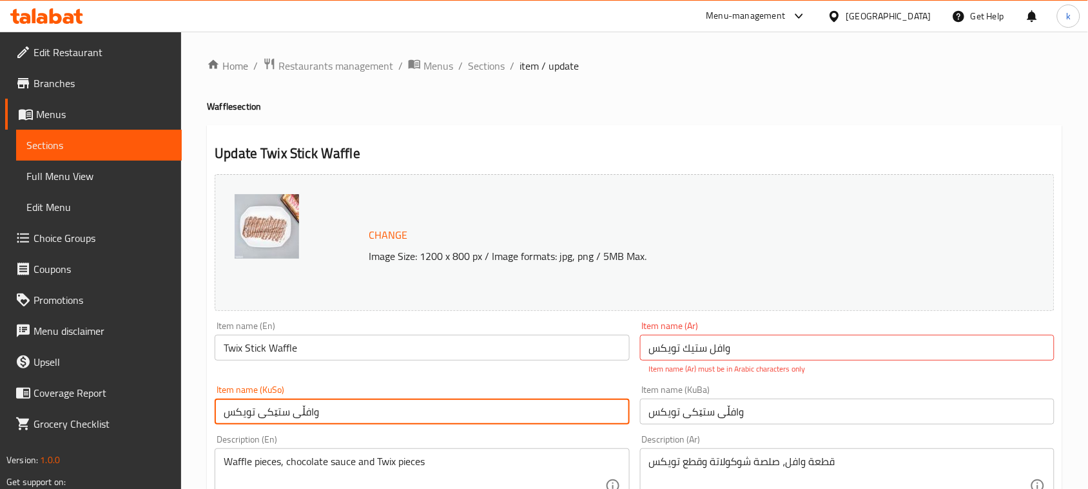
type input "وافڵی ستێکی تویکس"
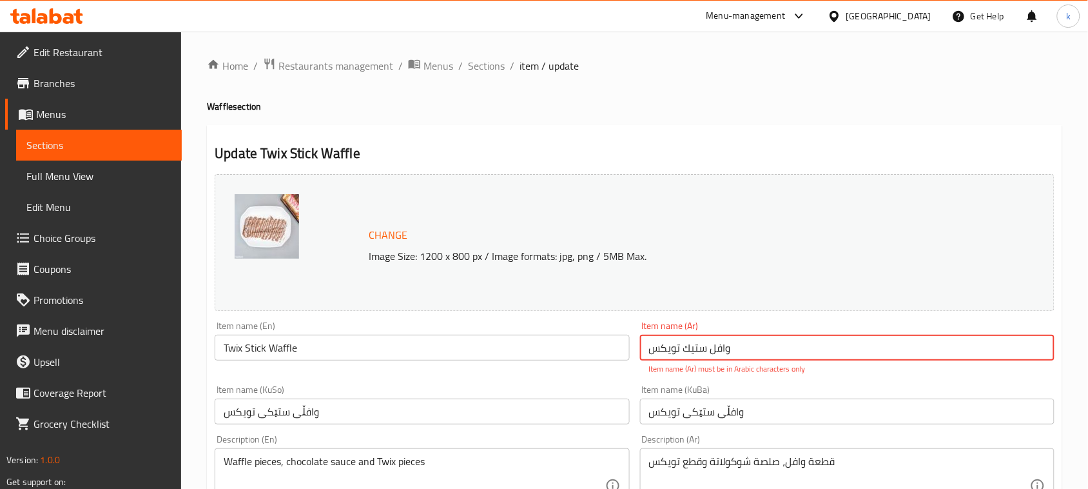
click at [765, 355] on input "وافل ستيك تویكس" at bounding box center [847, 348] width 415 height 26
drag, startPoint x: 989, startPoint y: 359, endPoint x: 1100, endPoint y: 384, distance: 114.4
click at [1088, 385] on html "​ Menu-management Iraq Get Help k Edit Restaurant Branches Menus Sections Full …" at bounding box center [544, 244] width 1088 height 489
click at [953, 400] on input "وافڵی ستێکی تویکس" at bounding box center [847, 412] width 415 height 26
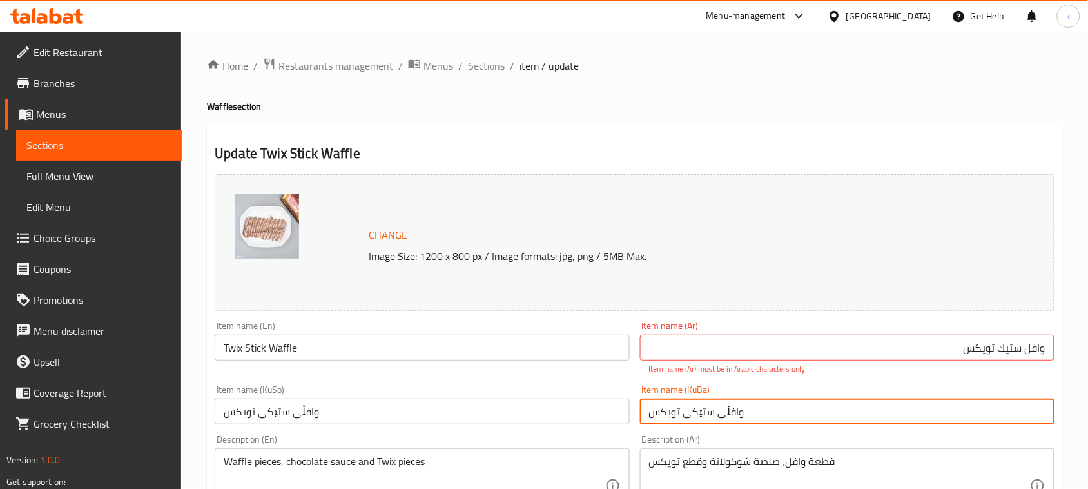
click at [927, 336] on input "وافل ستيك تویكس" at bounding box center [847, 348] width 415 height 26
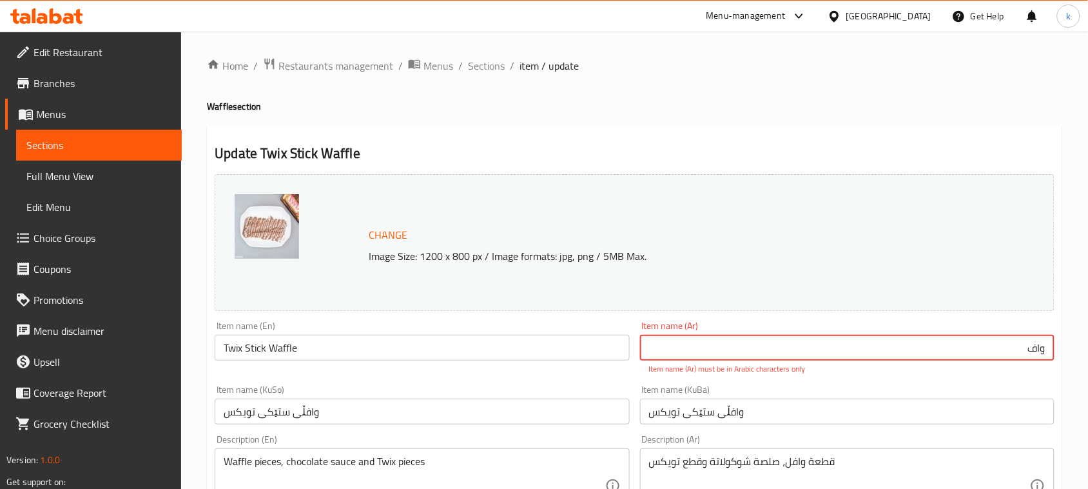
drag, startPoint x: 961, startPoint y: 473, endPoint x: 1003, endPoint y: 411, distance: 74.8
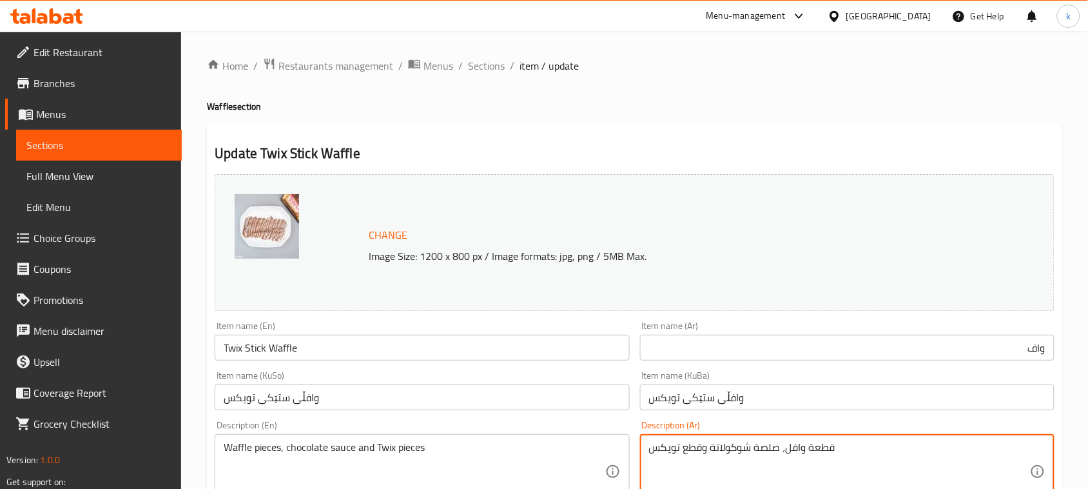
click at [1016, 353] on input "واف" at bounding box center [847, 348] width 415 height 26
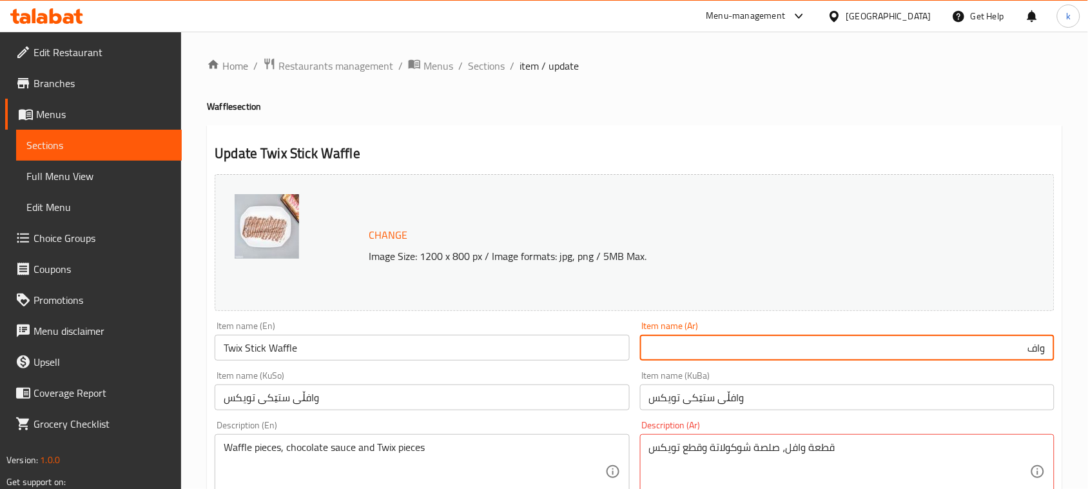
drag, startPoint x: 1019, startPoint y: 353, endPoint x: 1100, endPoint y: 366, distance: 81.6
click at [1088, 366] on html "​ Menu-management Iraq Get Help k Edit Restaurant Branches Menus Sections Full …" at bounding box center [544, 244] width 1088 height 489
paste input "ل ستيك تویكس"
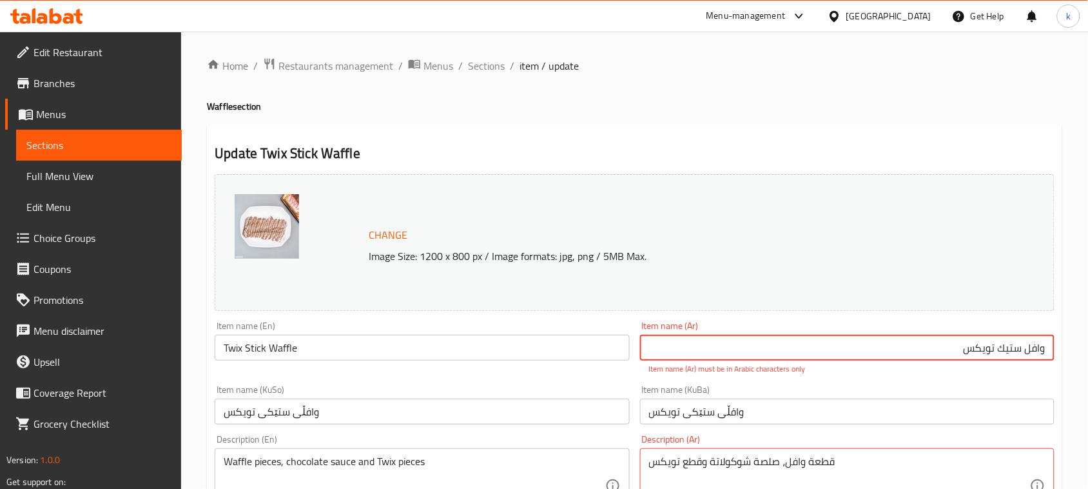
click at [1037, 346] on input "وافل ستيك تویكس" at bounding box center [847, 348] width 415 height 26
click at [993, 345] on input "وشفل ستيك تویكس" at bounding box center [847, 348] width 415 height 26
paste input "ستيك"
click at [939, 350] on input "وشفل ستيك تویكس" at bounding box center [847, 348] width 415 height 26
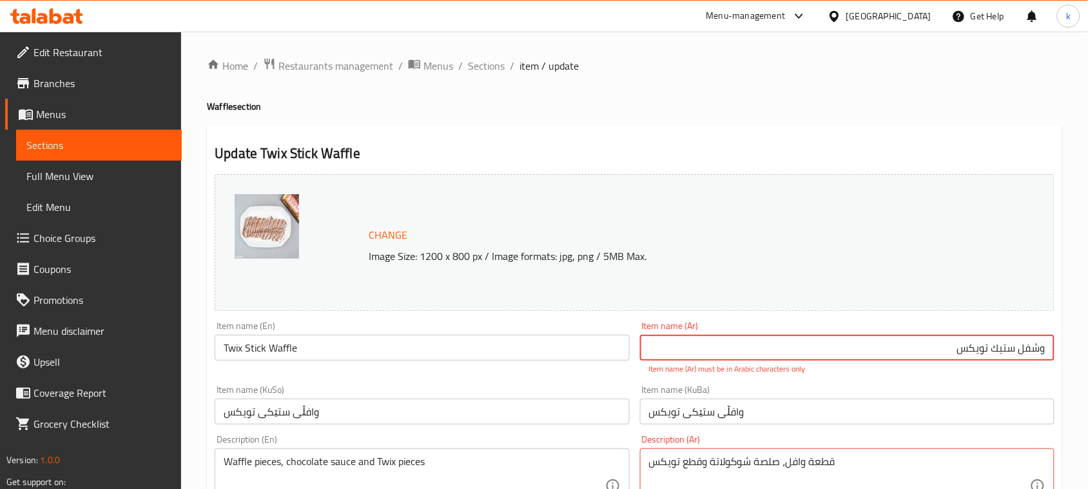
type input "وشفل ستيك تويكس"
click at [913, 455] on div "قطعة وافل، صلصة شوكولاتة وقطع تویكس Description (Ar)" at bounding box center [847, 485] width 415 height 75
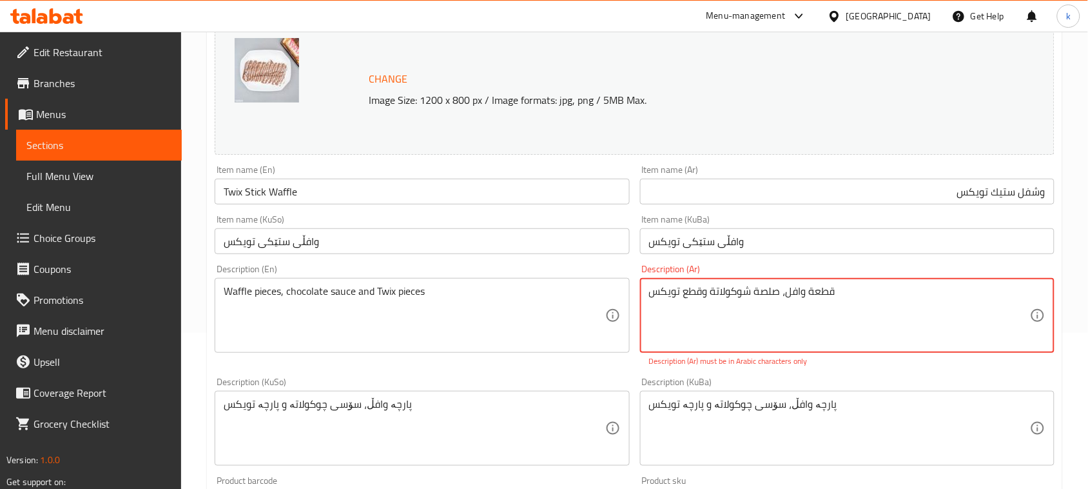
scroll to position [161, 0]
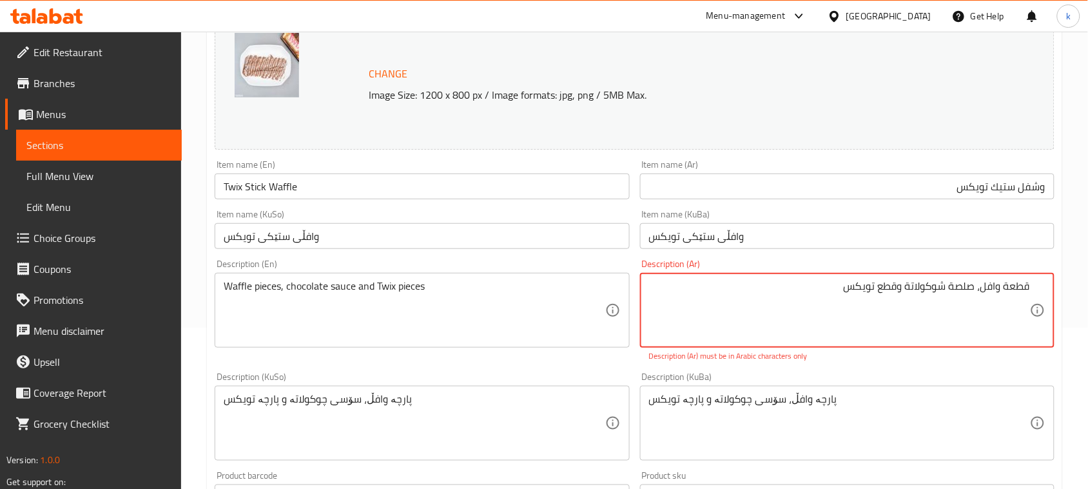
drag, startPoint x: 837, startPoint y: 285, endPoint x: 1010, endPoint y: 299, distance: 174.0
click at [1010, 299] on textarea "قطعة وافل، صلصة شوكولاتة وقطع تویكس" at bounding box center [839, 310] width 381 height 61
click at [836, 294] on textarea "قطعة وافل، صلصة شوكولاتة وقطع تویكس" at bounding box center [839, 310] width 381 height 61
click at [874, 286] on textarea "قطعة وافل، صلصة شوكولاتة وقطع تویكس" at bounding box center [839, 310] width 381 height 61
click at [981, 190] on input "وشفل ستيك تويكس" at bounding box center [847, 186] width 415 height 26
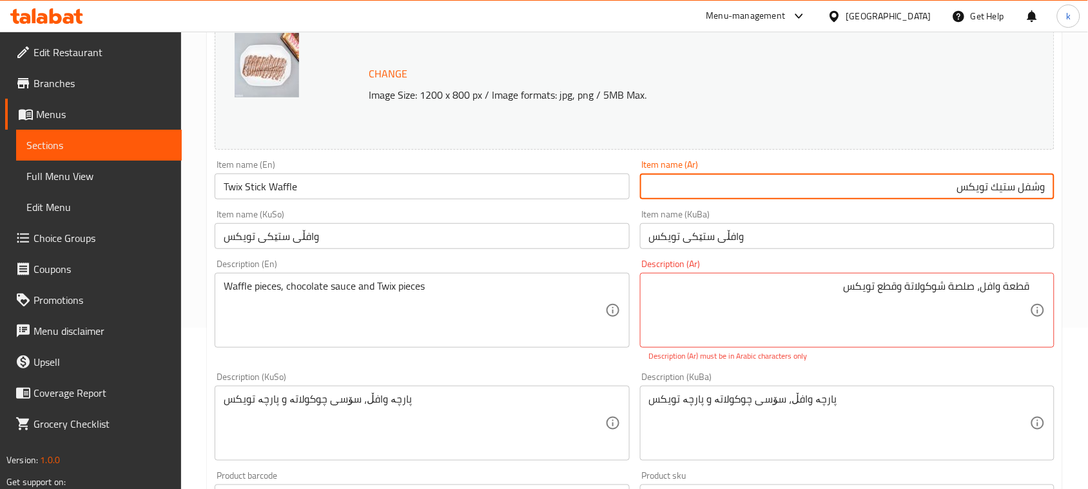
click at [981, 190] on input "وشفل ستيك تويكس" at bounding box center [847, 186] width 415 height 26
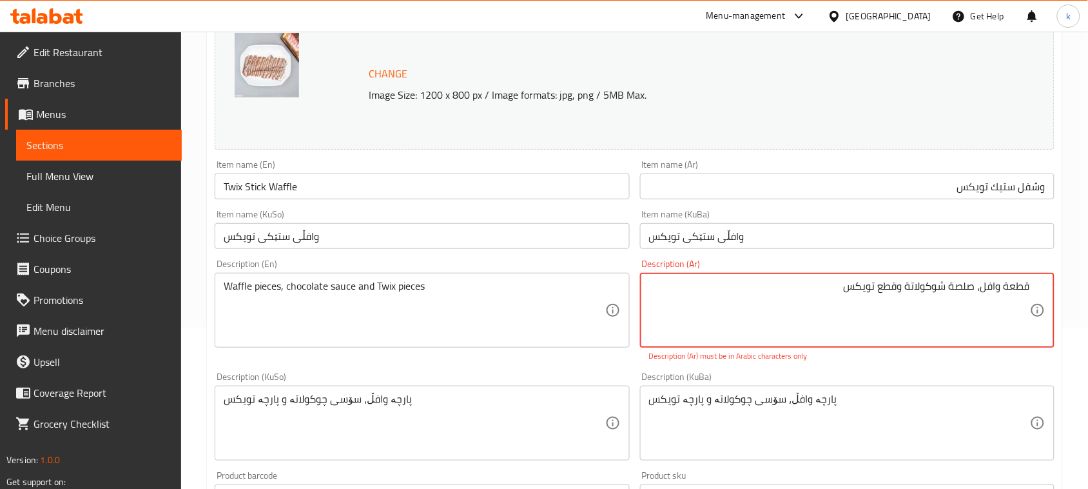
click at [856, 289] on textarea "قطعة وافل، صلصة شوكولاتة وقطع تویكس" at bounding box center [839, 310] width 381 height 61
paste textarea "ي"
type textarea "قطعة وافل، صلصة شوكولاتة وقطع تويكس"
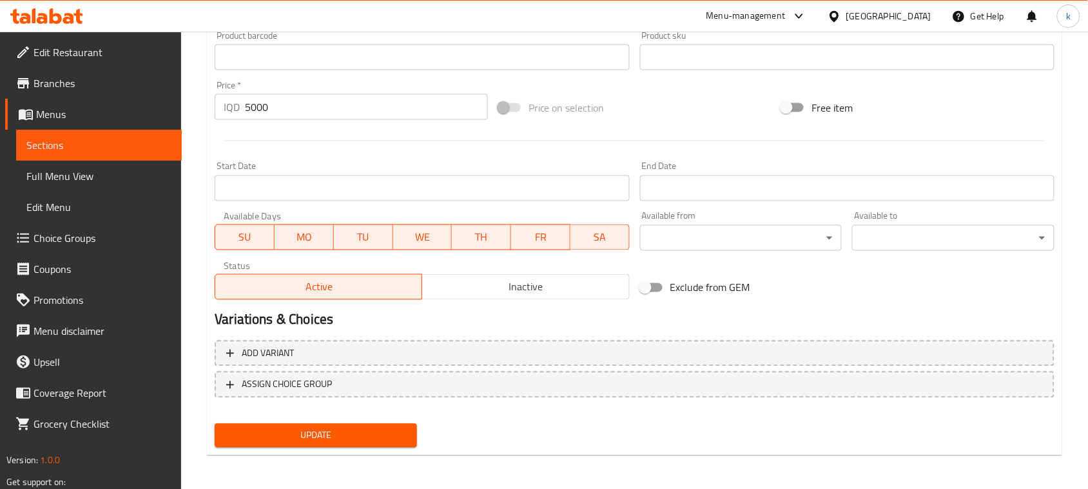
scroll to position [587, 0]
click at [334, 442] on button "Update" at bounding box center [316, 435] width 202 height 24
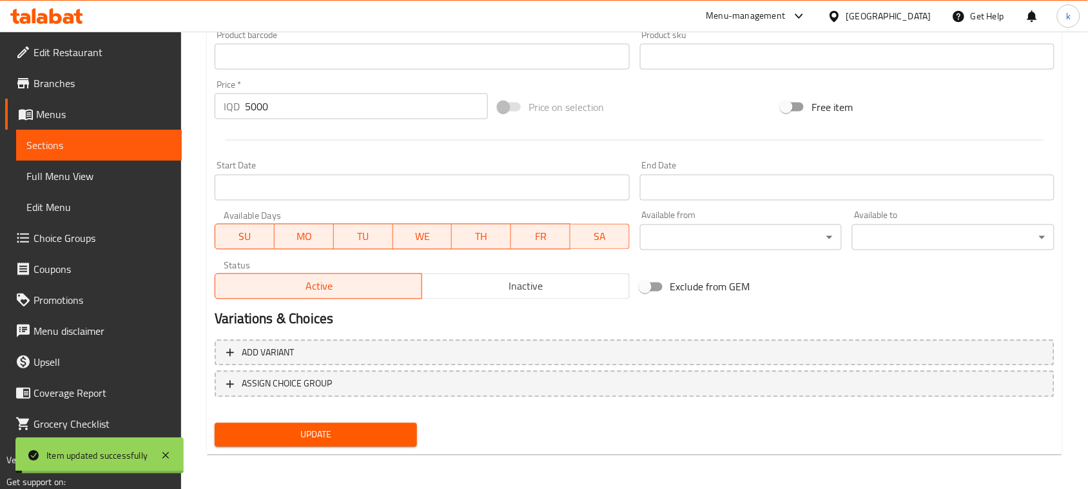
click at [55, 111] on span "Menus" at bounding box center [103, 113] width 135 height 15
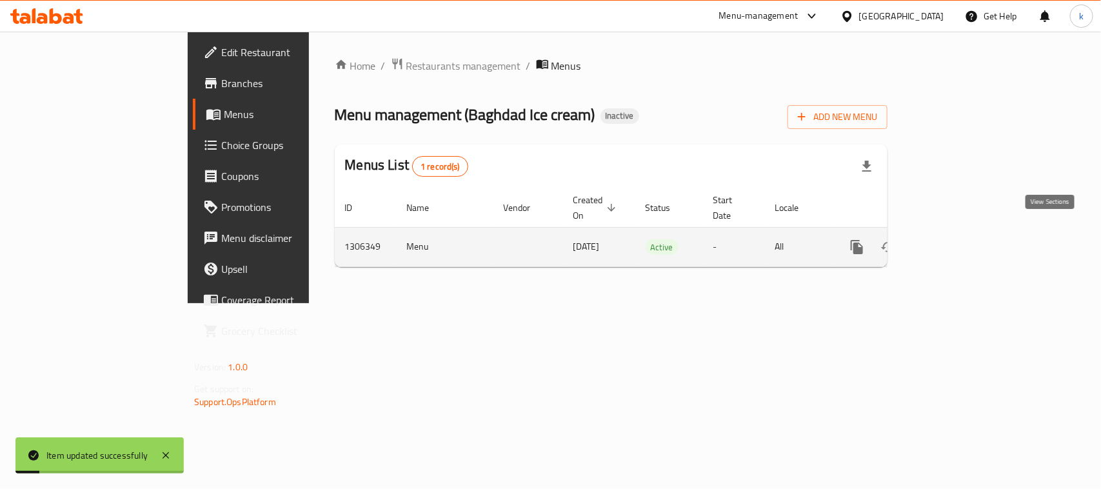
click at [958, 239] on icon "enhanced table" at bounding box center [949, 246] width 15 height 15
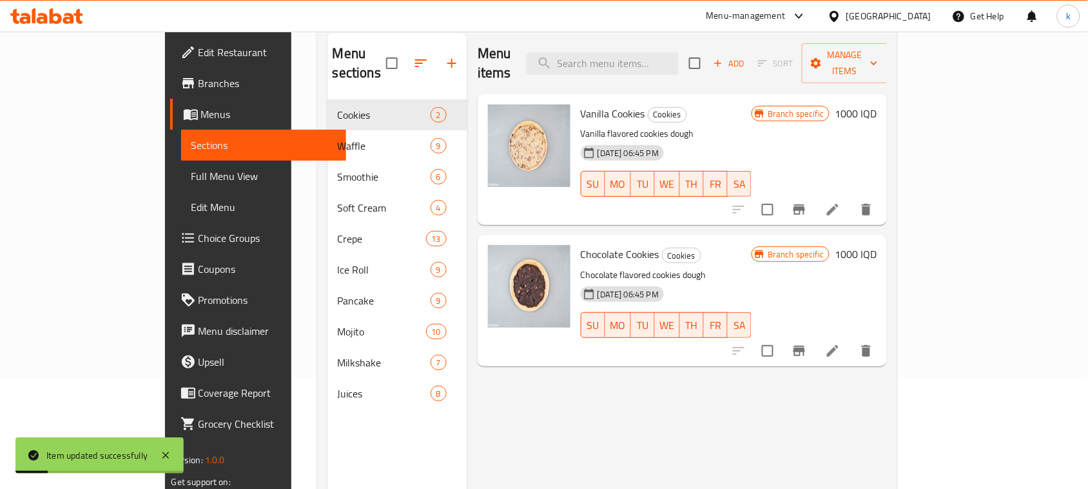
scroll to position [181, 0]
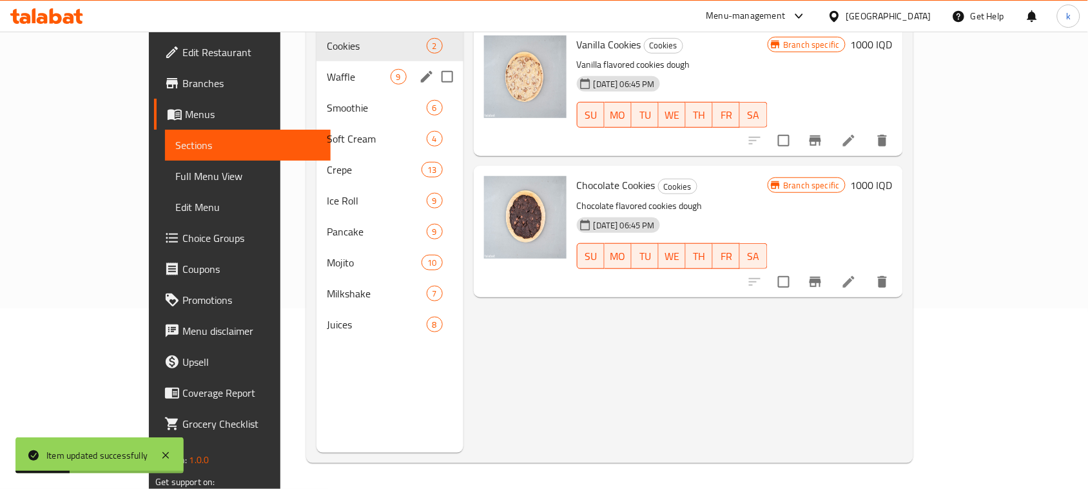
click at [327, 69] on span "Waffle" at bounding box center [358, 76] width 63 height 15
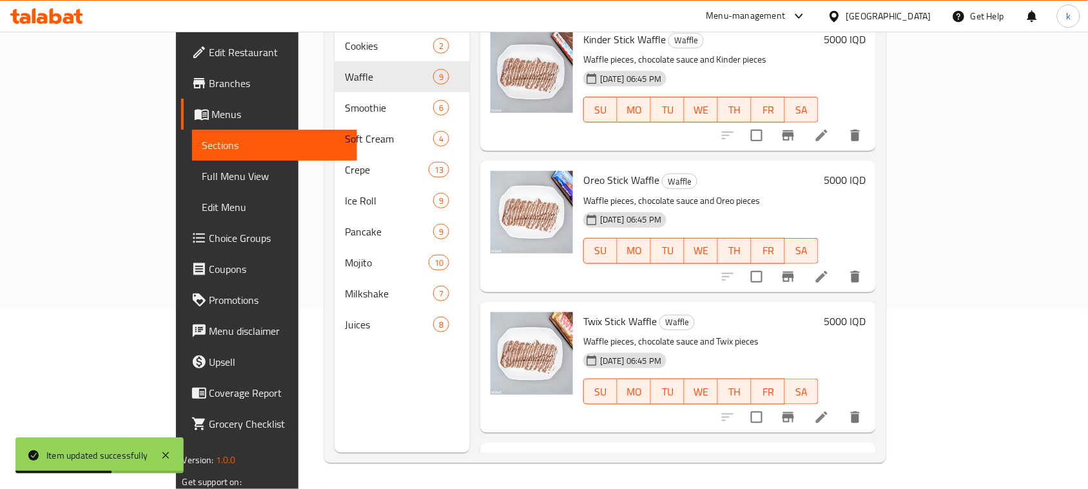
scroll to position [568, 0]
click at [830, 270] on icon at bounding box center [821, 277] width 15 height 15
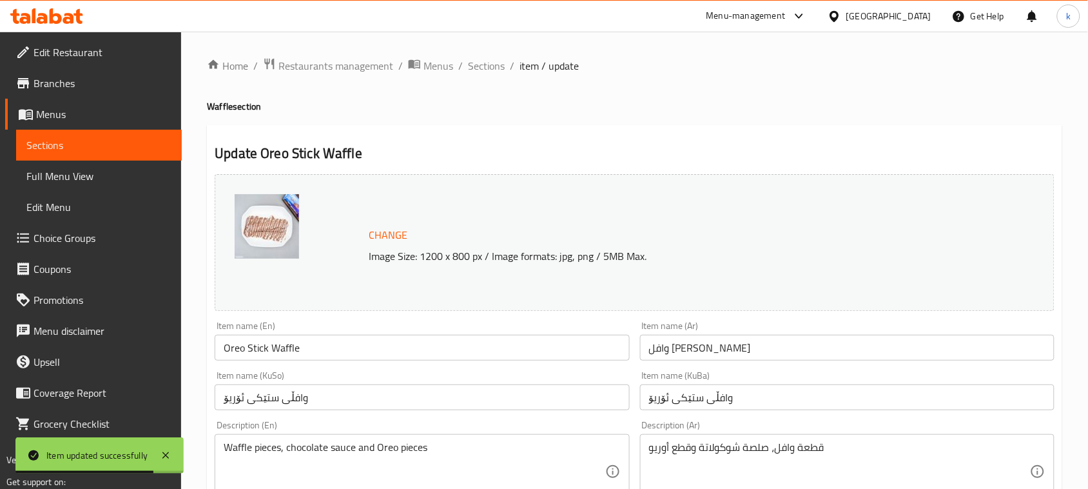
click at [687, 346] on input "وافل ستيك أوريو" at bounding box center [847, 348] width 415 height 26
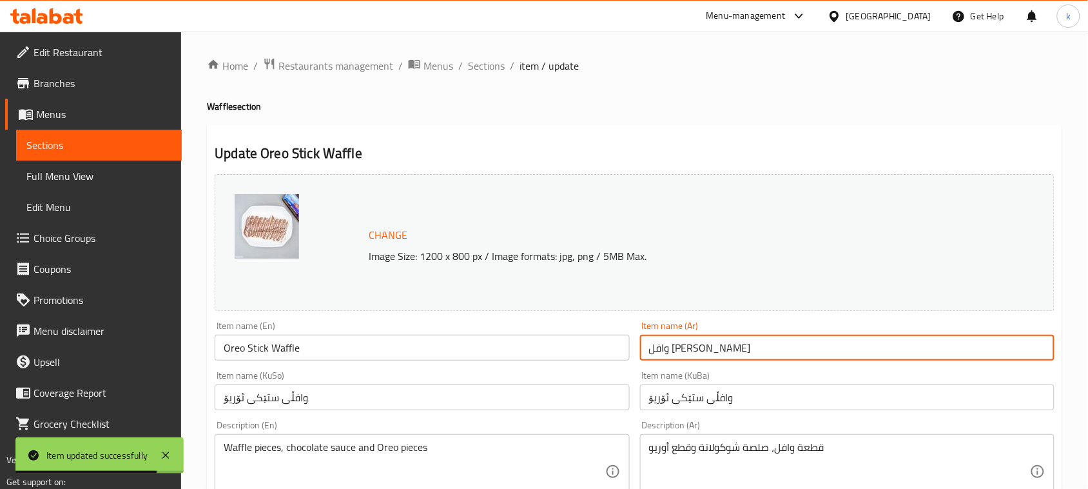
click at [687, 346] on input "وافل ستيك أوريو" at bounding box center [847, 348] width 415 height 26
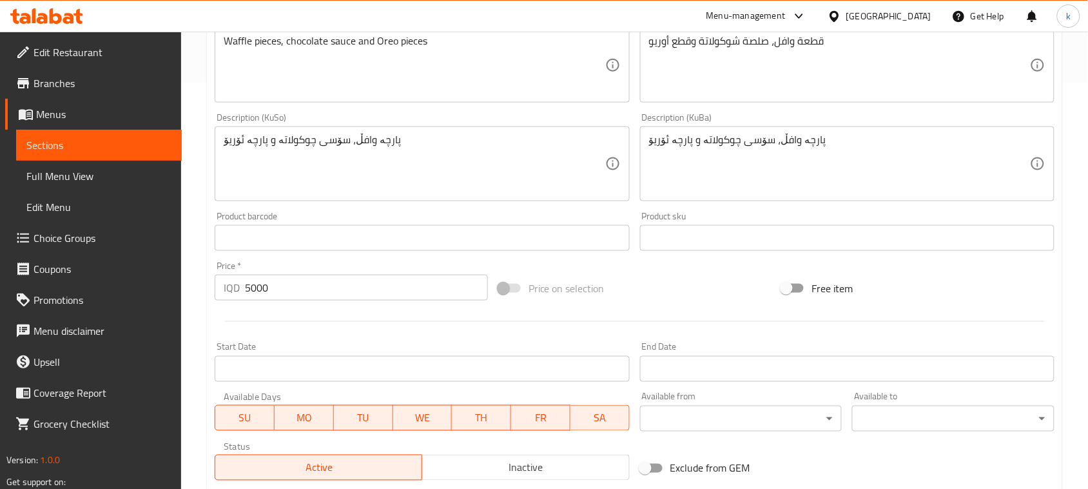
scroll to position [587, 0]
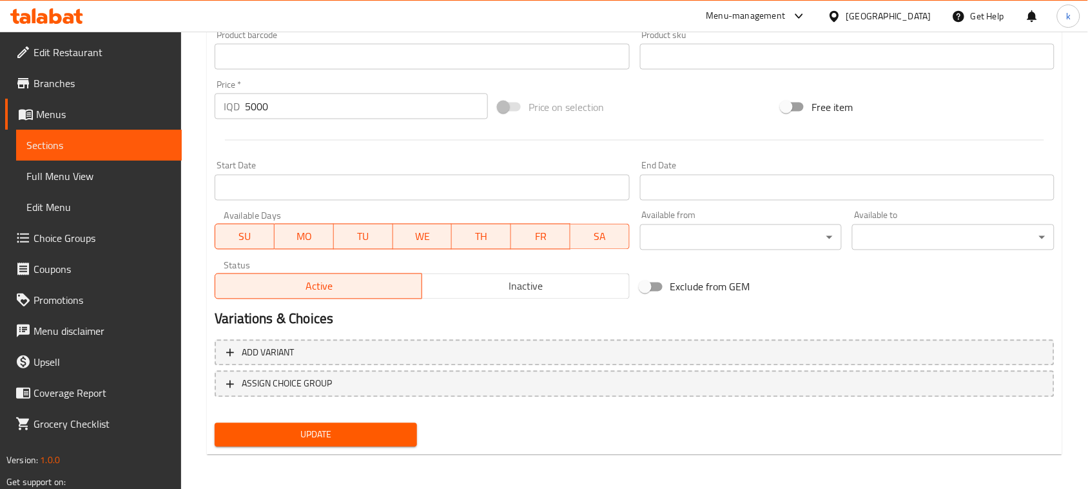
click at [340, 439] on span "Update" at bounding box center [316, 435] width 182 height 16
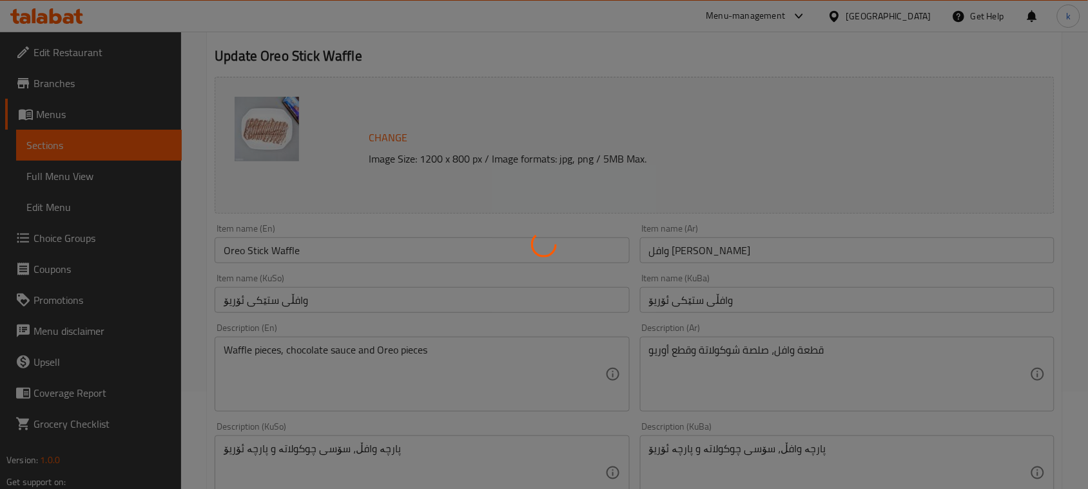
scroll to position [0, 0]
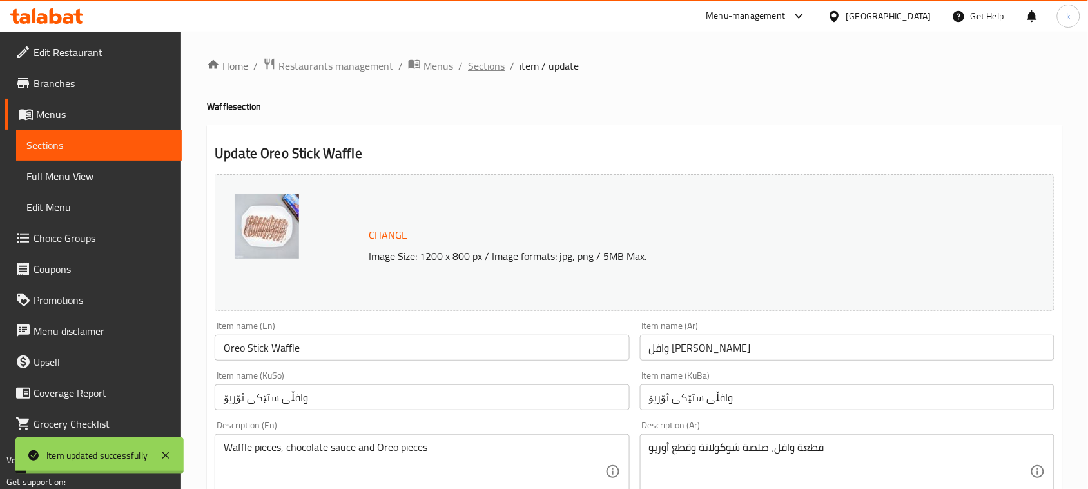
click at [472, 66] on span "Sections" at bounding box center [486, 65] width 37 height 15
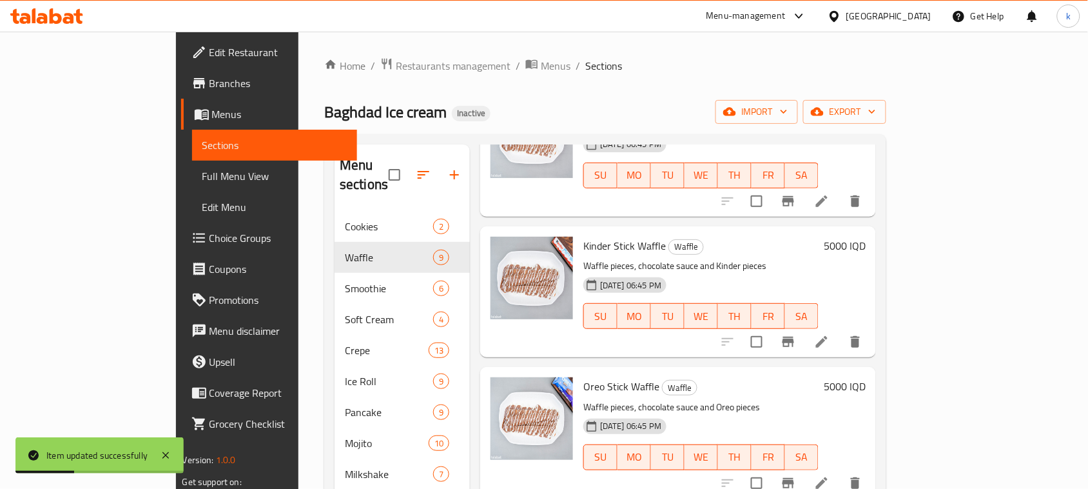
scroll to position [484, 0]
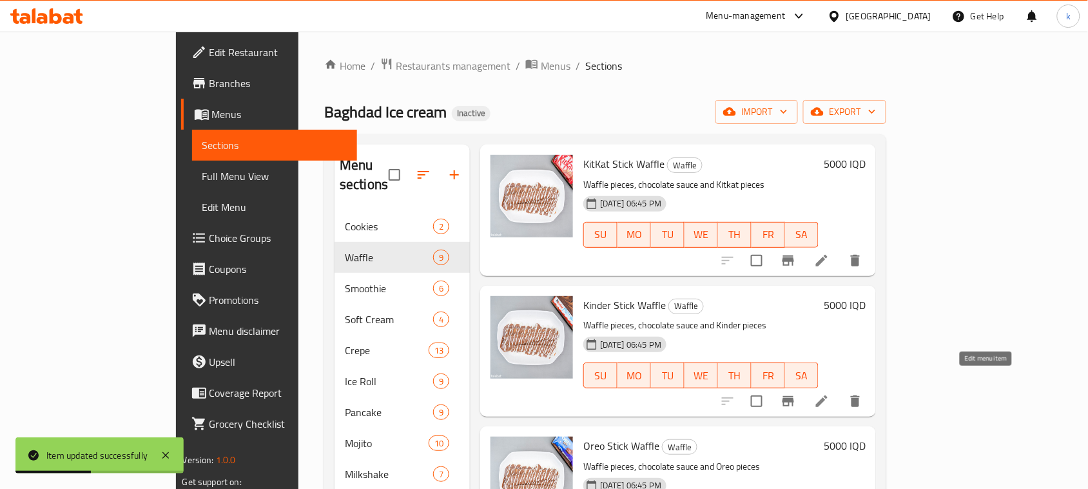
click at [830, 393] on icon at bounding box center [821, 400] width 15 height 15
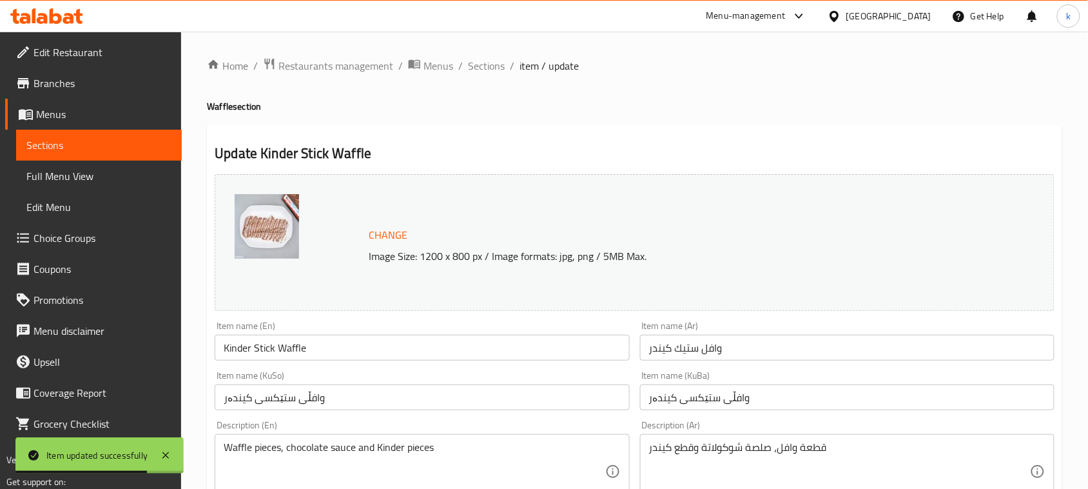
click at [684, 402] on input "وافڵی ستێکسی کیندەر" at bounding box center [847, 397] width 415 height 26
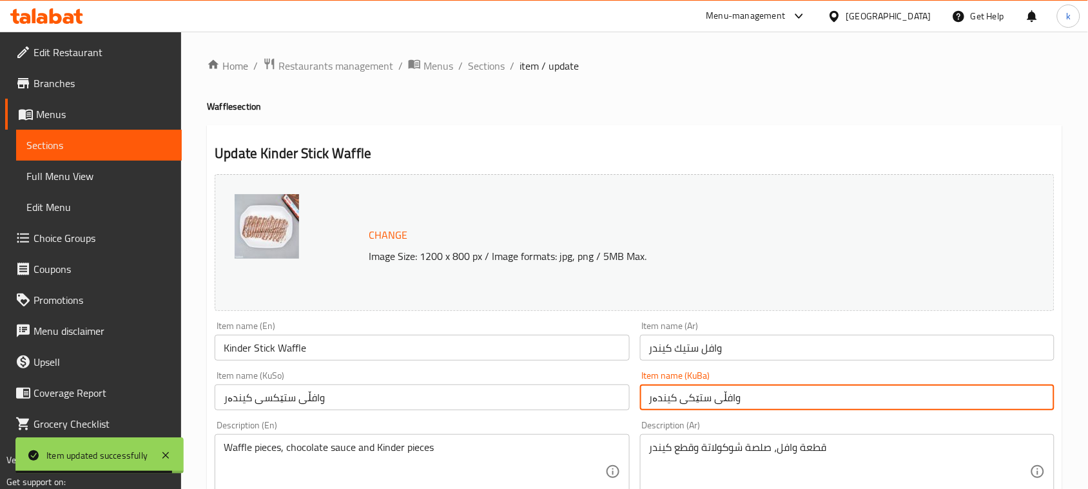
type input "وافڵی ستێکی کیندەر"
click at [261, 402] on input "وافڵی ستێکسی کیندەر" at bounding box center [422, 397] width 415 height 26
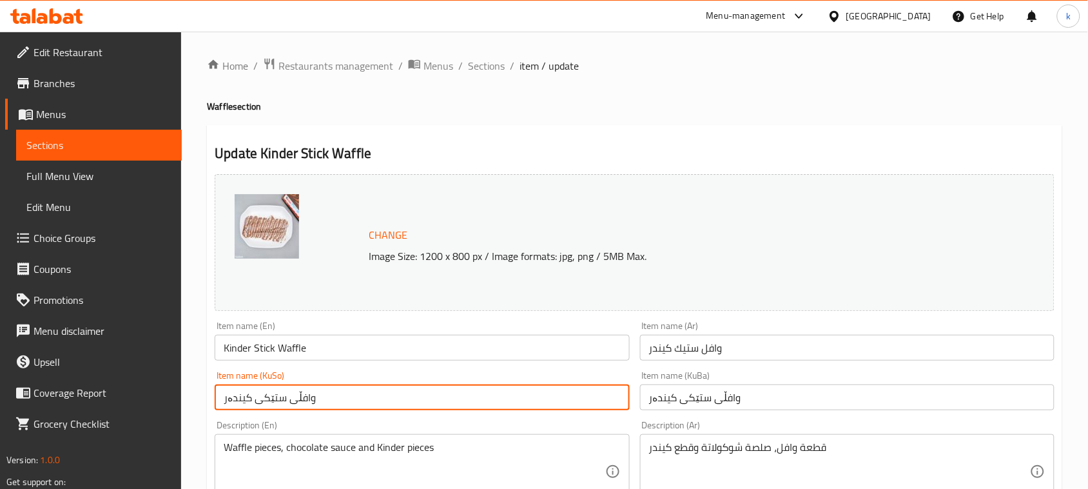
type input "وافڵی ستێکی کیندەر"
click at [680, 347] on input "وافل ستیك كیندر" at bounding box center [847, 348] width 415 height 26
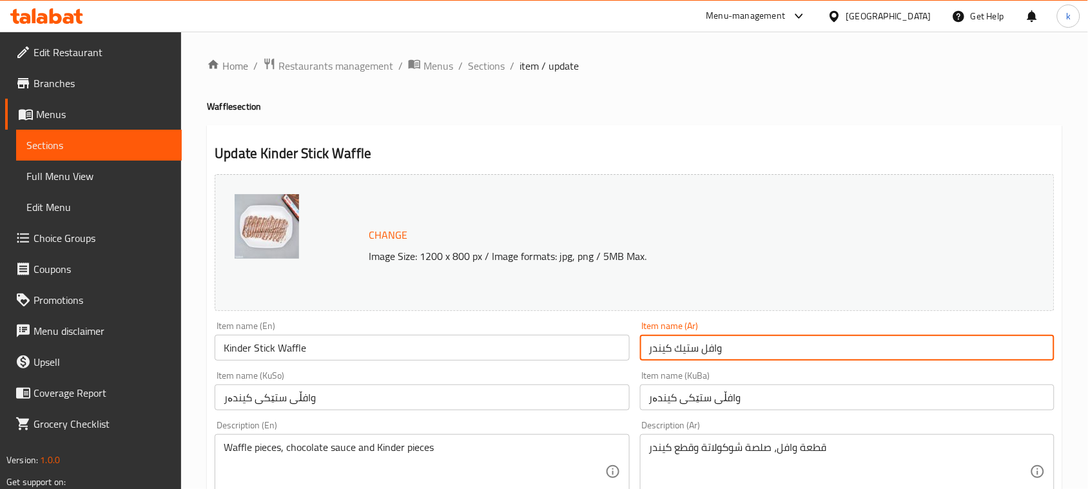
click at [680, 347] on input "وافل ستیك كیندر" at bounding box center [847, 348] width 415 height 26
paste input "ي"
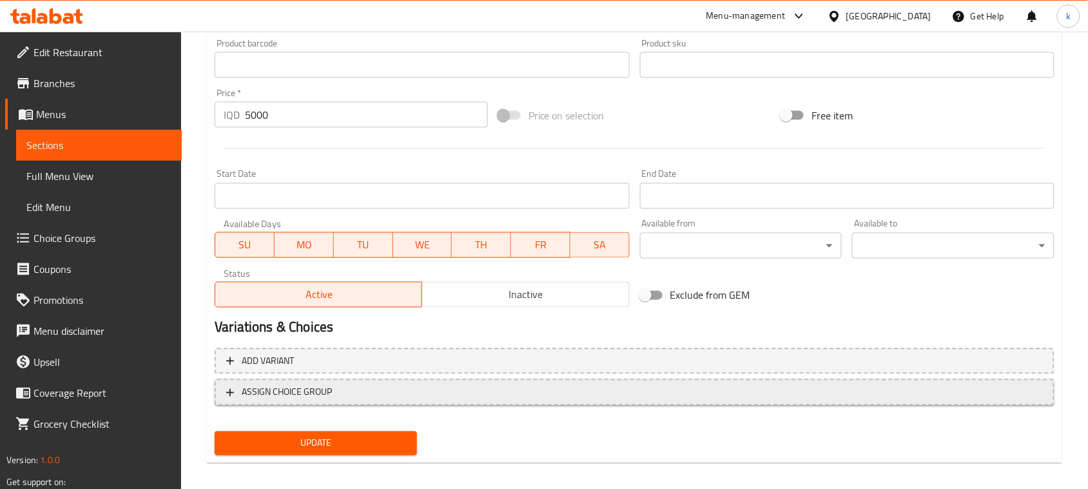
scroll to position [587, 0]
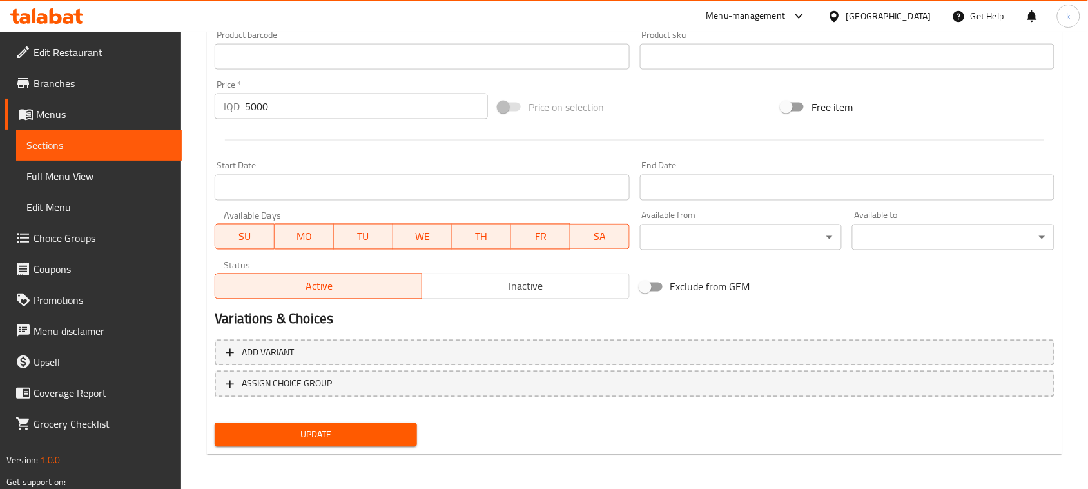
click at [368, 427] on div "Change Image Size: 1200 x 800 px / Image formats: jpg, png / 5MB Max. Item name…" at bounding box center [635, 17] width 851 height 871
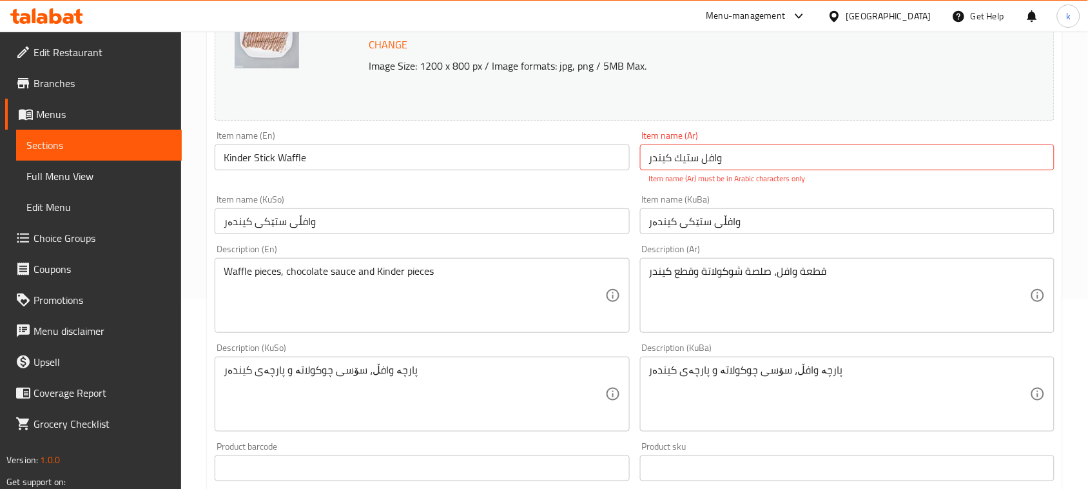
scroll to position [184, 0]
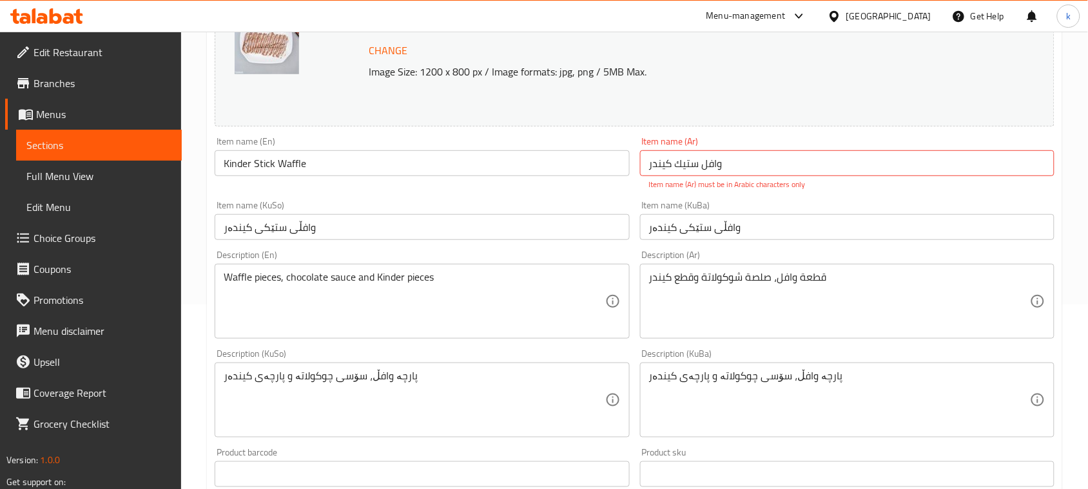
click at [752, 162] on input "وافل ستيك كیندر" at bounding box center [847, 163] width 415 height 26
click at [996, 164] on input "وافل ستيك كیندر" at bounding box center [847, 163] width 415 height 26
drag, startPoint x: 1056, startPoint y: 165, endPoint x: 1090, endPoint y: 162, distance: 35.0
click at [1088, 162] on div "Home / Restaurants management / Menus / Sections / item / update Waffle section…" at bounding box center [634, 377] width 907 height 1061
drag, startPoint x: 946, startPoint y: 392, endPoint x: 990, endPoint y: 162, distance: 233.8
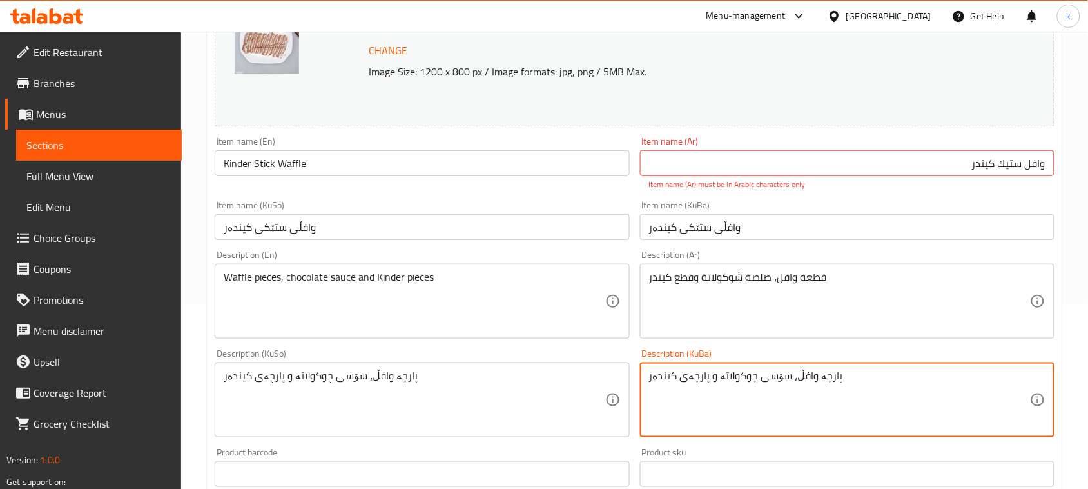
click at [950, 172] on input "وافل ستيك كیندر" at bounding box center [847, 163] width 415 height 26
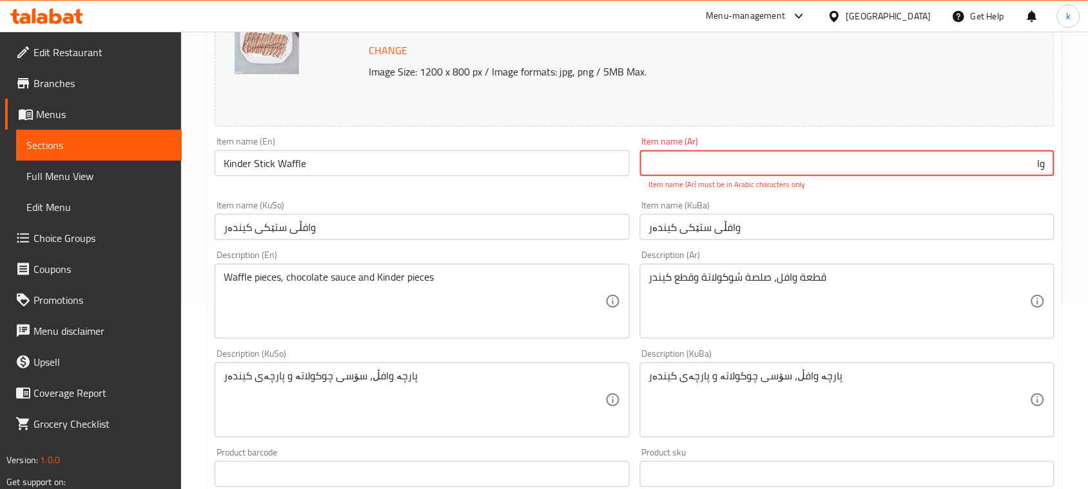
type input "و"
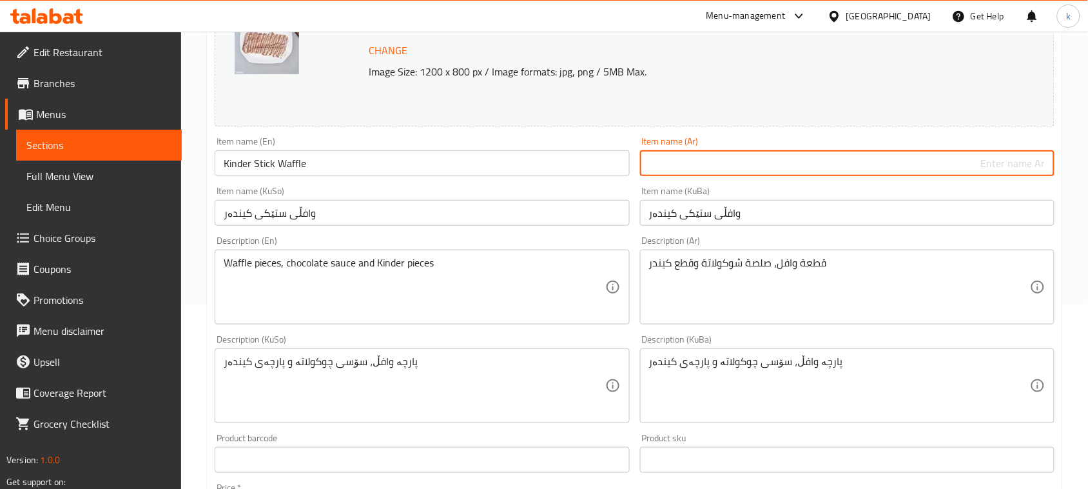
click at [1012, 162] on input "text" at bounding box center [847, 163] width 415 height 26
paste input "وافل ستيك كیندر"
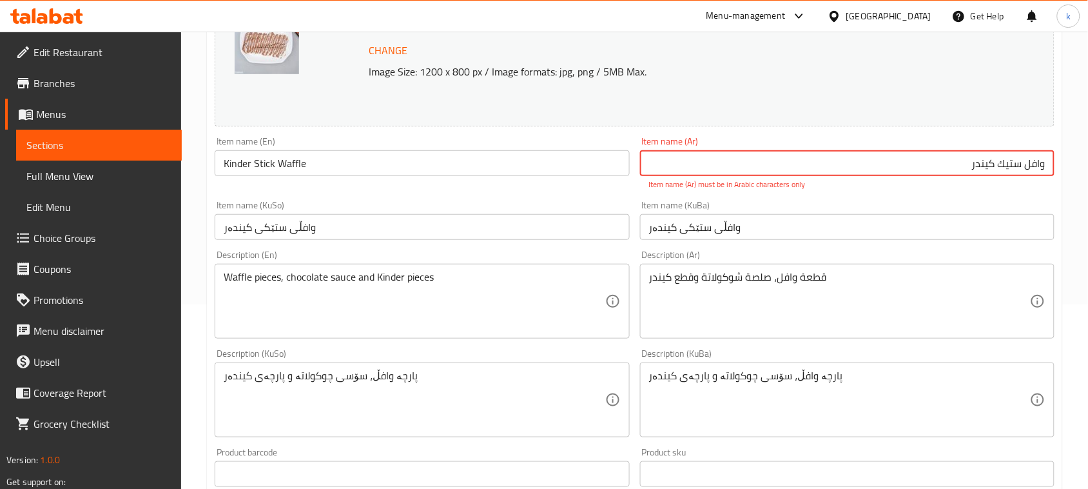
click at [967, 162] on input "وافل ستيك كیندر" at bounding box center [847, 163] width 415 height 26
type input "و"
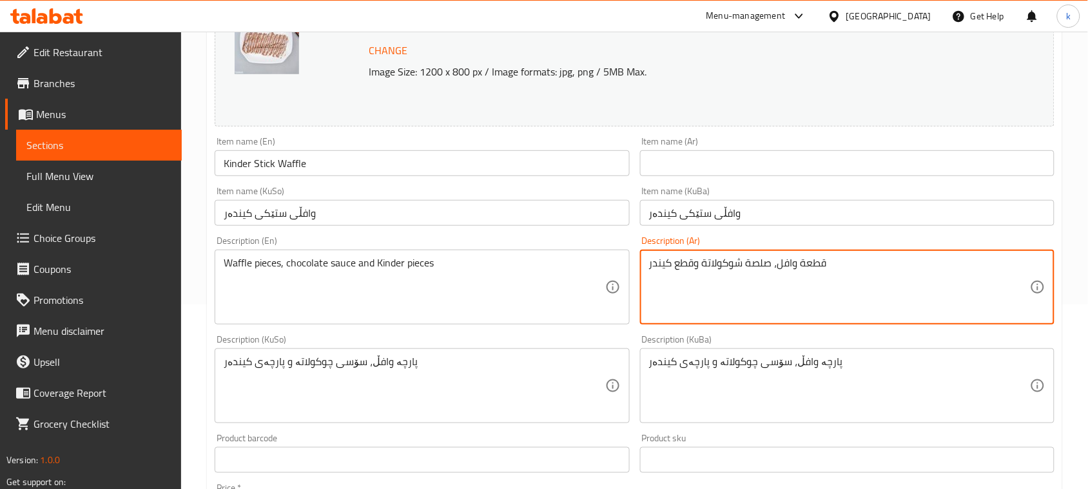
click at [1023, 166] on input "text" at bounding box center [847, 163] width 415 height 26
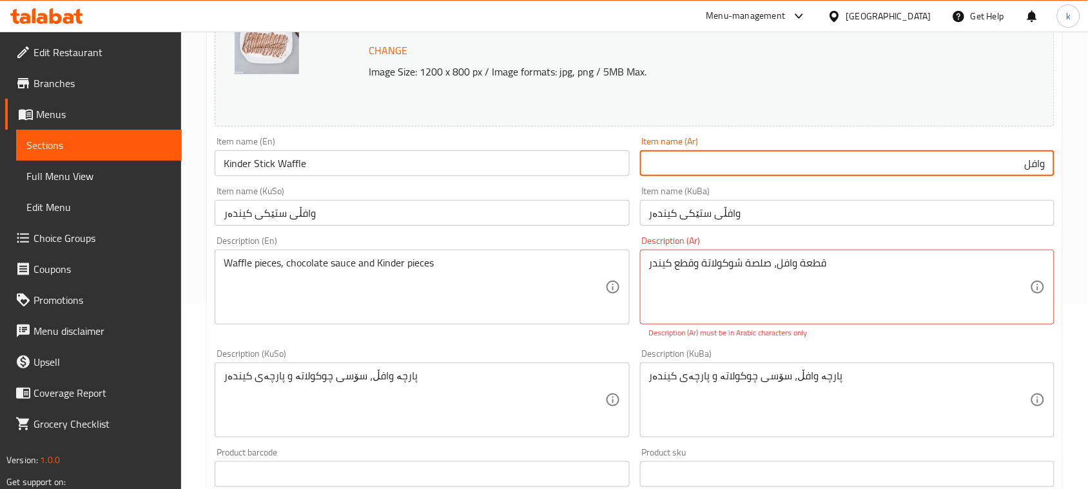
paste input "ستيك"
type input "وافل ستيك كيندر"
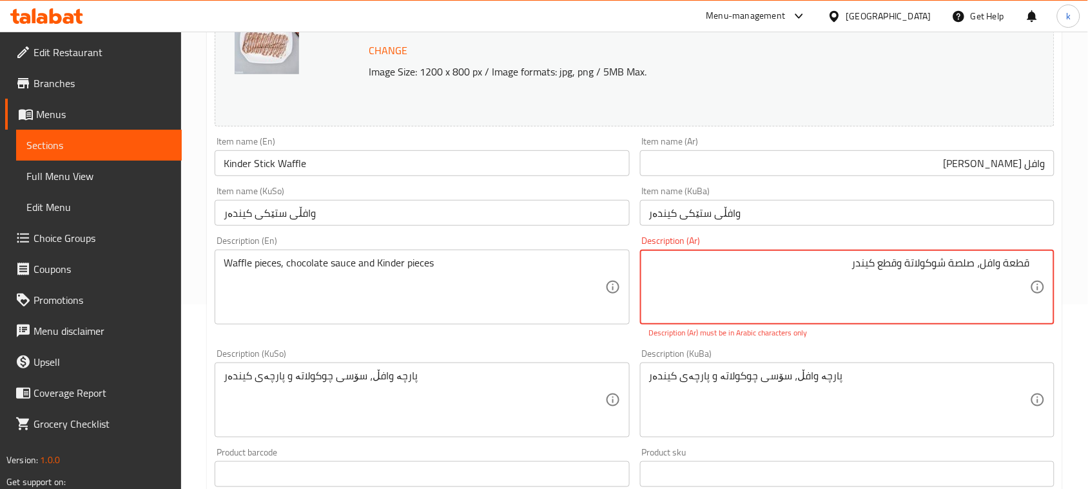
click at [984, 156] on input "وافل ستيك كيندر" at bounding box center [847, 163] width 415 height 26
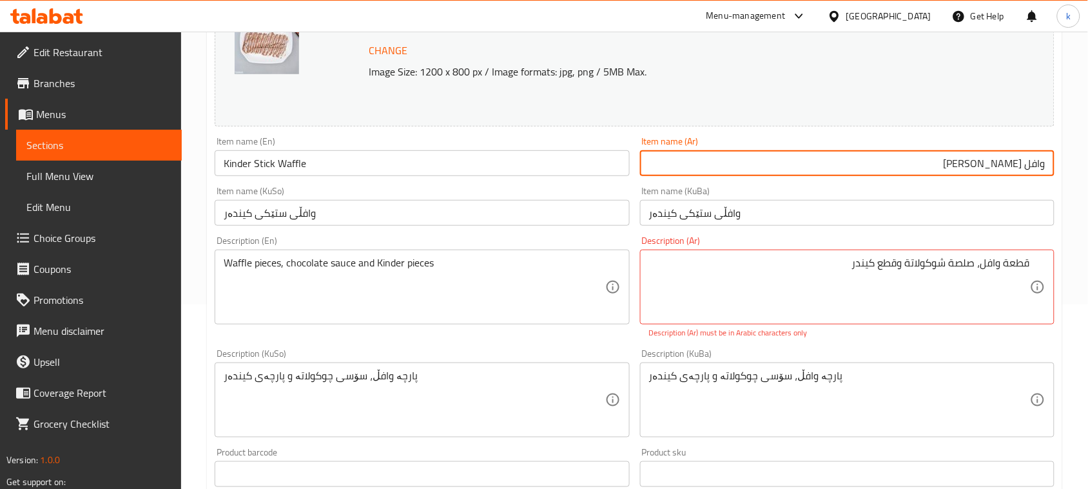
click at [984, 156] on input "وافل ستيك كيندر" at bounding box center [847, 163] width 415 height 26
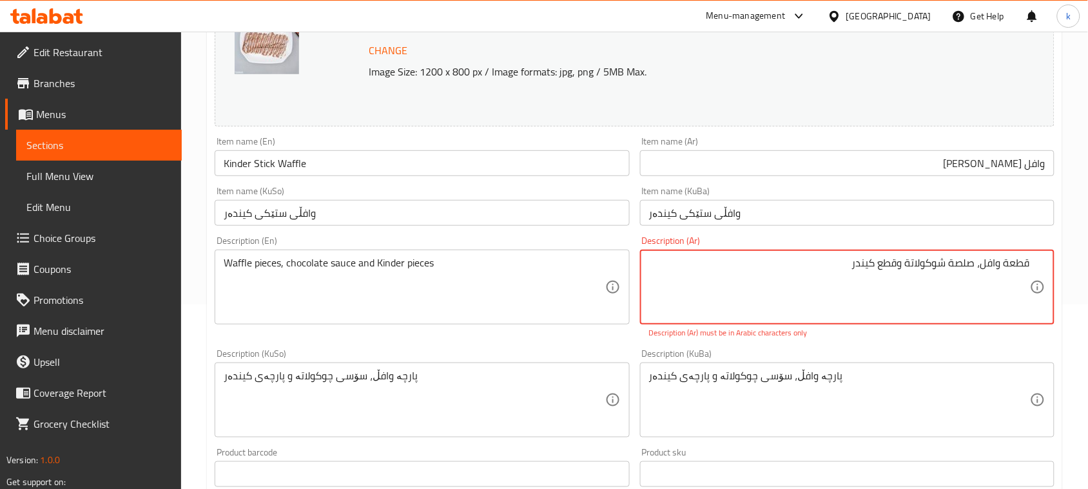
click at [861, 263] on textarea "قطعة وافل، صلصة شوكولاتة وقطع كیندر" at bounding box center [839, 287] width 381 height 61
paste textarea "ي"
type textarea "قطعة وافل، صلصة شوكولاتة وقطع كيندر"
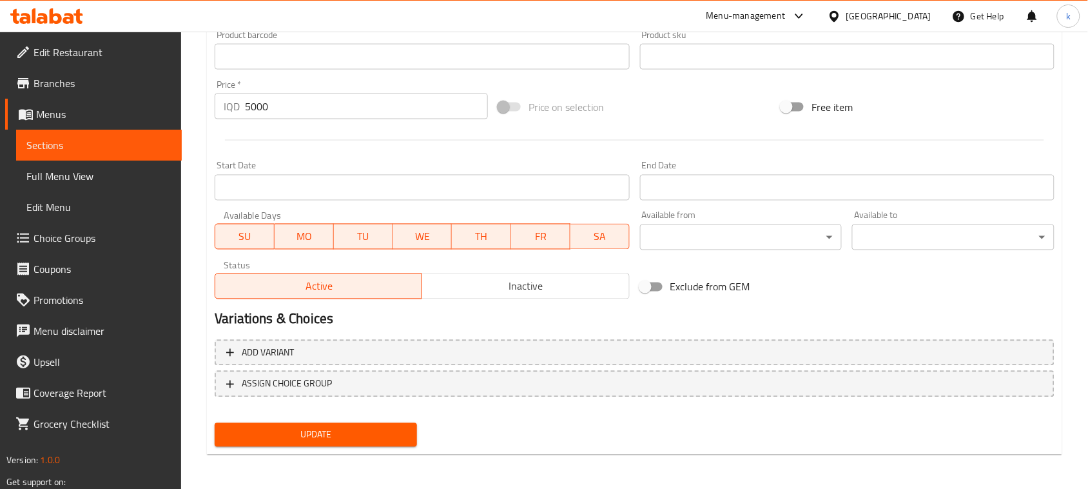
click at [289, 434] on span "Update" at bounding box center [316, 435] width 182 height 16
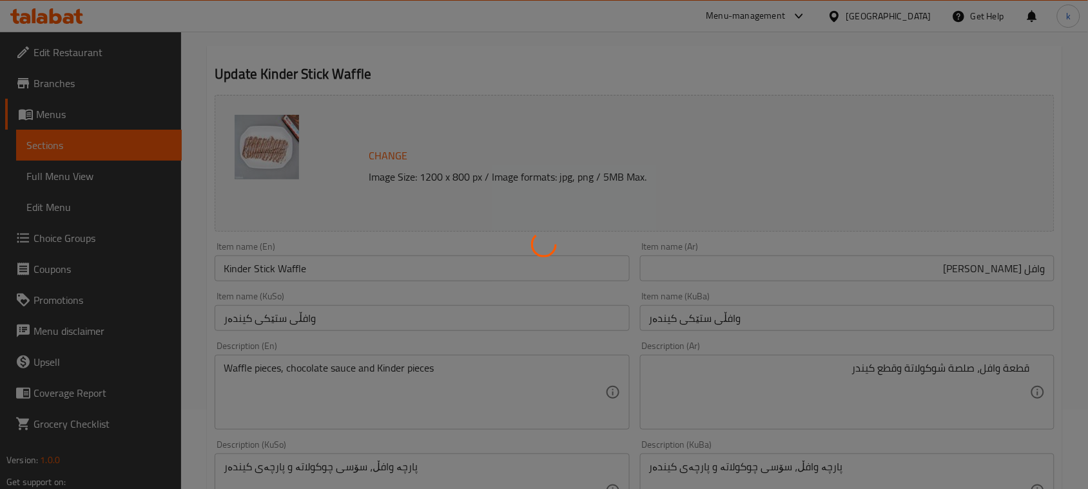
scroll to position [0, 0]
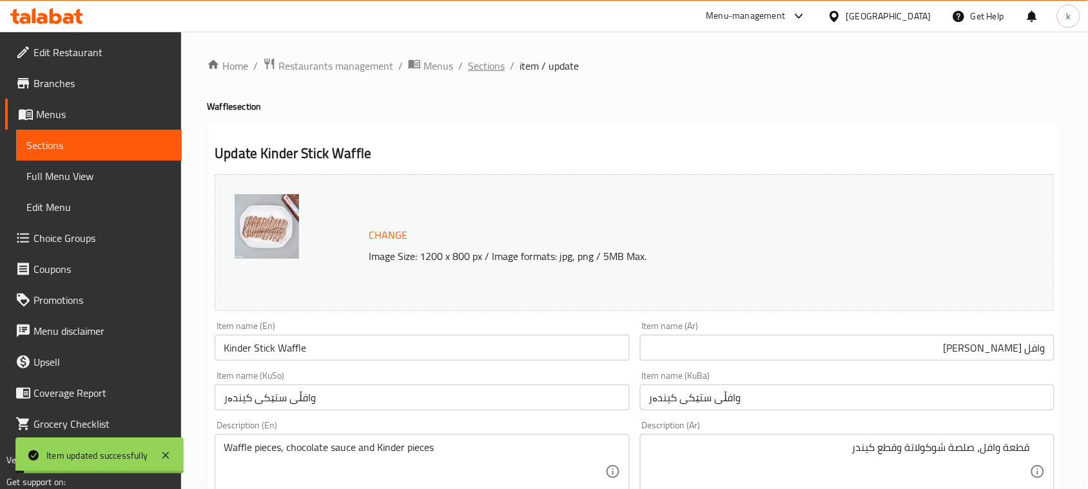
click at [490, 66] on span "Sections" at bounding box center [486, 65] width 37 height 15
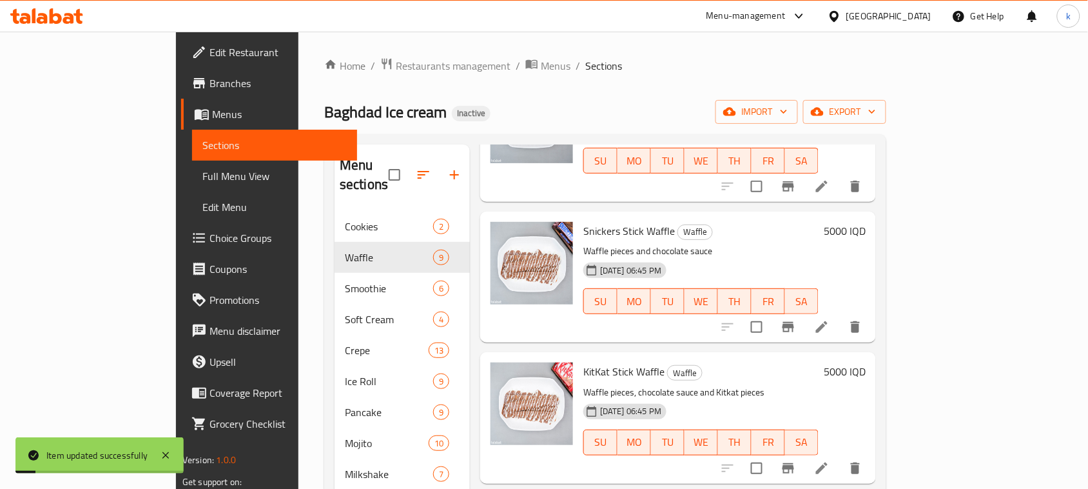
scroll to position [403, 0]
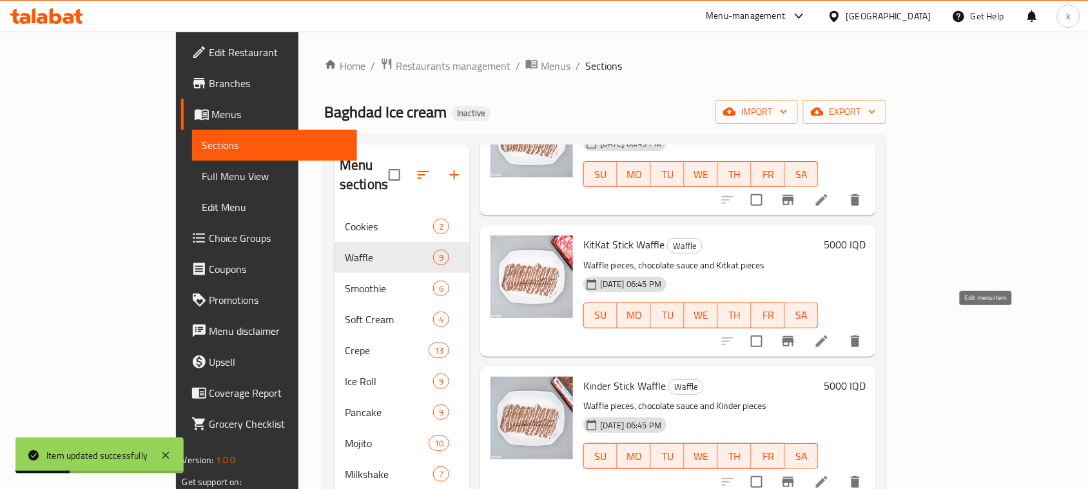
click at [828, 335] on icon at bounding box center [822, 341] width 12 height 12
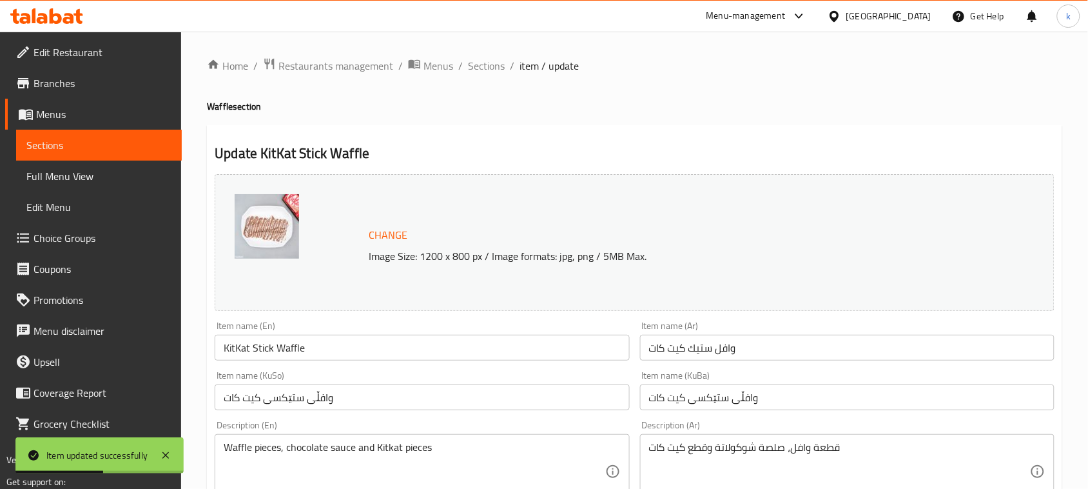
click at [698, 397] on input "وافڵی ستێکسی کیت کات" at bounding box center [847, 397] width 415 height 26
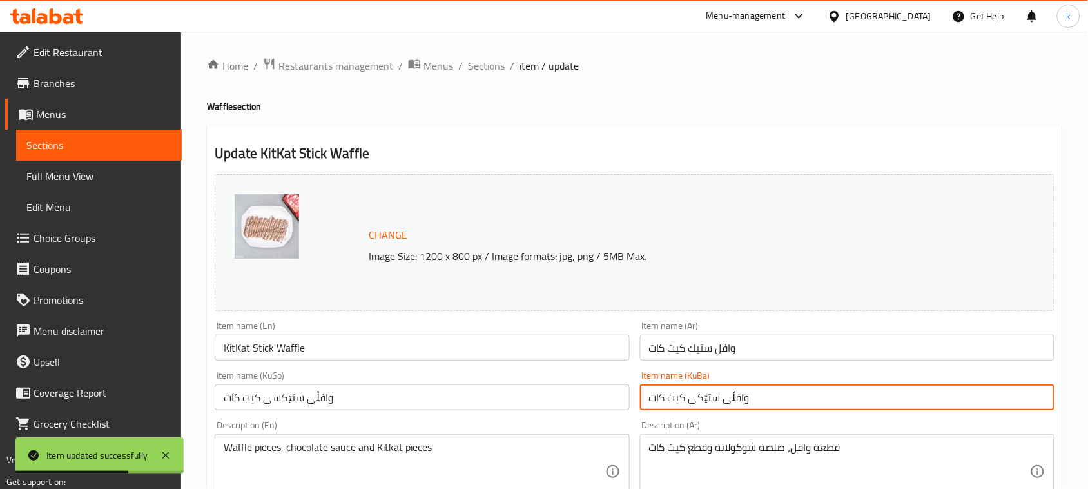
click at [701, 395] on input "وافڵی ستێکی کیت کات" at bounding box center [847, 397] width 415 height 26
type input "وافڵی ستێکی کیت کات"
click at [302, 392] on input "وافڵی ستێکسی کیت کات" at bounding box center [422, 397] width 415 height 26
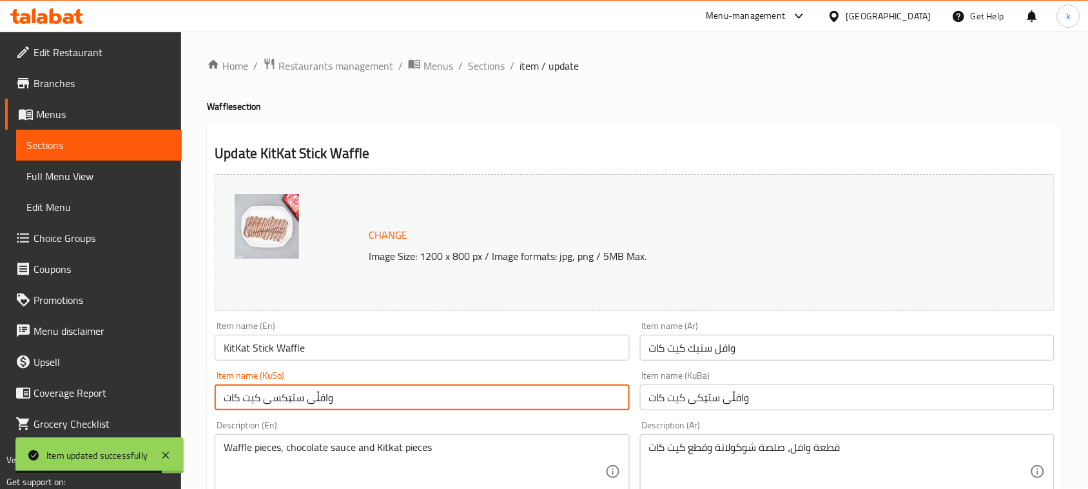
click at [302, 392] on input "وافڵی ستێکسی کیت کات" at bounding box center [422, 397] width 415 height 26
paste input "text"
type input "وافڵی ستێکی کیت کات"
click at [704, 351] on input "وافل ستیك كیت كات" at bounding box center [847, 348] width 415 height 26
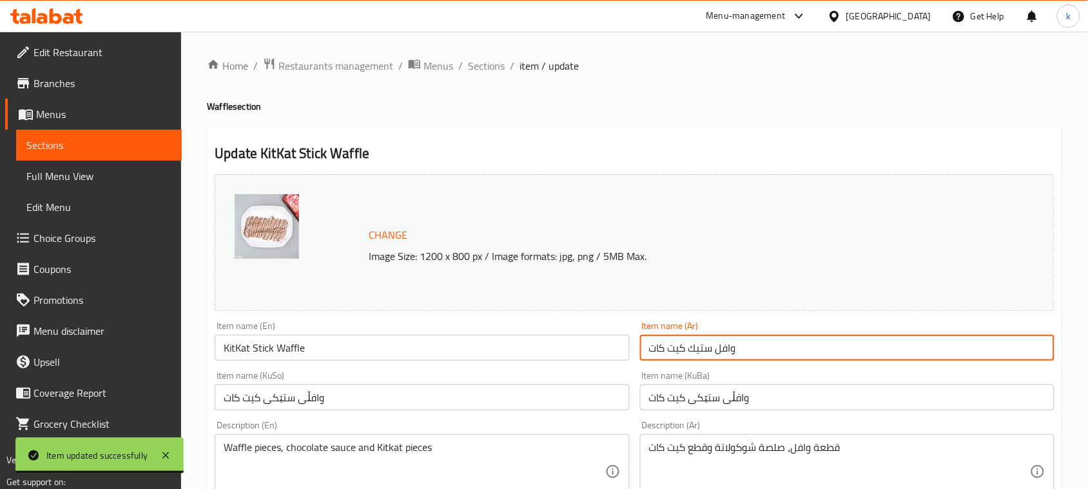
click at [704, 351] on input "وافل ستیك كیت كات" at bounding box center [847, 348] width 415 height 26
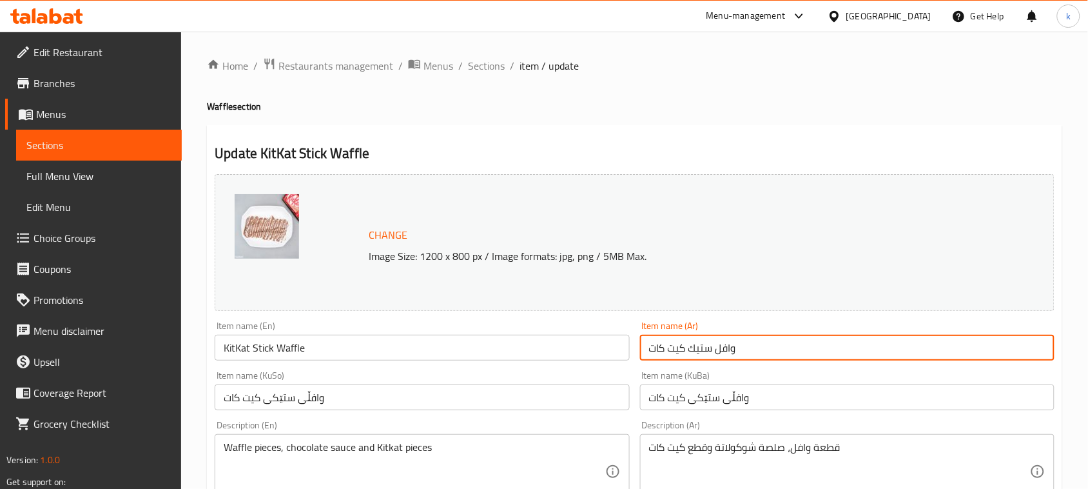
paste input "ي"
click at [706, 343] on input "وافل ستيك كیت كات" at bounding box center [847, 348] width 415 height 26
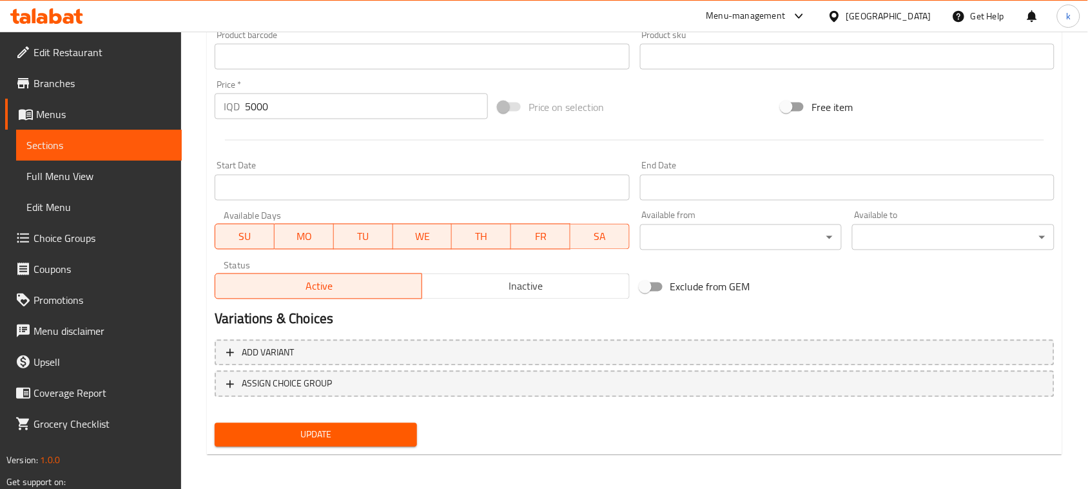
click at [345, 424] on div "Change Image Size: 1200 x 800 px / Image formats: jpg, png / 5MB Max. Item name…" at bounding box center [635, 17] width 851 height 871
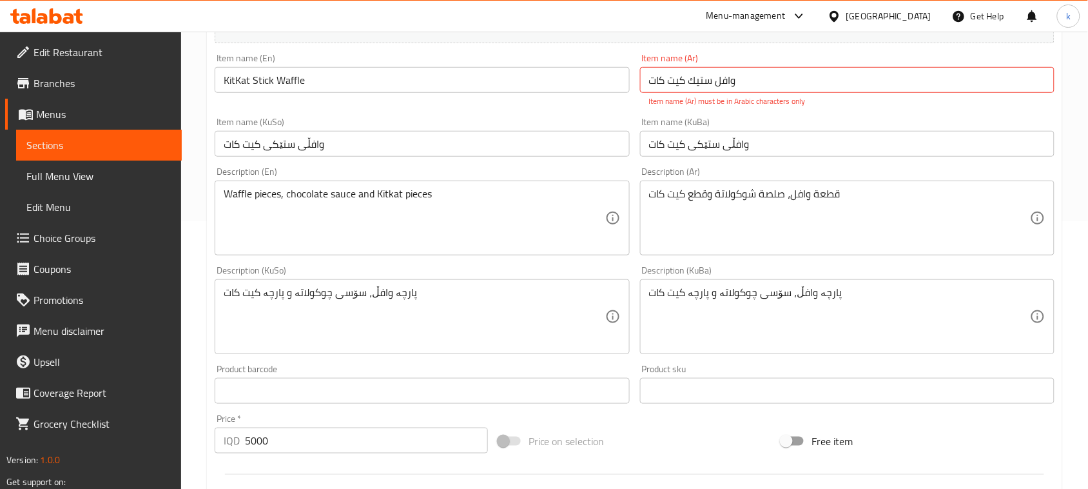
scroll to position [265, 0]
click at [773, 90] on input "وافل ستيك كیت كات" at bounding box center [847, 83] width 415 height 26
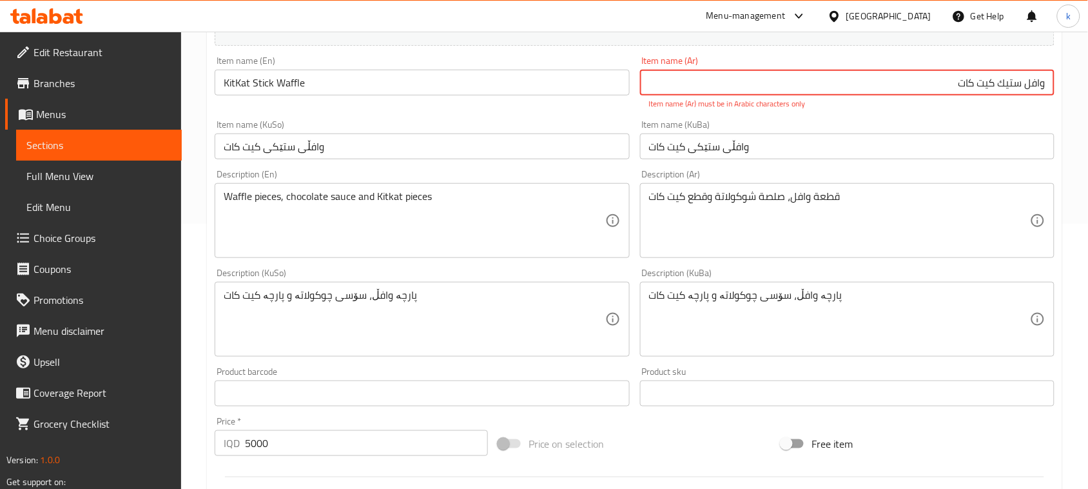
click at [1023, 86] on input "وافل ستيك كیت كات" at bounding box center [847, 83] width 415 height 26
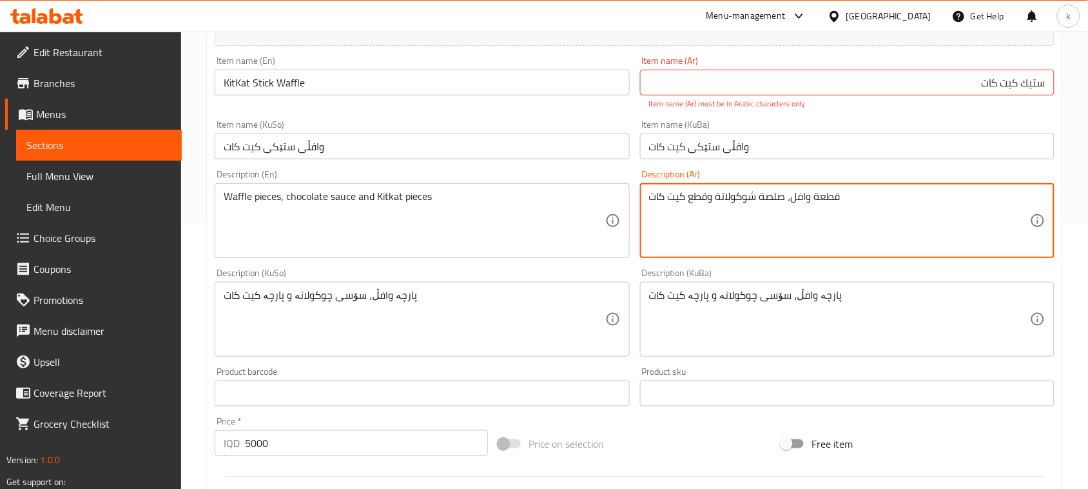
click at [951, 92] on input "ستيك كیت كات" at bounding box center [847, 83] width 415 height 26
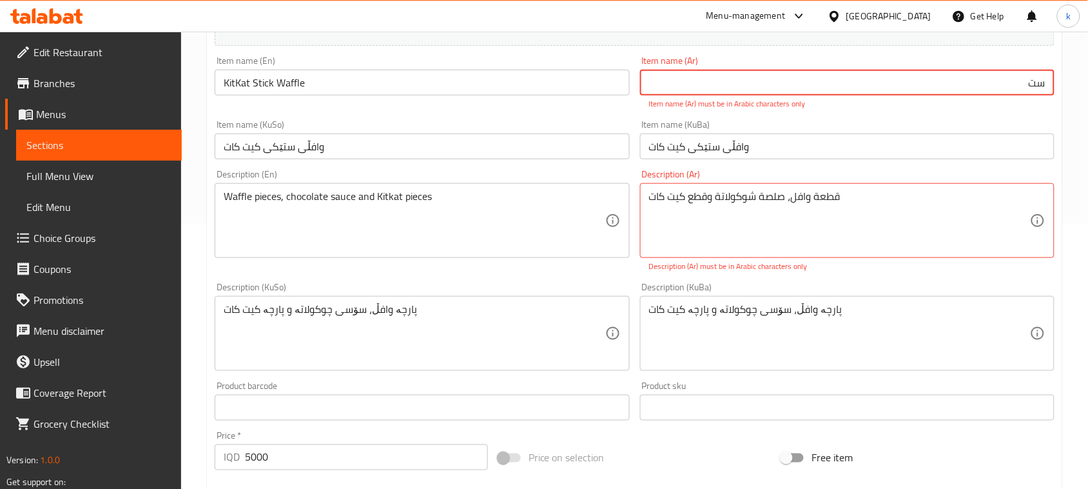
type input "س"
type input "وافل ستيك كيت كات"
drag, startPoint x: 816, startPoint y: 212, endPoint x: 834, endPoint y: 239, distance: 33.1
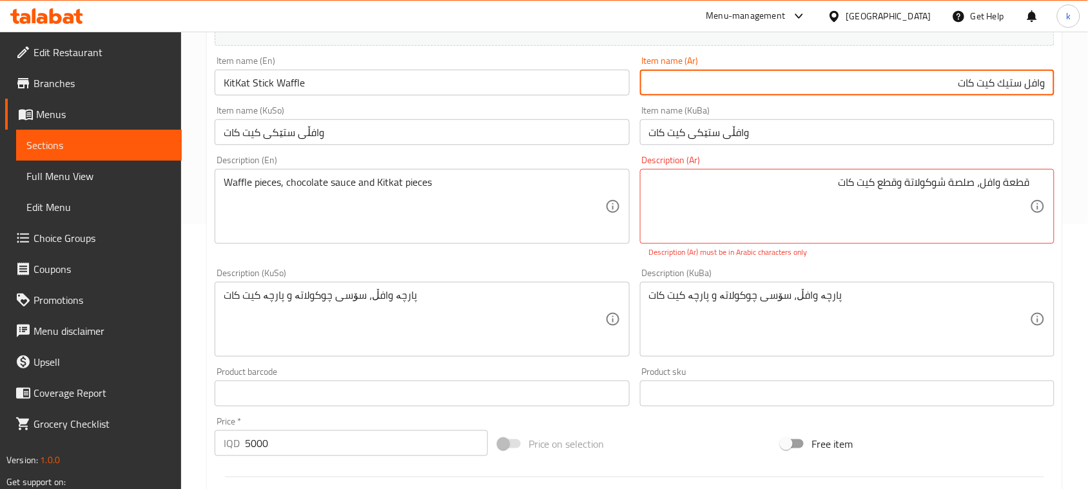
drag, startPoint x: 997, startPoint y: 87, endPoint x: 941, endPoint y: 92, distance: 55.7
click at [941, 92] on input "وافل ستيك كيت كات" at bounding box center [847, 83] width 415 height 26
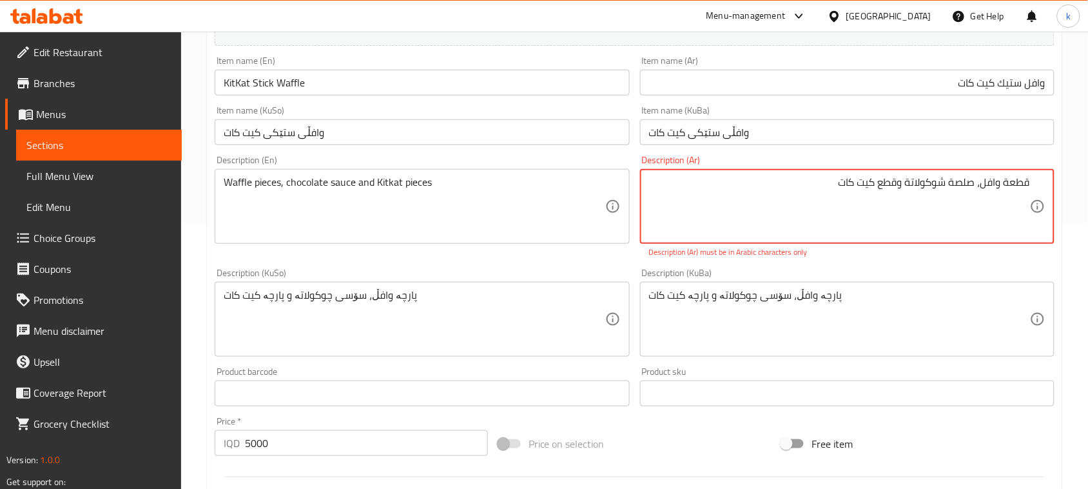
drag, startPoint x: 875, startPoint y: 182, endPoint x: 826, endPoint y: 194, distance: 50.4
paste textarea "يت كات"
type textarea "قطعة وافل، صلصة شوكولاتة وقطع كيت كات"
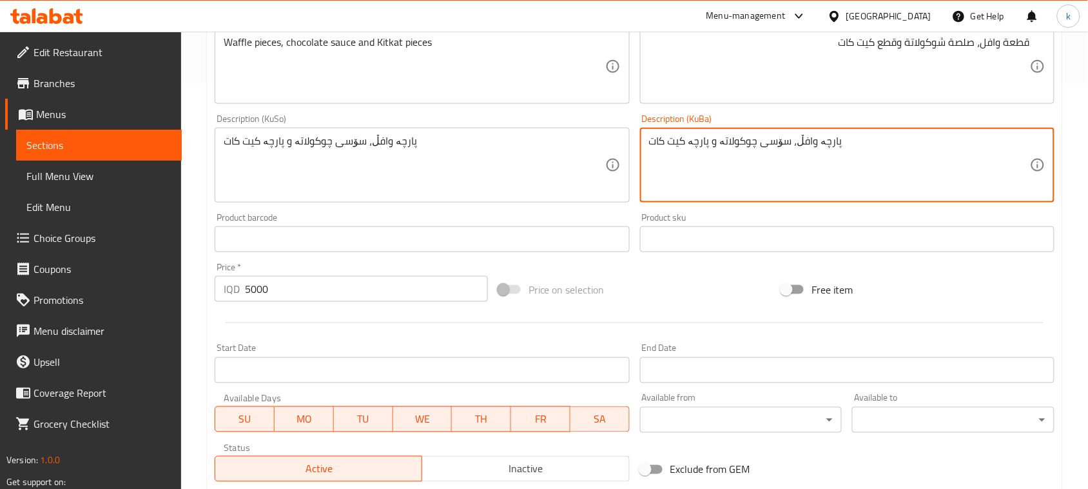
scroll to position [587, 0]
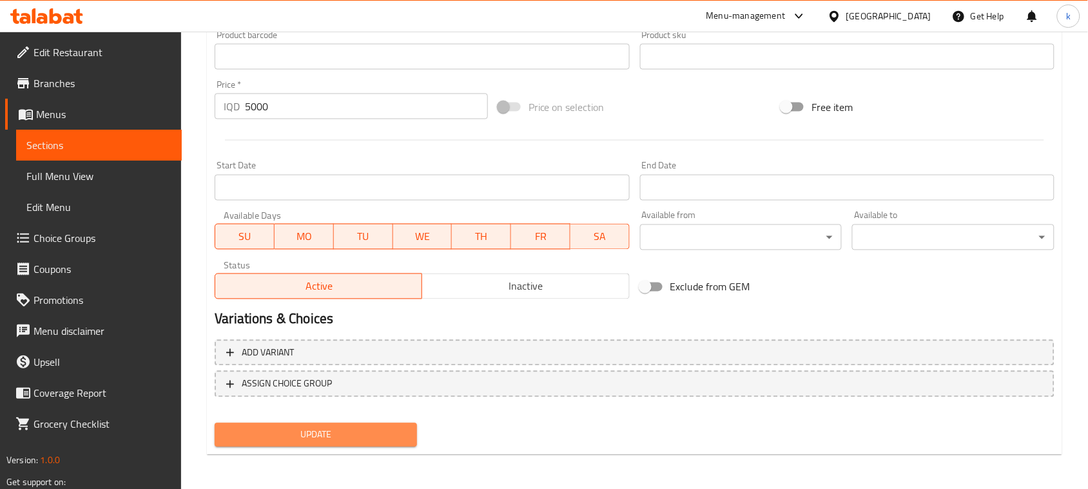
click at [339, 423] on button "Update" at bounding box center [316, 435] width 202 height 24
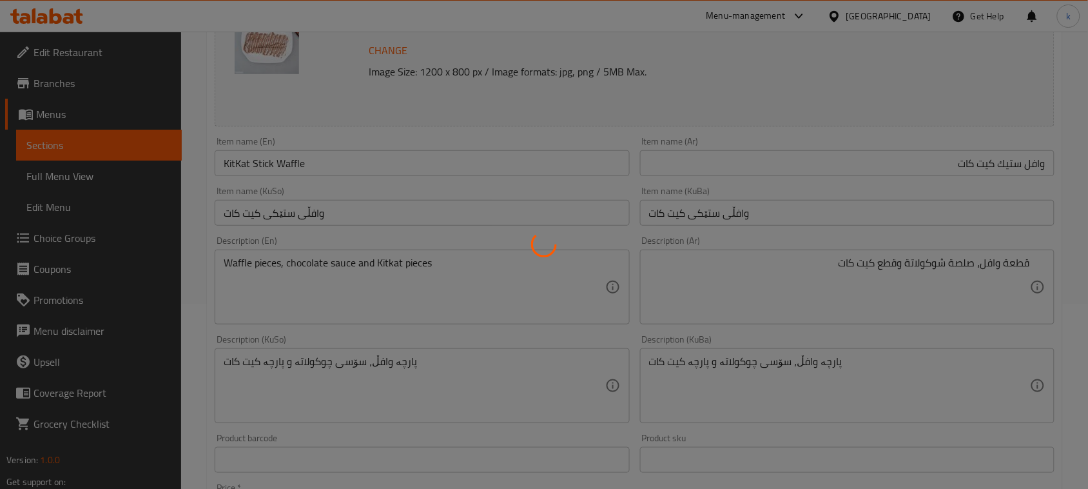
scroll to position [0, 0]
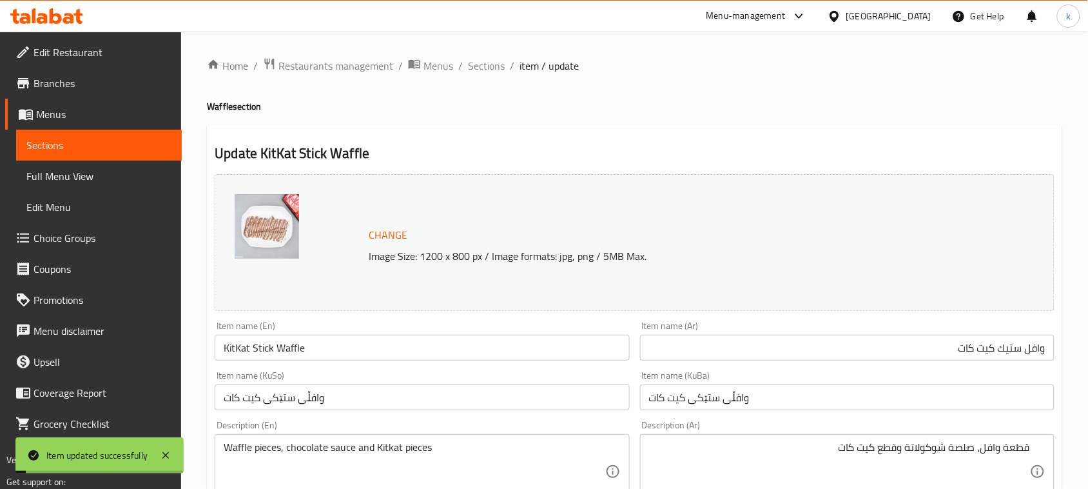
click at [484, 68] on span "Sections" at bounding box center [486, 65] width 37 height 15
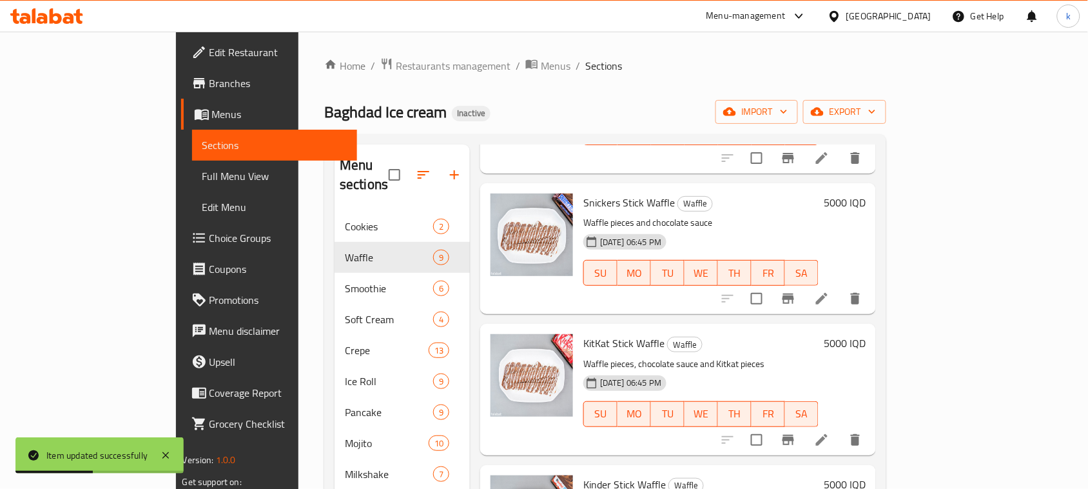
scroll to position [403, 0]
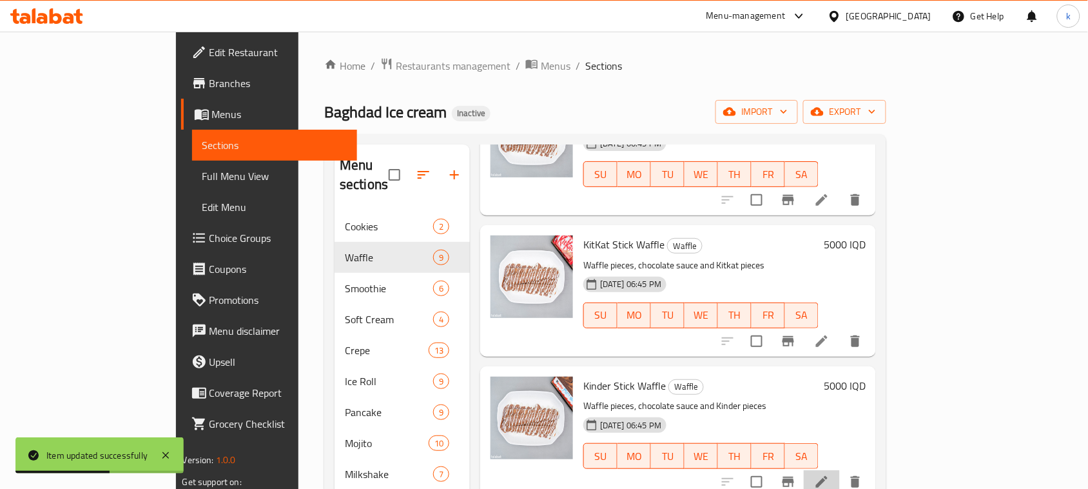
click at [830, 474] on icon at bounding box center [821, 481] width 15 height 15
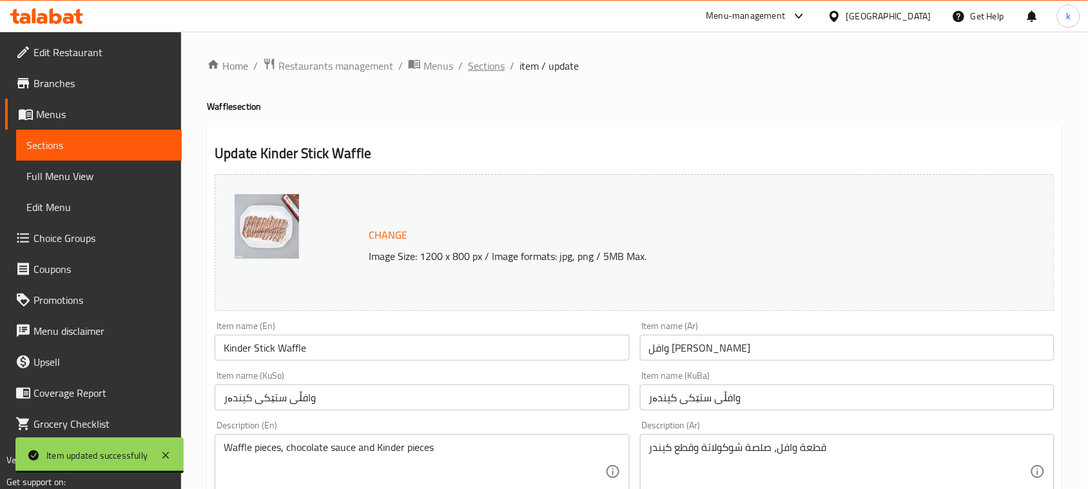
click at [487, 61] on span "Sections" at bounding box center [486, 65] width 37 height 15
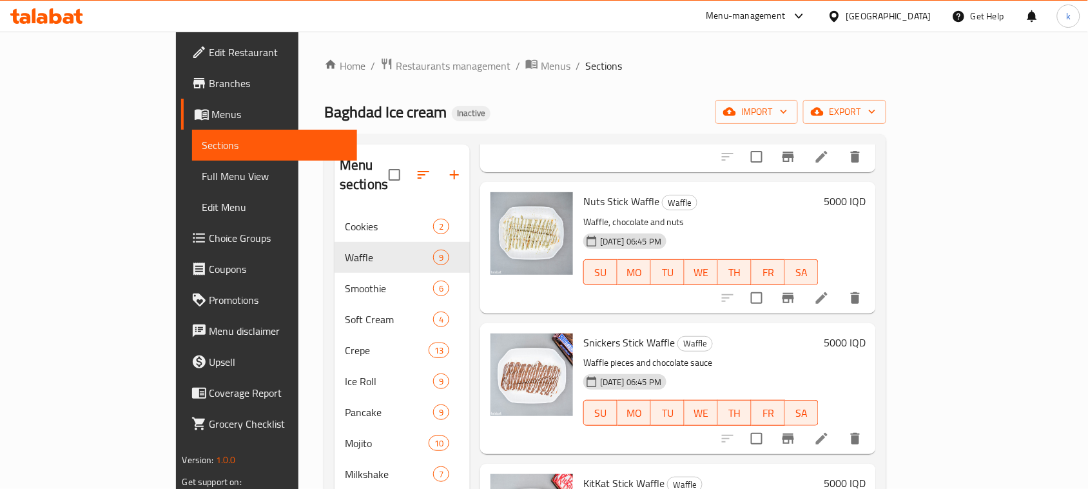
scroll to position [242, 0]
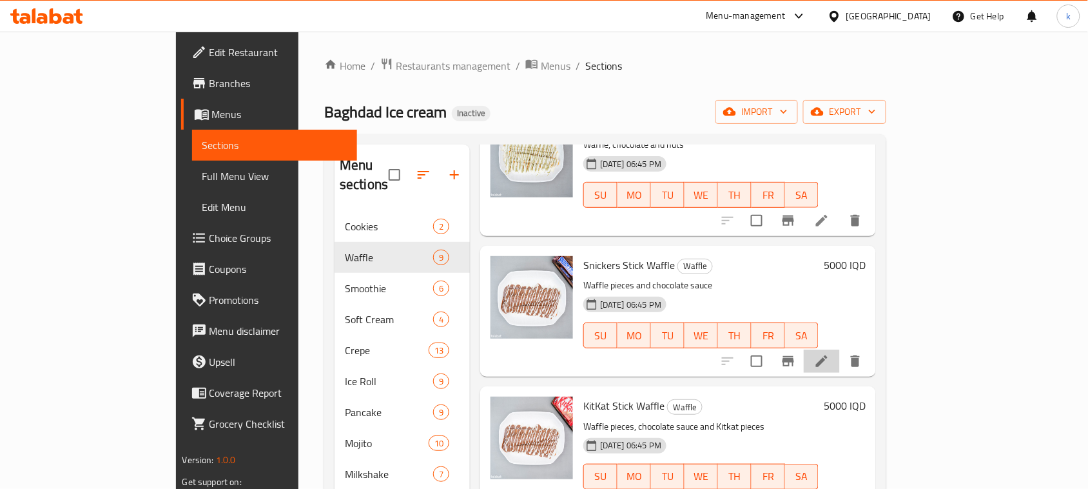
click at [840, 351] on li at bounding box center [822, 360] width 36 height 23
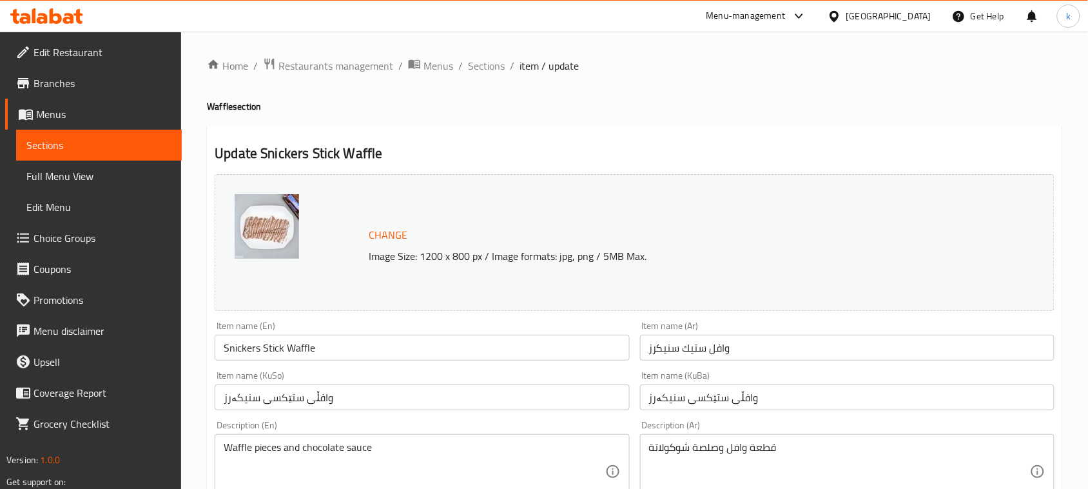
click at [694, 402] on input "وافڵی ستێکسی سنیکەرز" at bounding box center [847, 397] width 415 height 26
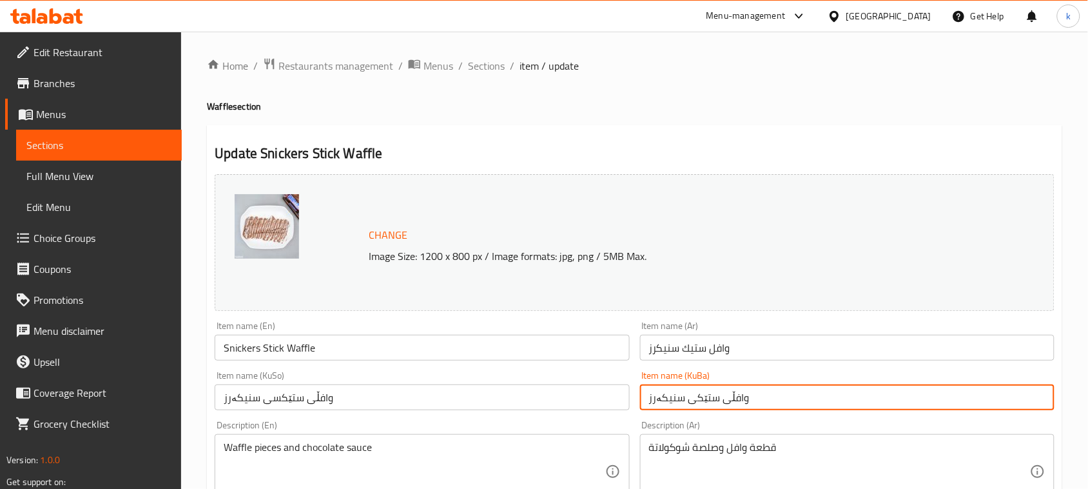
click at [709, 402] on input "وافڵی ستێکی سنیکەرز" at bounding box center [847, 397] width 415 height 26
type input "وافڵی ستێکی سنیکەرز"
click at [278, 395] on input "وافڵی ستێکسی سنیکەرز" at bounding box center [422, 397] width 415 height 26
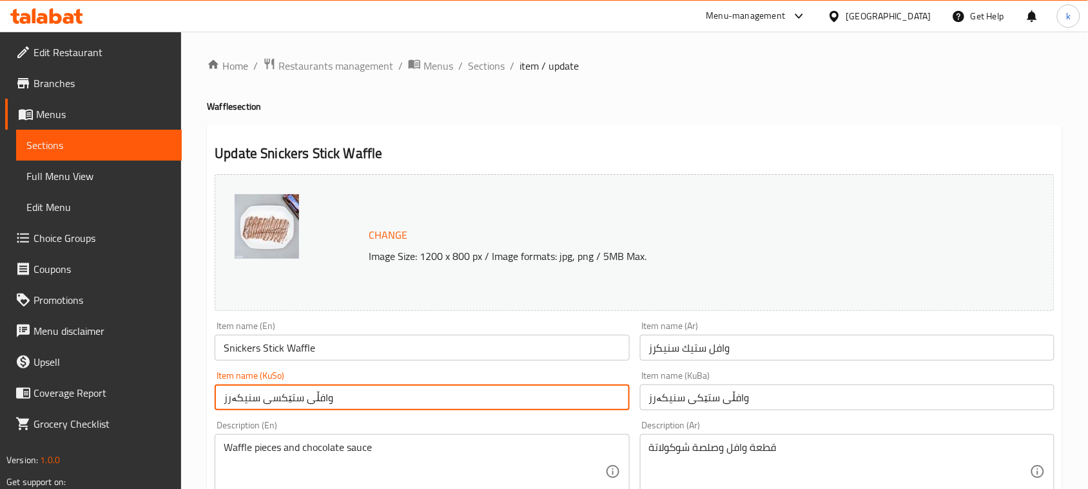
click at [278, 395] on input "وافڵی ستێکسی سنیکەرز" at bounding box center [422, 397] width 415 height 26
paste input "text"
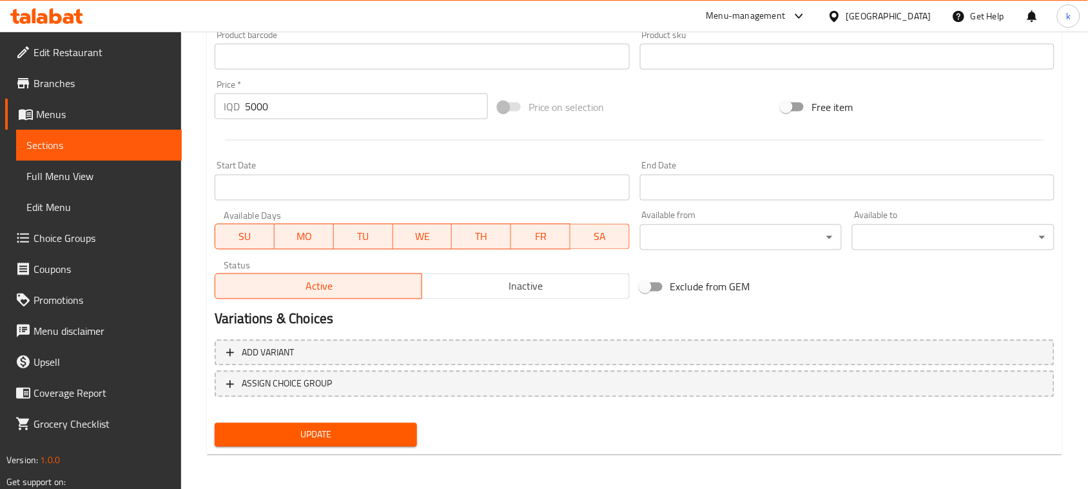
type input "وافڵی ستێکی سنیکەرز"
click at [335, 428] on span "Update" at bounding box center [316, 435] width 182 height 16
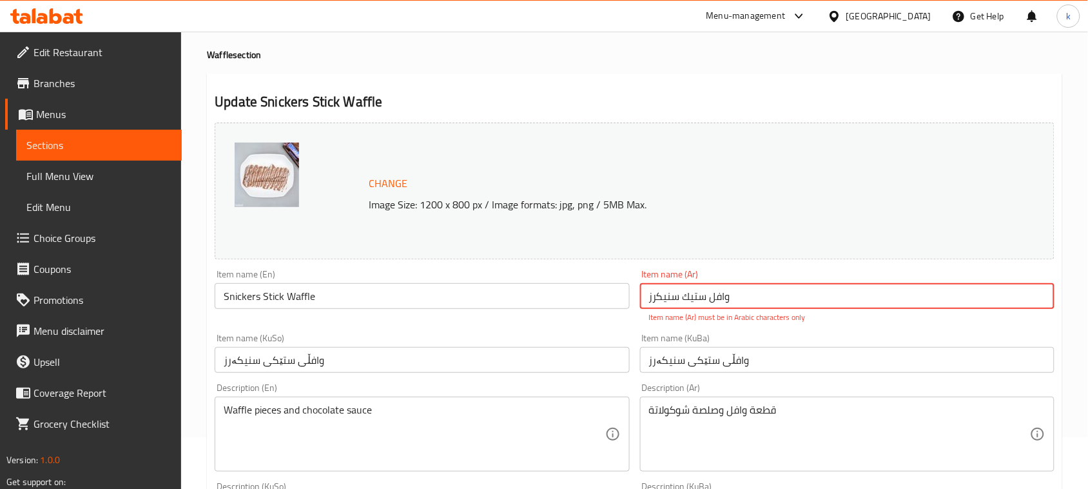
scroll to position [23, 0]
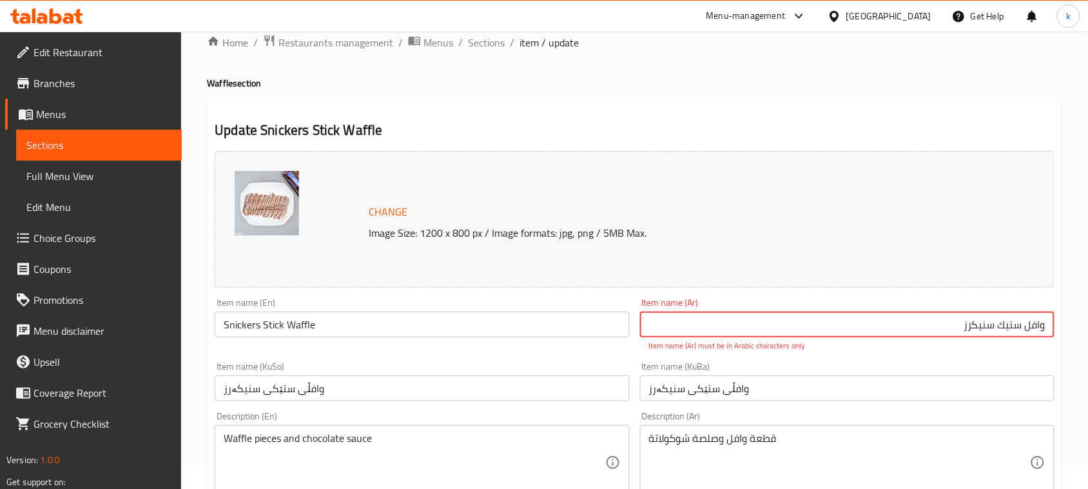
click at [1037, 326] on input "وافل ستیك سنیكرز" at bounding box center [847, 324] width 415 height 26
click at [980, 328] on input "ستیك سنیكرز" at bounding box center [847, 324] width 415 height 26
click at [1001, 389] on input "وافڵی ستێکی سنیکەرز" at bounding box center [847, 388] width 415 height 26
drag, startPoint x: 1010, startPoint y: 330, endPoint x: 1062, endPoint y: 335, distance: 51.8
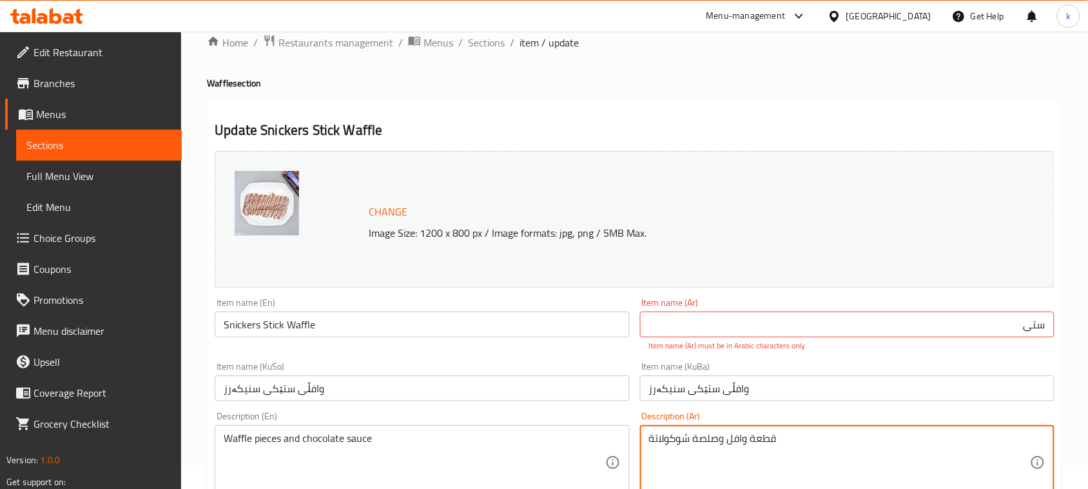
click at [734, 437] on textarea "قطعة وافل وصلصة شوكولاتة" at bounding box center [839, 462] width 381 height 61
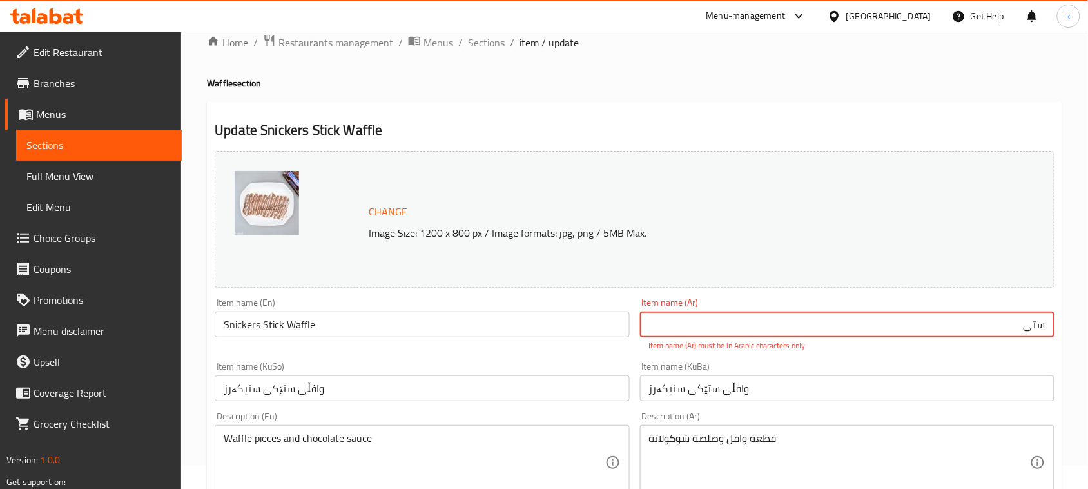
click at [1035, 321] on input "ستی" at bounding box center [847, 324] width 415 height 26
paste input "وافل"
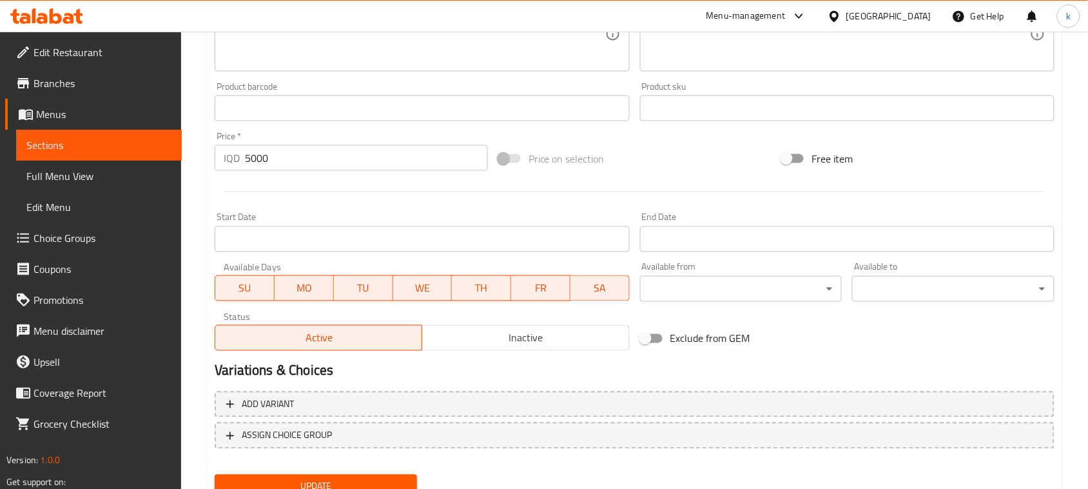
scroll to position [587, 0]
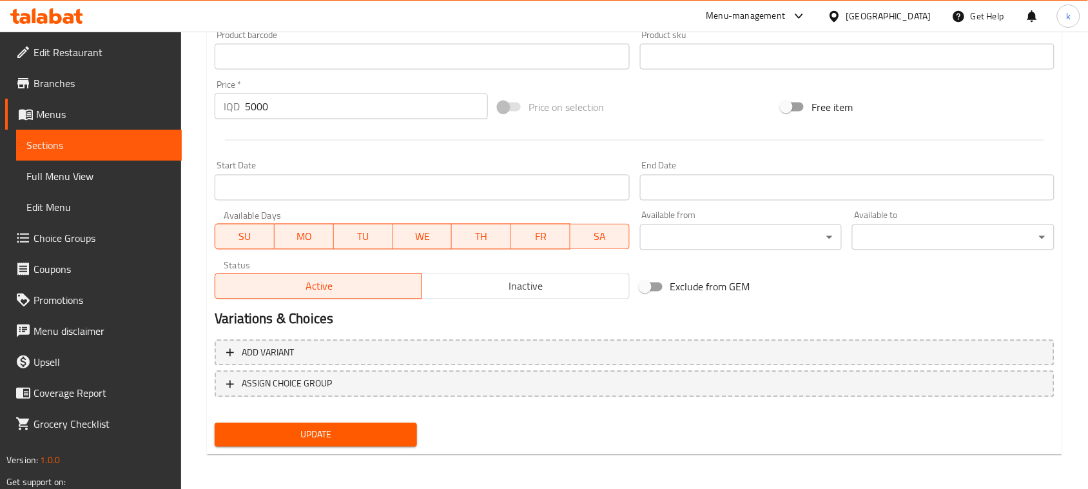
type input "وافل ستيك سنيكرز"
click at [344, 436] on span "Update" at bounding box center [316, 435] width 182 height 16
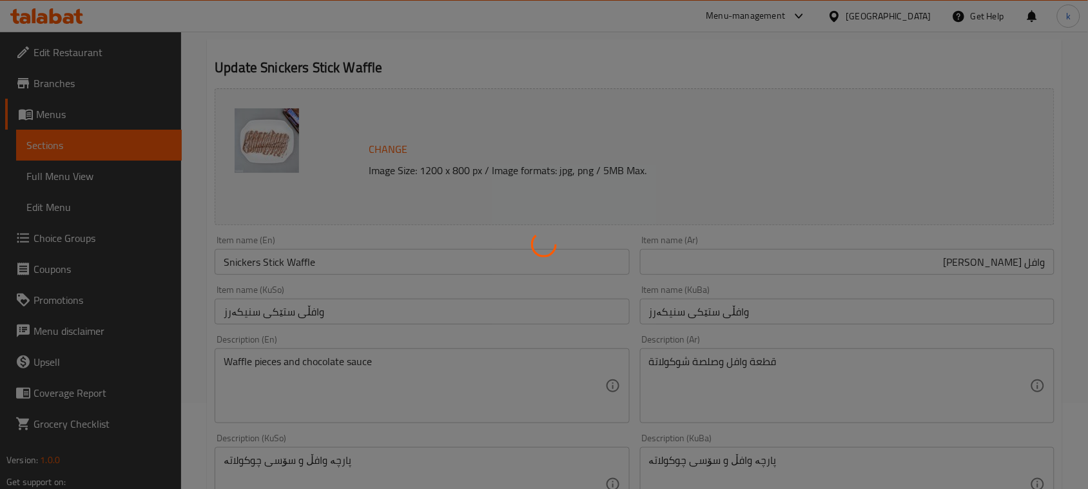
scroll to position [0, 0]
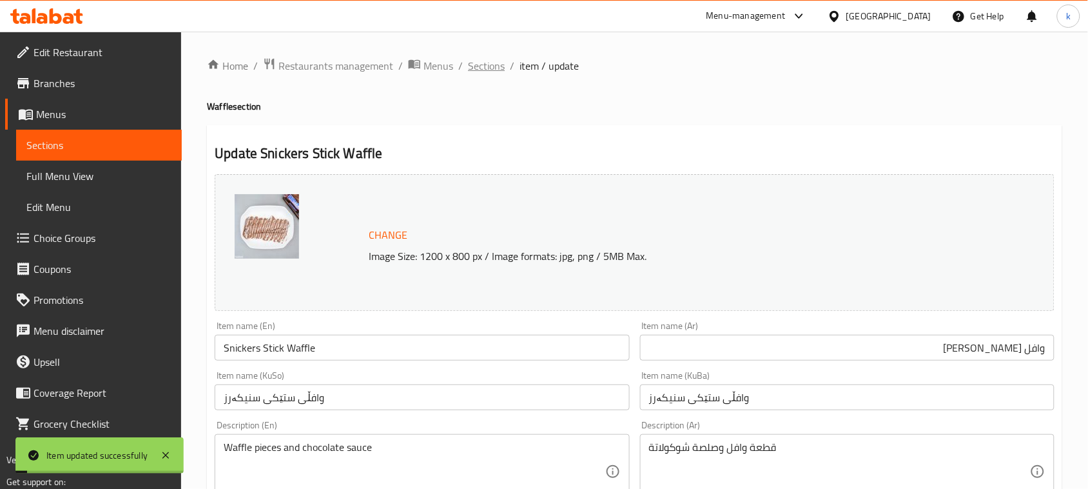
click at [475, 63] on span "Sections" at bounding box center [486, 65] width 37 height 15
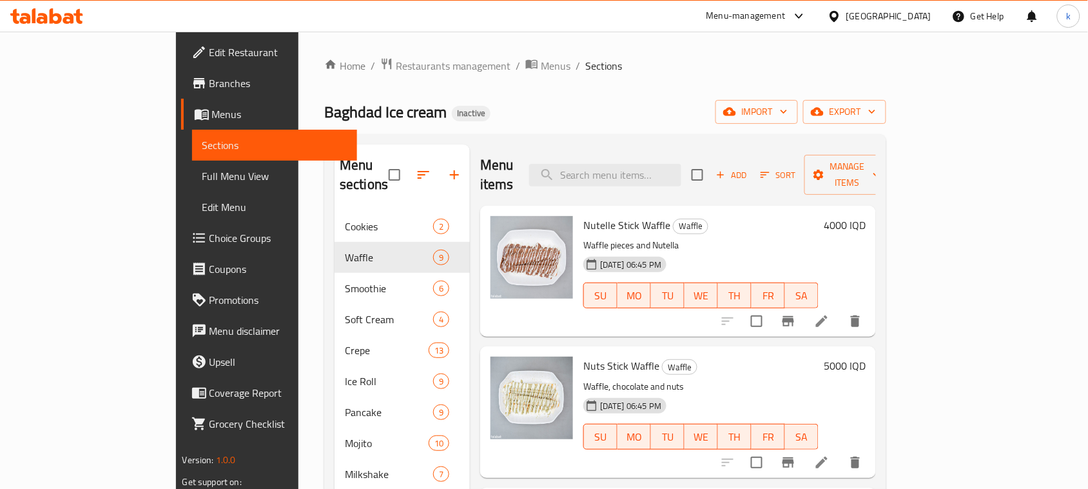
click at [840, 451] on li at bounding box center [822, 462] width 36 height 23
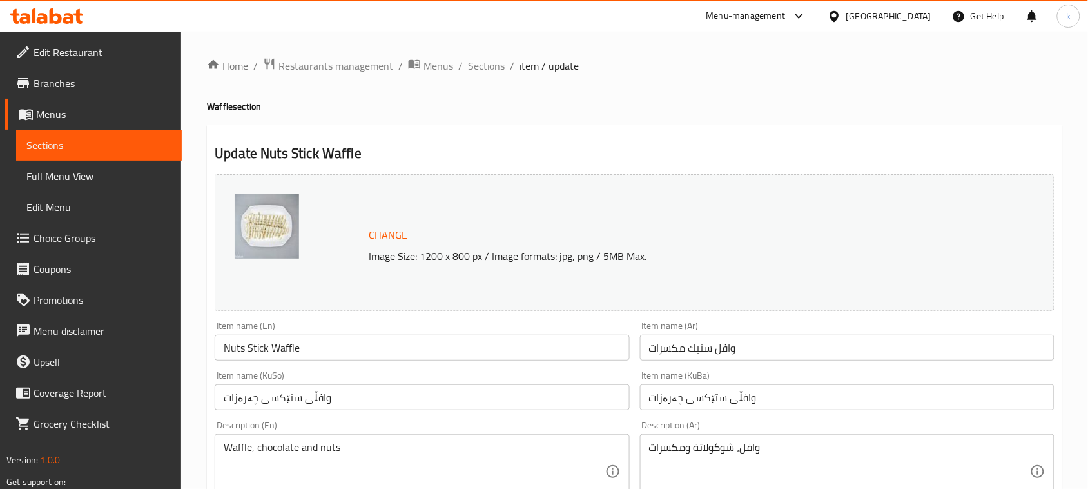
click at [687, 397] on input "وافڵی ستێکسی چەرەزات" at bounding box center [847, 397] width 415 height 26
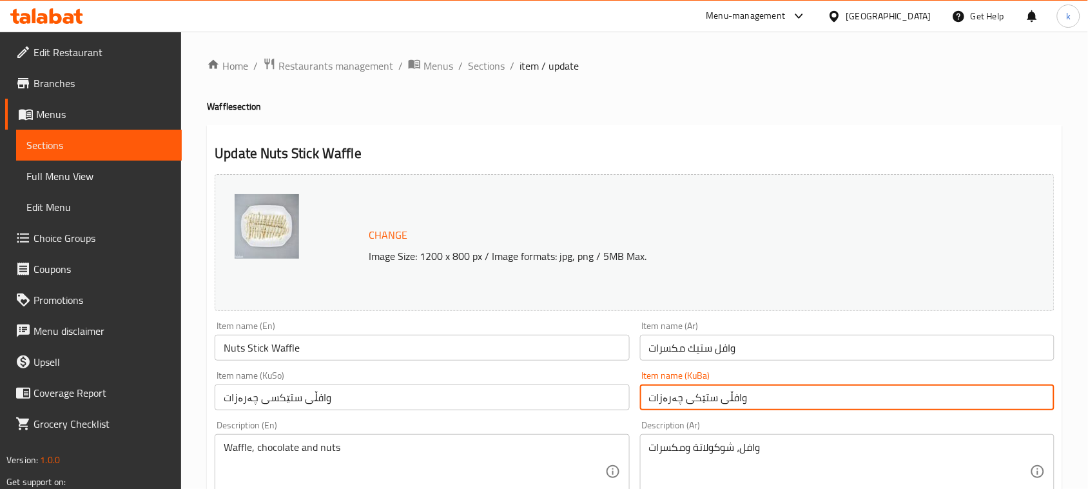
type input "وافڵی ستێکی چەرەزات"
click at [262, 403] on input "وافڵی ستێکسی چەرەزات" at bounding box center [422, 397] width 415 height 26
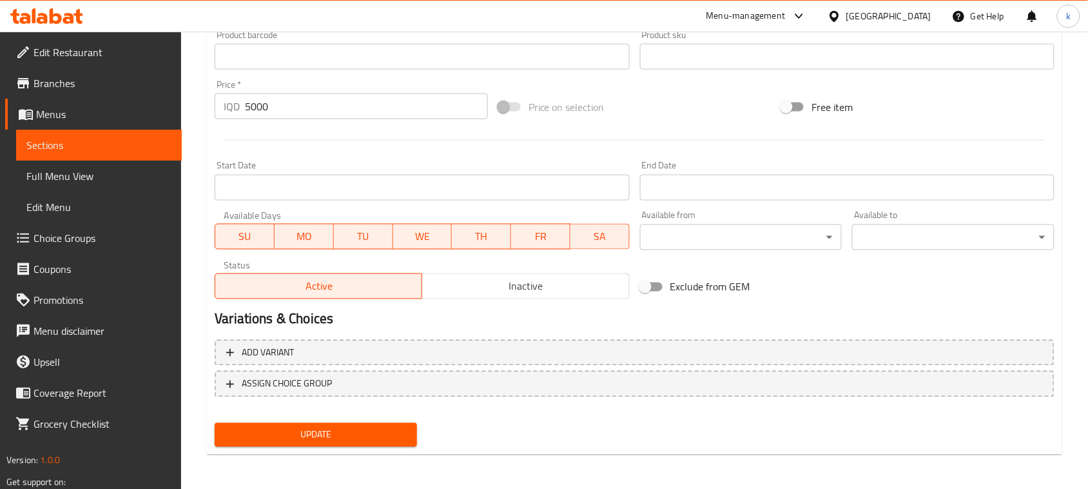
type input "وافڵی ستێکی چەرەزات"
click at [359, 433] on span "Update" at bounding box center [316, 435] width 182 height 16
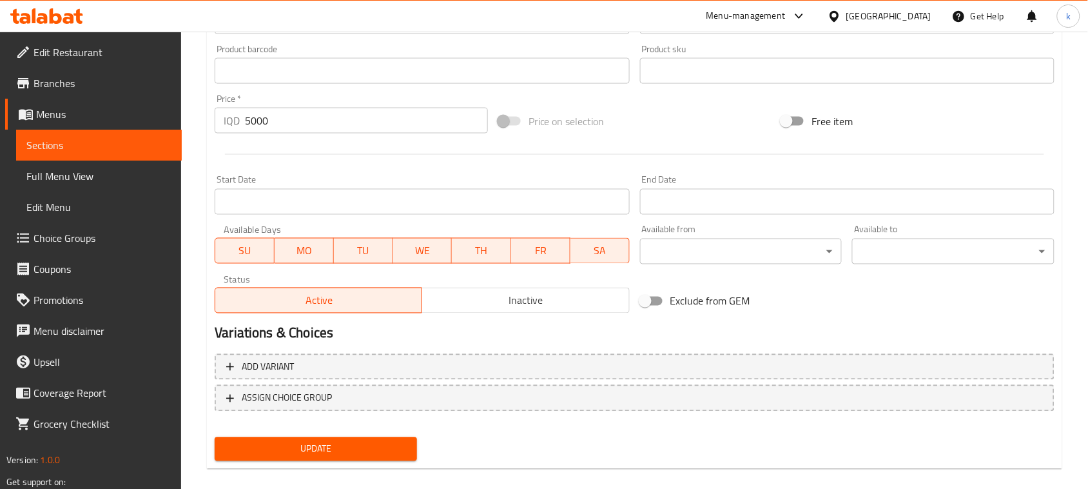
scroll to position [104, 0]
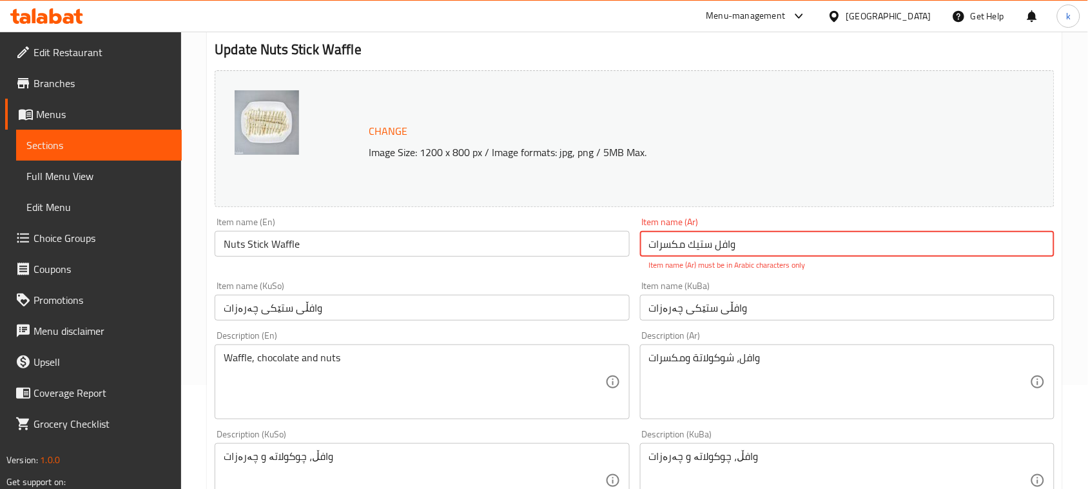
click at [783, 244] on input "وافل ستیك مكسرات" at bounding box center [847, 244] width 415 height 26
drag, startPoint x: 940, startPoint y: 243, endPoint x: 1100, endPoint y: 248, distance: 160.0
click at [1088, 248] on html "​ Menu-management Iraq Get Help k Edit Restaurant Branches Menus Sections Full …" at bounding box center [544, 140] width 1088 height 489
click at [942, 240] on input "وافل ستیك مكسرات" at bounding box center [847, 244] width 415 height 26
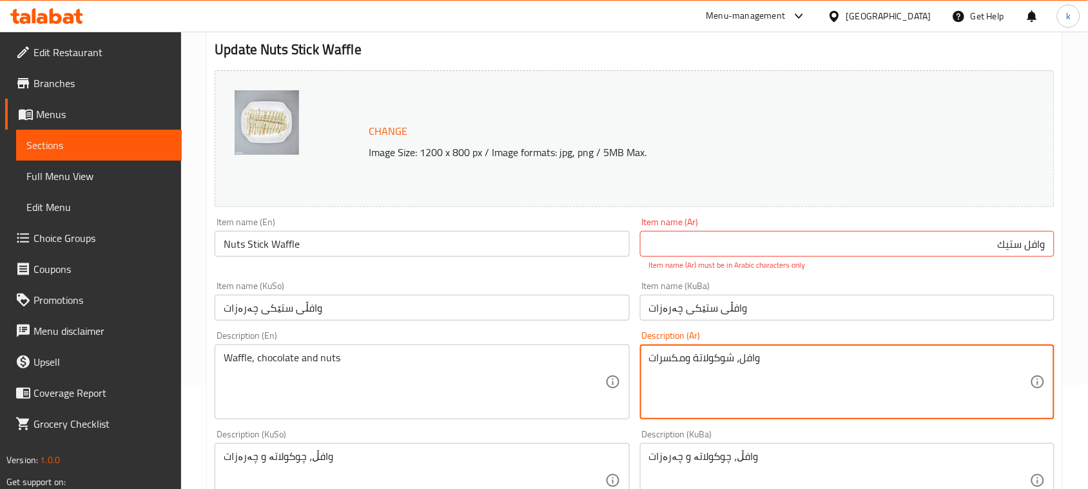
drag, startPoint x: 685, startPoint y: 356, endPoint x: 620, endPoint y: 353, distance: 64.6
click at [981, 249] on input "وافل ستیك" at bounding box center [847, 244] width 415 height 26
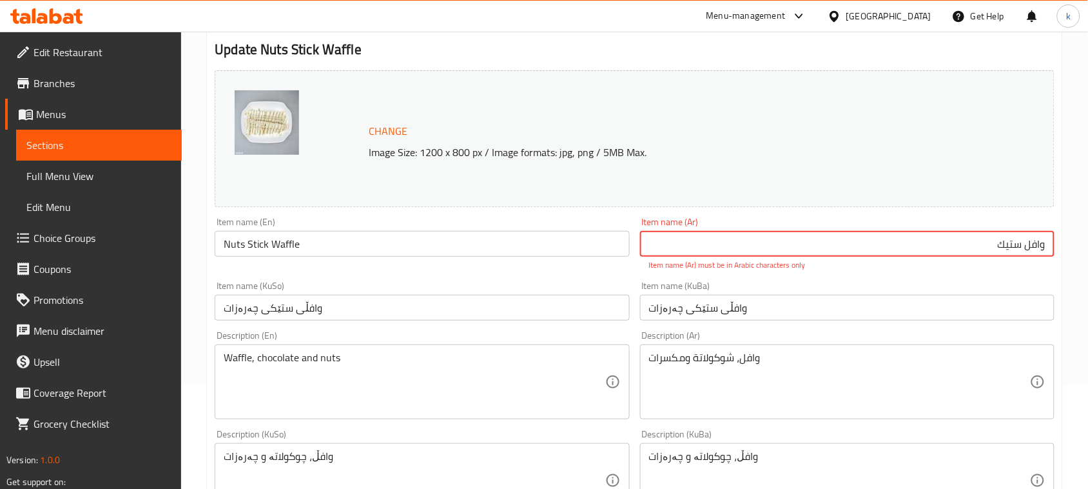
paste input "مكسرات"
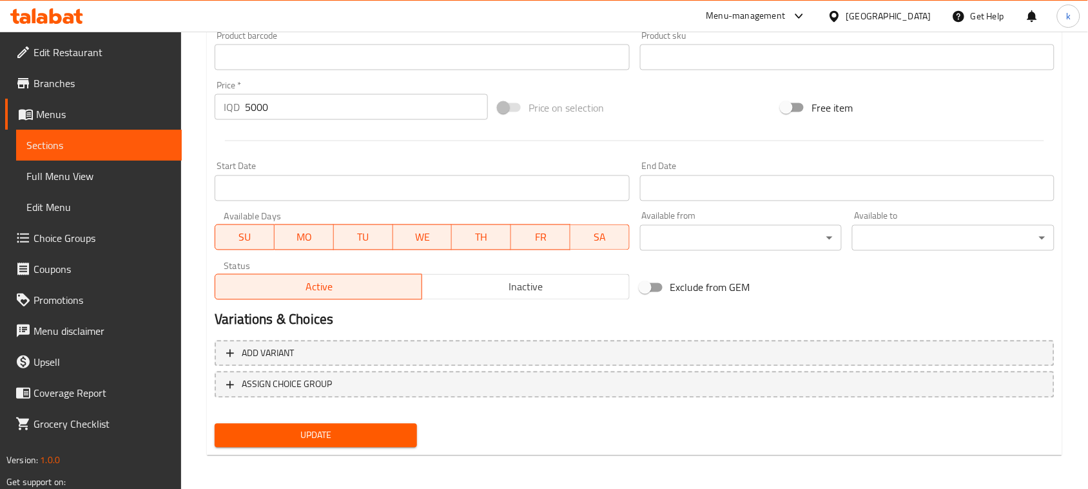
click at [310, 433] on span "Update" at bounding box center [316, 436] width 182 height 16
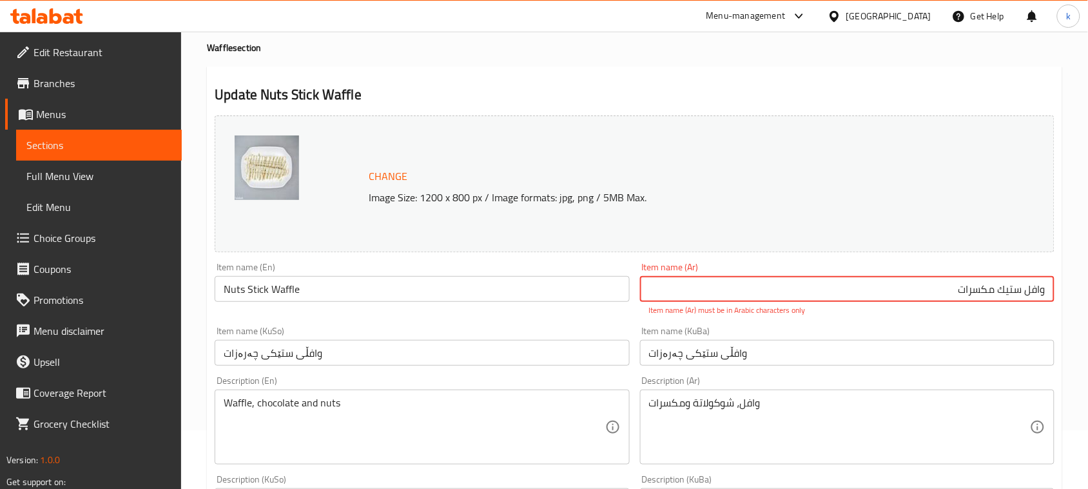
scroll to position [0, 0]
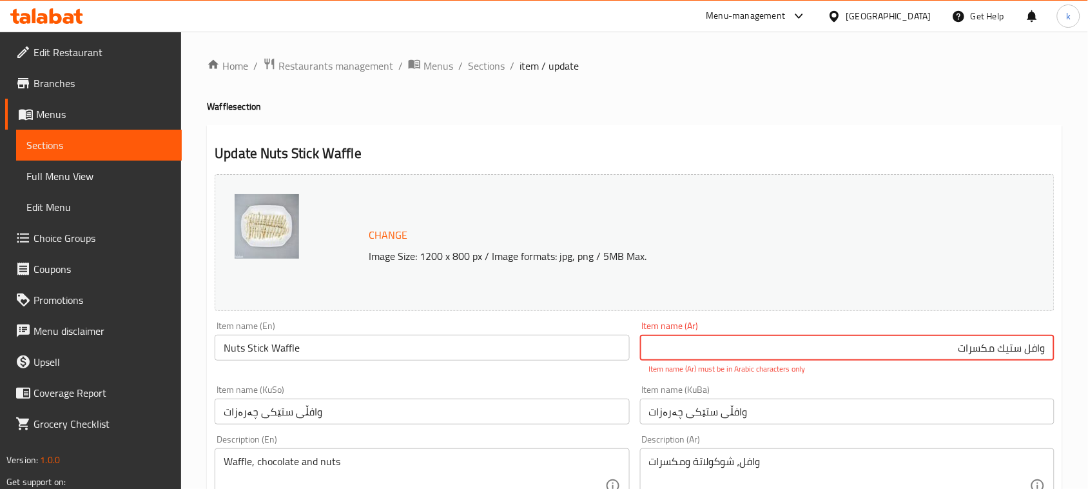
click at [978, 346] on input "وافل ستیك مكسرات" at bounding box center [847, 348] width 415 height 26
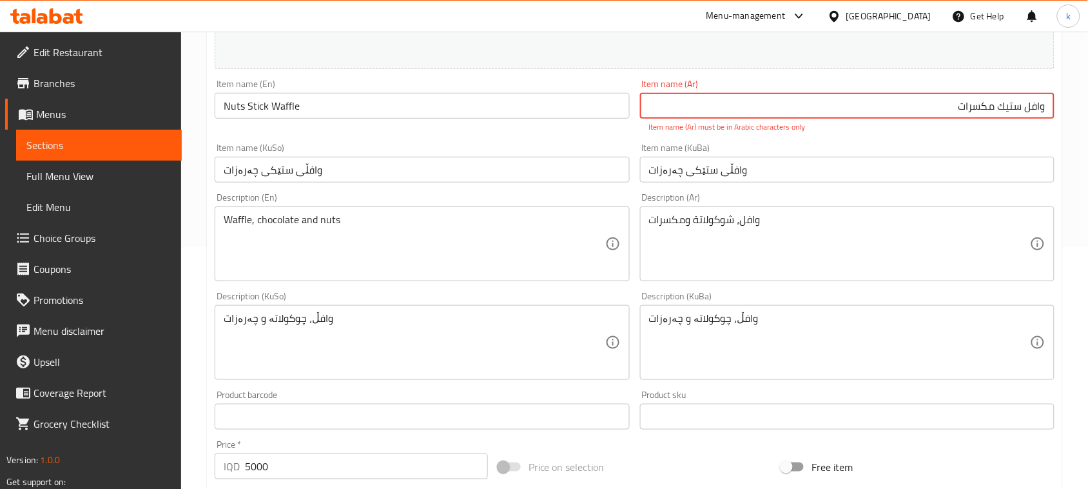
scroll to position [564, 0]
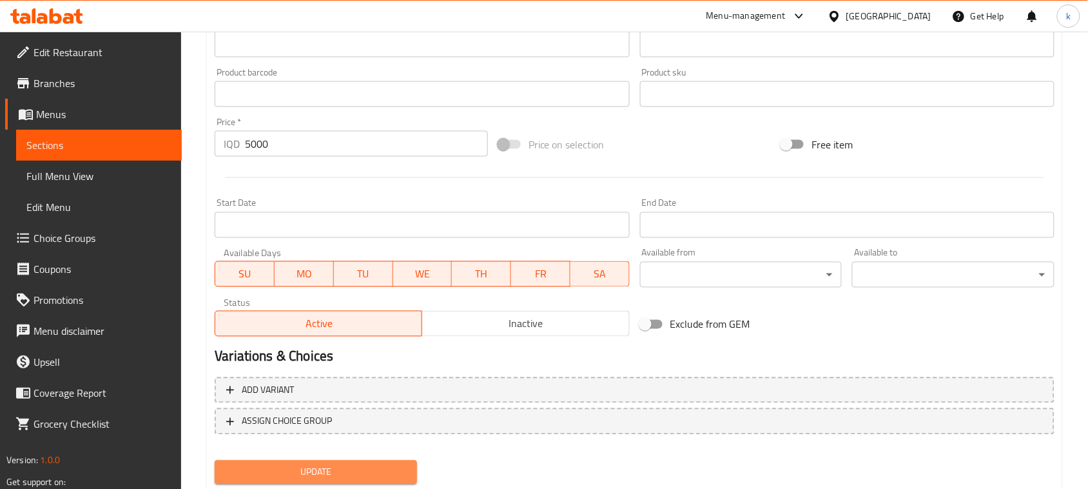
click at [356, 480] on button "Update" at bounding box center [316, 472] width 202 height 24
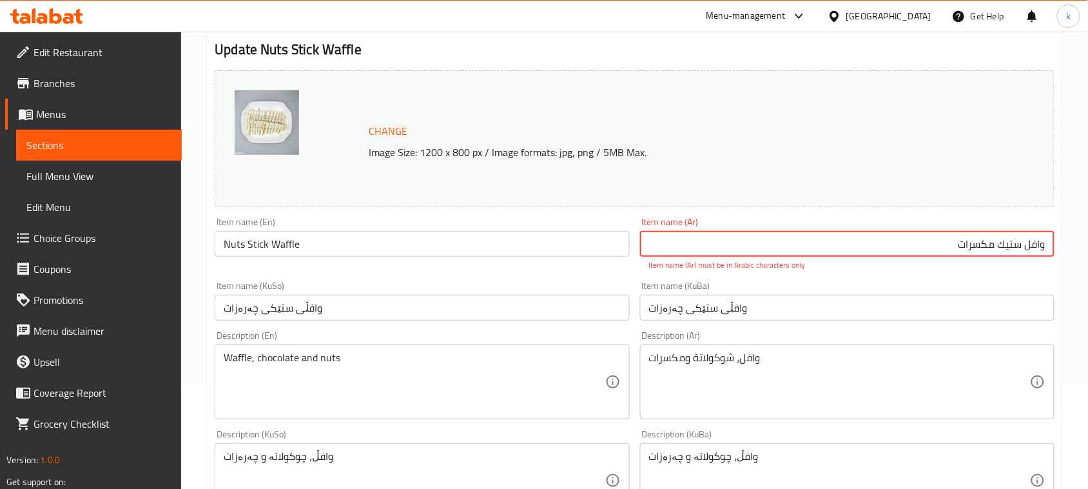
click at [1010, 245] on input "وافل ستیك مكسرات" at bounding box center [847, 244] width 415 height 26
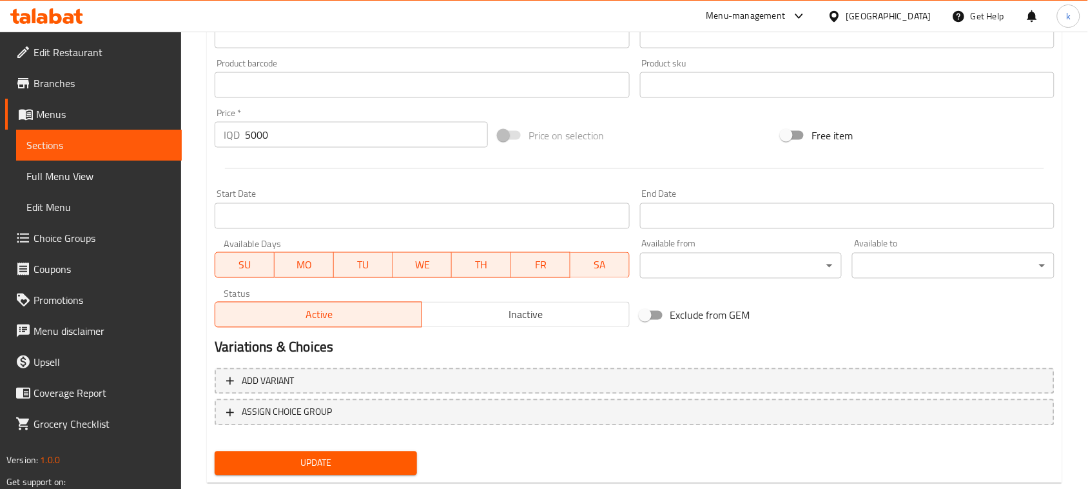
scroll to position [587, 0]
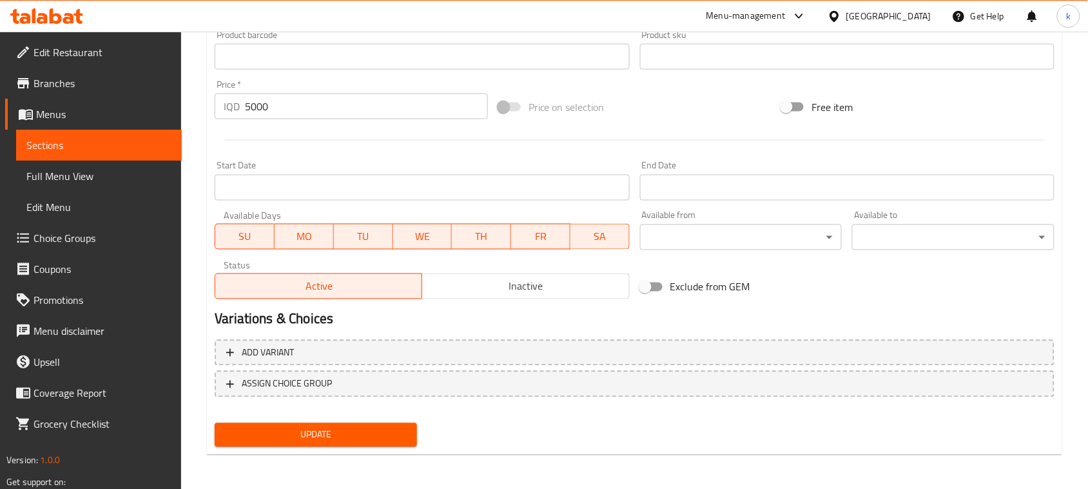
type input "وافل ستيك مكسرات"
click at [330, 430] on span "Update" at bounding box center [316, 435] width 182 height 16
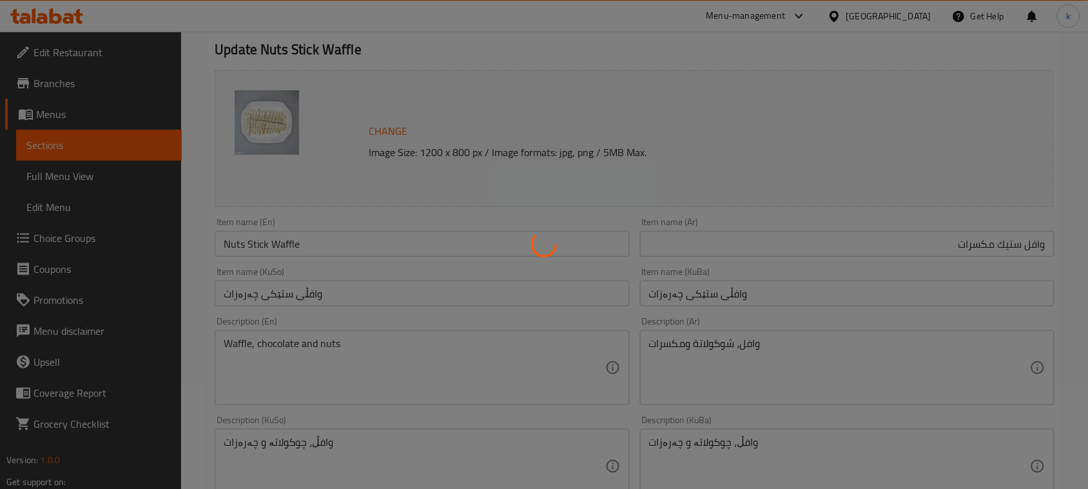
scroll to position [0, 0]
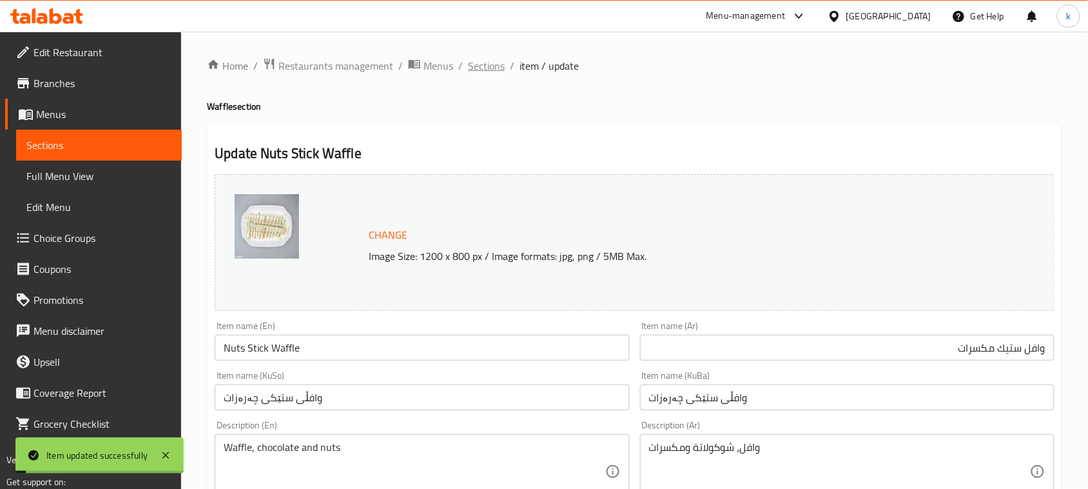
click at [487, 62] on span "Sections" at bounding box center [486, 65] width 37 height 15
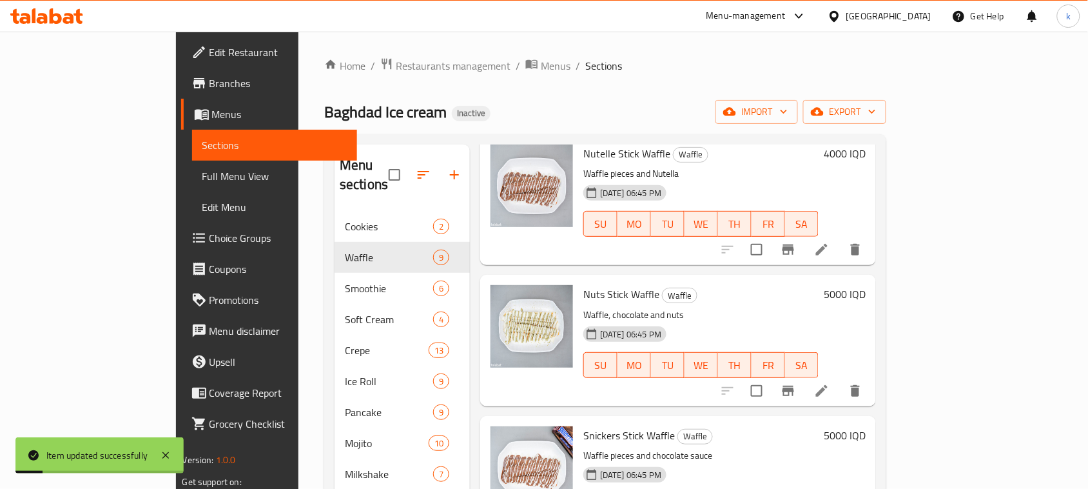
scroll to position [161, 0]
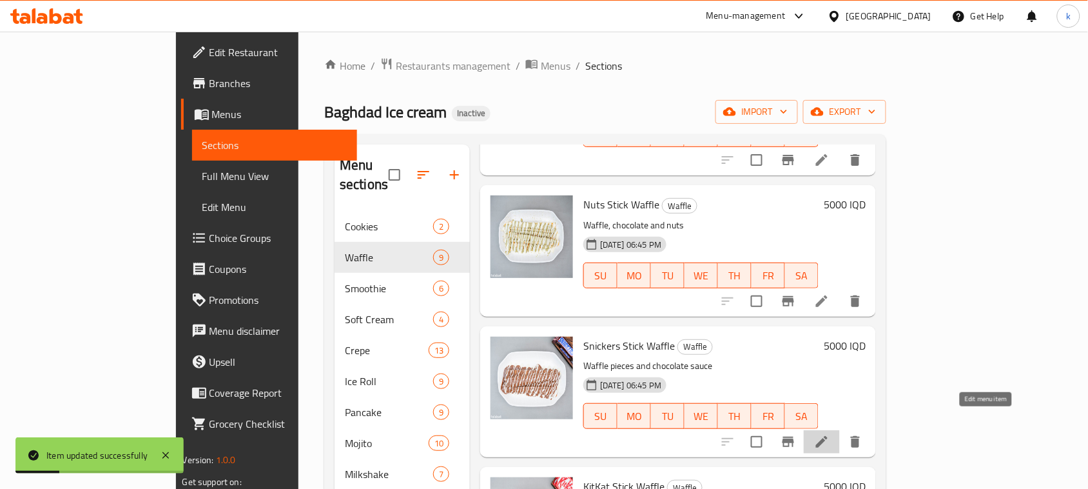
click at [830, 434] on icon at bounding box center [821, 441] width 15 height 15
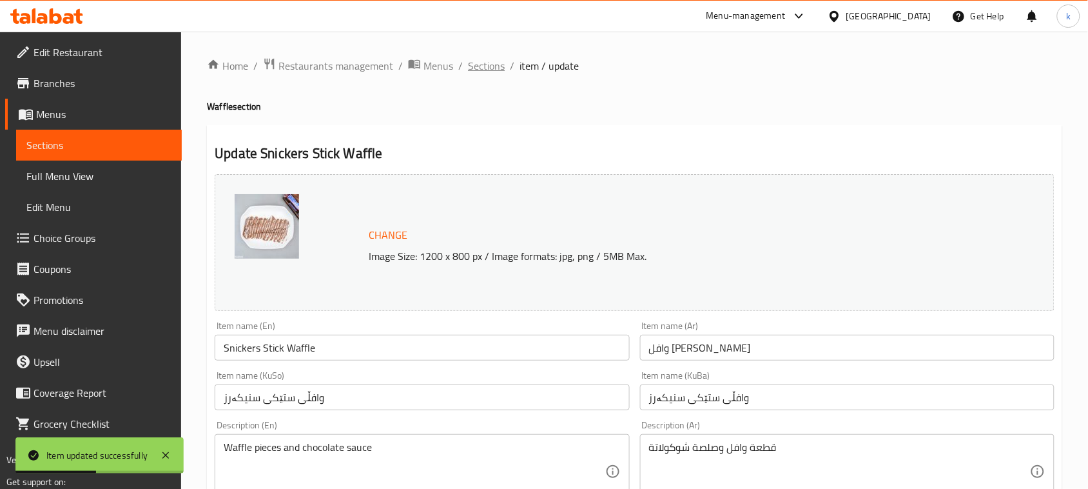
click at [485, 70] on span "Sections" at bounding box center [486, 65] width 37 height 15
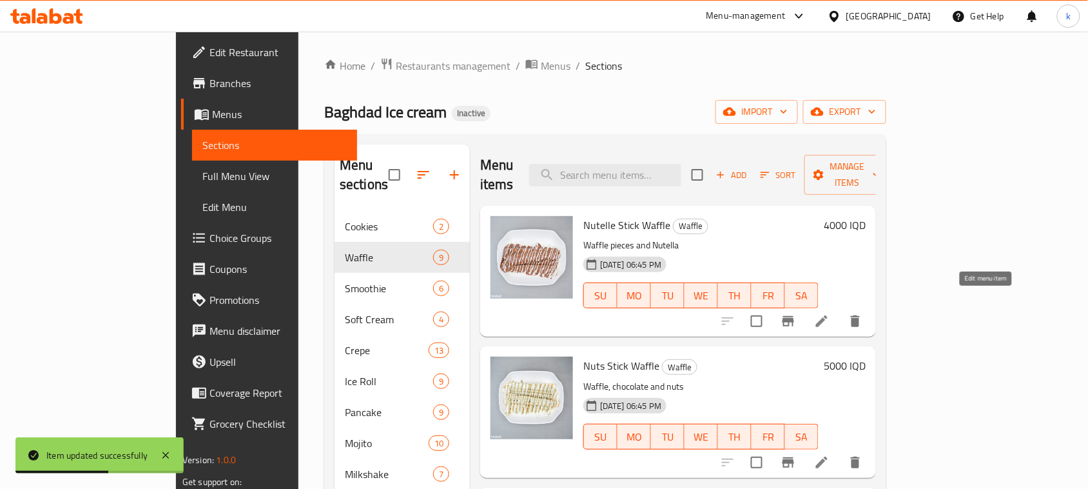
click at [830, 313] on icon at bounding box center [821, 320] width 15 height 15
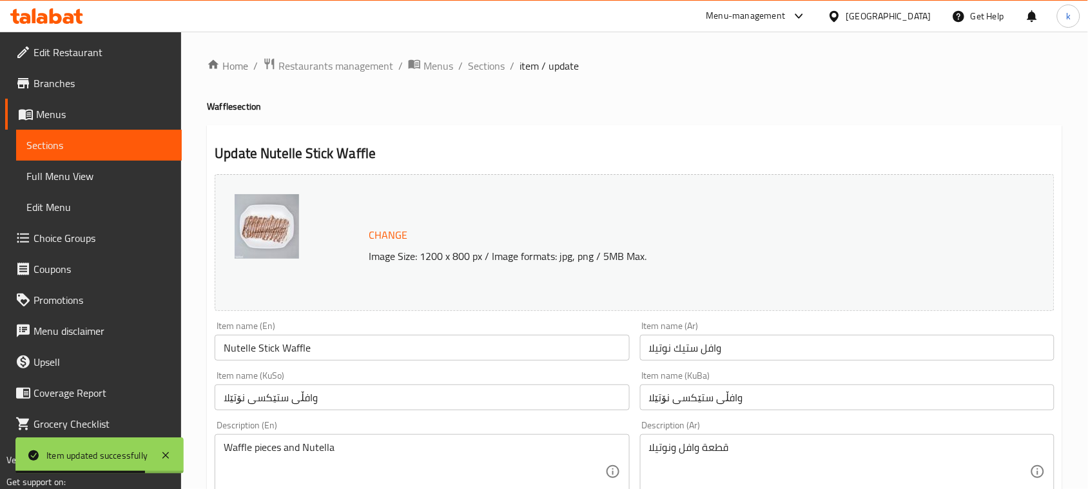
click at [678, 397] on input "وافڵی ستێکسی نۆتێلا" at bounding box center [847, 397] width 415 height 26
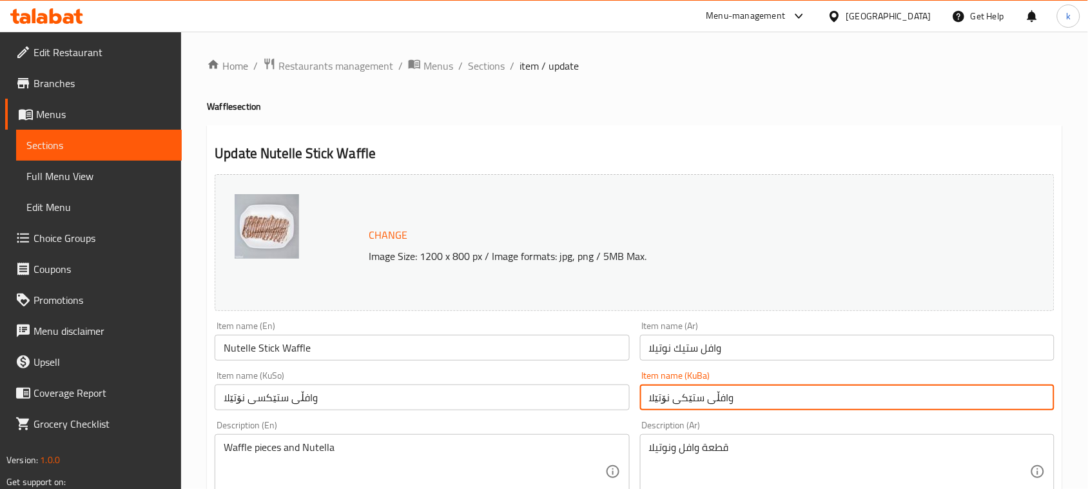
type input "وافڵی ستێکی نۆتێلا"
click at [252, 397] on input "وافڵی ستێکسی نۆتێلا" at bounding box center [422, 397] width 415 height 26
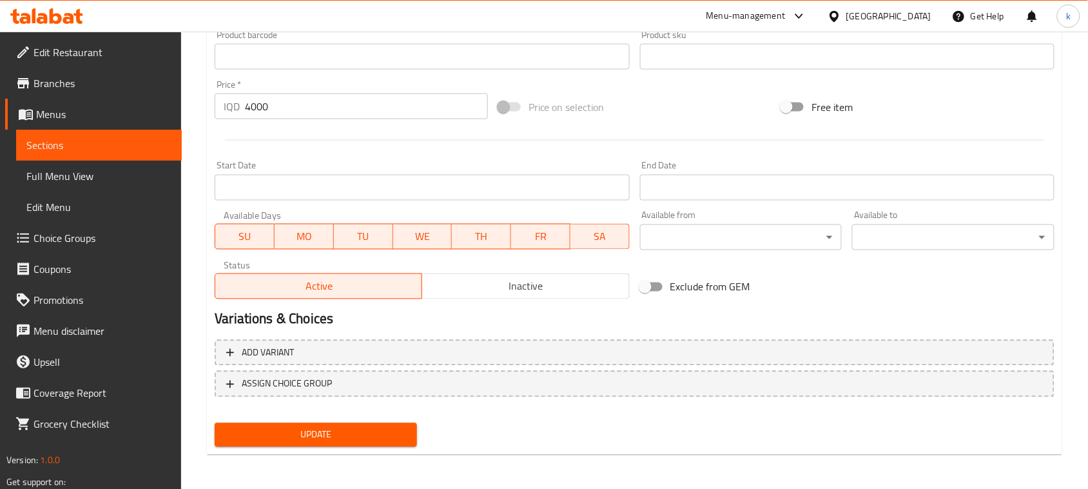
type input "وافڵی ستێکی نۆتێلا"
click at [339, 431] on span "Update" at bounding box center [316, 435] width 182 height 16
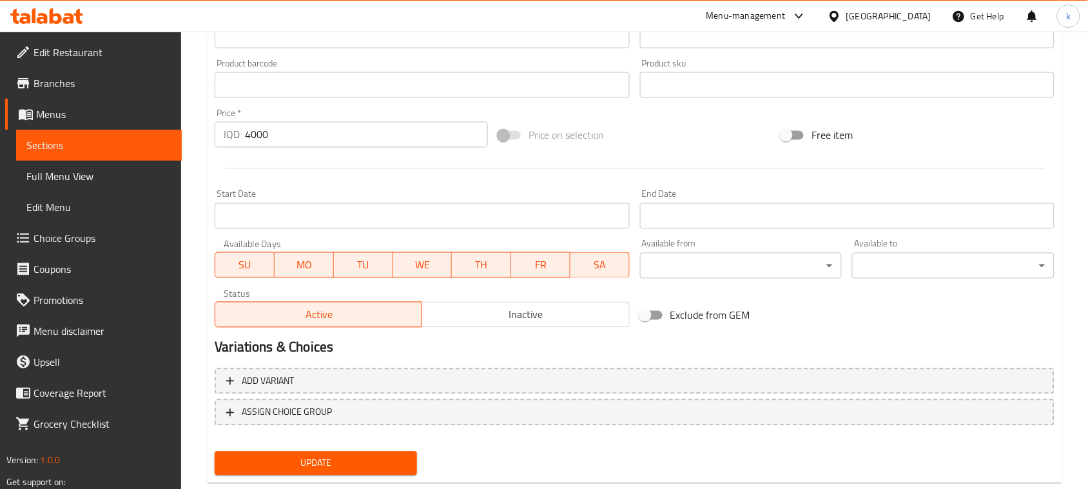
scroll to position [104, 0]
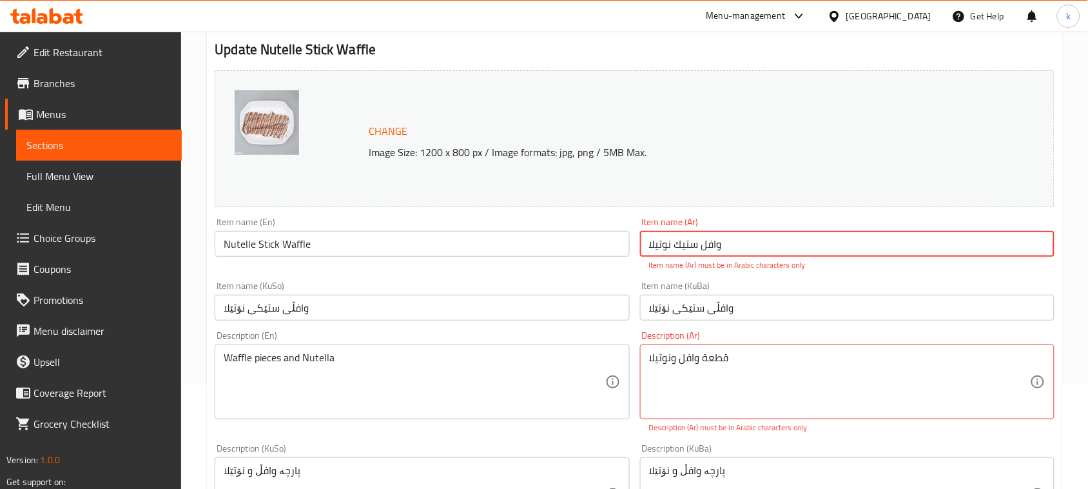
click at [690, 245] on input "وافل ستیك نوتیلا" at bounding box center [847, 244] width 415 height 26
click at [791, 237] on input "وافل ستيك نوتیلا" at bounding box center [847, 244] width 415 height 26
click at [995, 243] on input "وافل ستيك نوتیلا" at bounding box center [847, 244] width 415 height 26
click at [968, 246] on input "وافل ستيك نوتیلا" at bounding box center [847, 244] width 415 height 26
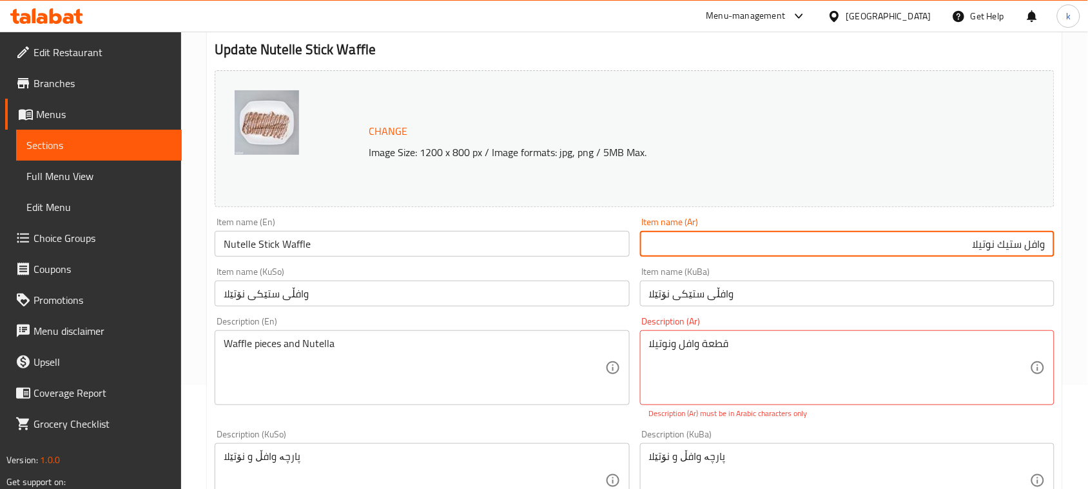
click at [987, 247] on input "وافل ستيك نوتيلا" at bounding box center [847, 244] width 415 height 26
type input "وافل ستيك نوتيلا"
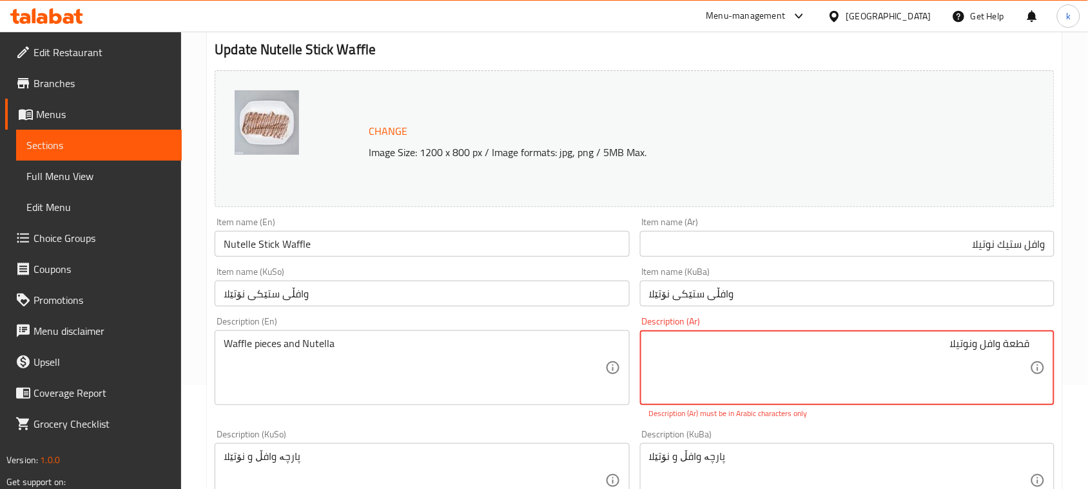
drag, startPoint x: 974, startPoint y: 344, endPoint x: 934, endPoint y: 355, distance: 42.2
click at [934, 355] on textarea "قطعة وافل ونوتیلا" at bounding box center [839, 367] width 381 height 61
paste textarea "ي"
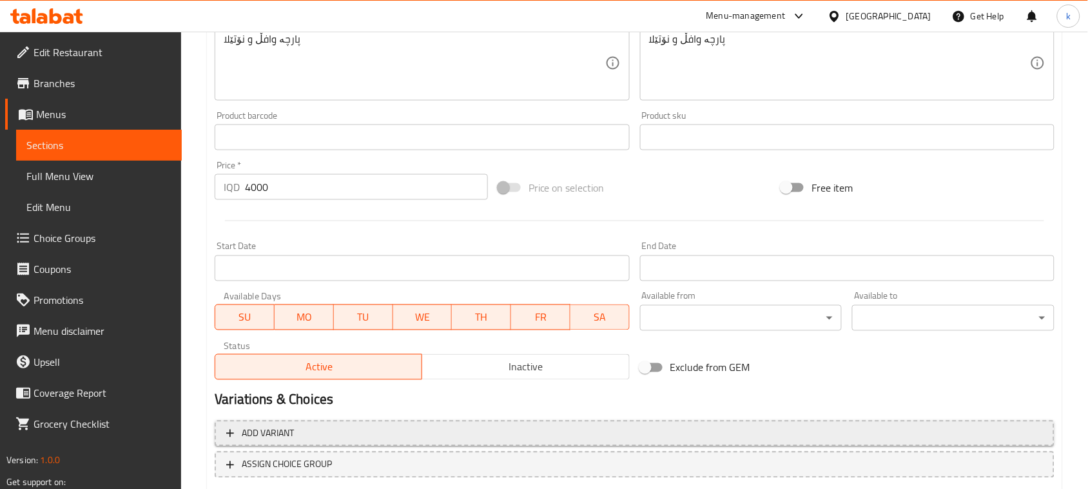
scroll to position [587, 0]
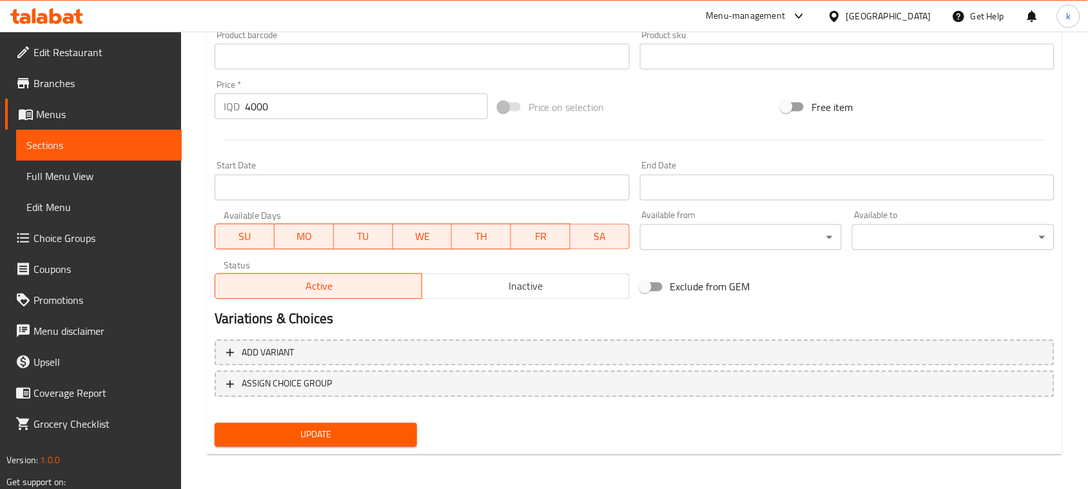
type textarea "قطعة وافل ونوتيلا"
click at [402, 423] on button "Update" at bounding box center [316, 435] width 202 height 24
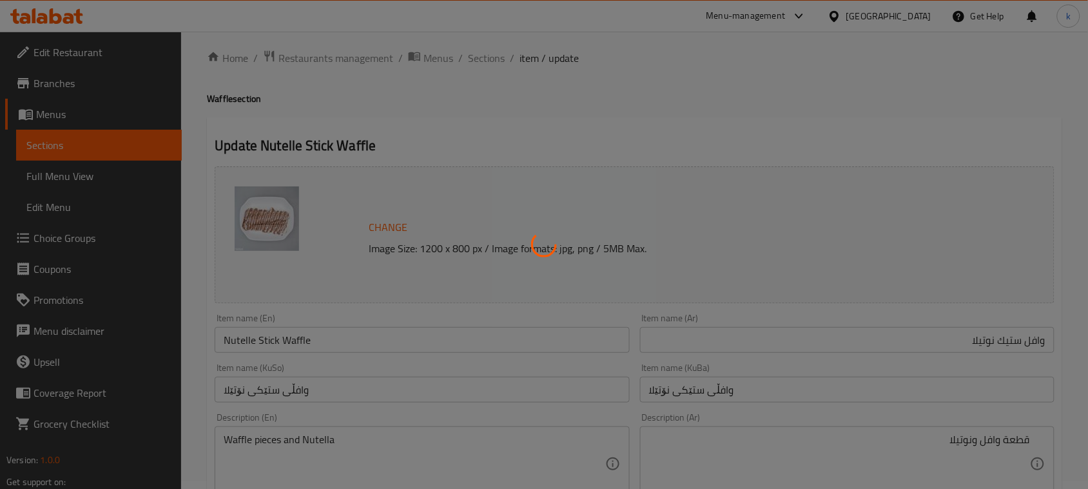
scroll to position [0, 0]
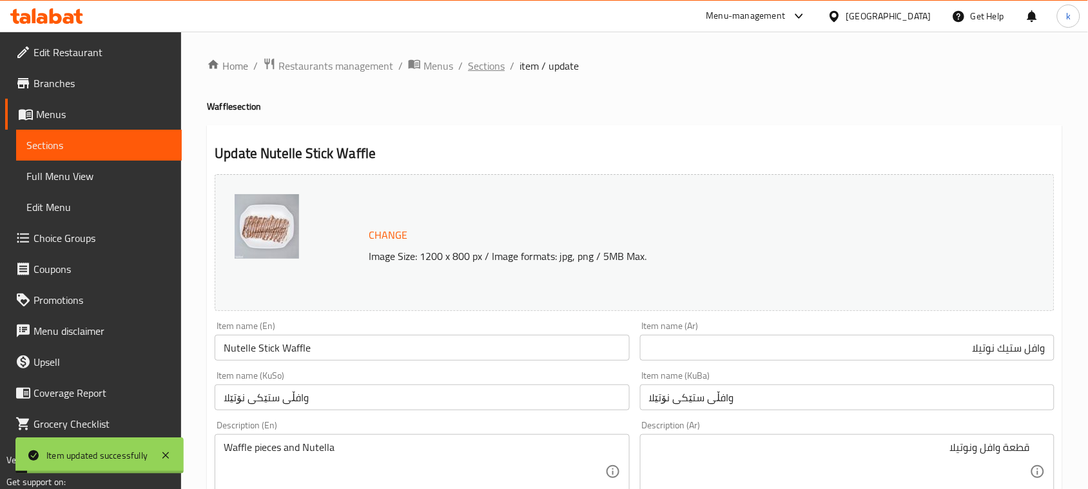
click at [475, 68] on span "Sections" at bounding box center [486, 65] width 37 height 15
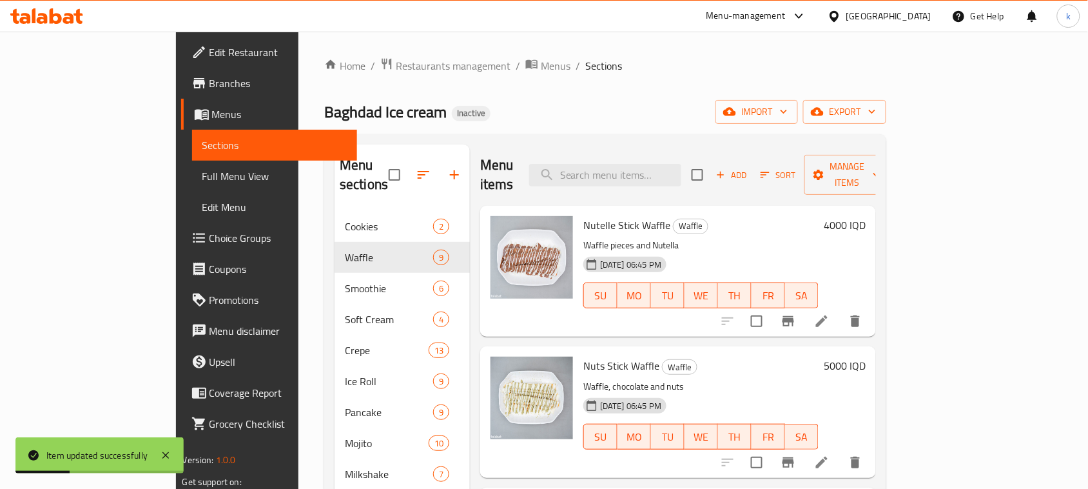
click at [202, 168] on span "Full Menu View" at bounding box center [274, 175] width 145 height 15
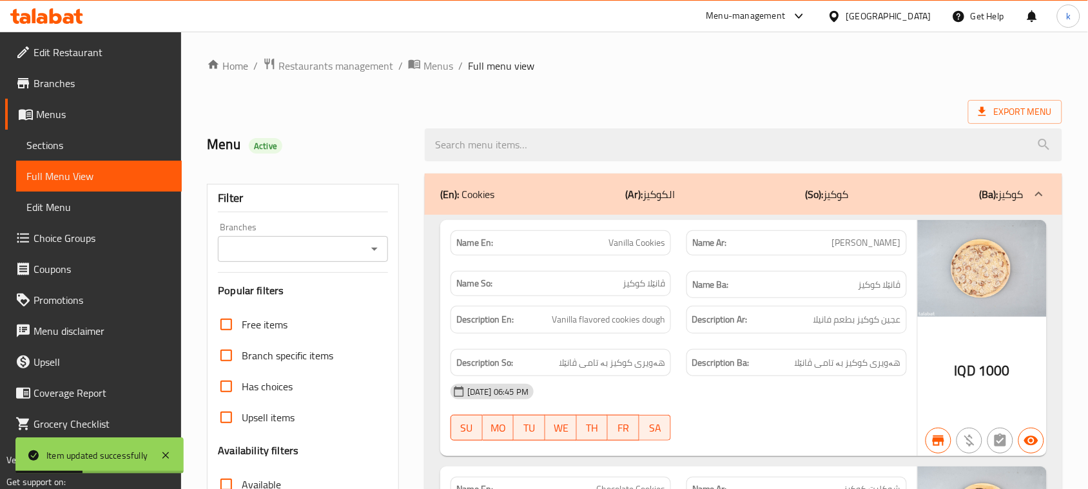
click at [380, 246] on icon "Open" at bounding box center [374, 248] width 15 height 15
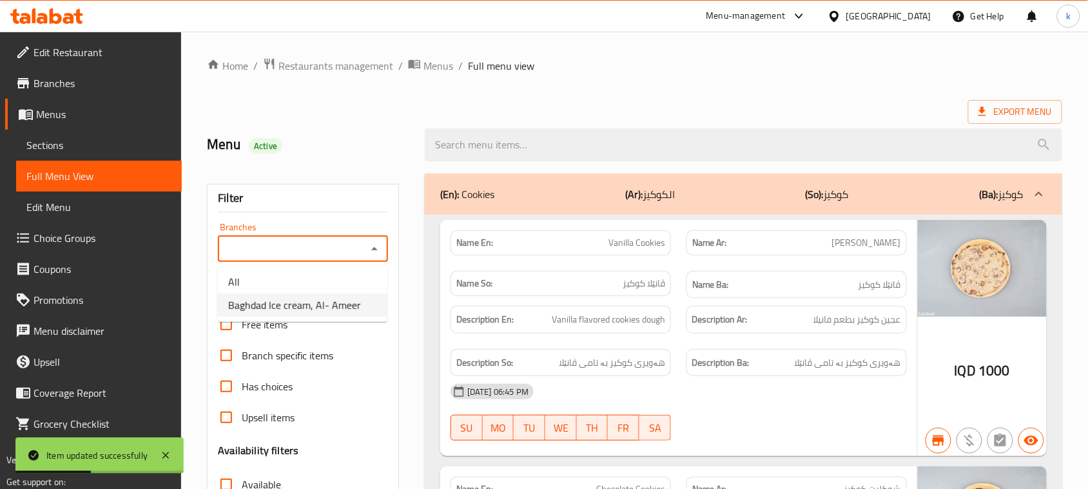
click at [313, 297] on span "Baghdad Ice cream, Al- Ameer" at bounding box center [294, 304] width 133 height 15
type input "Baghdad Ice cream, Al- Ameer"
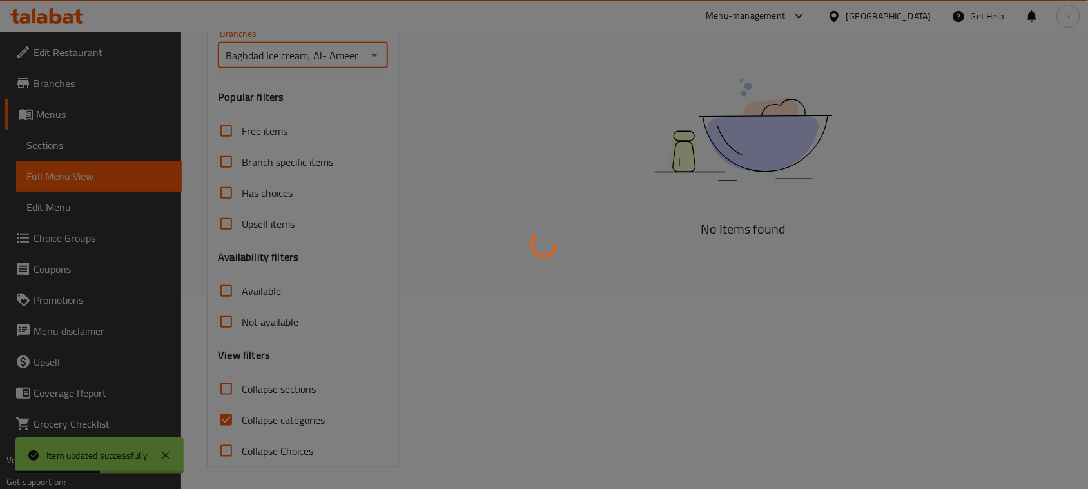
scroll to position [197, 0]
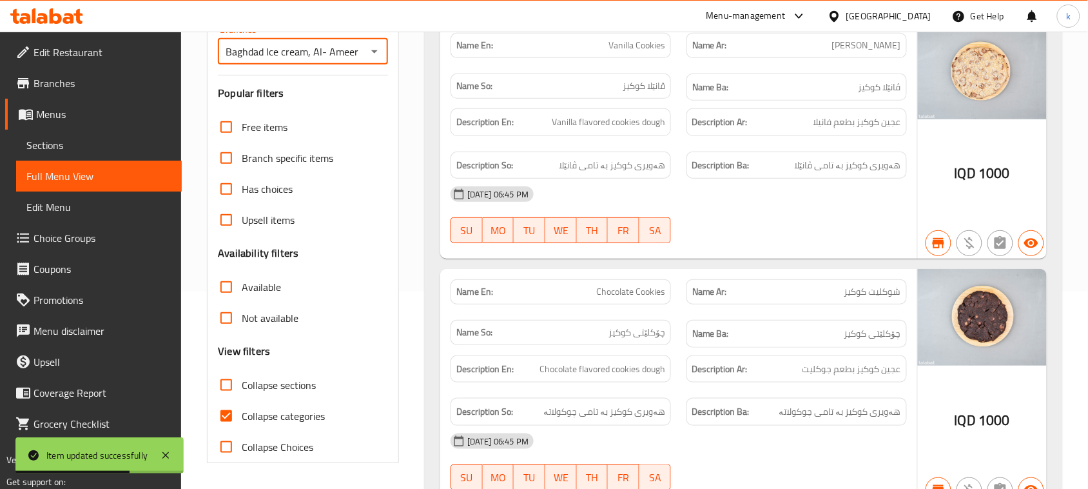
click at [223, 411] on input "Collapse categories" at bounding box center [226, 415] width 31 height 31
checkbox input "false"
click at [230, 381] on input "Collapse sections" at bounding box center [226, 384] width 31 height 31
checkbox input "true"
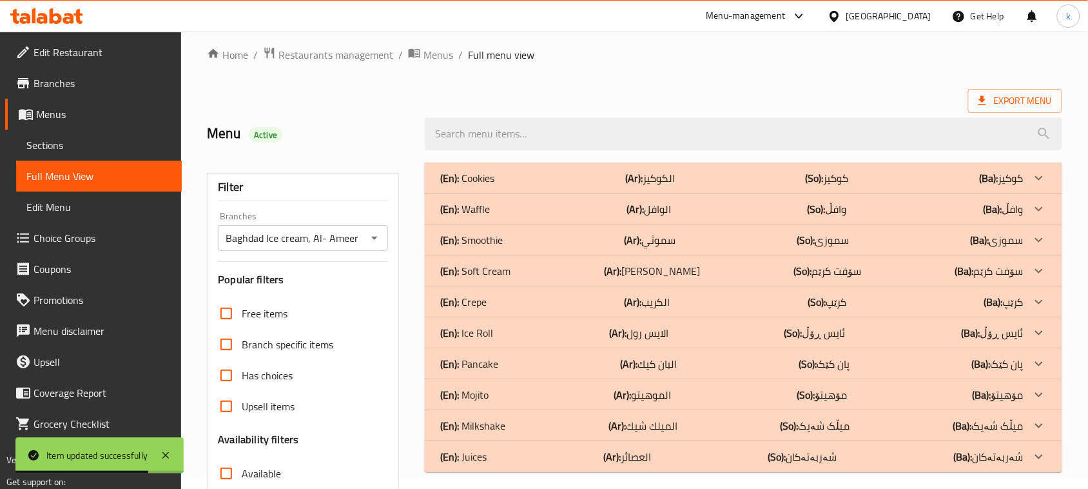
scroll to position [0, 0]
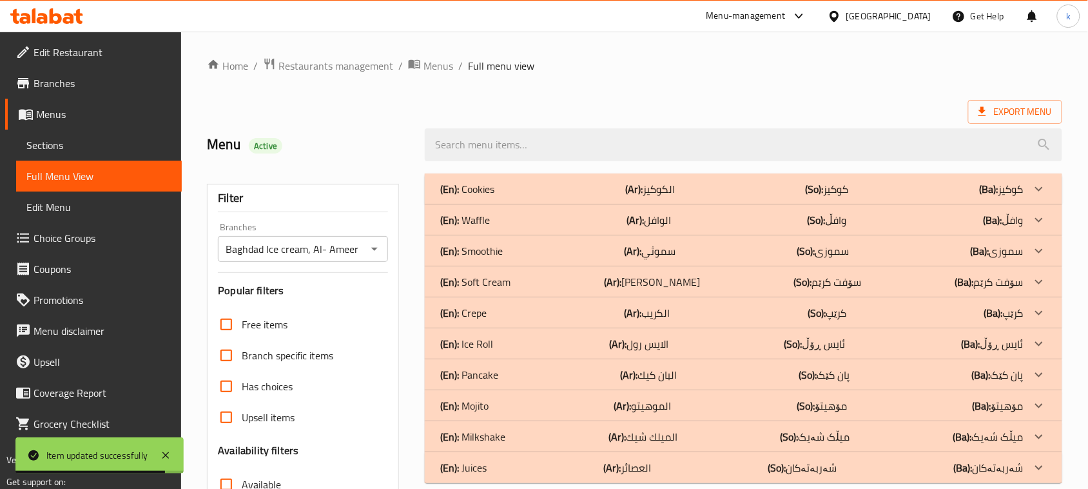
click at [812, 193] on b "(So):" at bounding box center [815, 188] width 18 height 19
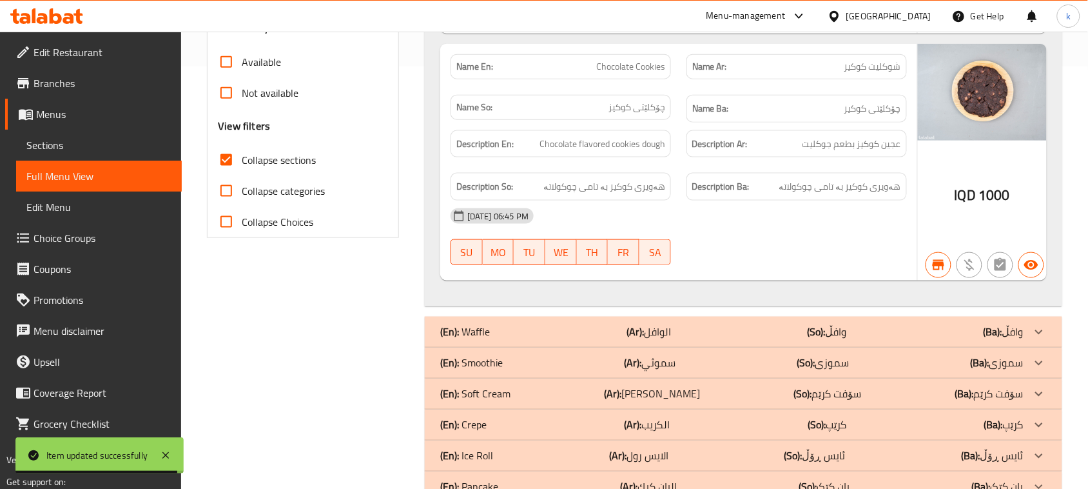
scroll to position [556, 0]
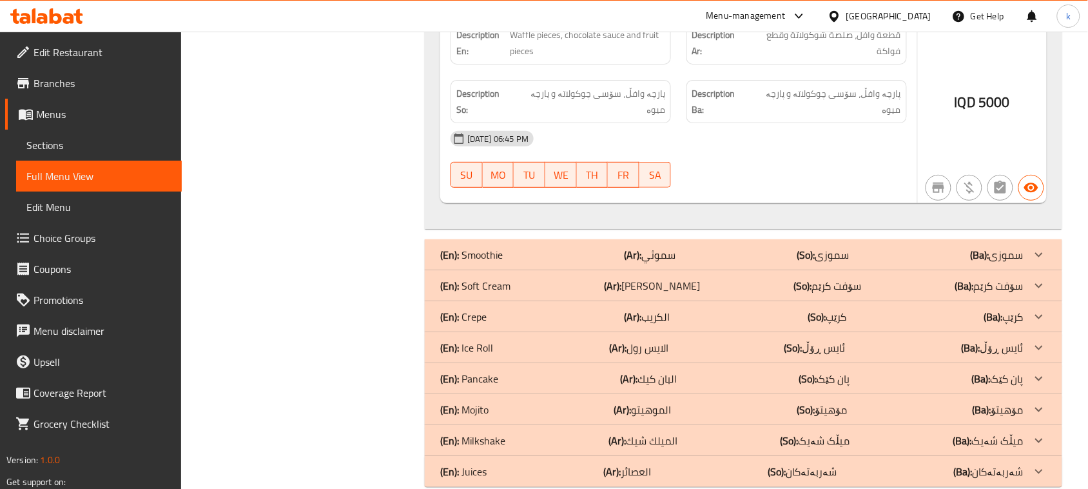
scroll to position [2986, 0]
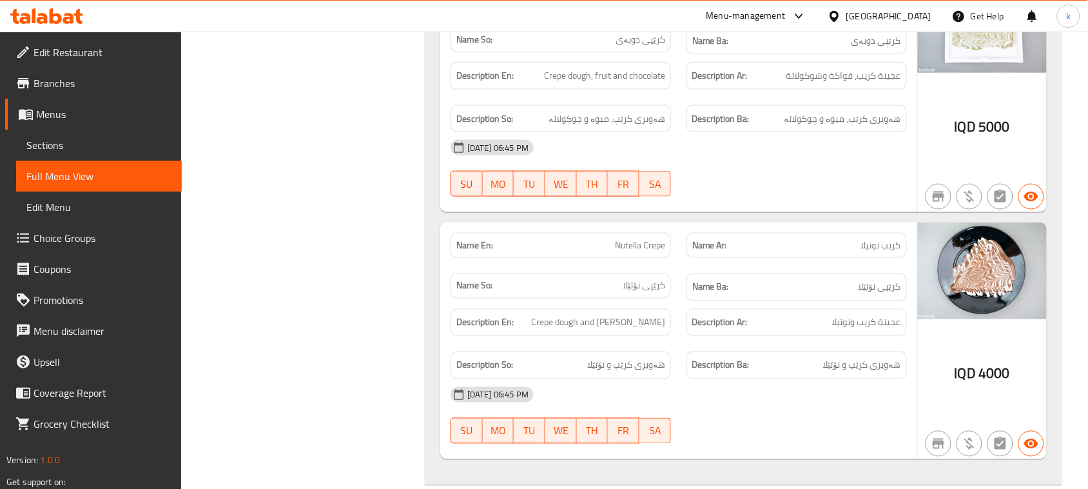
scroll to position [6401, 0]
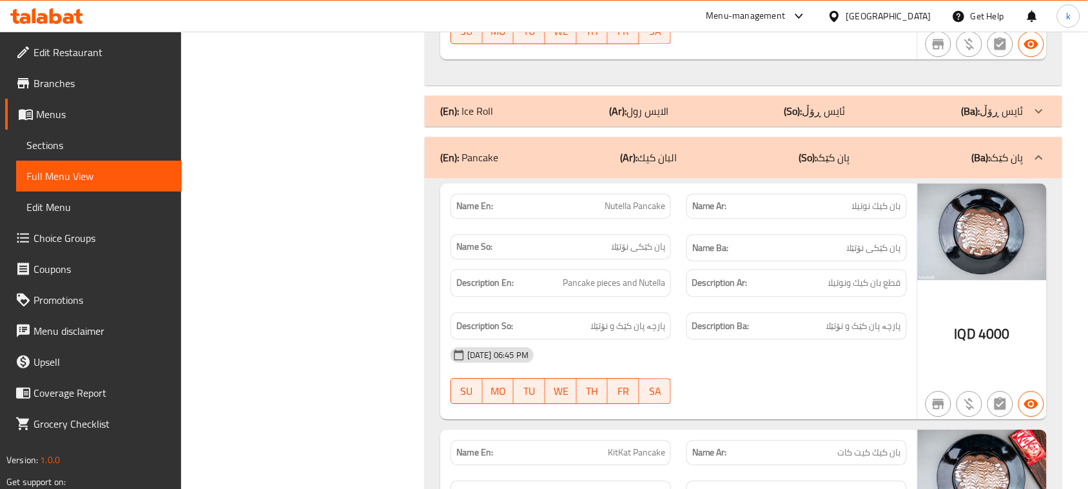
scroll to position [6562, 0]
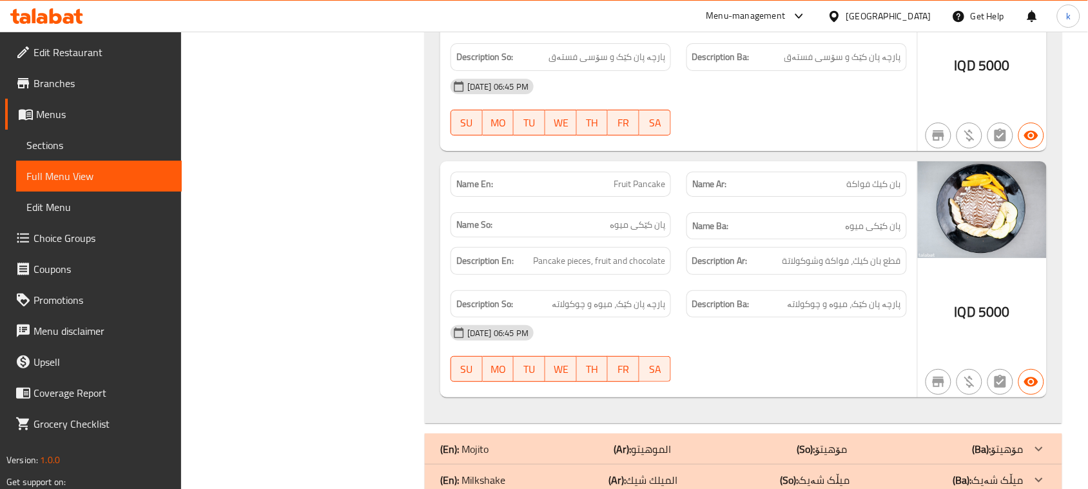
scroll to position [8683, 0]
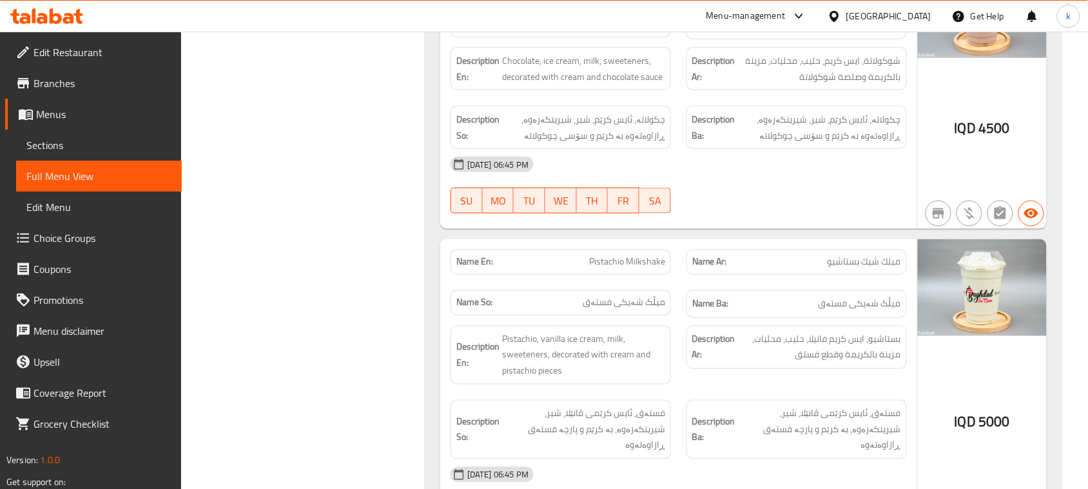
scroll to position [10722, 0]
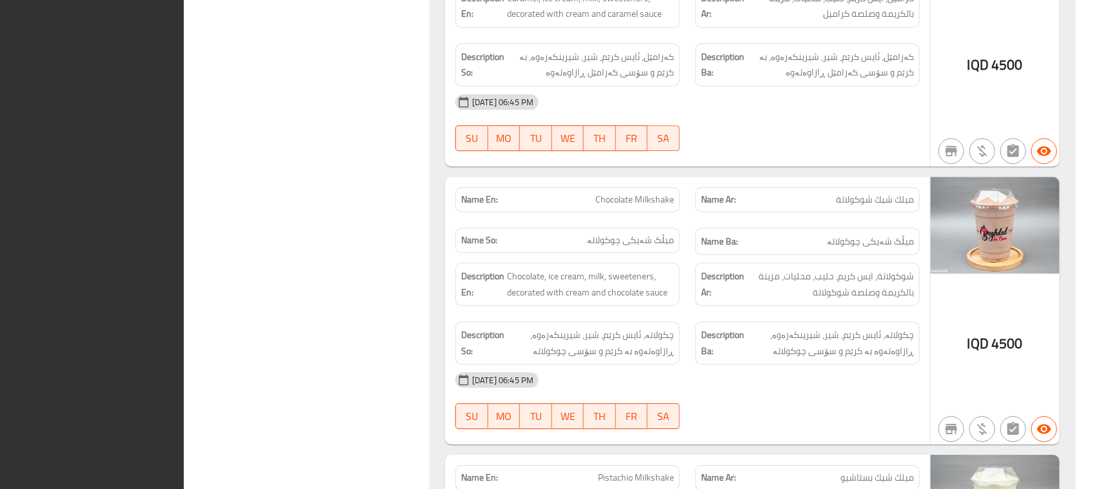
scroll to position [0, 0]
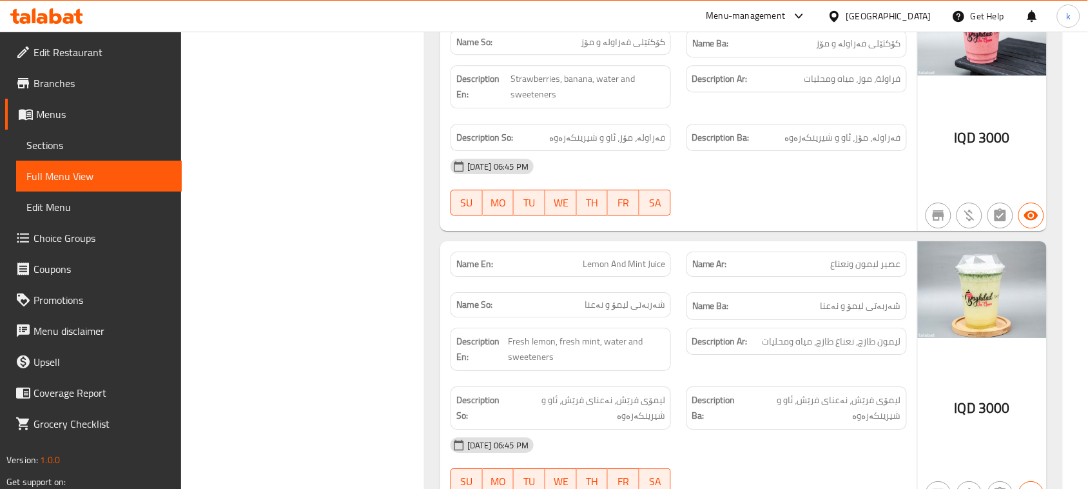
click at [66, 16] on icon at bounding box center [46, 15] width 73 height 15
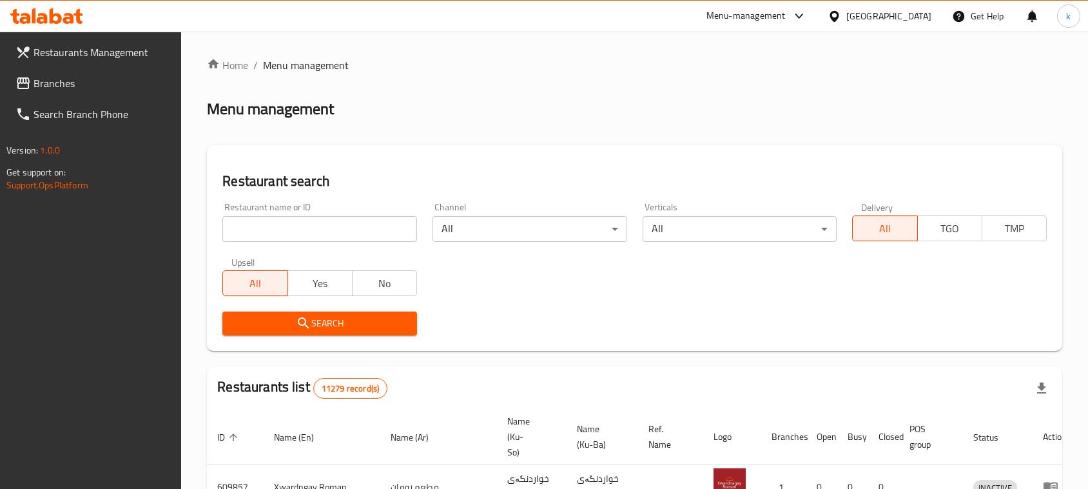
scroll to position [26, 0]
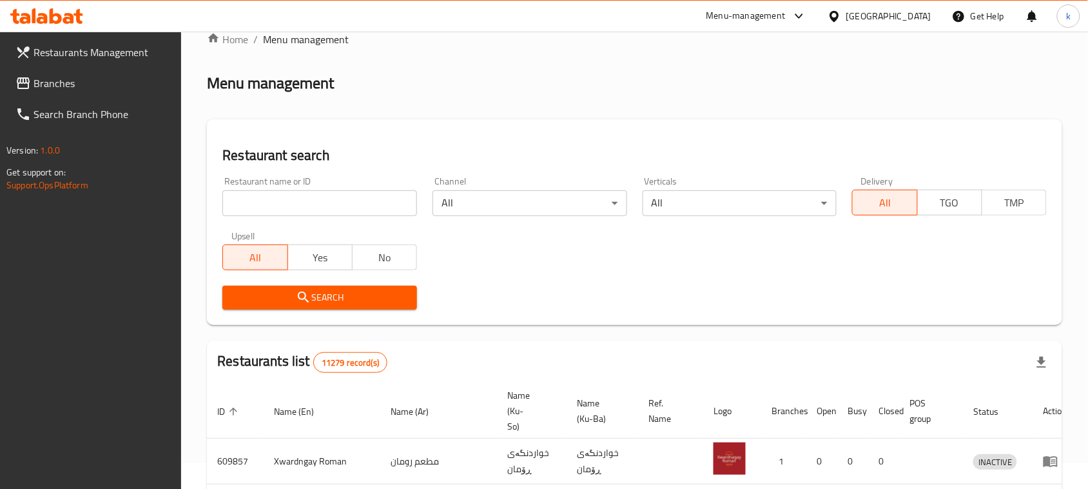
click at [50, 75] on span "Branches" at bounding box center [103, 82] width 138 height 15
